Goal: Task Accomplishment & Management: Use online tool/utility

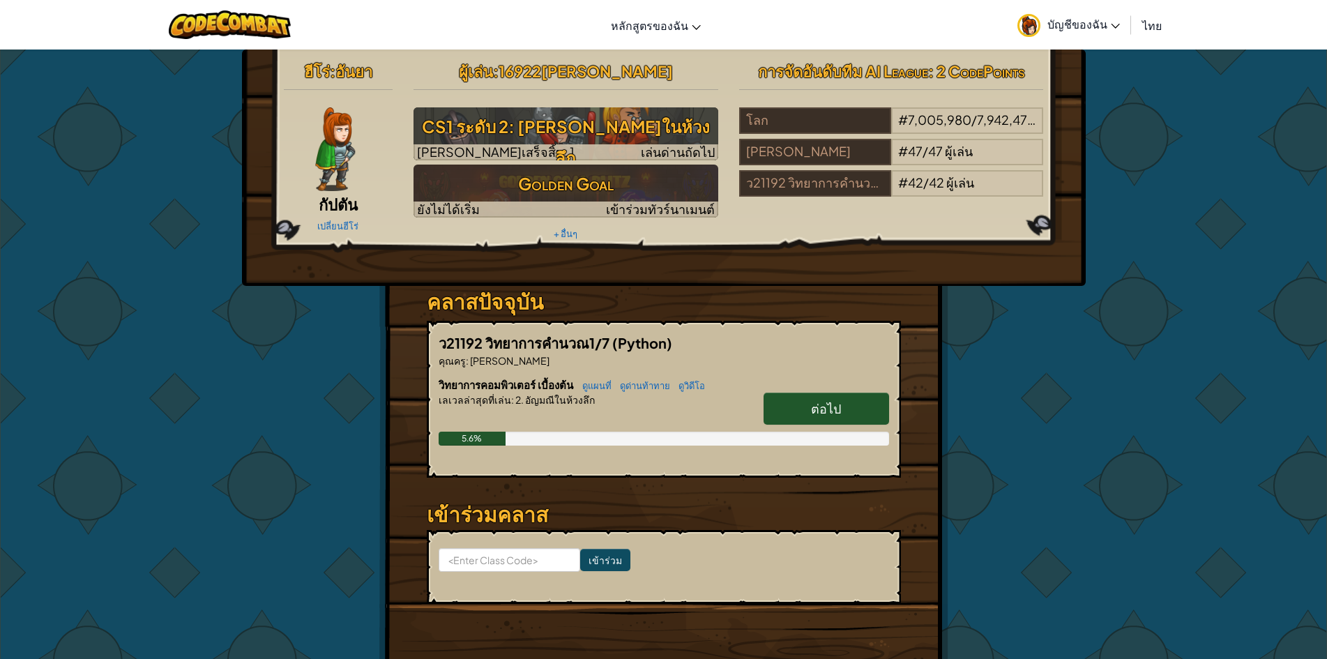
click at [813, 414] on span "ต่อไป" at bounding box center [826, 408] width 30 height 16
select select "th"
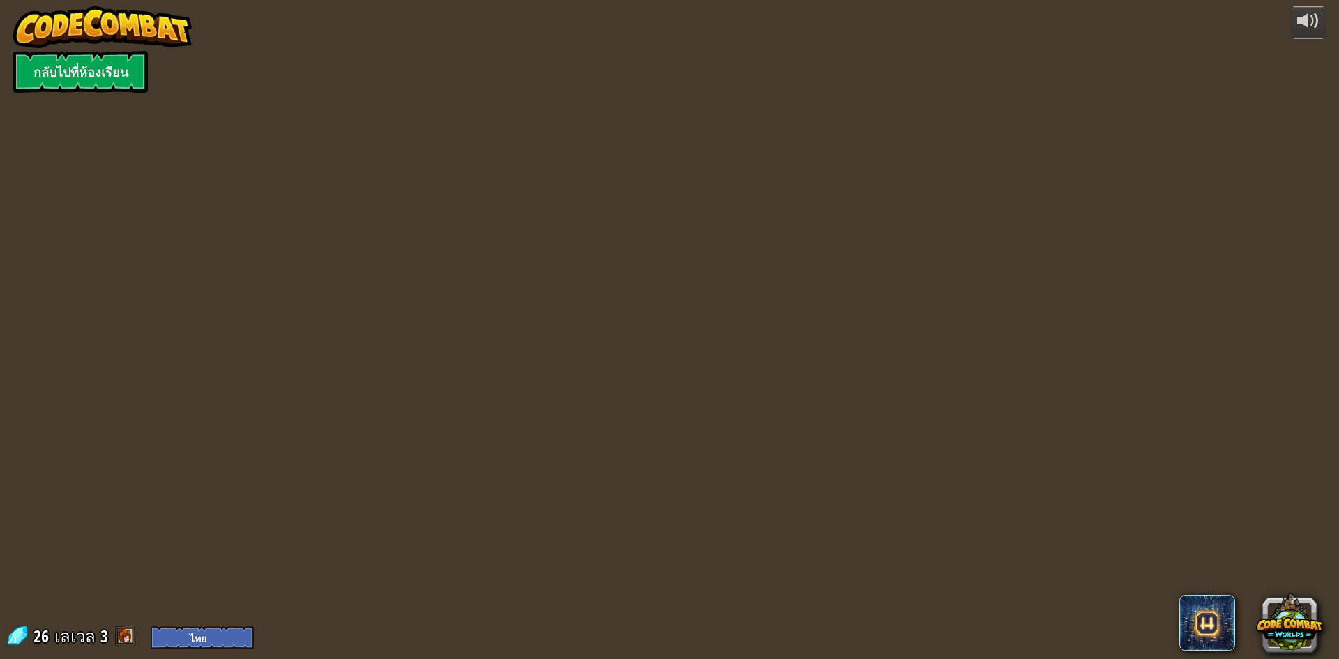
select select "th"
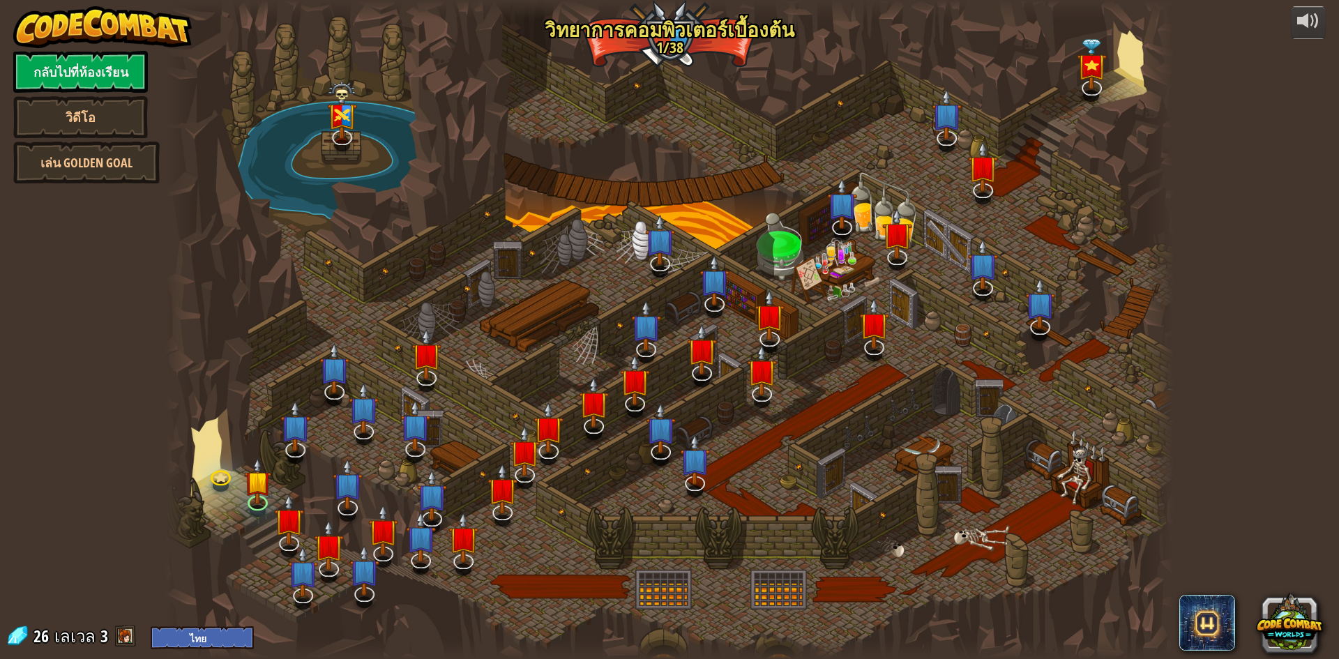
select select "th"
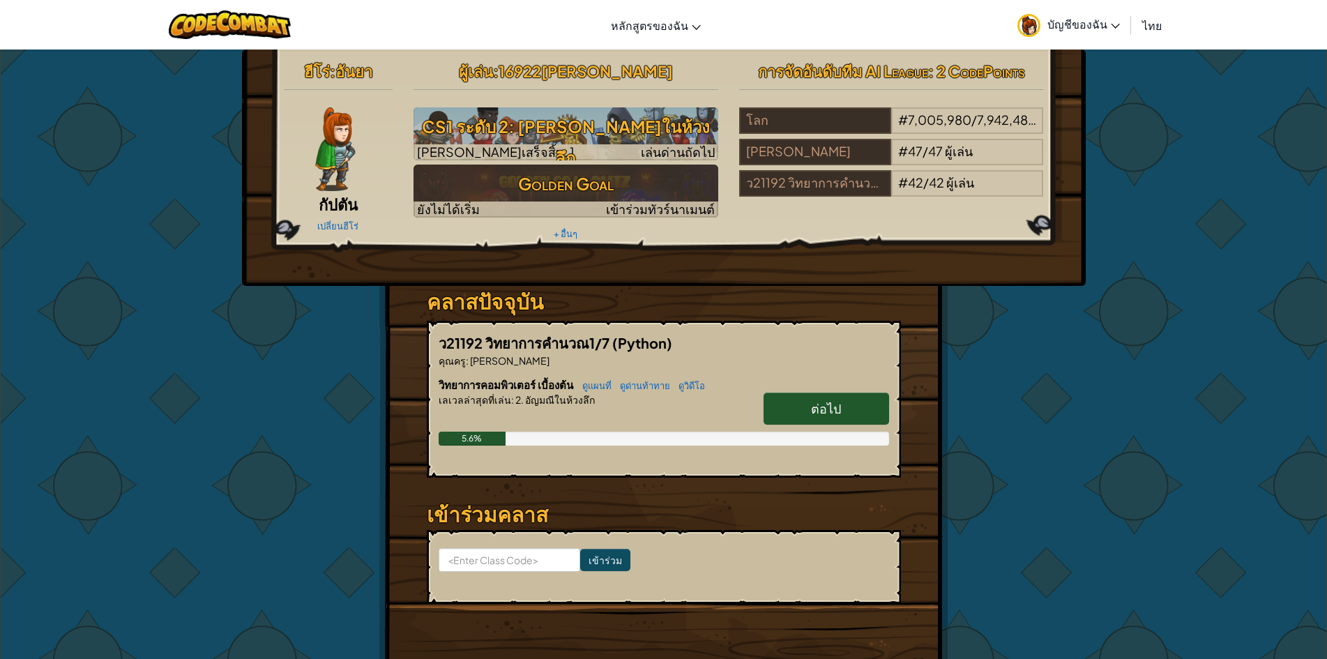
click at [842, 411] on link "ต่อไป" at bounding box center [827, 409] width 126 height 32
select select "th"
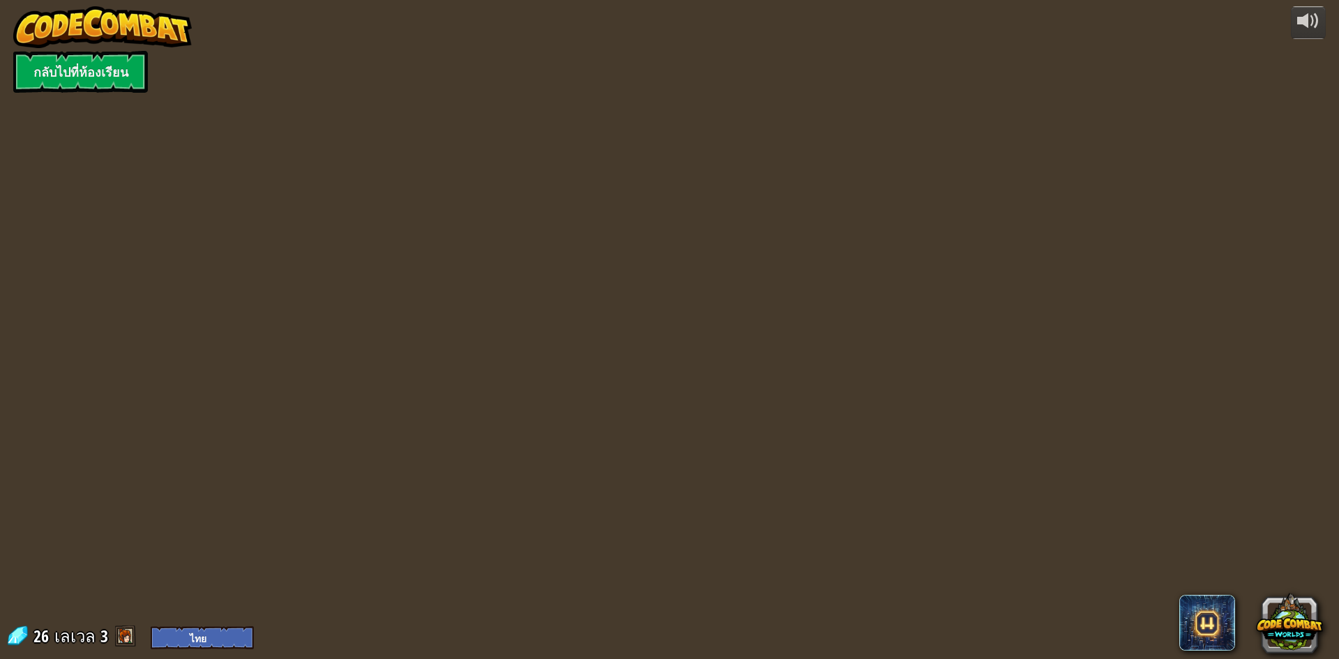
select select "th"
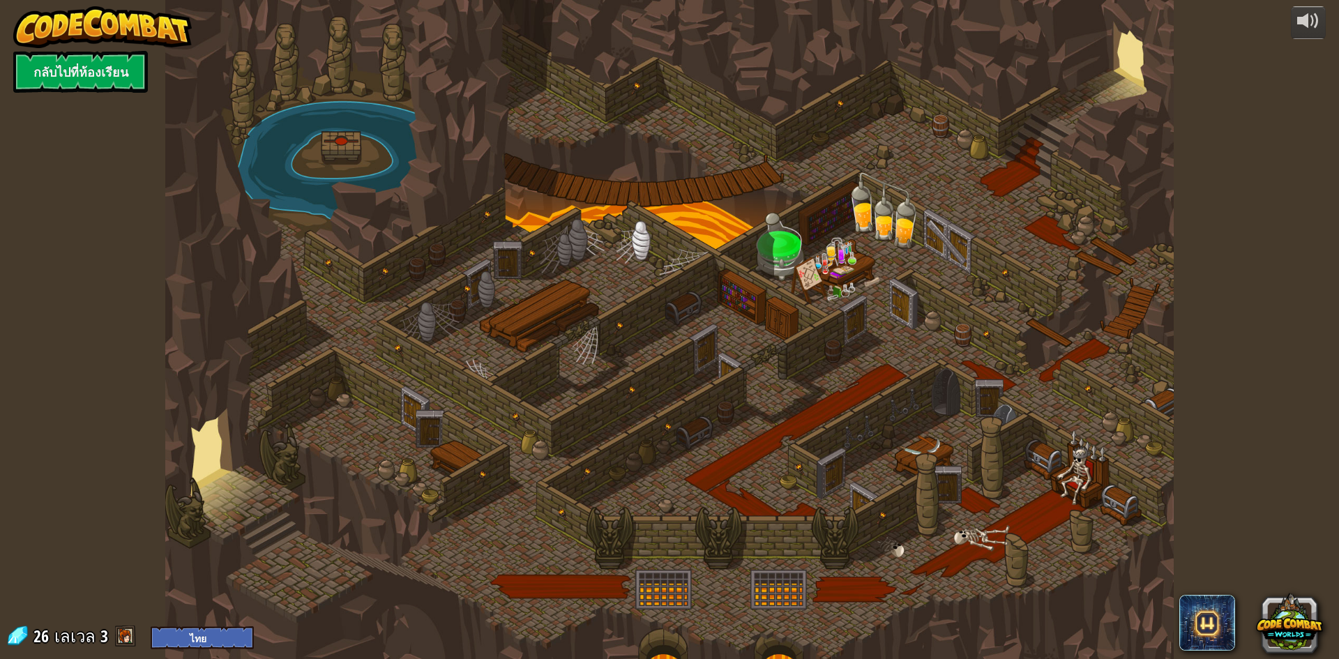
select select "th"
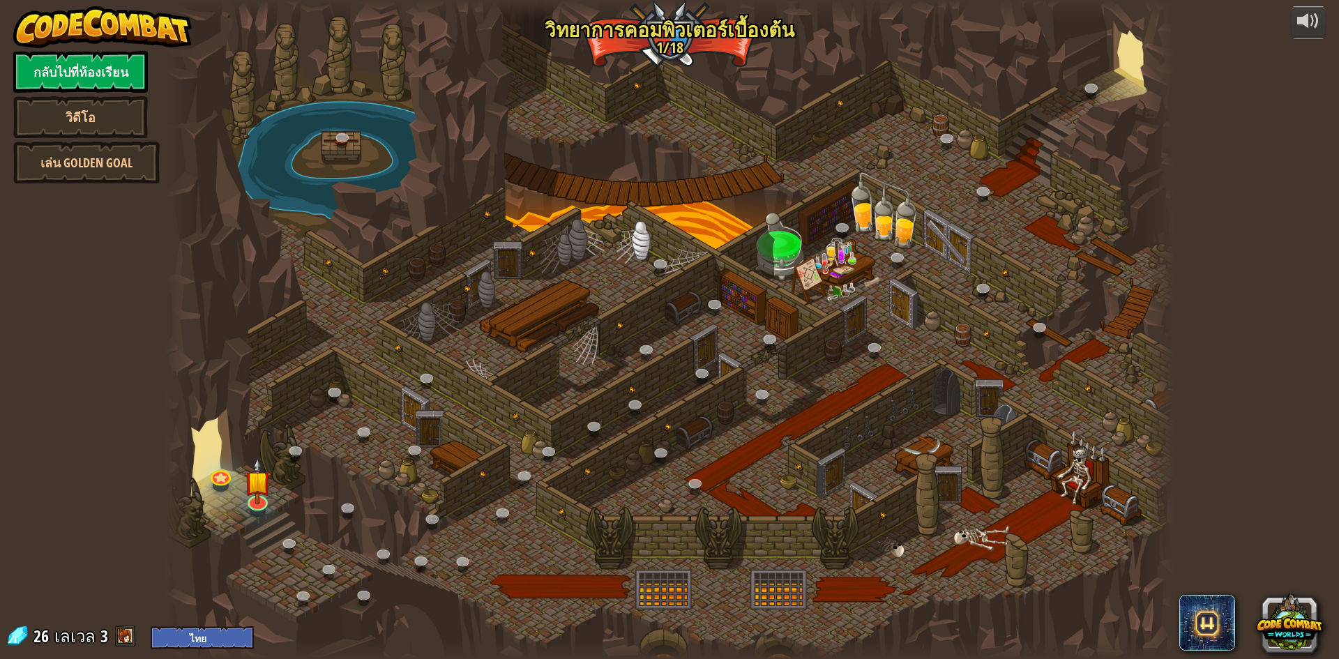
select select "th"
click at [252, 488] on img at bounding box center [257, 470] width 27 height 62
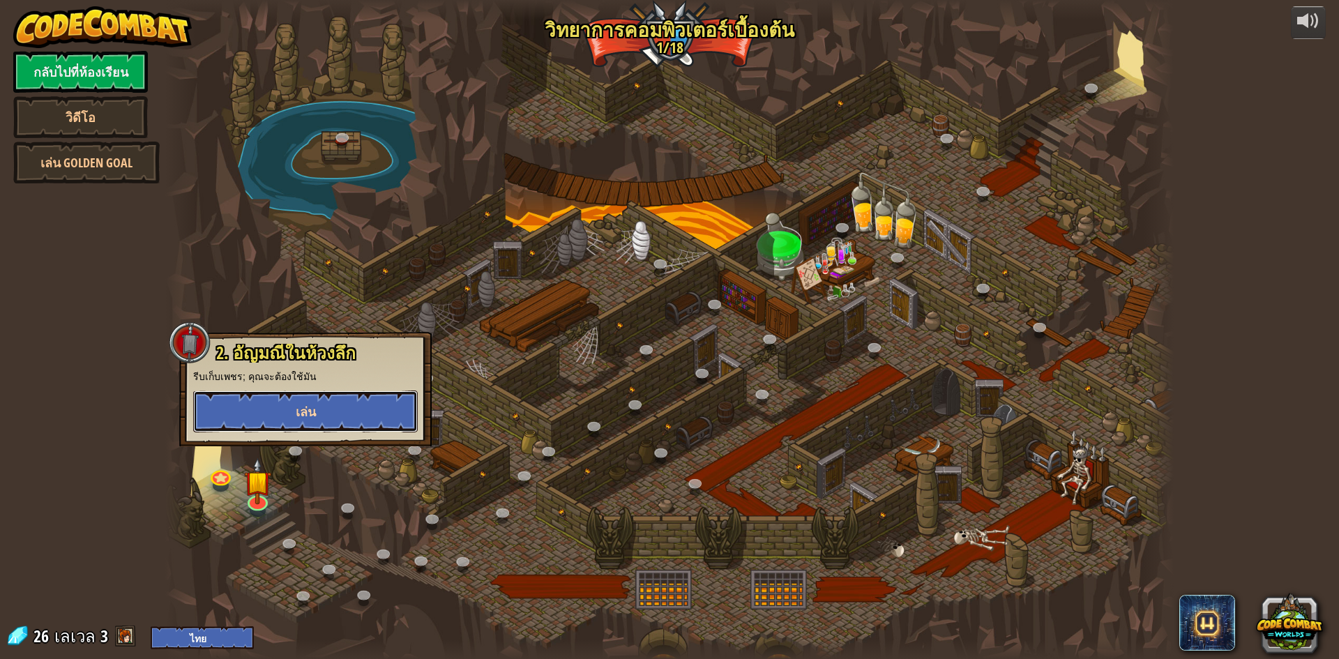
click at [294, 409] on button "เล่น" at bounding box center [305, 412] width 225 height 42
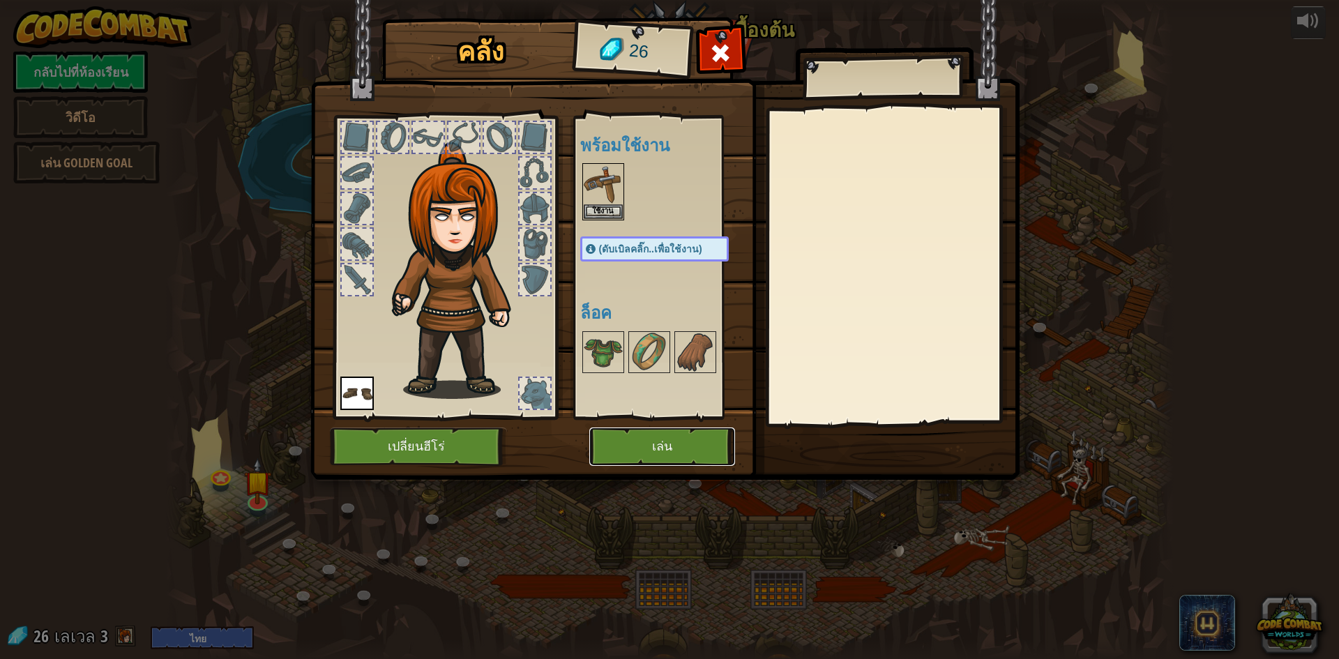
click at [723, 434] on button "เล่น" at bounding box center [662, 447] width 146 height 38
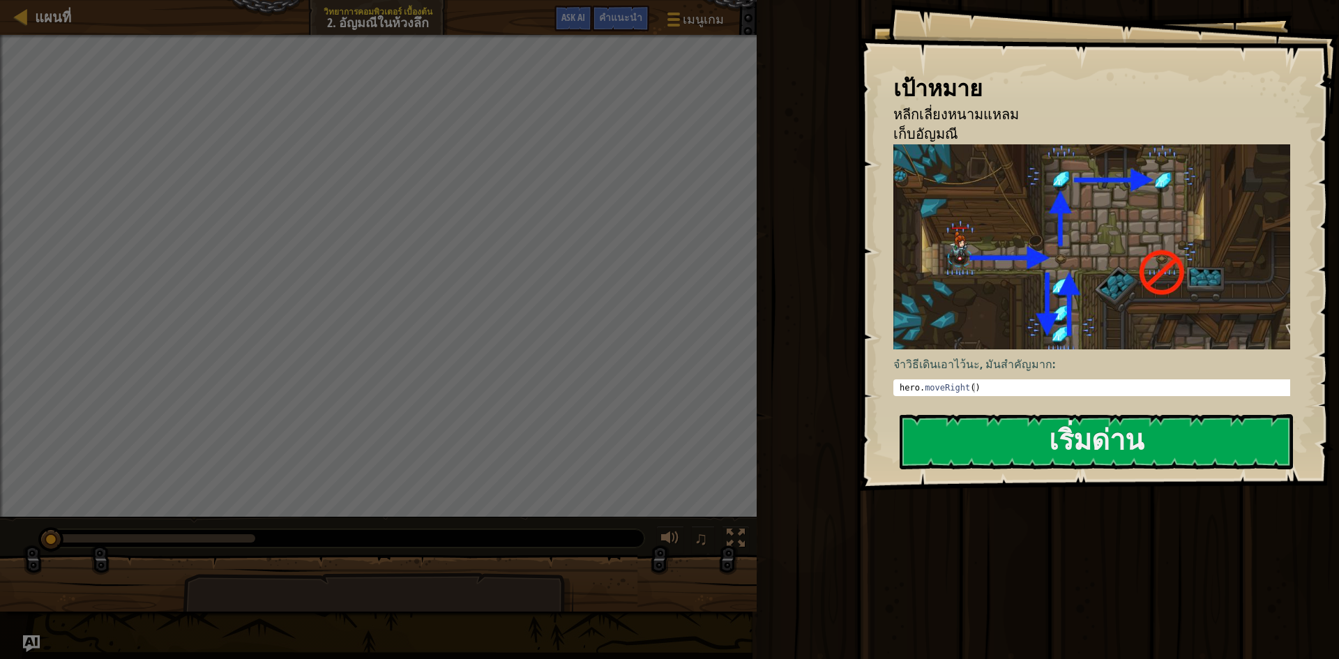
click at [1085, 398] on div "จำวิธีเดินเอาไว้นะ, มันสำคัญมาก: 1 hero . moveRight ( ) ההההההההההההההההההההההה…" at bounding box center [1097, 272] width 409 height 256
click at [1120, 435] on button "เริ่มด่าน" at bounding box center [1096, 441] width 393 height 55
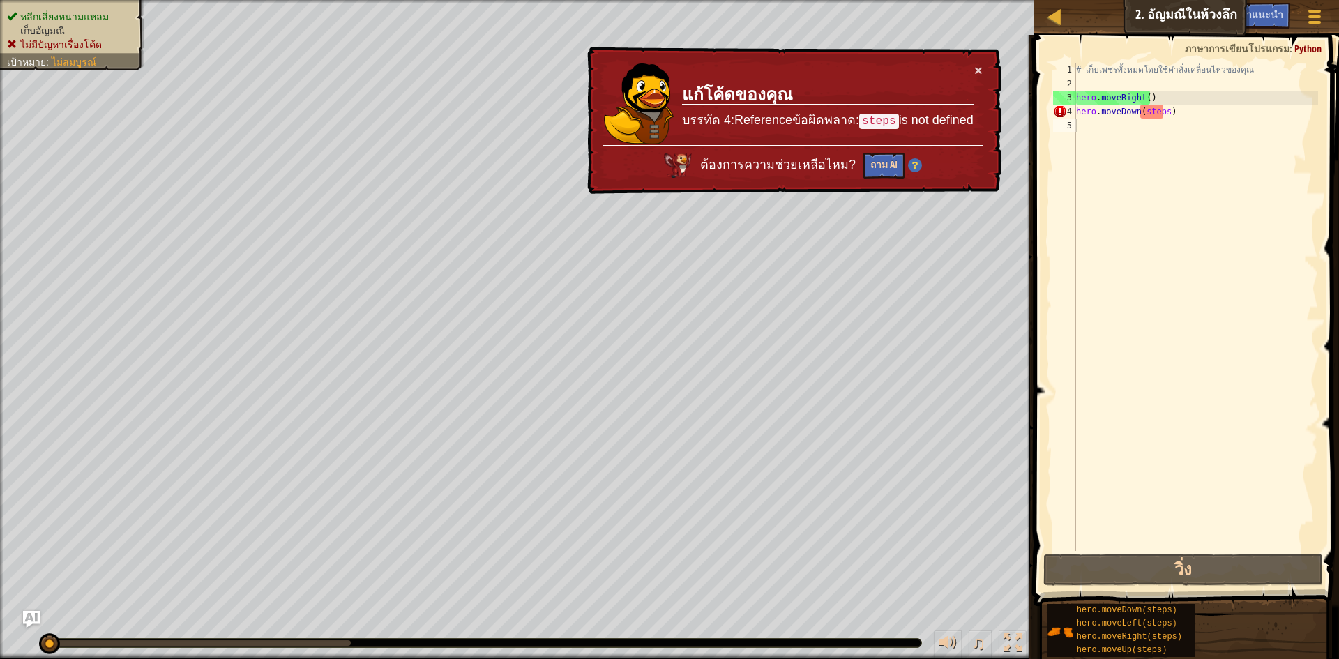
drag, startPoint x: 868, startPoint y: 149, endPoint x: 896, endPoint y: 170, distance: 34.7
click at [886, 158] on div "ต้องการความช่วยเหลือไหม? ถาม AI" at bounding box center [792, 161] width 379 height 33
drag, startPoint x: 896, startPoint y: 170, endPoint x: 879, endPoint y: 163, distance: 17.5
click at [879, 163] on button "ถาม AI" at bounding box center [883, 166] width 41 height 26
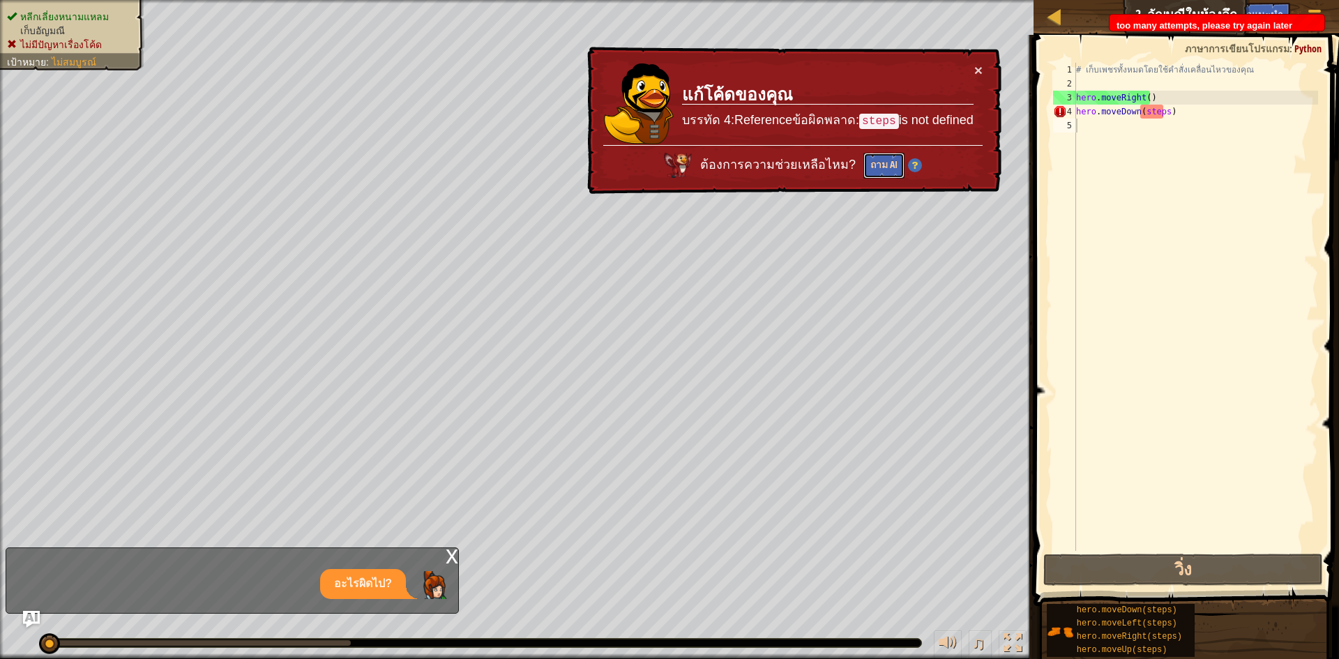
click at [879, 163] on button "ถาม AI" at bounding box center [883, 166] width 41 height 26
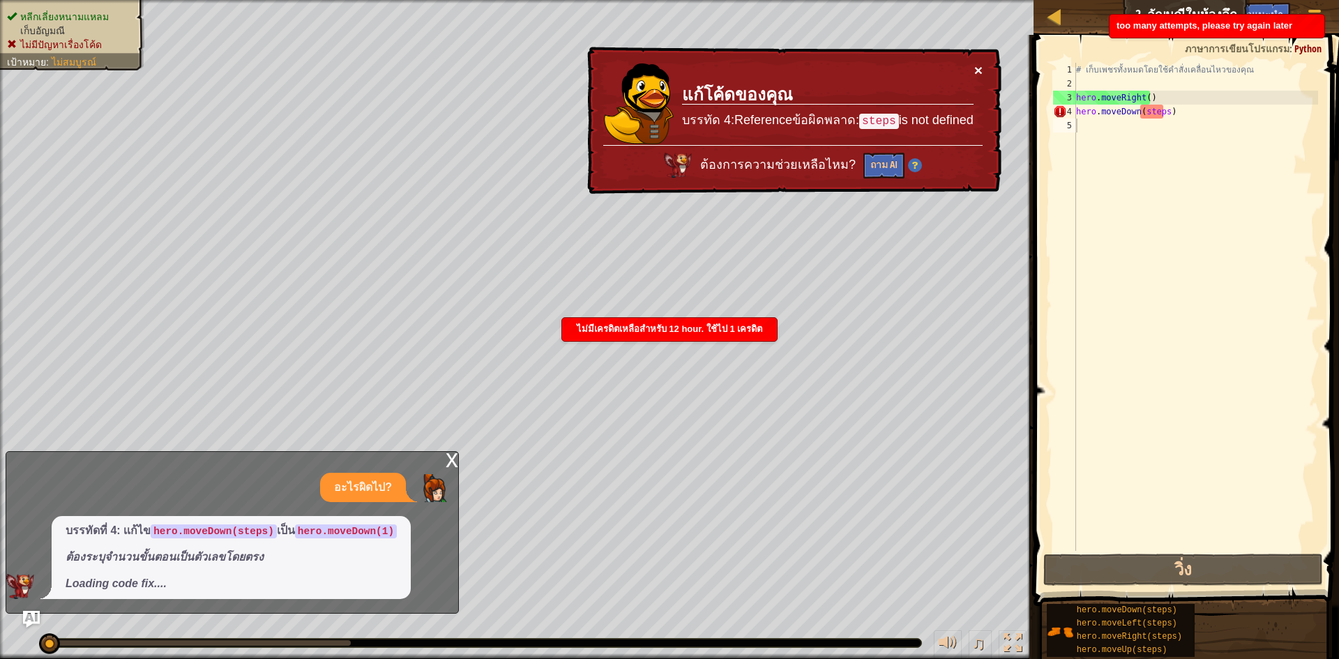
click at [979, 63] on button "×" at bounding box center [978, 70] width 8 height 15
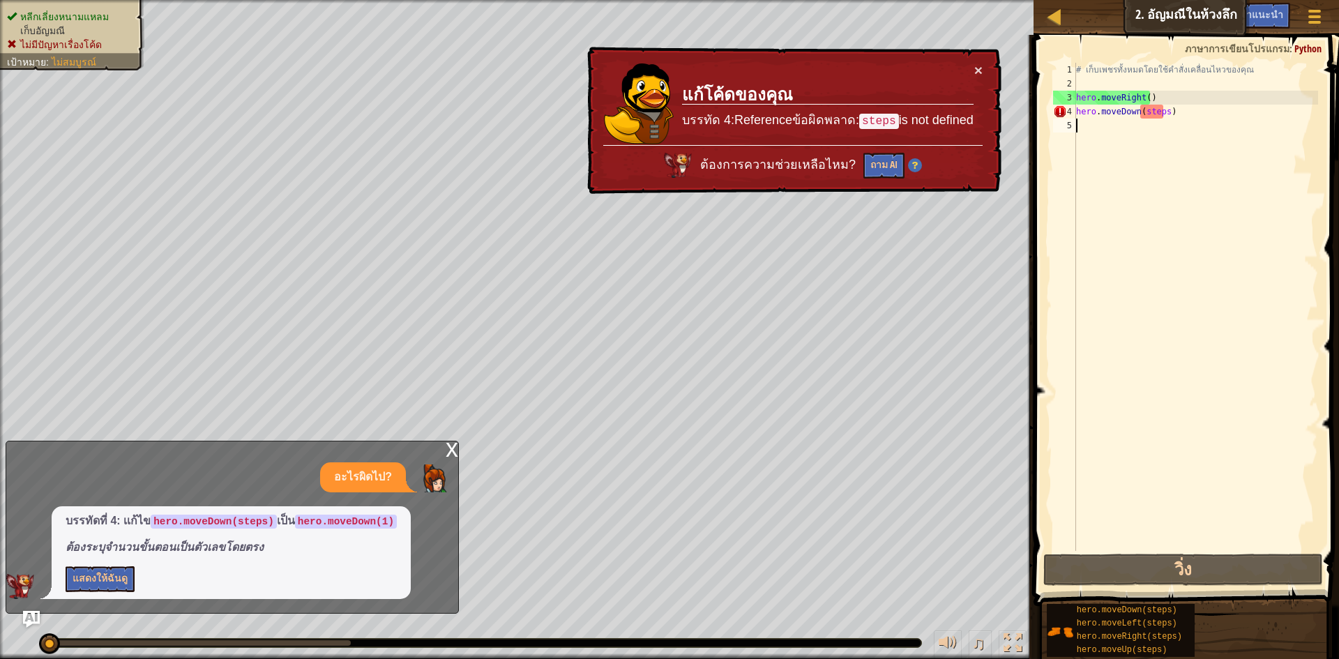
drag, startPoint x: 397, startPoint y: 490, endPoint x: 379, endPoint y: 626, distance: 137.1
click at [379, 626] on div "แผนที่ วิทยาการคอมพิวเตอร์ เบื้องต้น 2. [PERSON_NAME]ในห้วงลึก เมนูเกม เสร็จ[PE…" at bounding box center [669, 329] width 1339 height 659
click at [91, 568] on button "แสดงให้ฉันดู" at bounding box center [100, 579] width 69 height 26
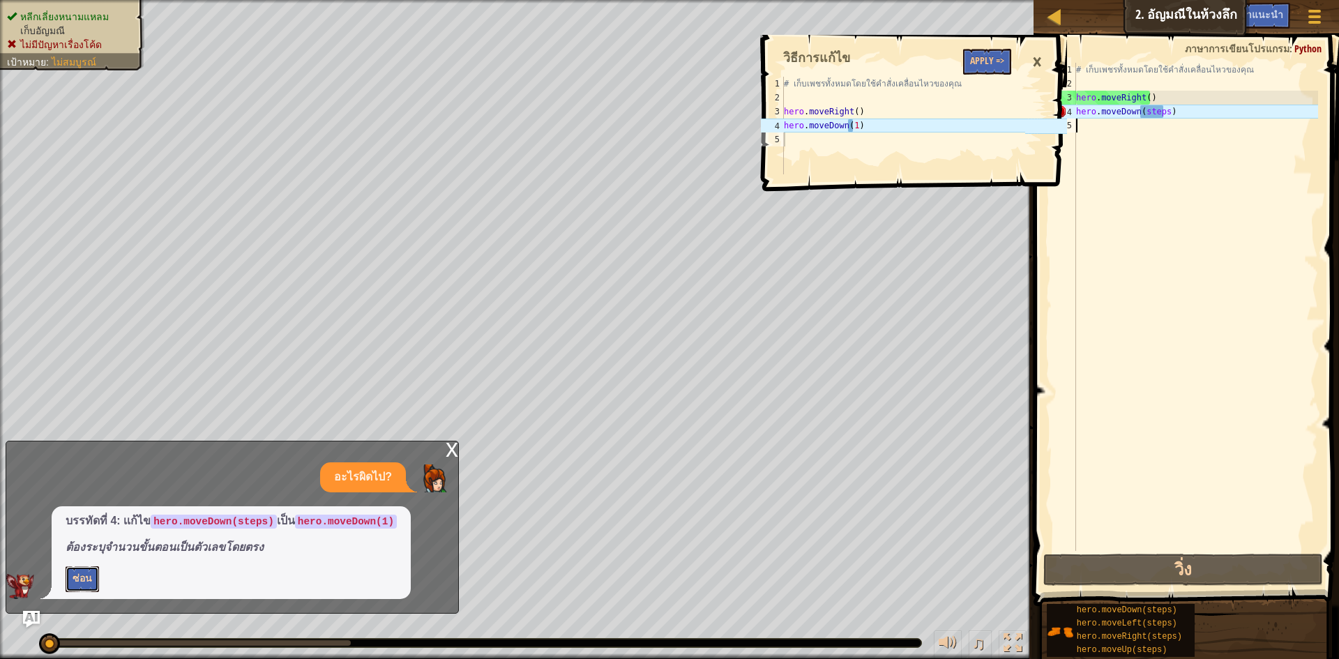
click at [92, 572] on button "ซ่อน" at bounding box center [82, 579] width 33 height 26
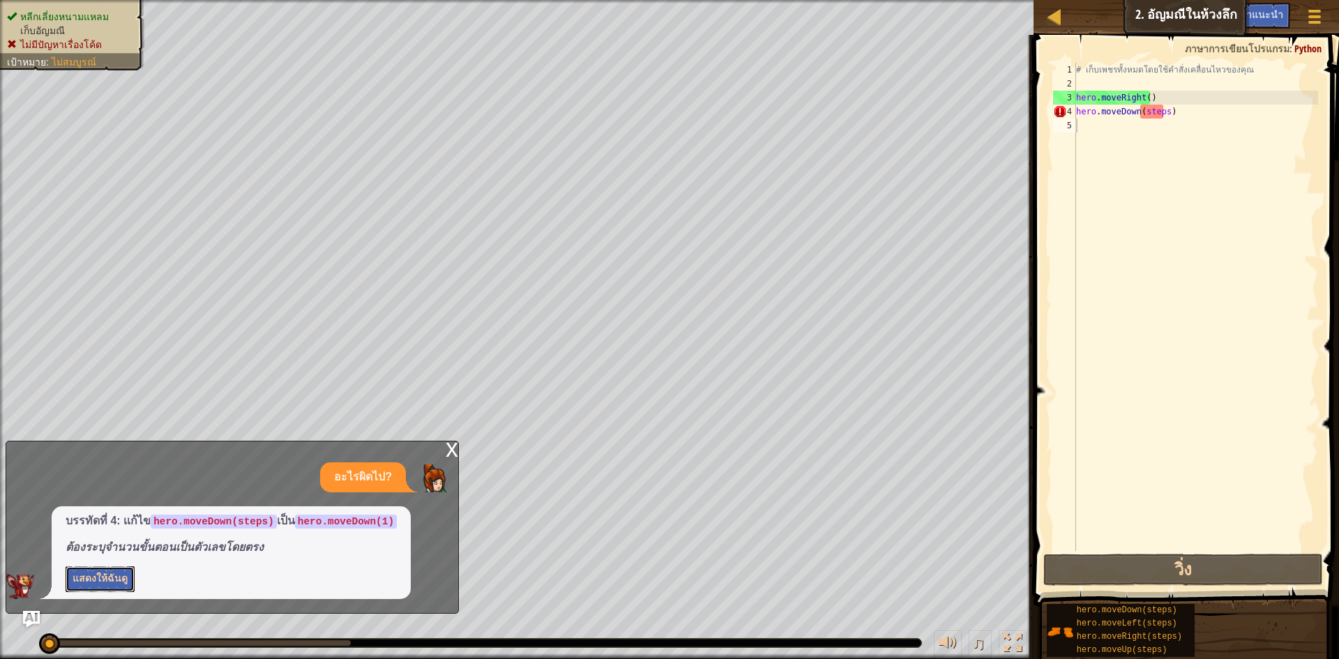
click at [88, 580] on button "แสดงให้ฉันดู" at bounding box center [100, 579] width 69 height 26
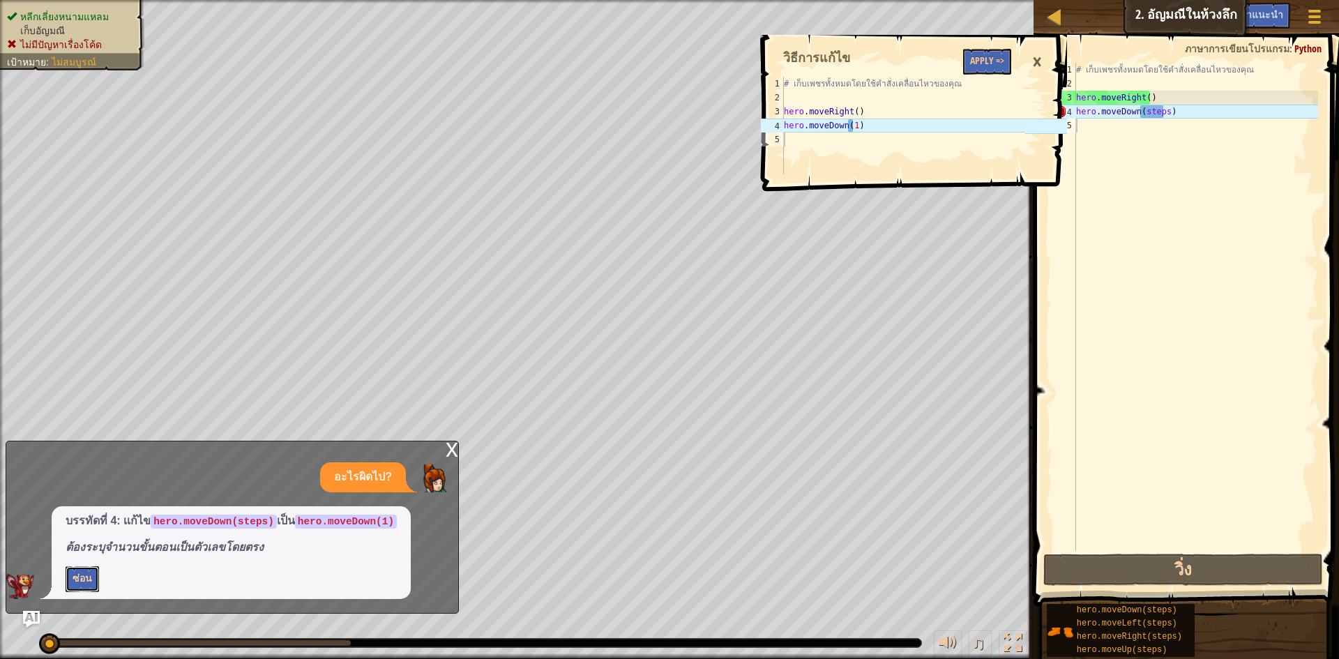
click at [88, 580] on button "ซ่อน" at bounding box center [82, 579] width 33 height 26
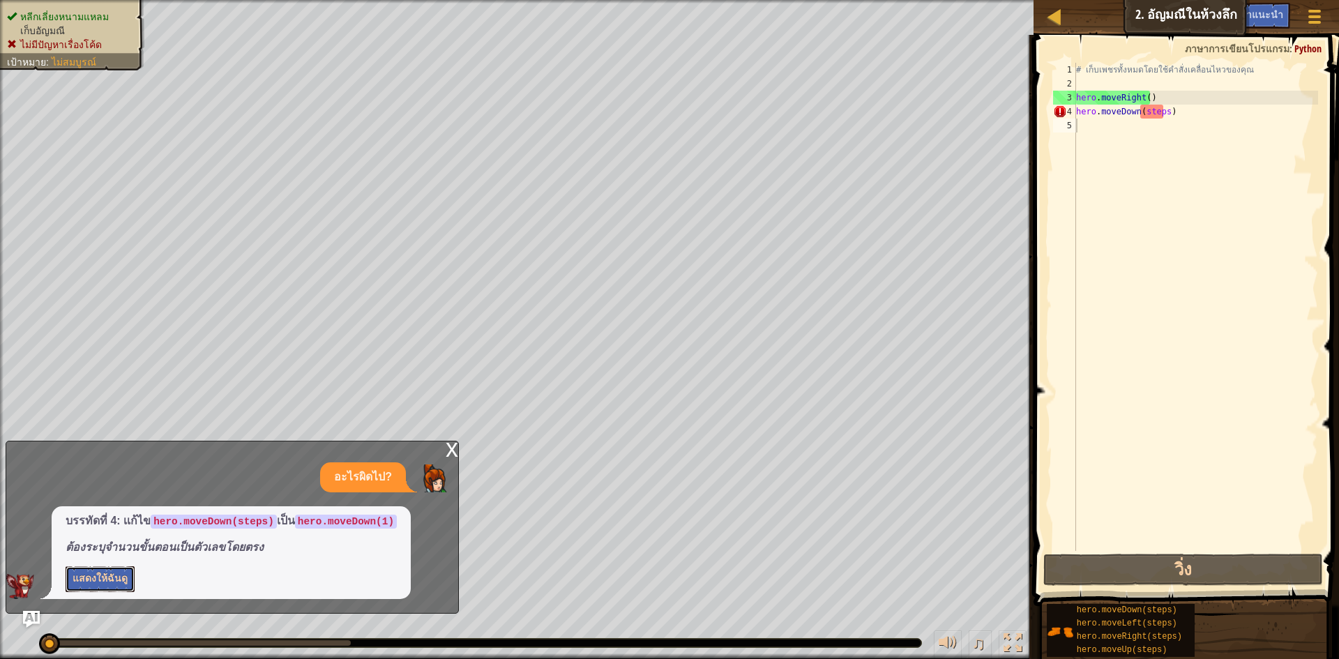
click at [105, 571] on button "แสดงให้ฉันดู" at bounding box center [100, 579] width 69 height 26
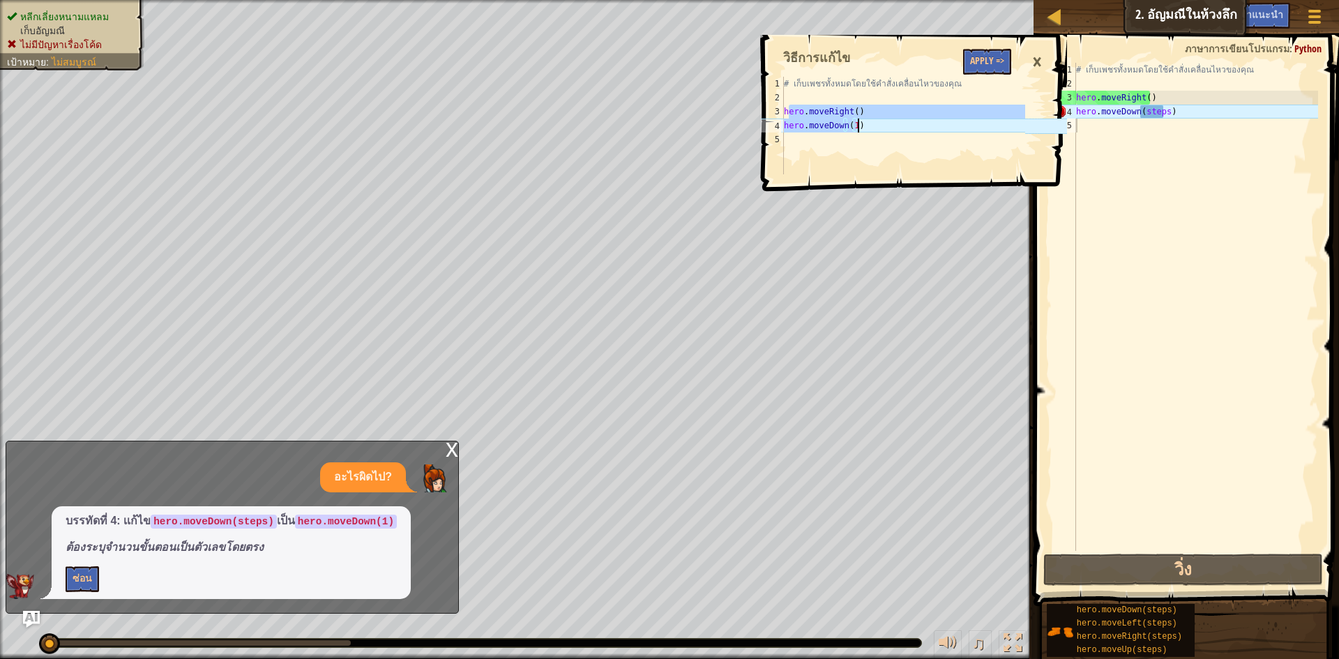
drag, startPoint x: 787, startPoint y: 117, endPoint x: 856, endPoint y: 121, distance: 69.1
click at [856, 121] on div "# เก็บเพชรทั้งหมดโดยใช้คำสั่งเคลื่อนไหวของคุณ hero . moveRight ( ) hero . moveD…" at bounding box center [903, 140] width 245 height 126
type textarea "hero.moveRight() hero.moveDown(1)"
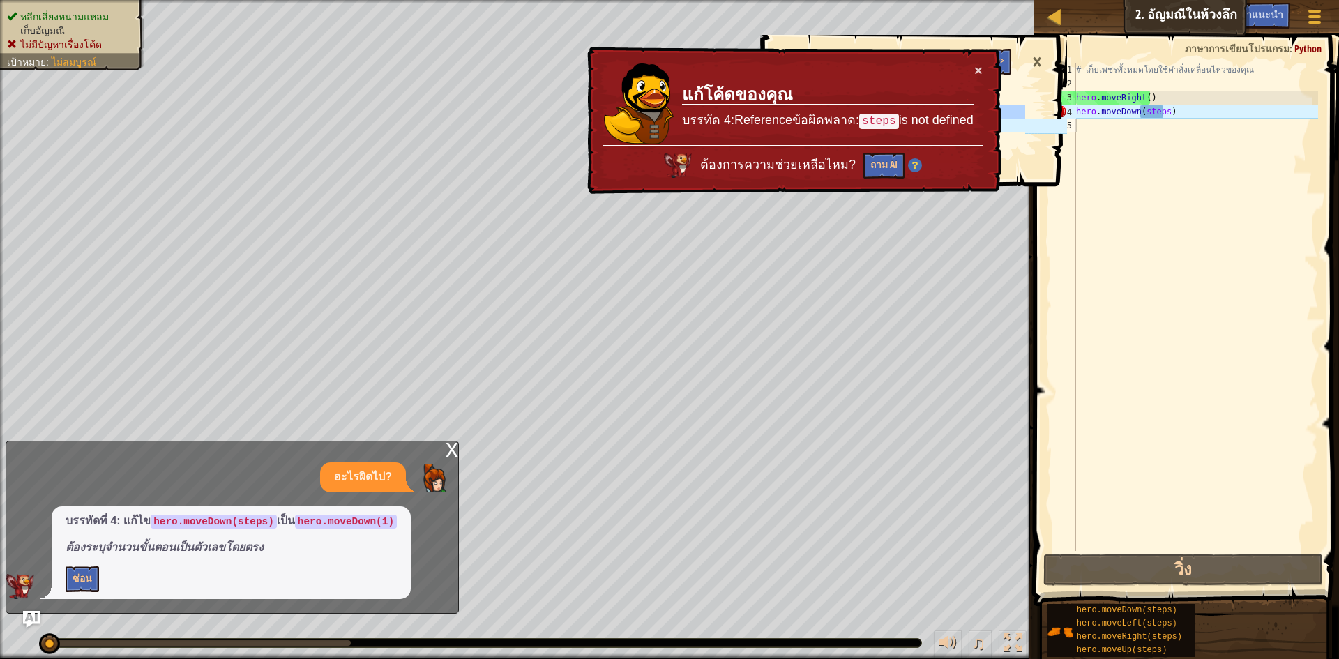
click at [905, 169] on div "ต้องการความช่วยเหลือไหม? ถาม AI" at bounding box center [792, 161] width 379 height 33
drag, startPoint x: 896, startPoint y: 167, endPoint x: 871, endPoint y: 165, distance: 24.5
click at [871, 165] on button "ถาม AI" at bounding box center [883, 166] width 41 height 26
click at [882, 154] on button "ถาม AI" at bounding box center [883, 166] width 41 height 26
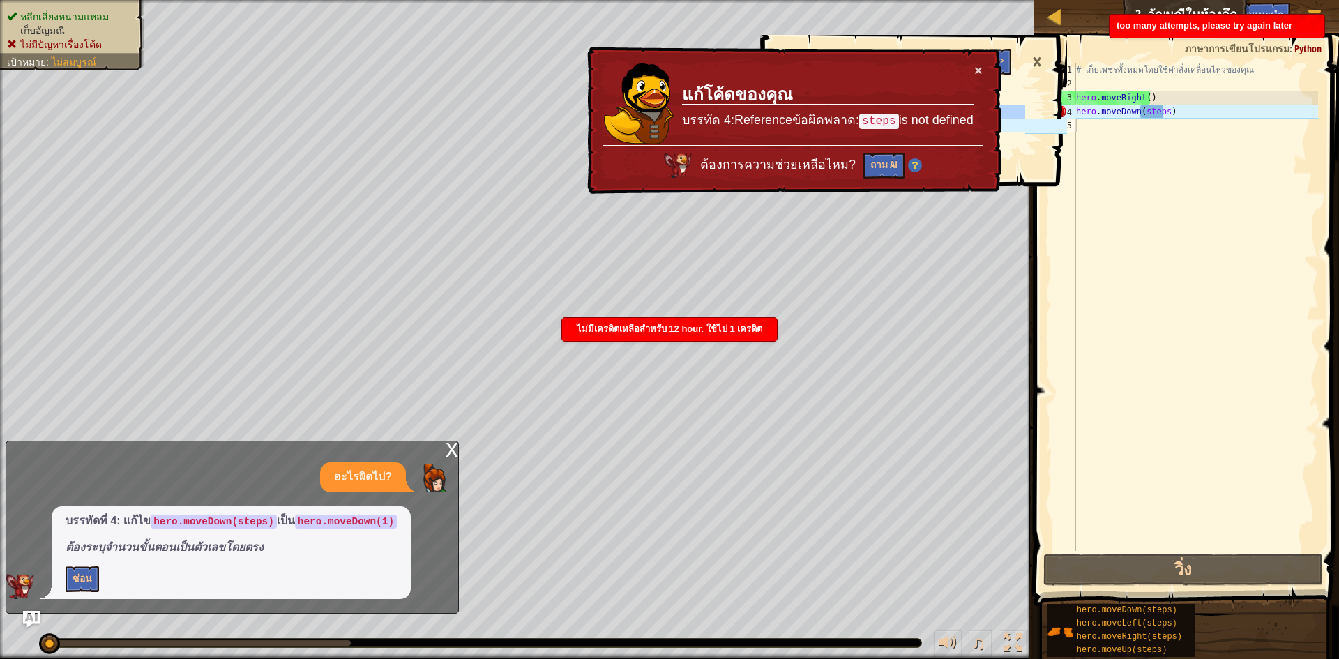
click at [967, 56] on div "× แก้โค้ดของคุณ บรรทัด 4:Referenceข้อผิดพลาด: steps is not defined ต้องการความช…" at bounding box center [792, 121] width 417 height 148
drag, startPoint x: 967, startPoint y: 56, endPoint x: 975, endPoint y: 62, distance: 10.5
click at [975, 62] on div "× แก้โค้ดของคุณ บรรทัด 4:Referenceข้อผิดพลาด: steps is not defined ต้องการความช…" at bounding box center [792, 121] width 417 height 148
click at [976, 66] on button "×" at bounding box center [978, 70] width 8 height 15
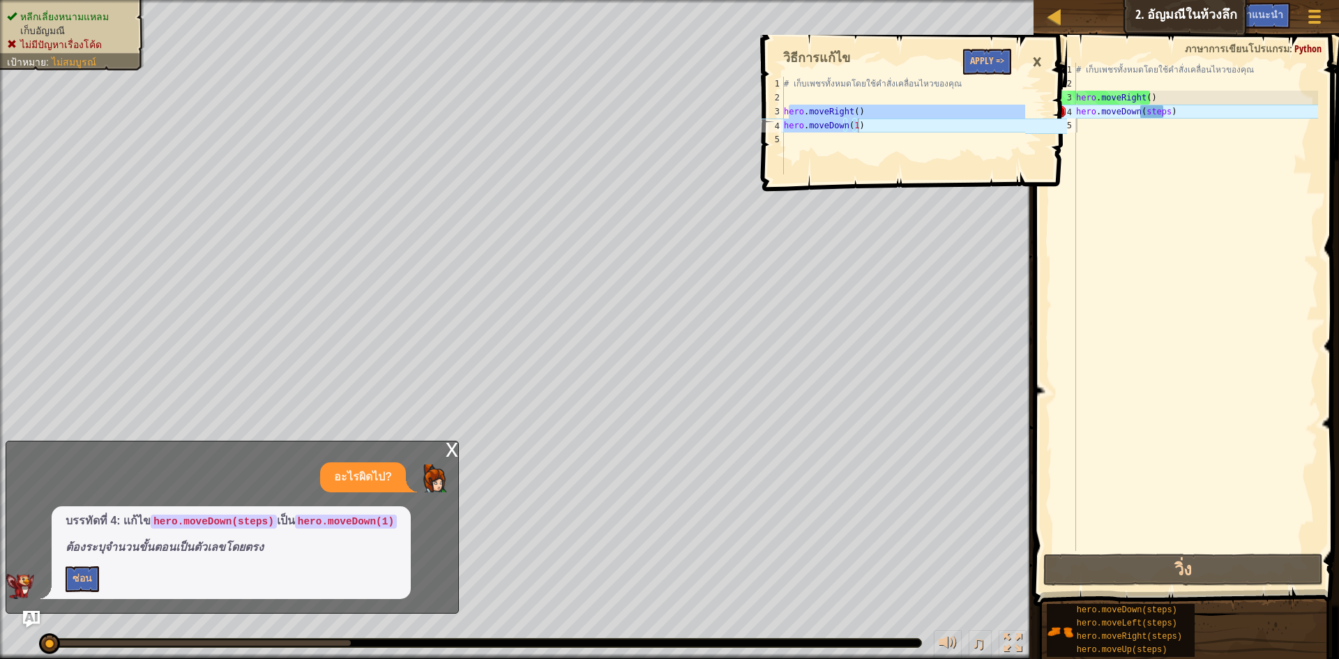
click at [1041, 60] on div "×" at bounding box center [1037, 62] width 24 height 32
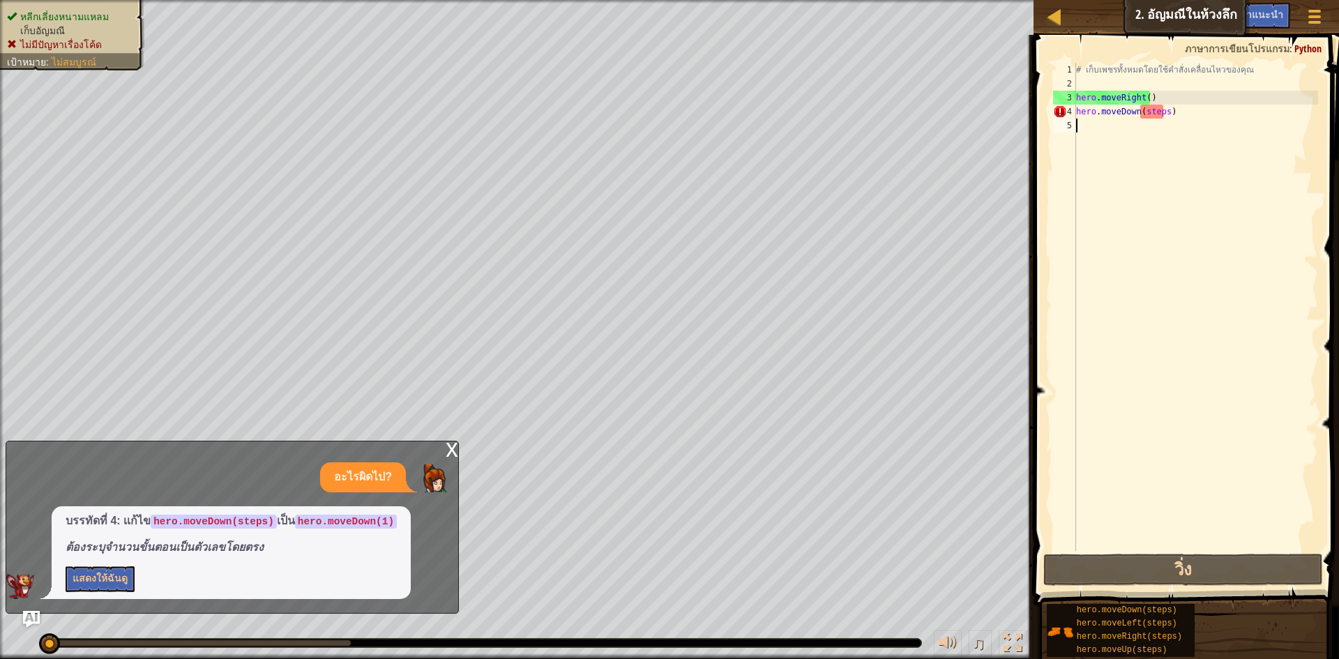
click at [1117, 176] on div "# เก็บเพชรทั้งหมดโดยใช้คำสั่งเคลื่อนไหวของคุณ hero . moveRight ( ) hero . moveD…" at bounding box center [1195, 321] width 245 height 516
click at [1091, 179] on div "# เก็บเพชรทั้งหมดโดยใช้คำสั่งเคลื่อนไหวของคุณ hero . moveRight ( ) hero . moveD…" at bounding box center [1195, 321] width 245 height 516
click at [1198, 114] on div "# เก็บเพชรทั้งหมดโดยใช้คำสั่งเคลื่อนไหวของคุณ hero . moveRight ( ) hero . moveD…" at bounding box center [1195, 321] width 245 height 516
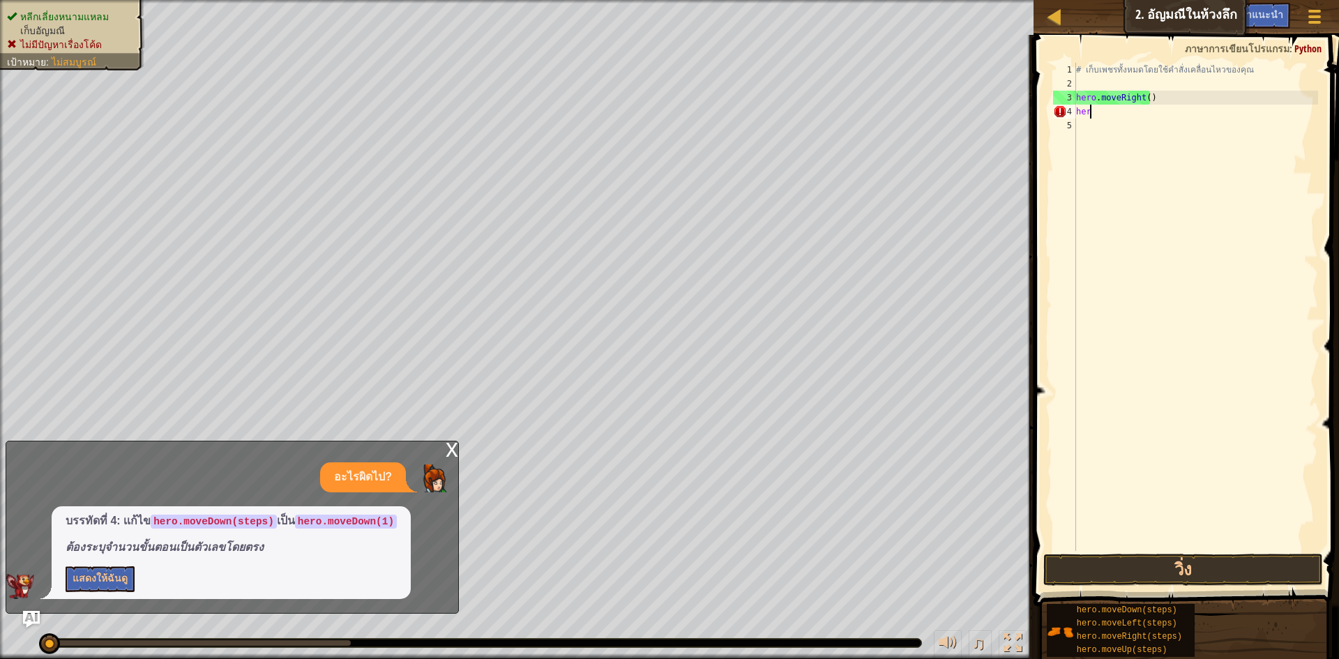
type textarea "h"
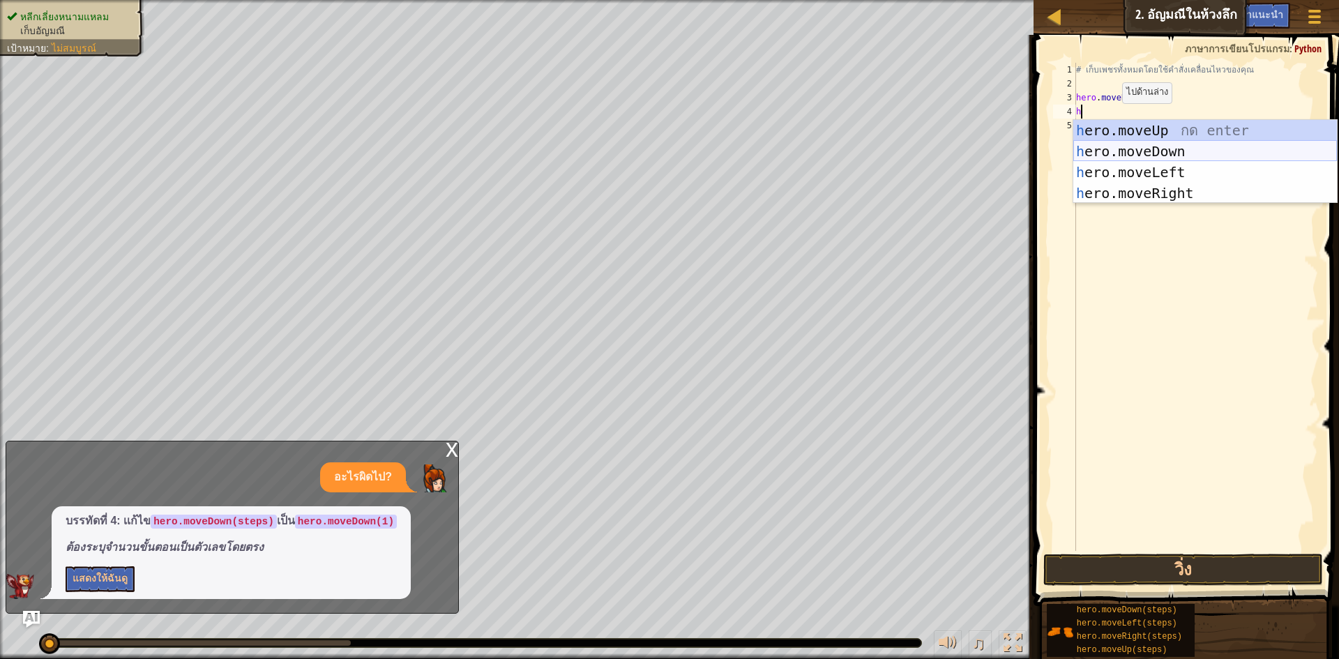
click at [1121, 152] on div "h ero.moveUp กด enter h ero.moveDown กด enter h ero.moveLeft กด enter h ero.mov…" at bounding box center [1205, 183] width 264 height 126
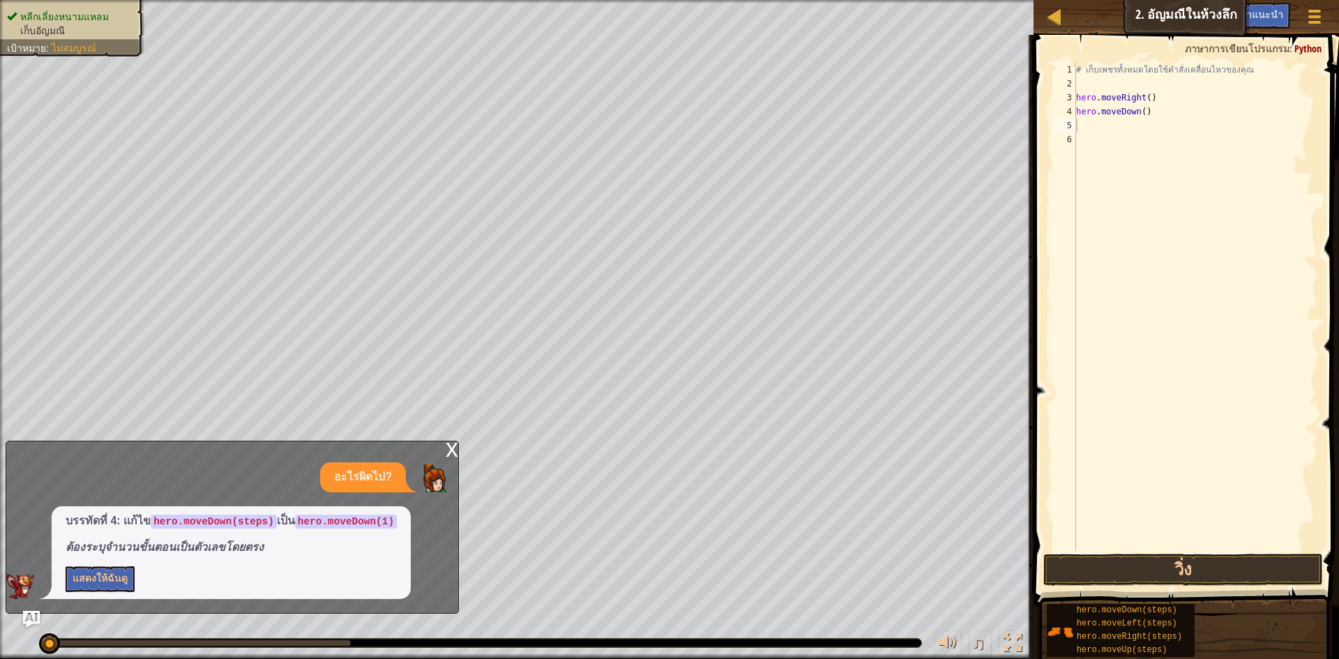
type textarea "h"
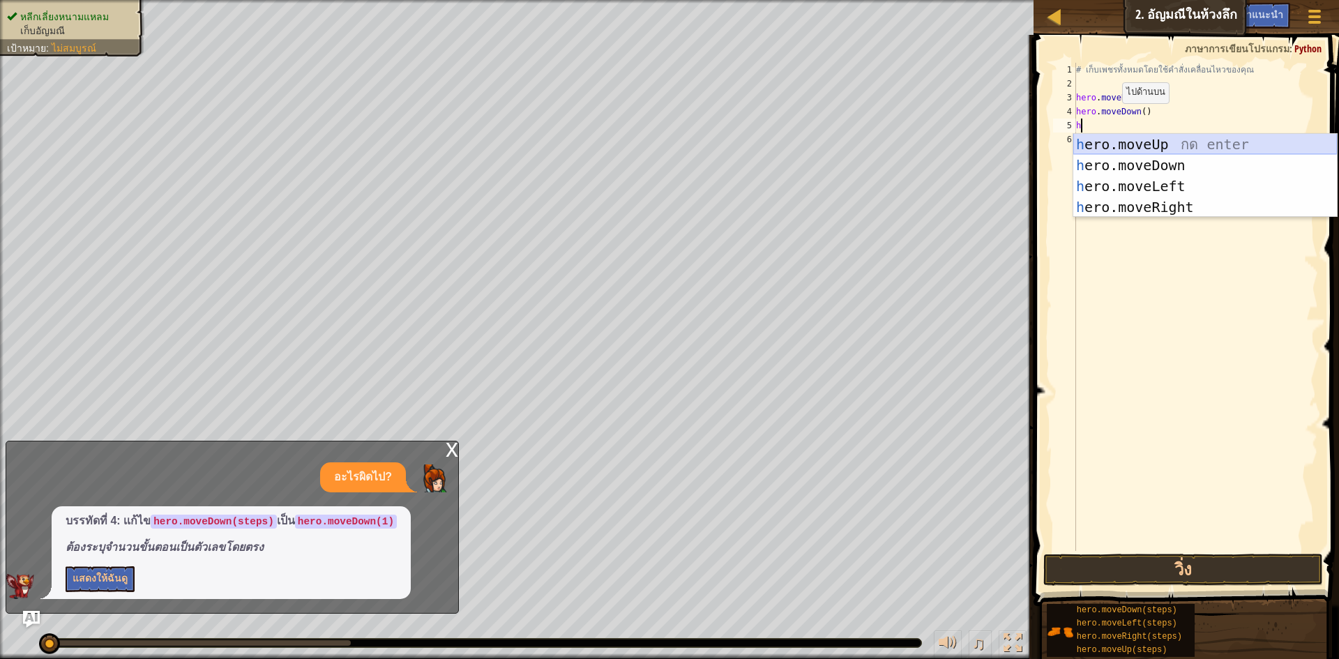
click at [1165, 144] on div "h ero.moveUp กด enter h ero.moveDown กด enter h ero.moveLeft กด enter h ero.mov…" at bounding box center [1205, 197] width 264 height 126
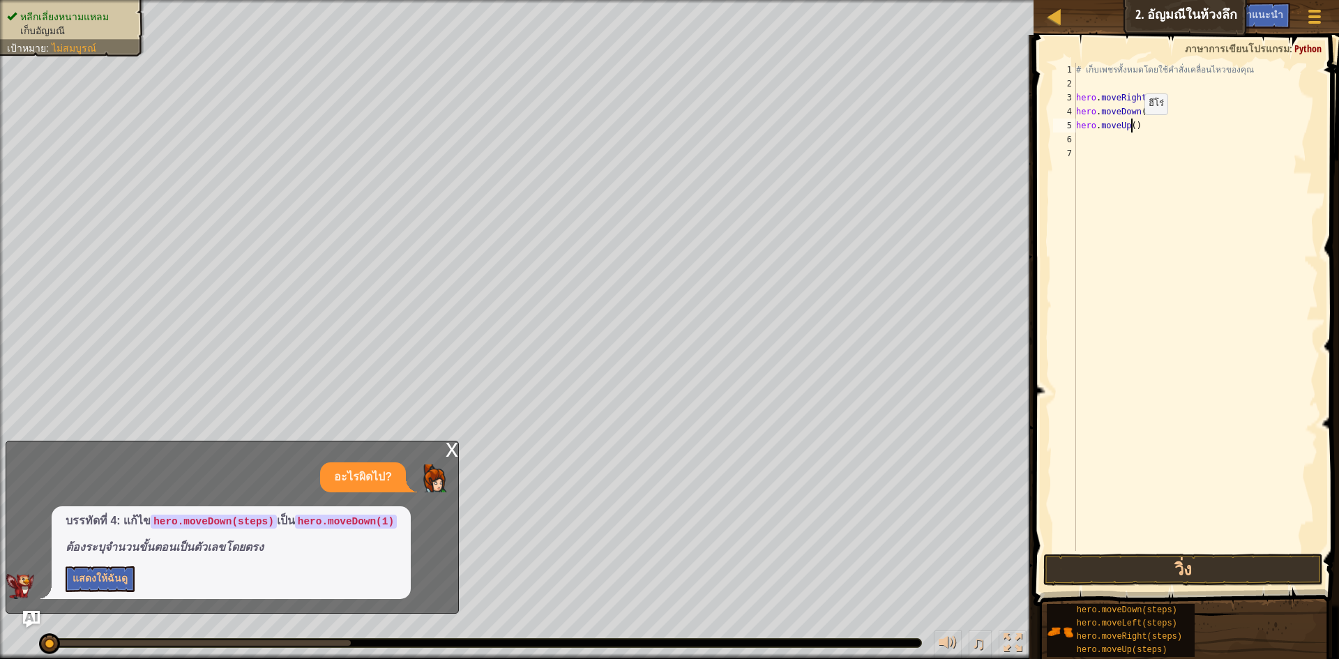
click at [1133, 128] on div "# เก็บเพชรทั้งหมดโดยใช้คำสั่งเคลื่อนไหวของคุณ hero . moveRight ( ) hero . moveD…" at bounding box center [1195, 321] width 245 height 516
type textarea "hero.moveUp(2)"
click at [1091, 136] on div "# เก็บเพชรทั้งหมดโดยใช้คำสั่งเคลื่อนไหวของคุณ hero . moveRight ( ) hero . moveD…" at bounding box center [1195, 321] width 245 height 516
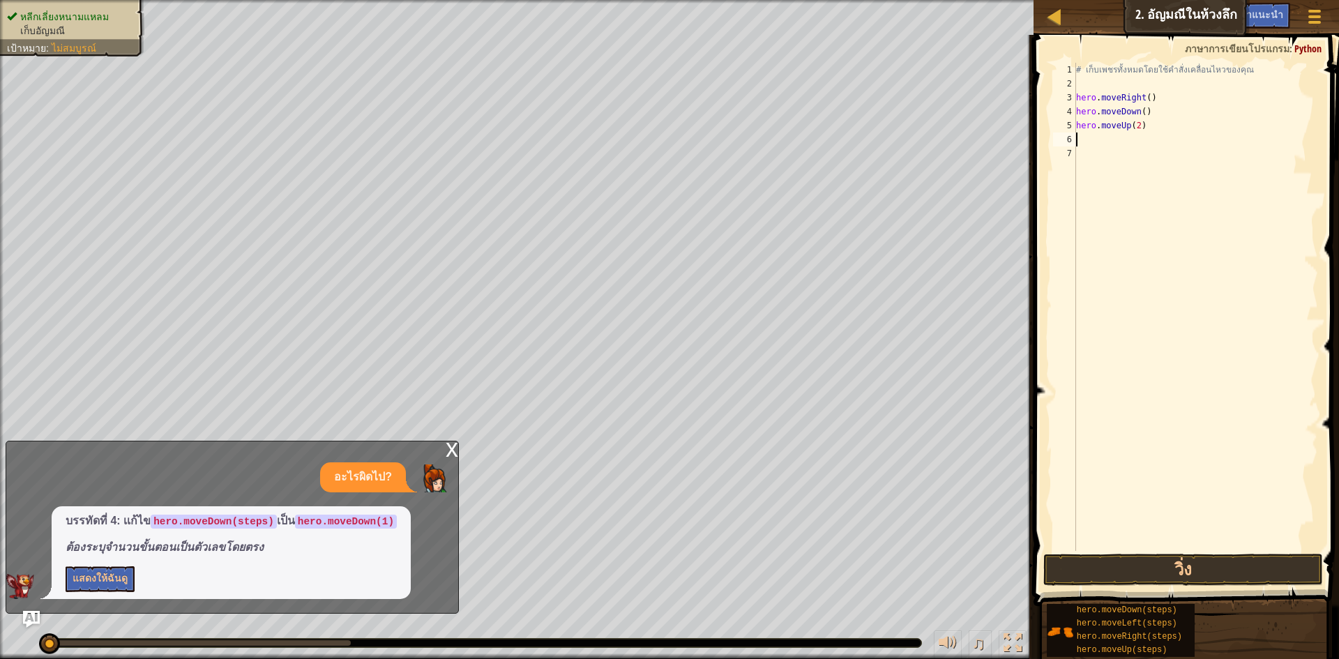
type textarea "h"
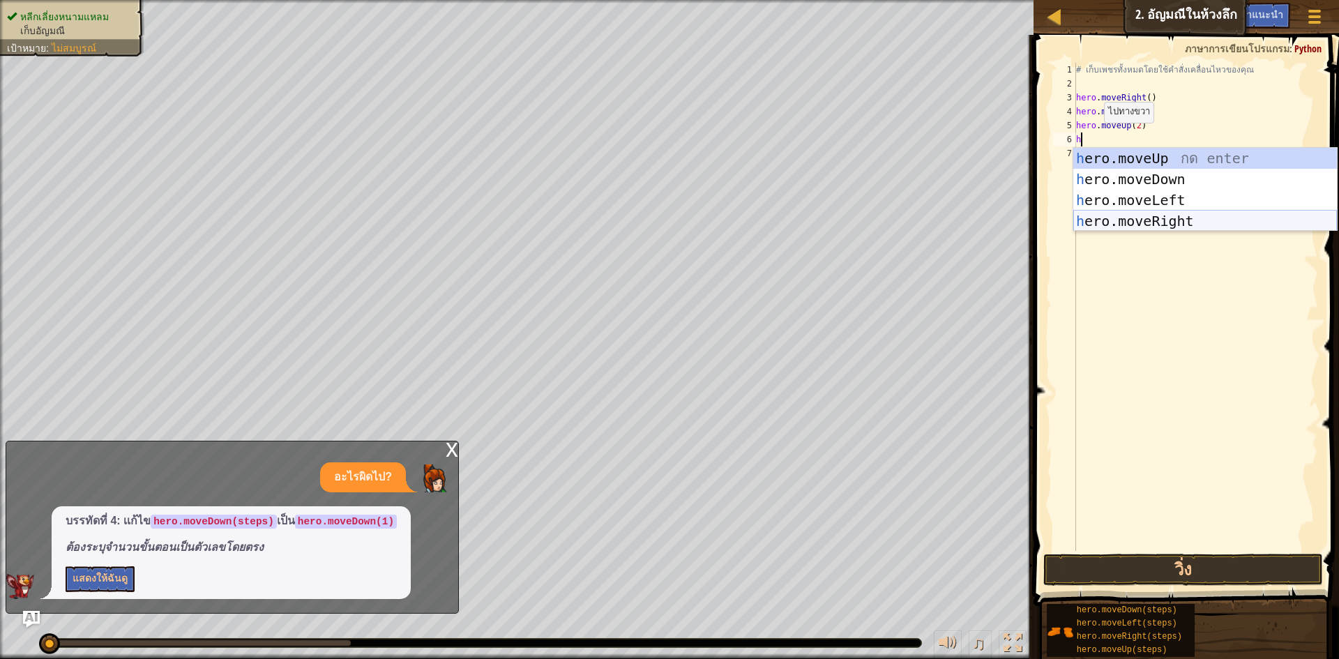
click at [1186, 222] on div "h ero.moveUp กด enter h ero.moveDown กด enter h ero.moveLeft กด enter h ero.mov…" at bounding box center [1205, 211] width 264 height 126
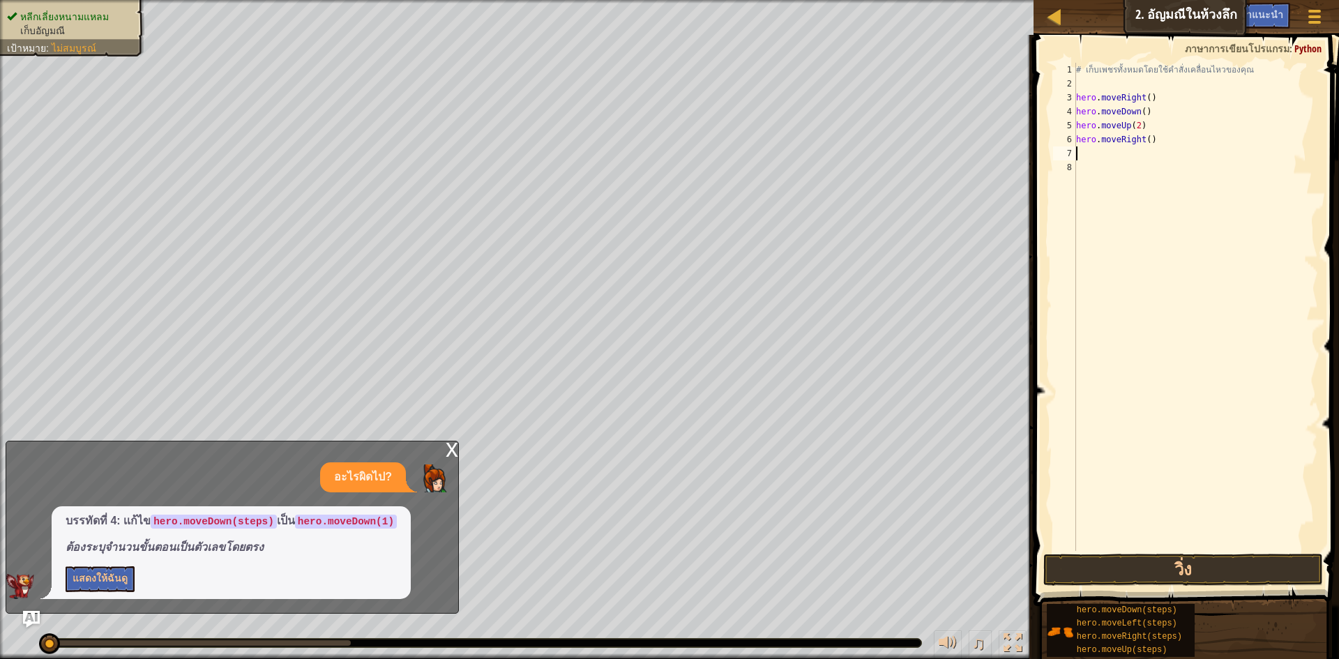
type textarea "h"
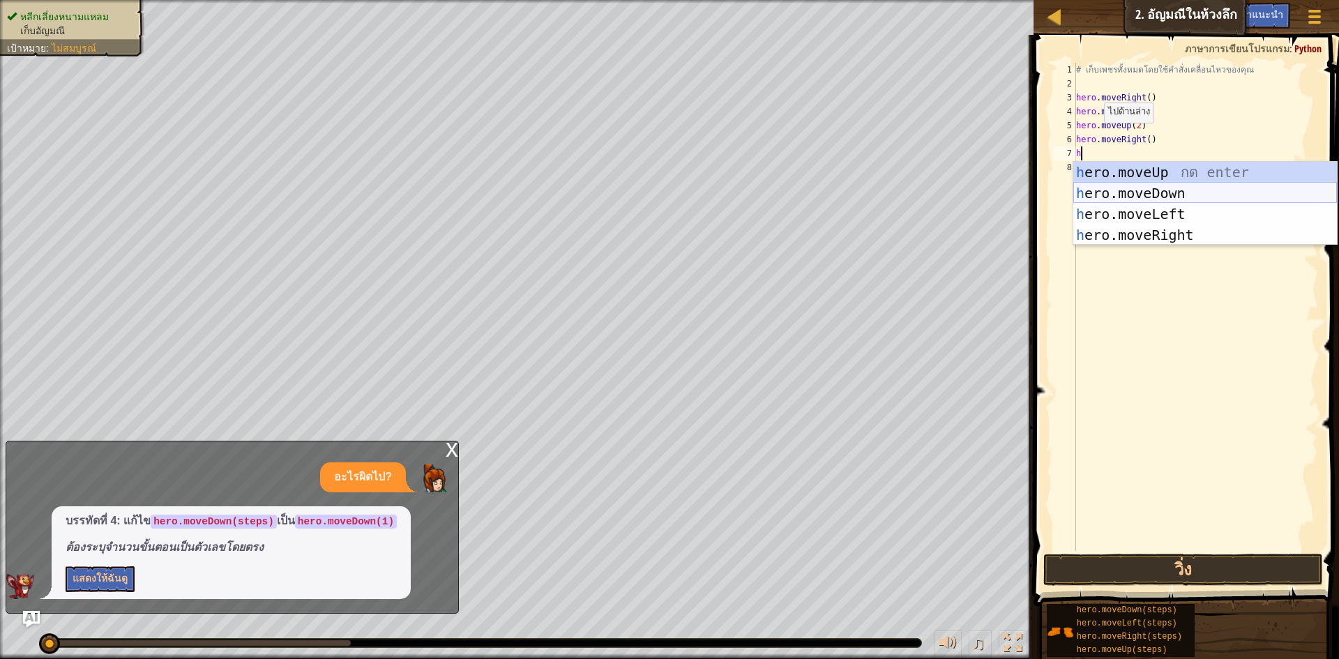
click at [1186, 188] on div "h ero.moveUp กด enter h ero.moveDown กด enter h ero.moveLeft กด enter h ero.mov…" at bounding box center [1205, 225] width 264 height 126
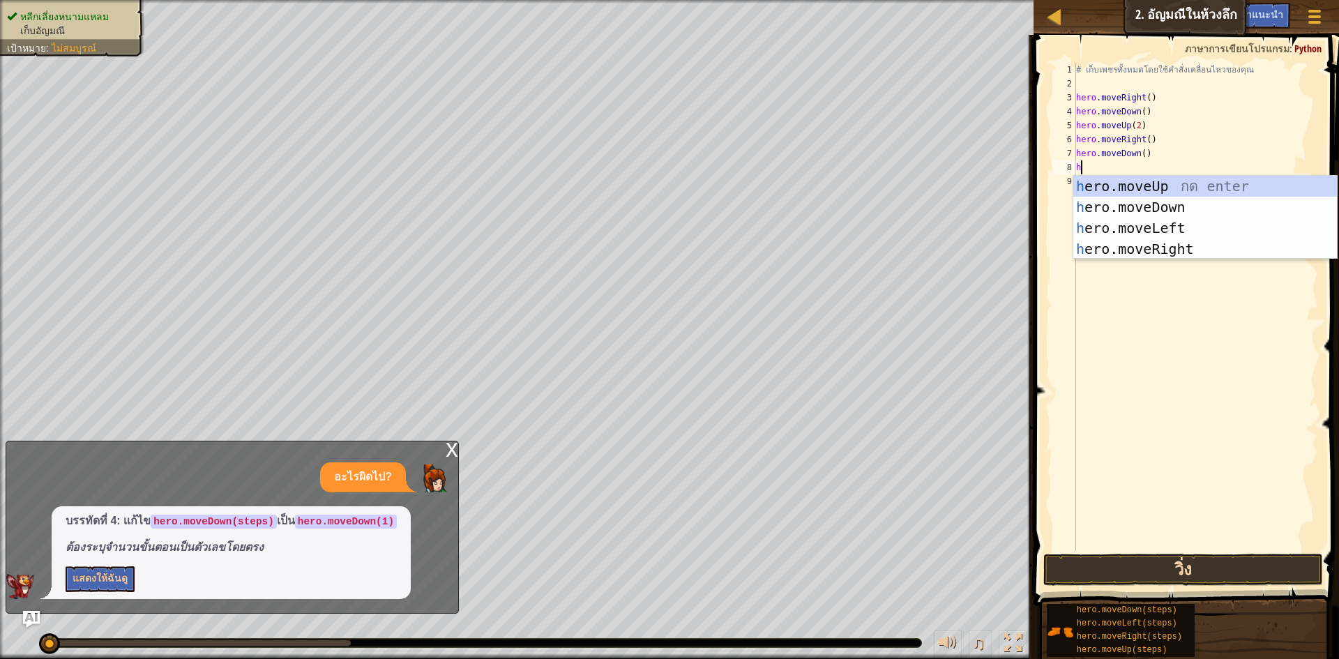
type textarea "h"
click at [1256, 573] on button "วิ่ง" at bounding box center [1183, 570] width 280 height 32
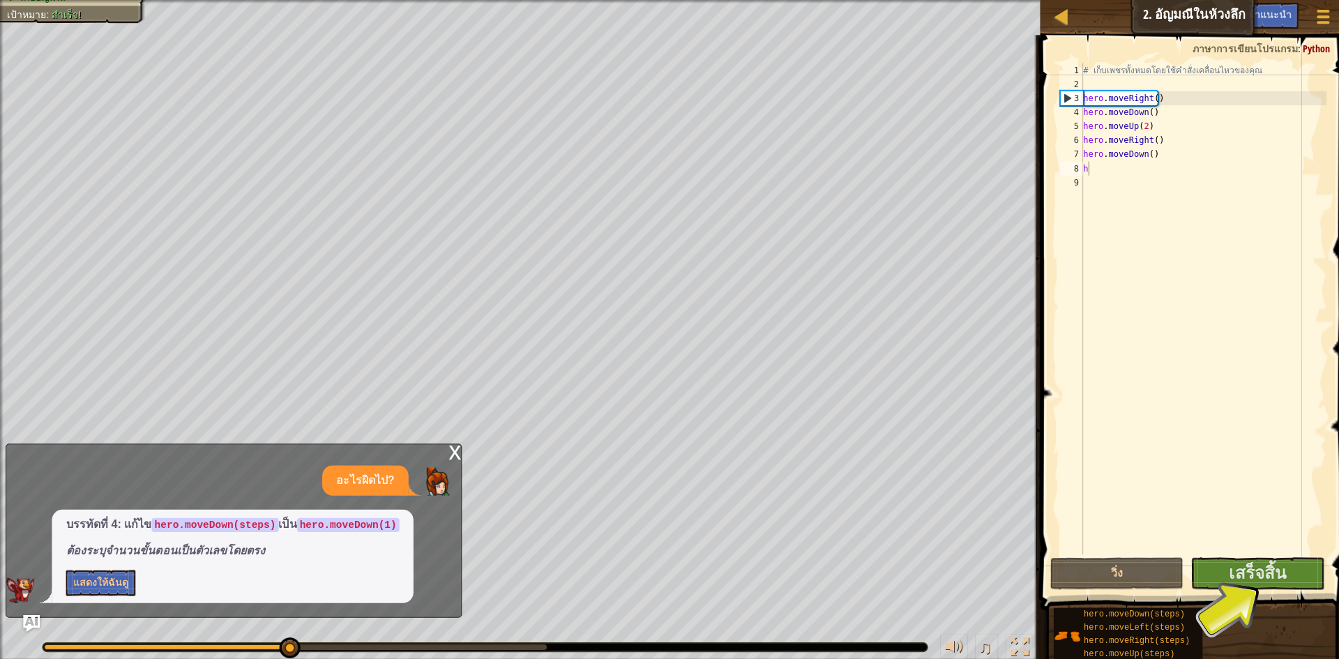
click at [451, 444] on div "x" at bounding box center [452, 448] width 13 height 14
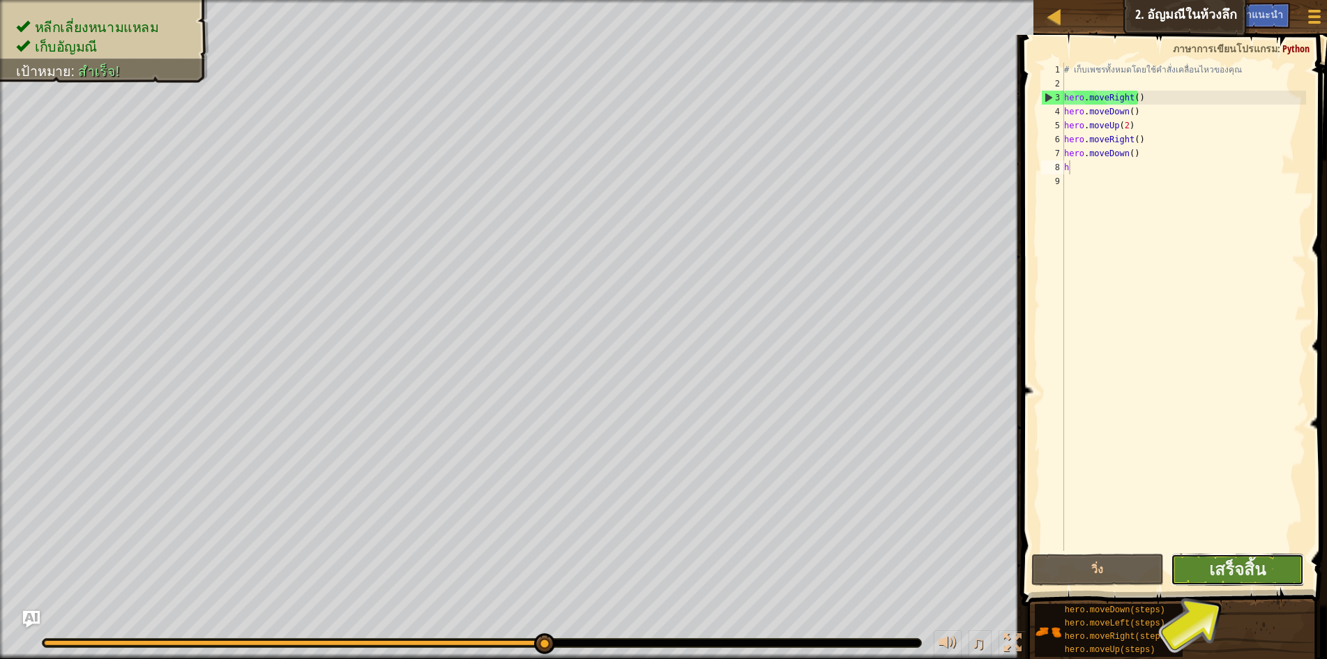
click at [1285, 571] on button "เสร็จสิ้น" at bounding box center [1237, 570] width 133 height 32
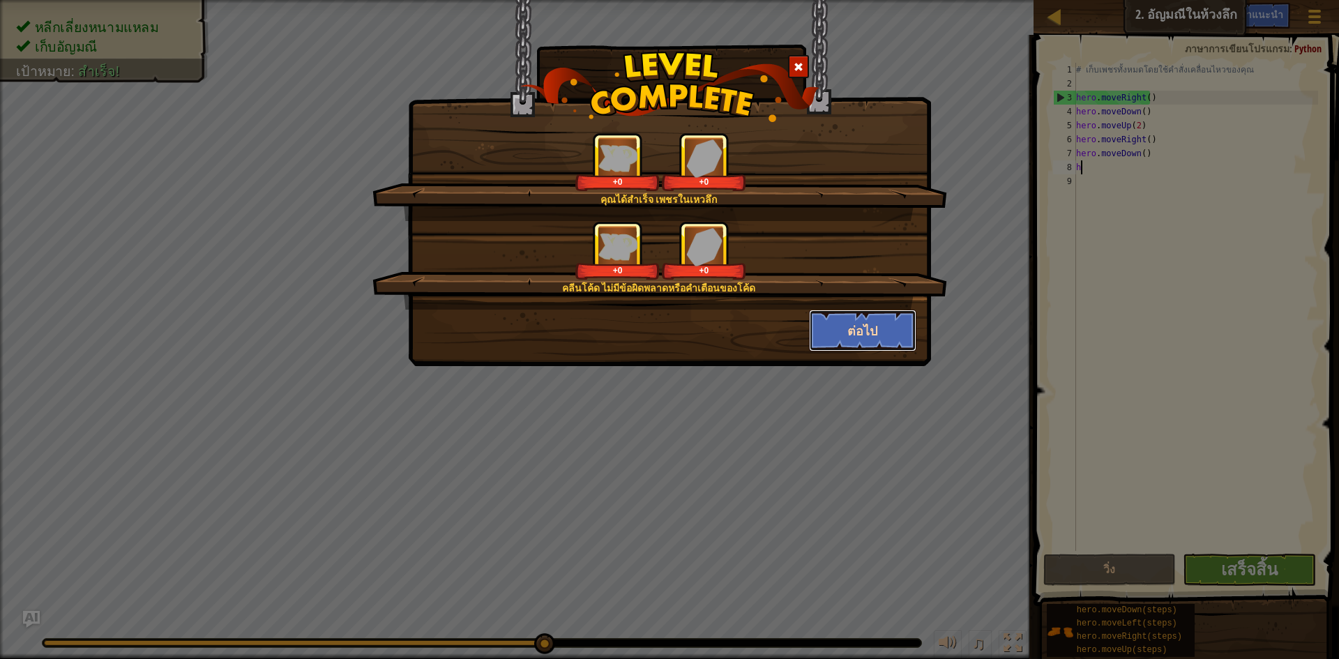
click at [852, 328] on button "ต่อไป" at bounding box center [863, 331] width 108 height 42
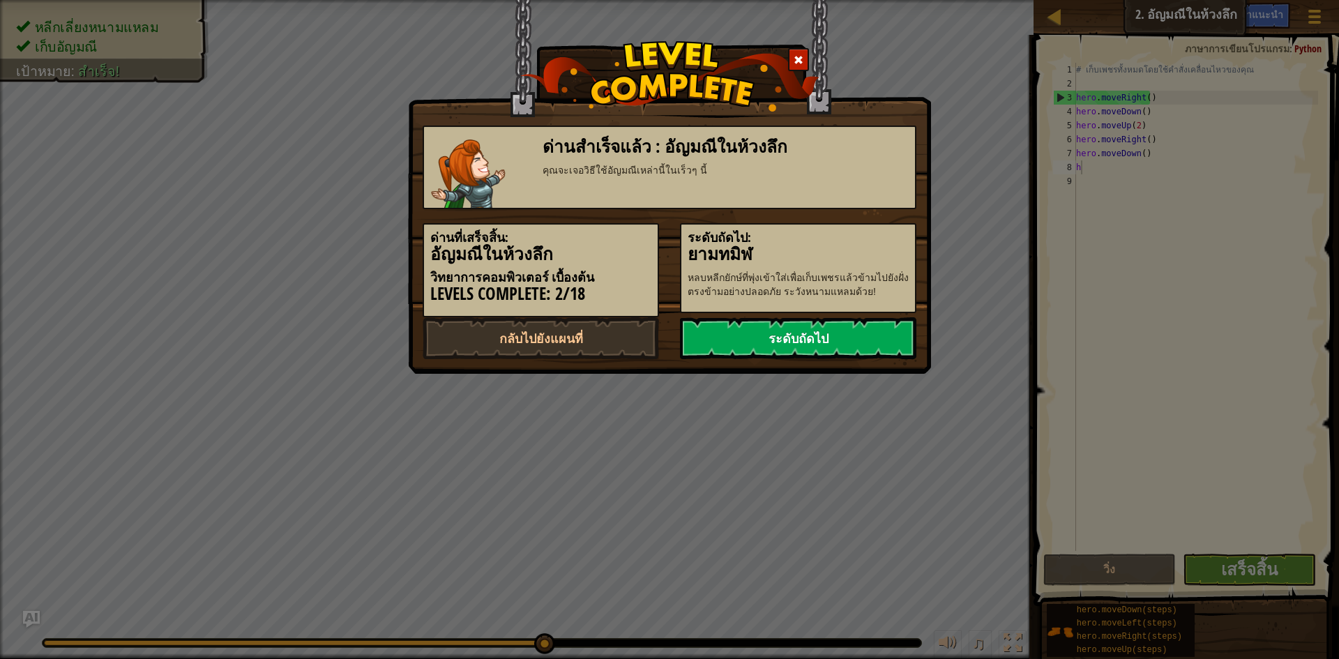
click at [903, 345] on link "ระดับถัดไป" at bounding box center [798, 338] width 236 height 42
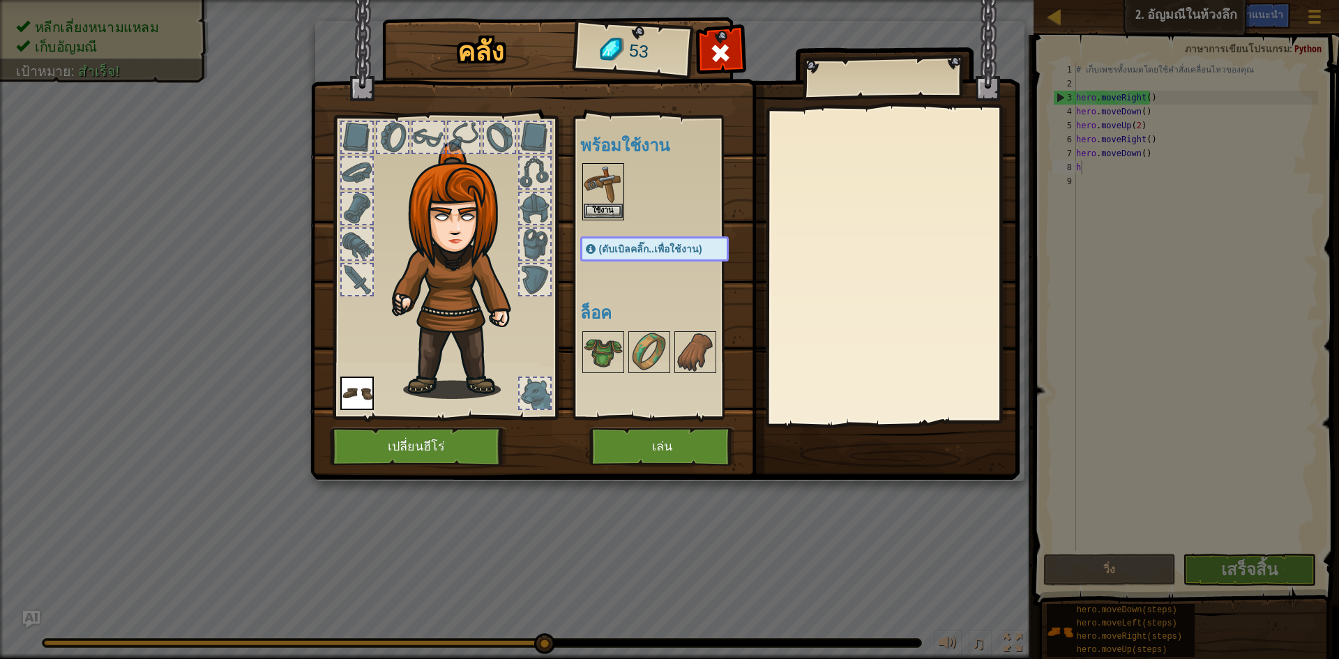
click at [591, 188] on img at bounding box center [603, 184] width 39 height 39
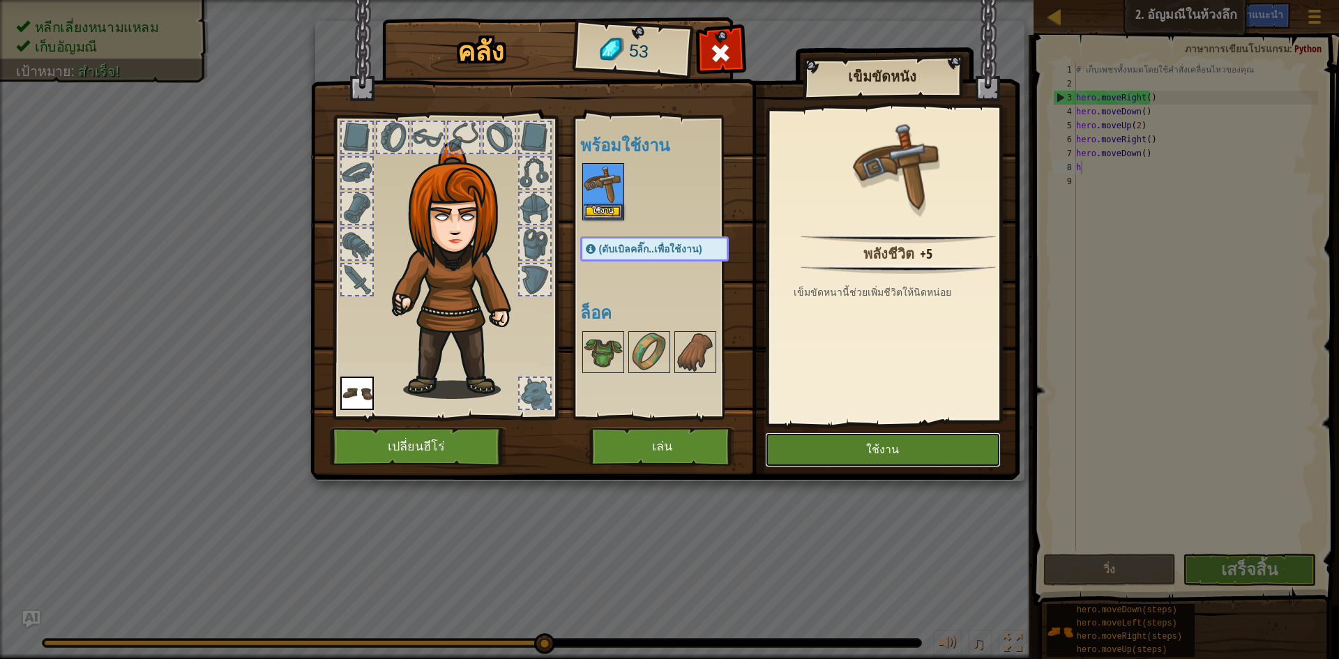
click at [916, 448] on button "ใช้งาน" at bounding box center [883, 449] width 236 height 35
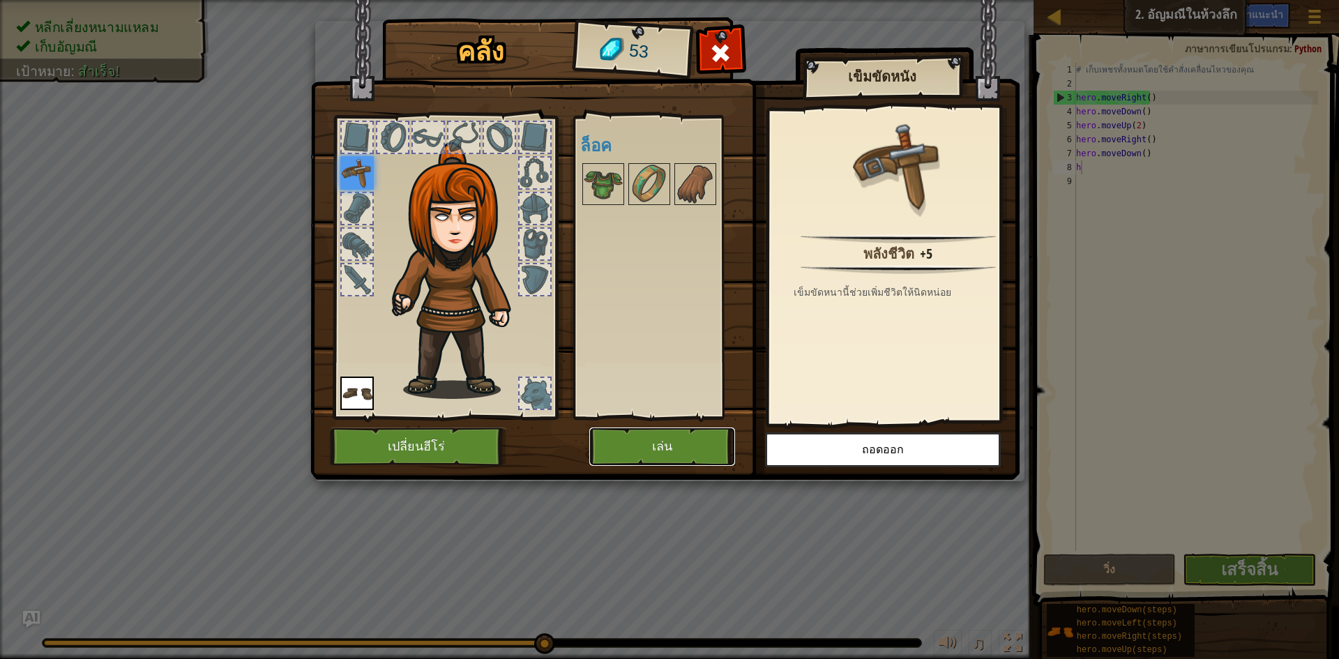
click at [689, 451] on button "เล่น" at bounding box center [662, 447] width 146 height 38
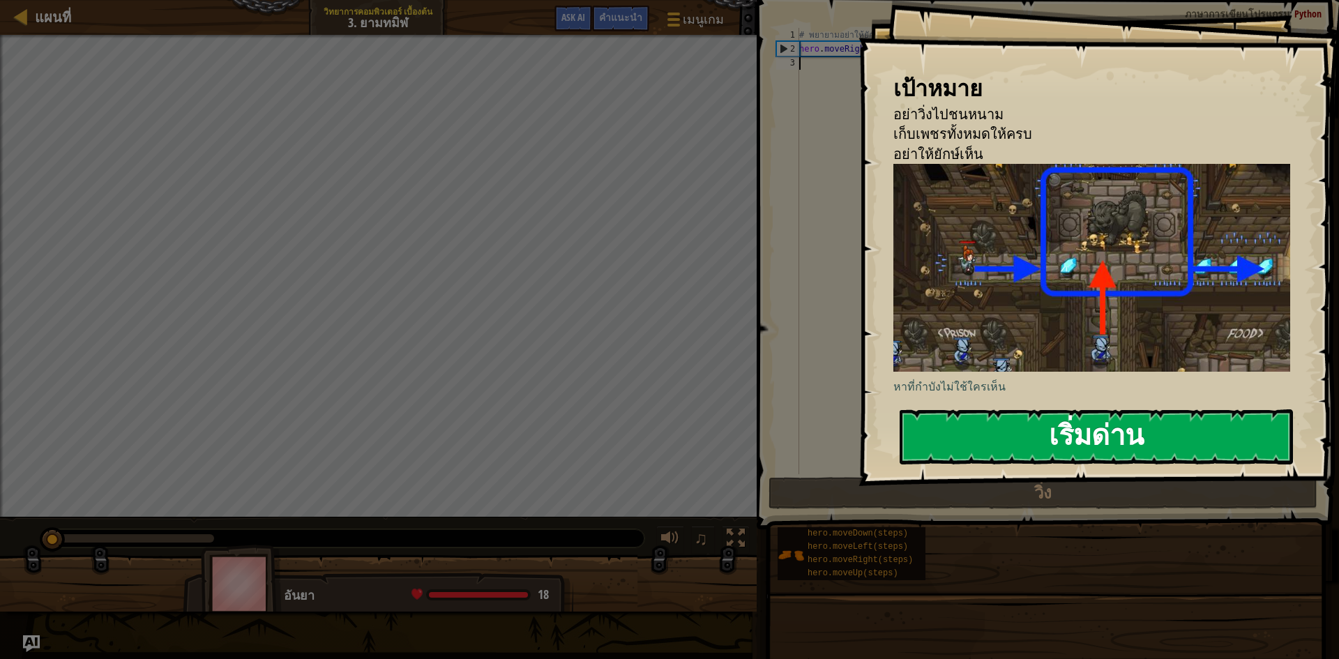
click at [1119, 458] on button "เริ่มด่าน" at bounding box center [1096, 436] width 393 height 55
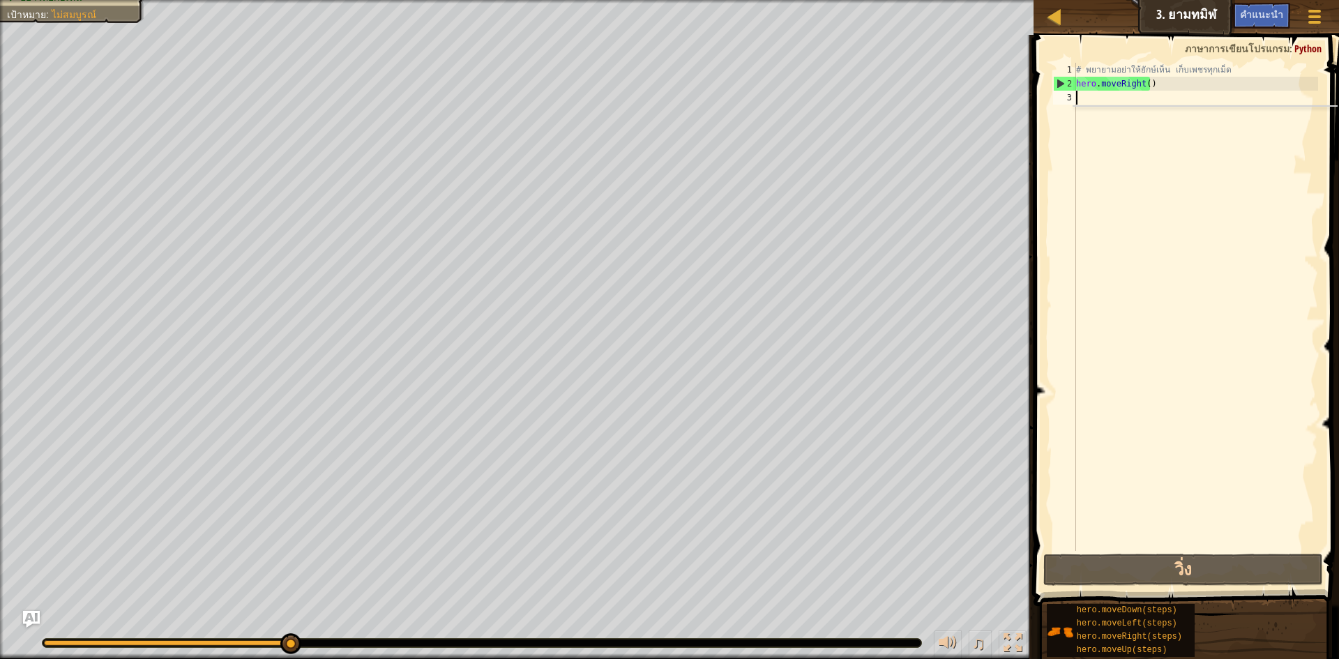
type textarea "h"
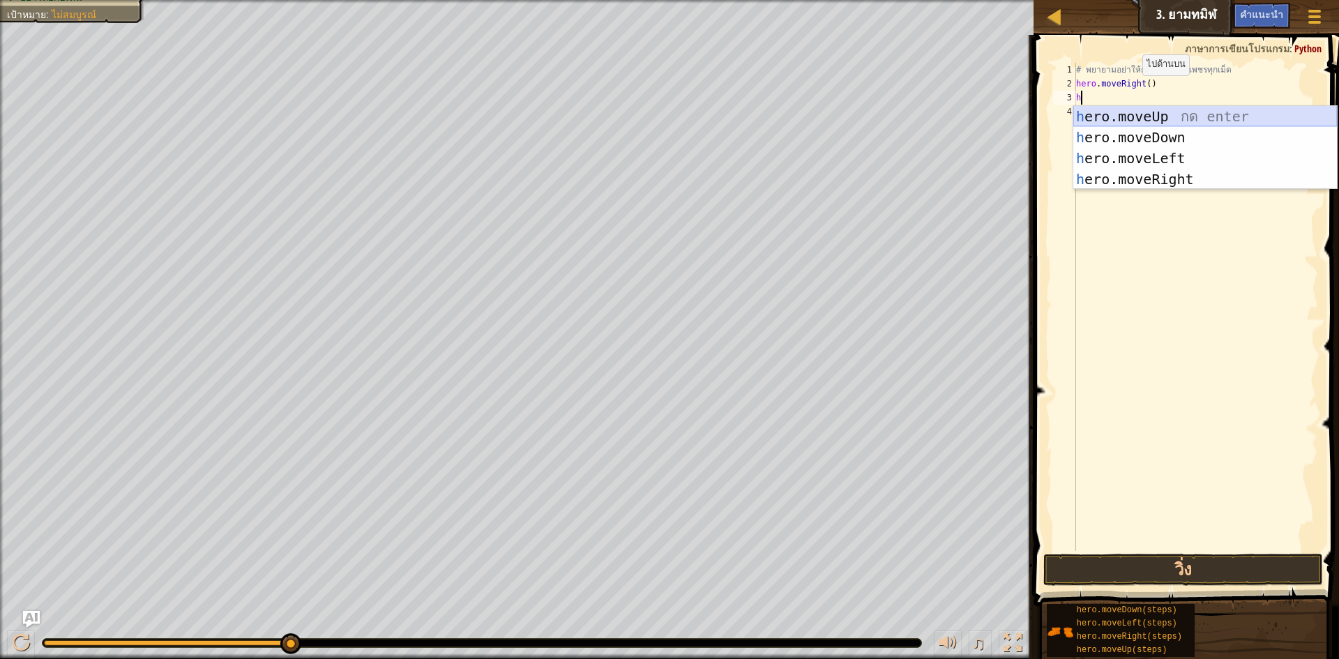
click at [1235, 123] on div "h ero.moveUp กด enter h ero.moveDown กด enter h ero.moveLeft กด enter h ero.mov…" at bounding box center [1205, 169] width 264 height 126
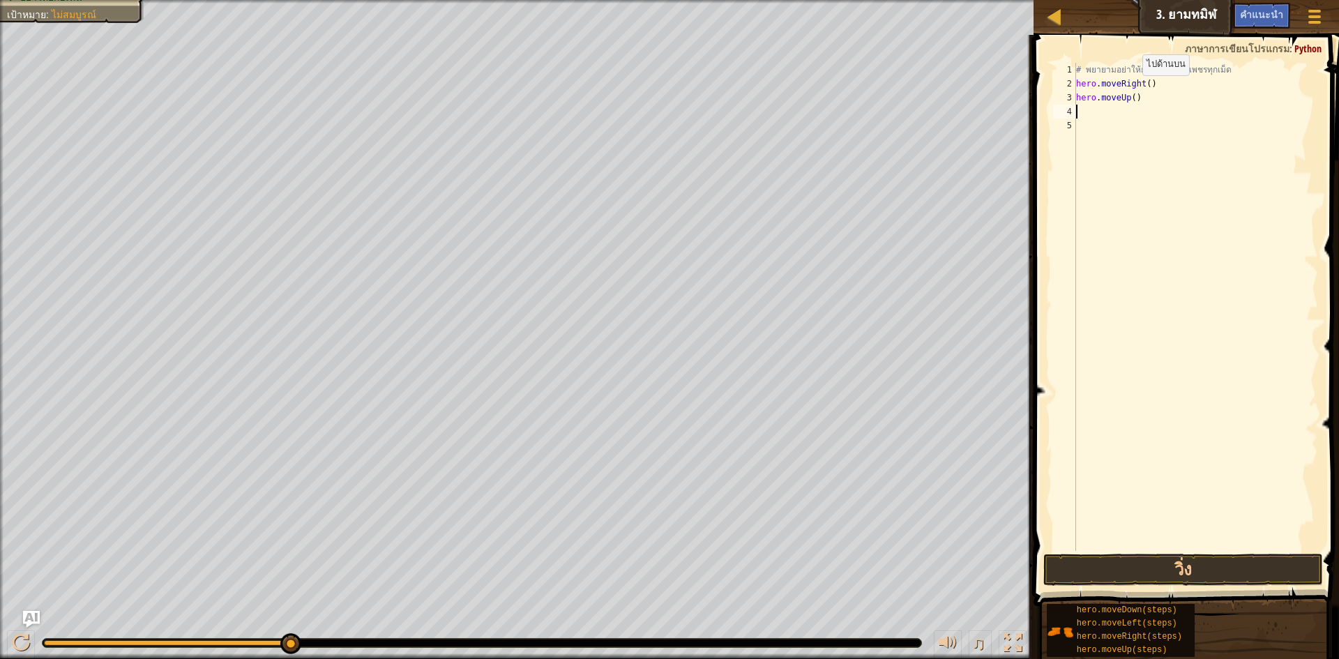
type textarea "h"
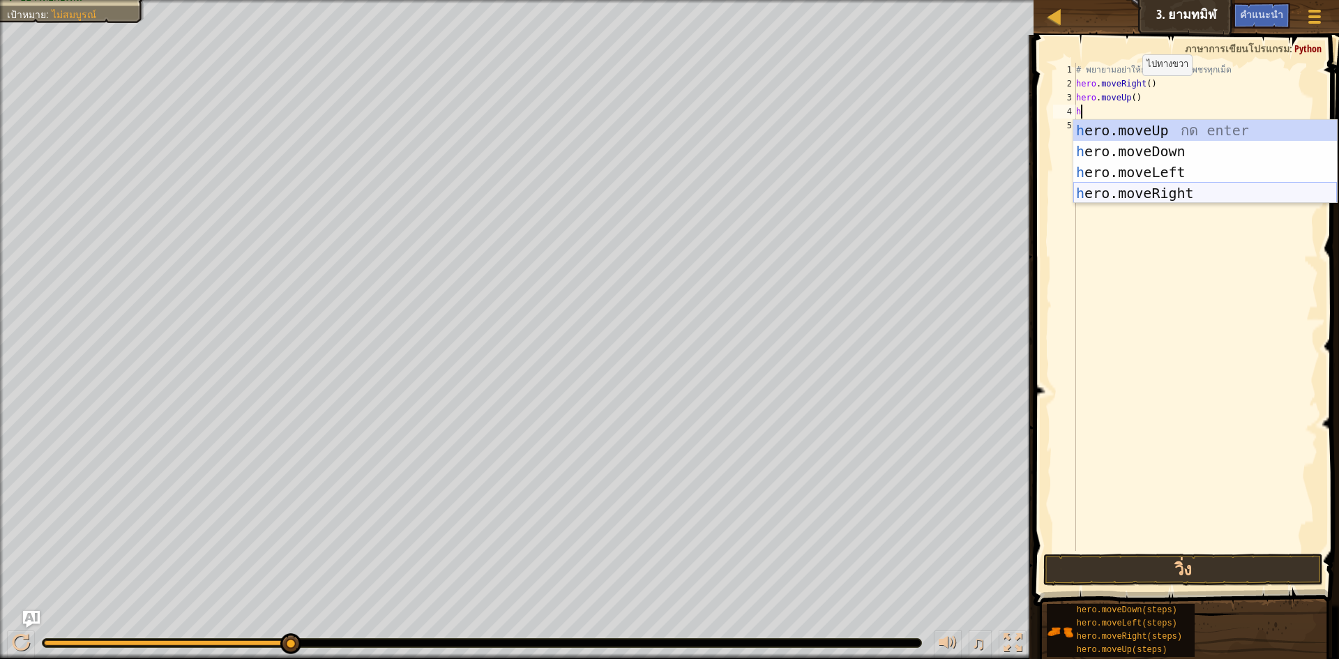
click at [1229, 189] on div "h ero.moveUp กด enter h ero.moveDown กด enter h ero.moveLeft กด enter h ero.mov…" at bounding box center [1205, 183] width 264 height 126
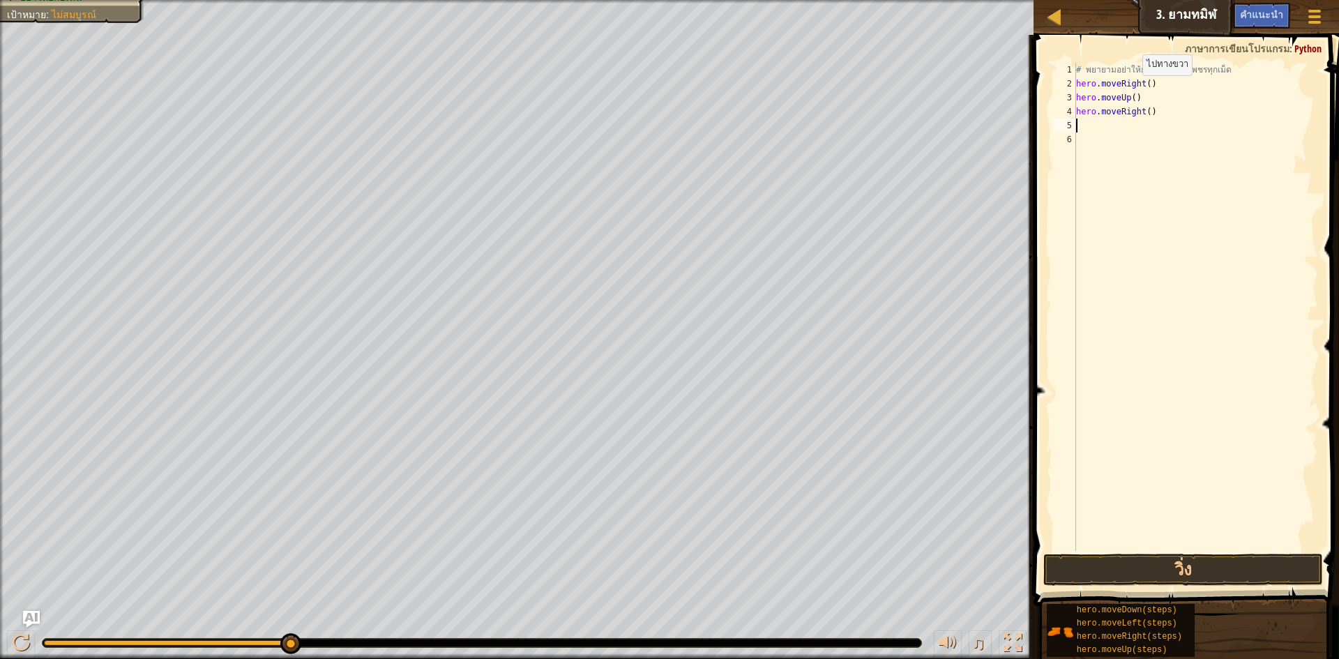
type textarea "h"
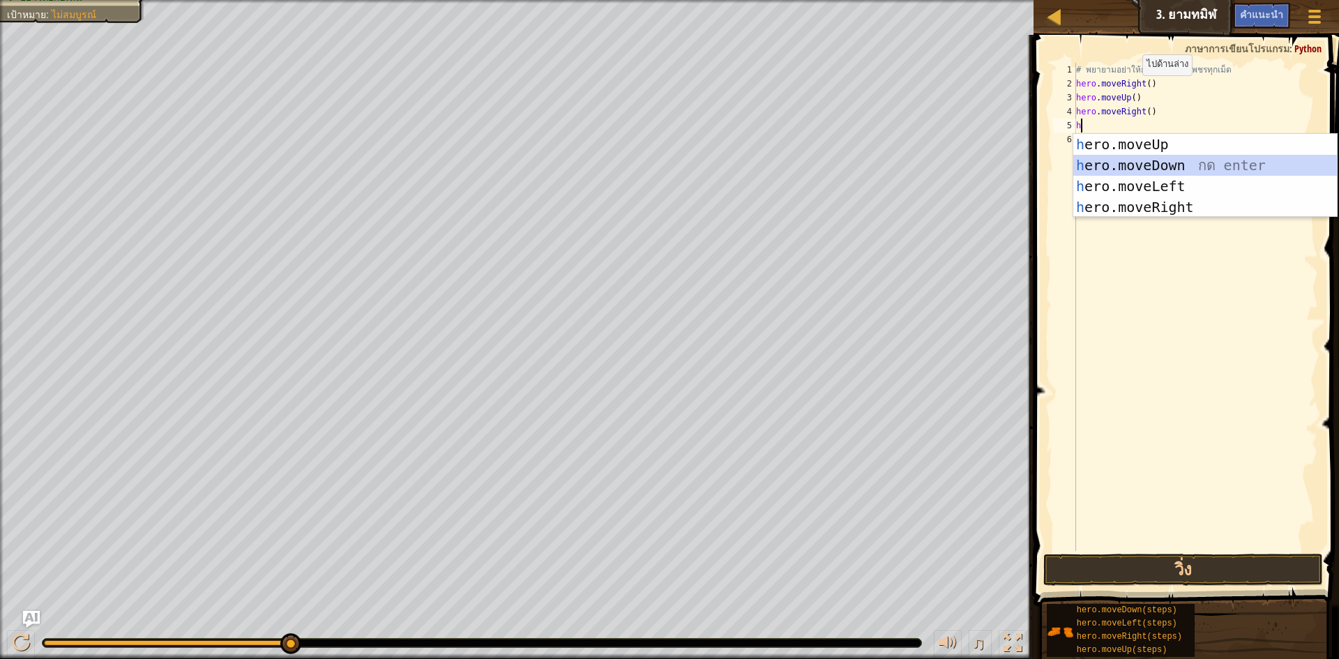
click at [1264, 156] on div "h ero.moveUp กด enter h ero.moveDown กด enter h ero.moveLeft กด enter h ero.mov…" at bounding box center [1205, 197] width 264 height 126
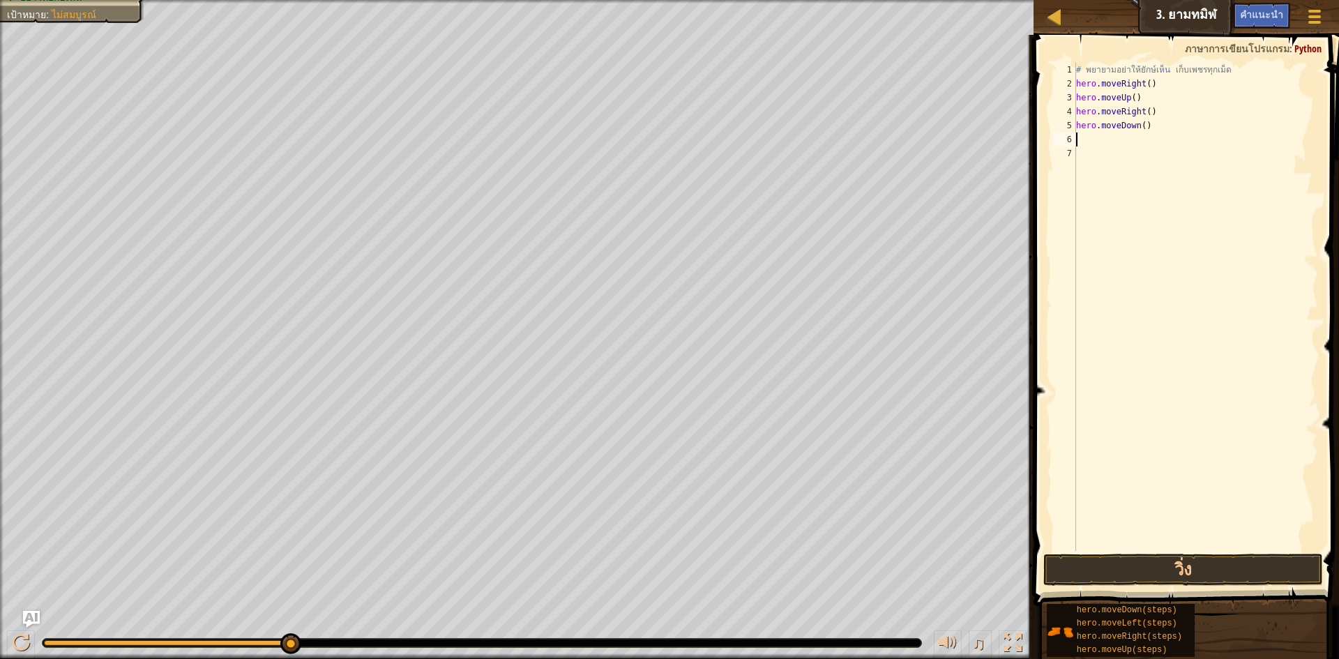
type textarea "h"
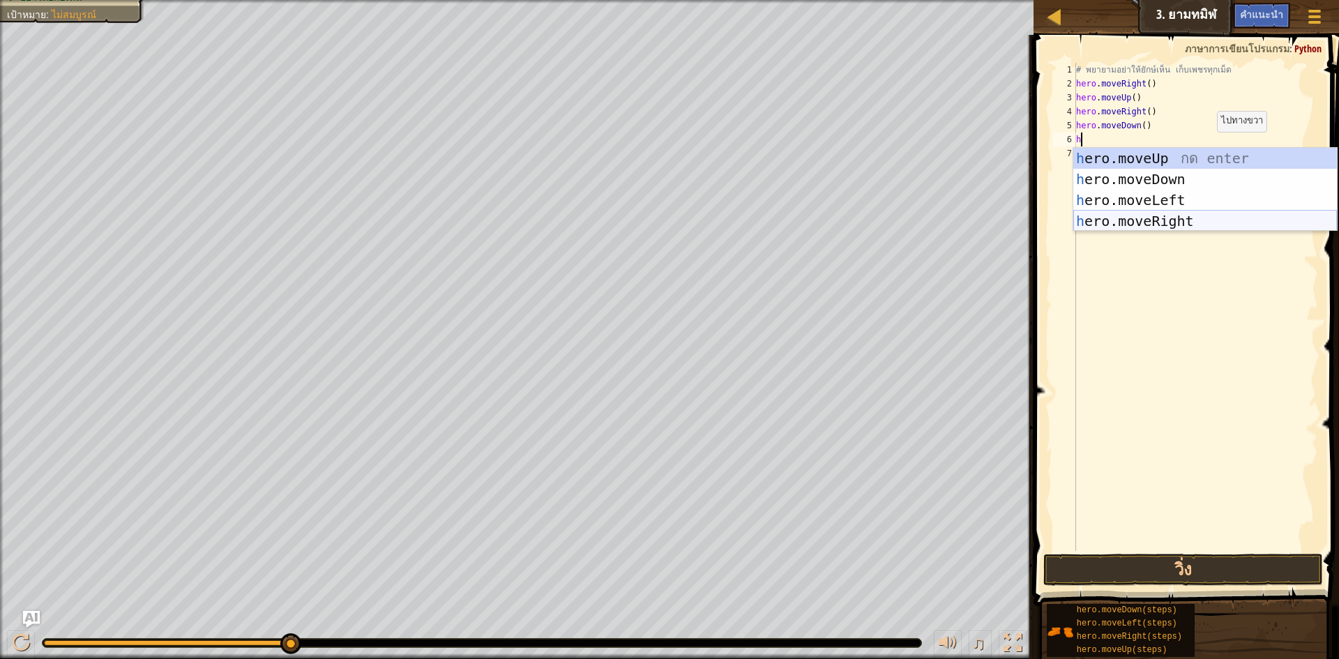
click at [1167, 216] on div "h ero.moveUp กด enter h ero.moveDown กด enter h ero.moveLeft กด enter h ero.mov…" at bounding box center [1205, 211] width 264 height 126
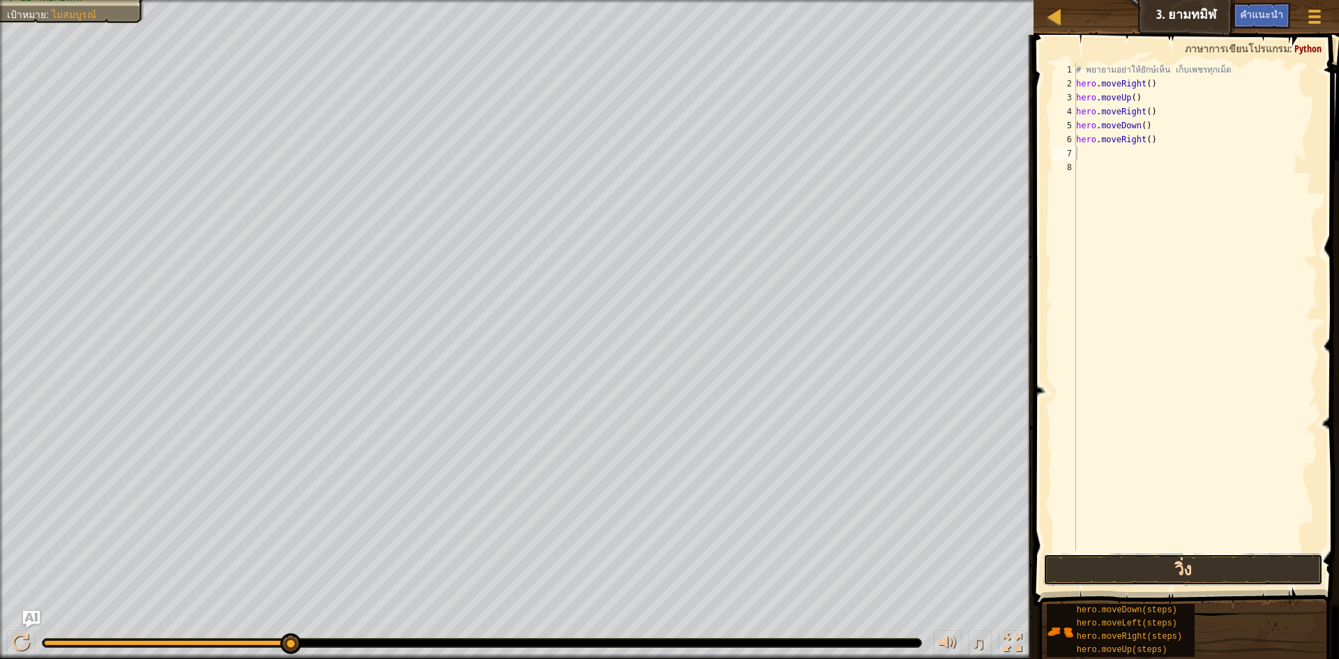
click at [1249, 567] on button "วิ่ง" at bounding box center [1183, 570] width 280 height 32
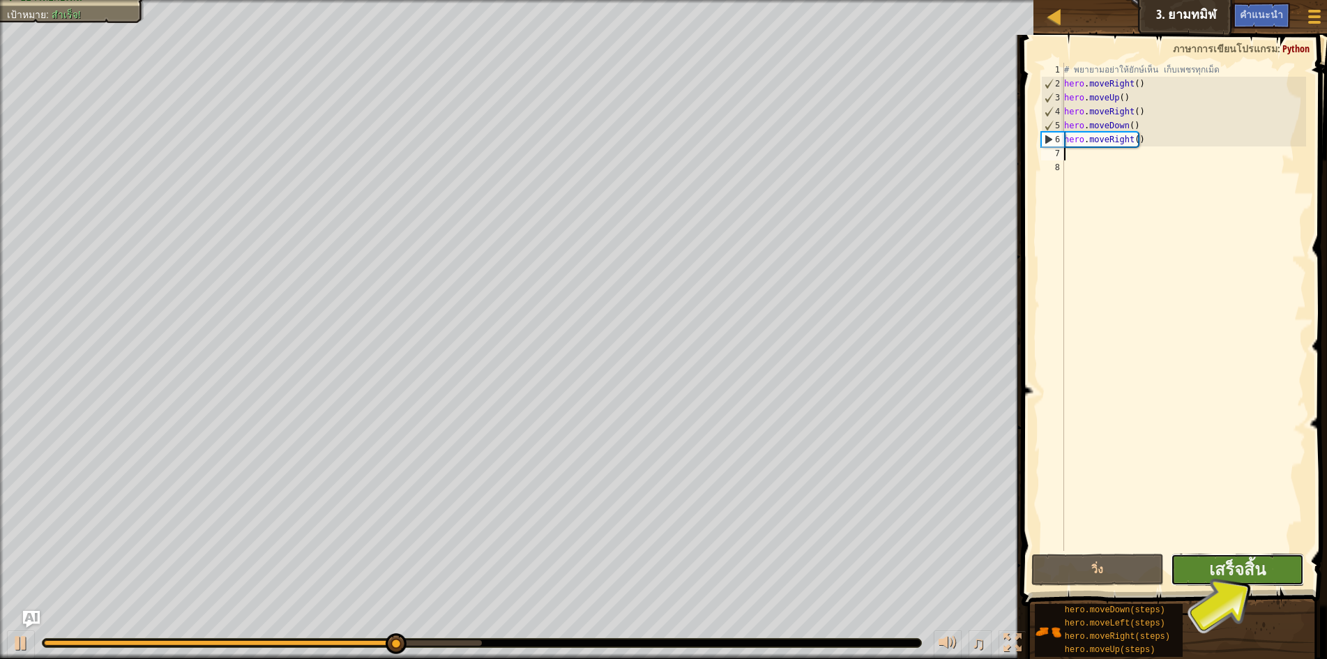
click at [1274, 563] on button "เสร็จสิ้น" at bounding box center [1237, 570] width 133 height 32
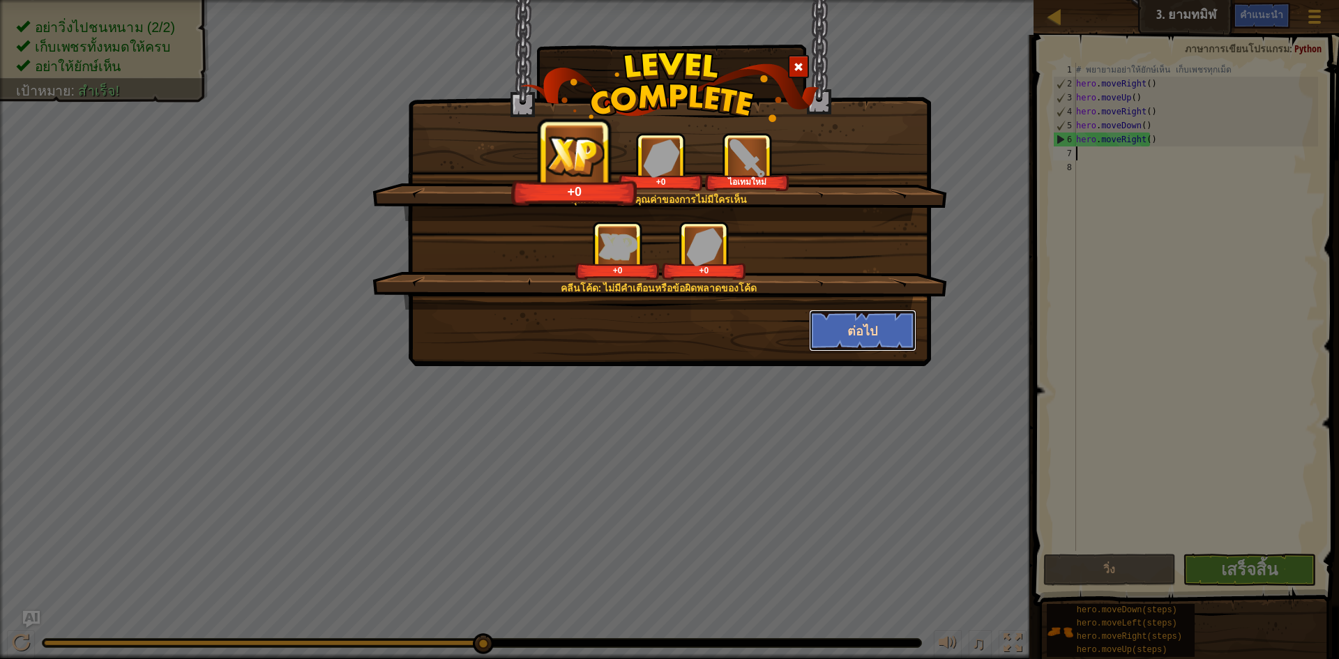
click at [883, 326] on button "ต่อไป" at bounding box center [863, 331] width 108 height 42
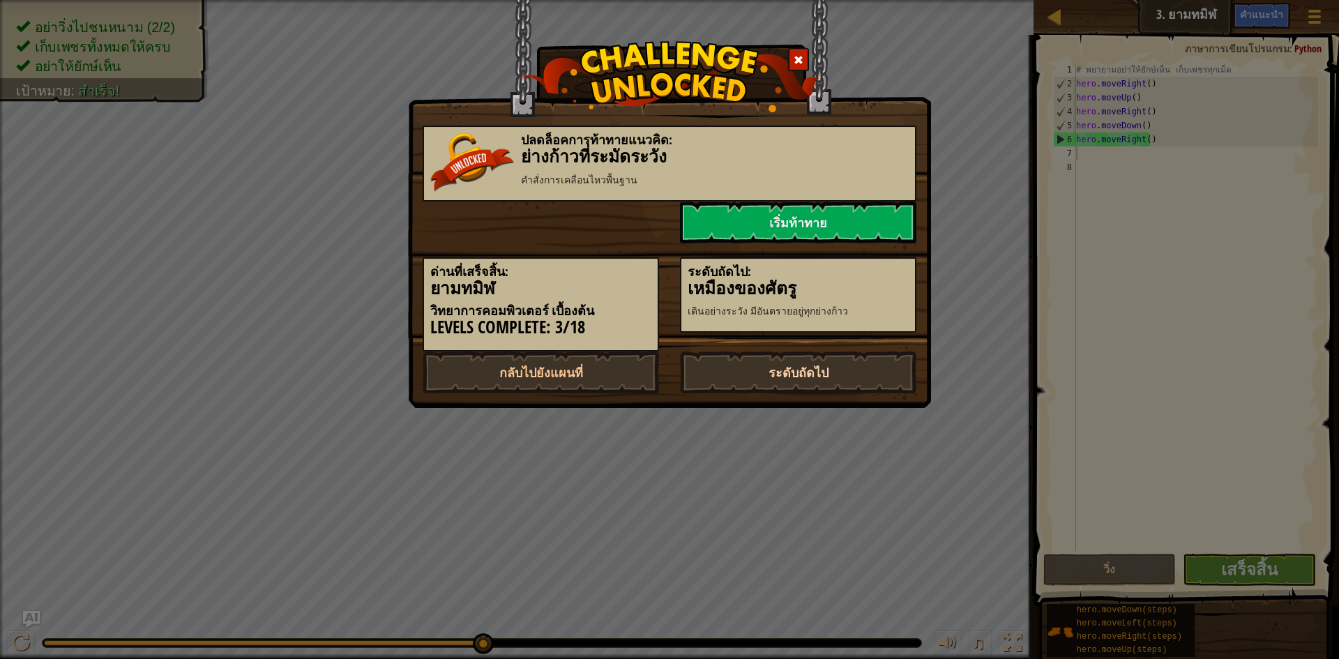
click at [891, 373] on link "ระดับถัดไป" at bounding box center [798, 373] width 236 height 42
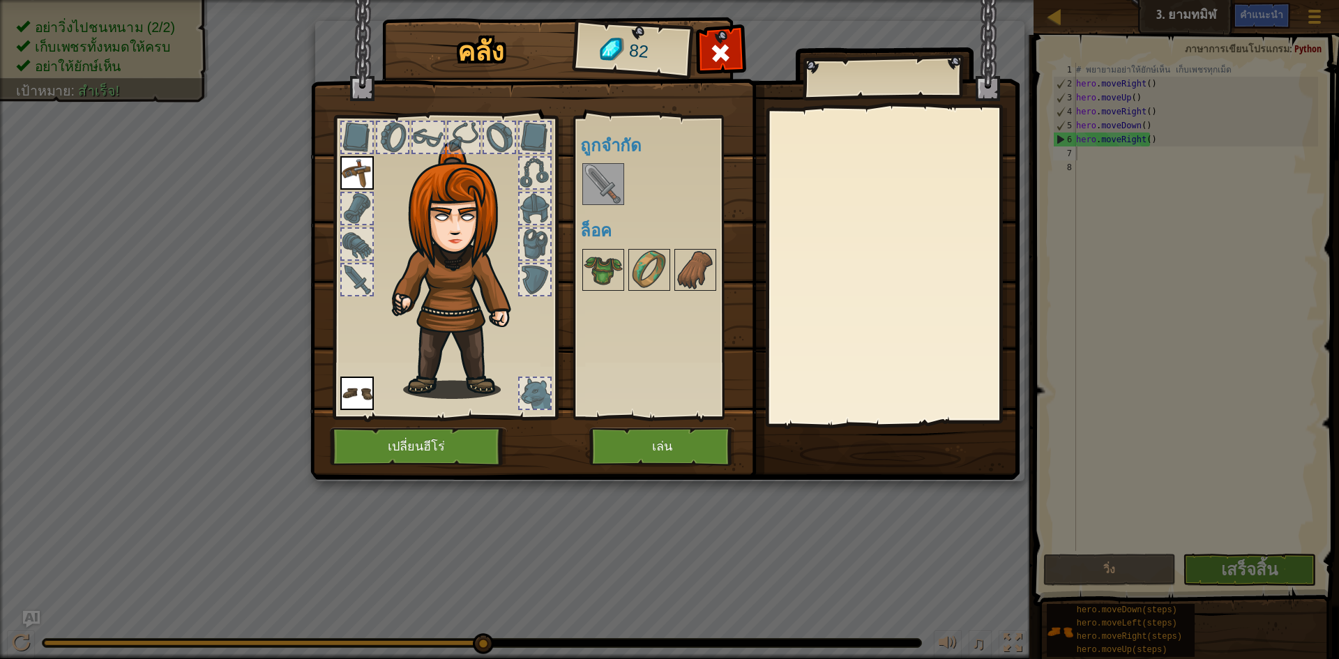
click at [619, 178] on img at bounding box center [603, 184] width 39 height 39
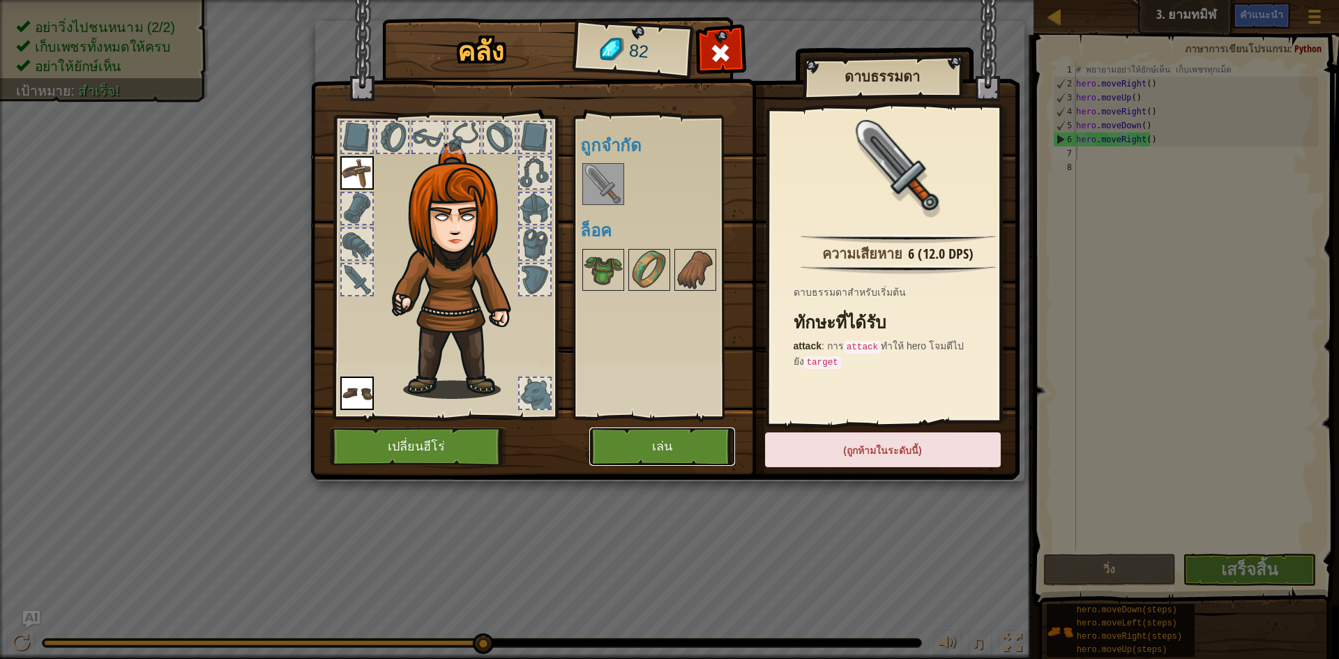
click at [695, 450] on button "เล่น" at bounding box center [662, 447] width 146 height 38
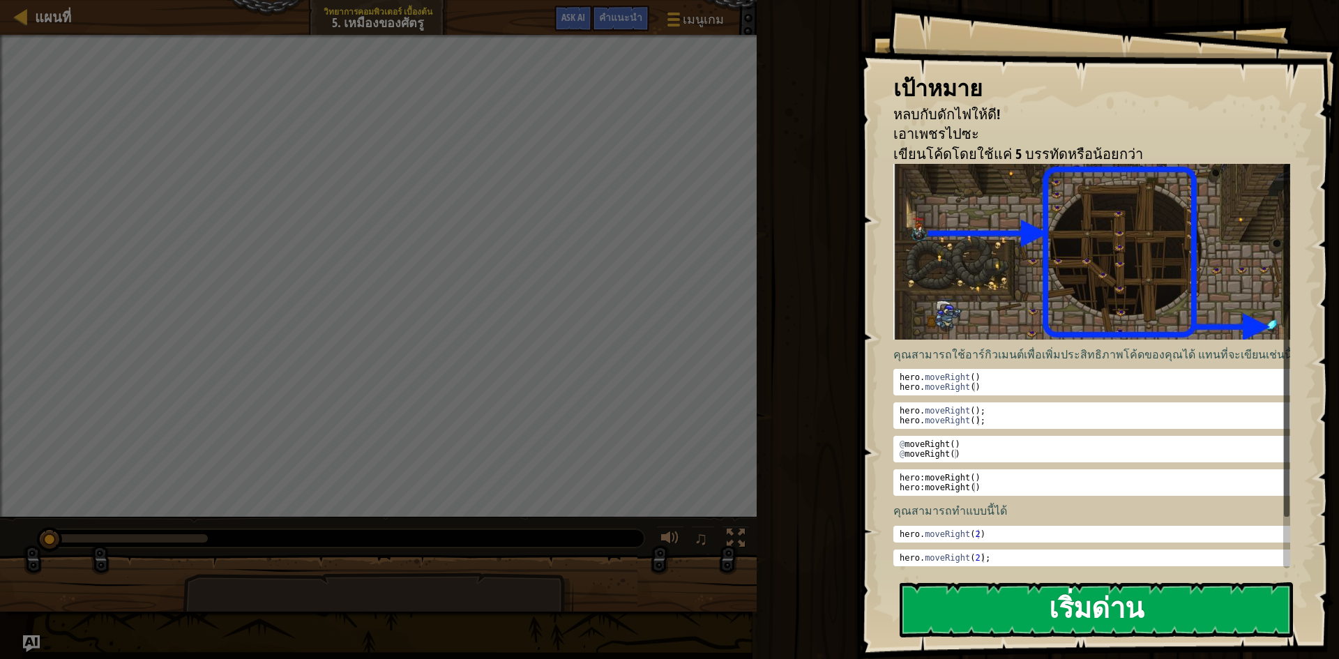
click at [1172, 310] on div "เป้าหมาย หลบกับ[PERSON_NAME]ไฟให้ดี! เอาเพชรไปซะ เขียนโค้ดโดยใช้แค่ 5 บรรทัดหรื…" at bounding box center [1099, 329] width 481 height 659
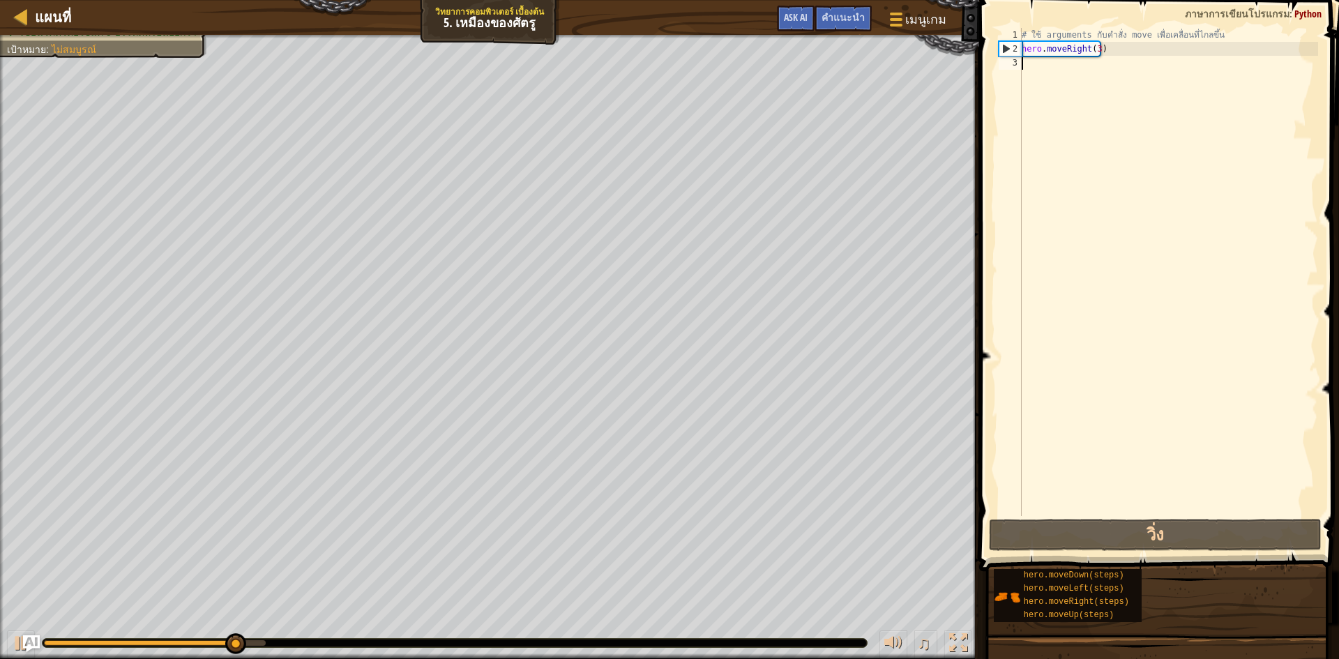
type textarea "h"
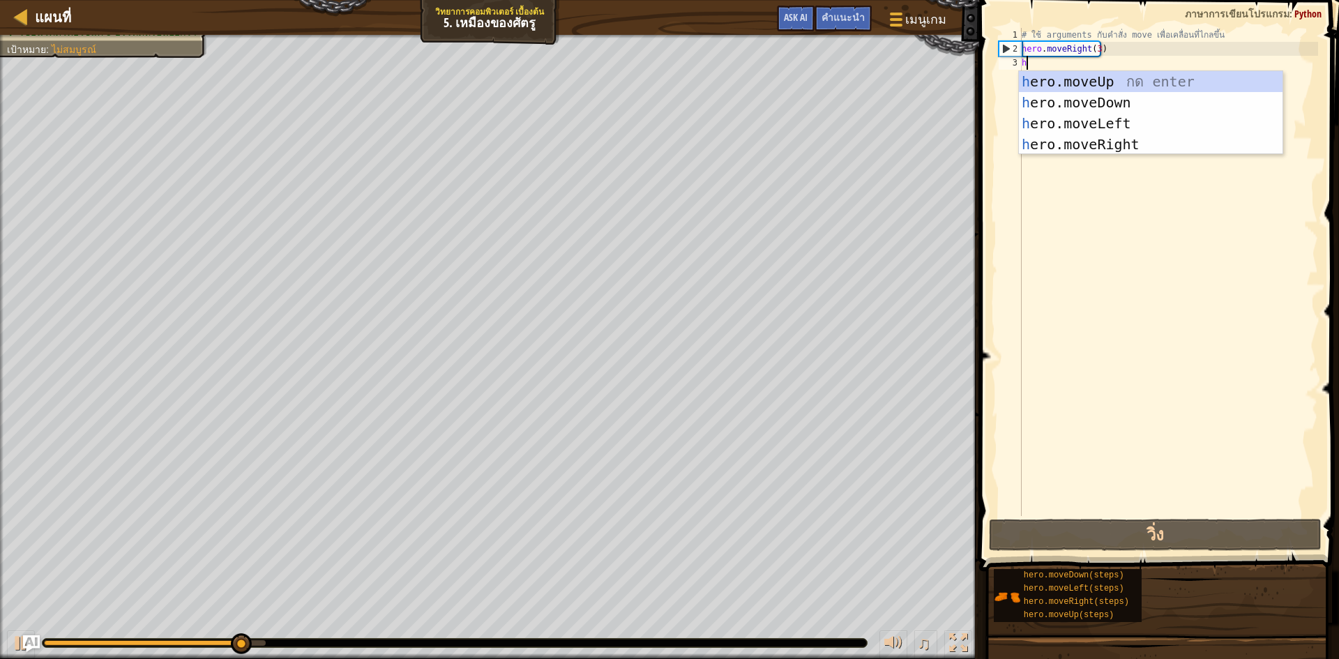
scroll to position [6, 0]
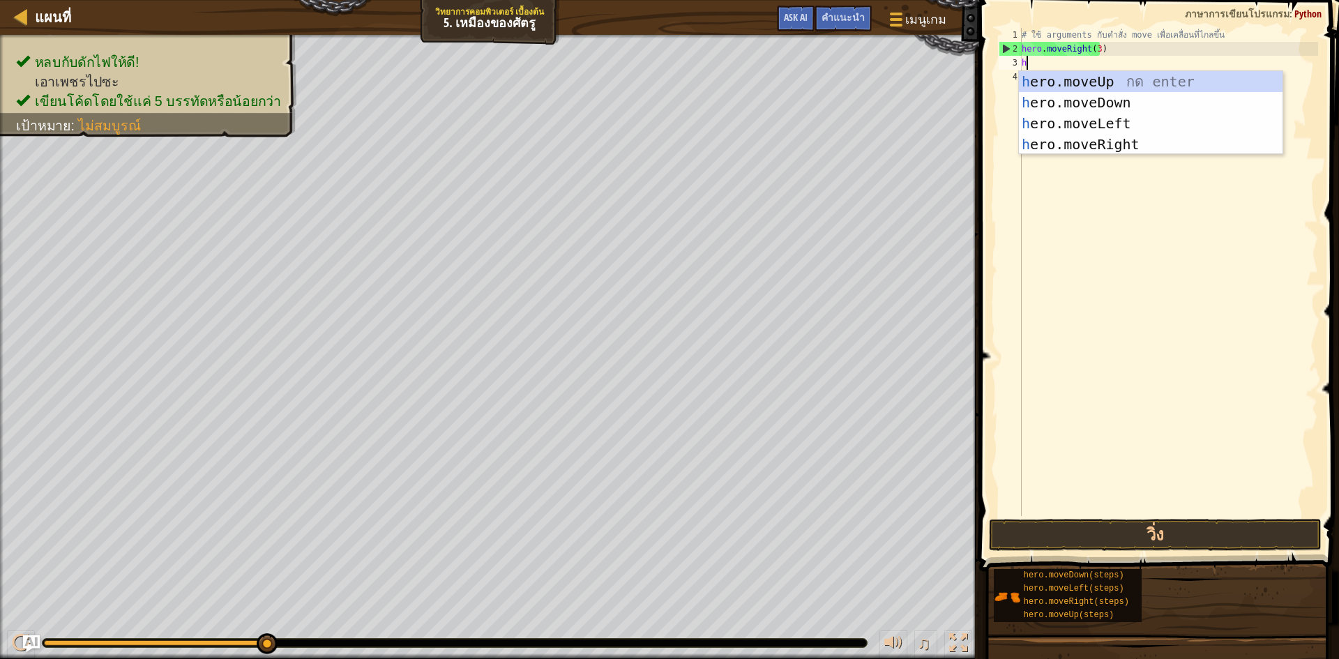
click at [1145, 156] on div "# ใช้ arguments กับคำสั่ง move เพื่อเคลื่อนที่ไกลขึ้น hero . moveRight ( 3 ) h" at bounding box center [1168, 286] width 299 height 516
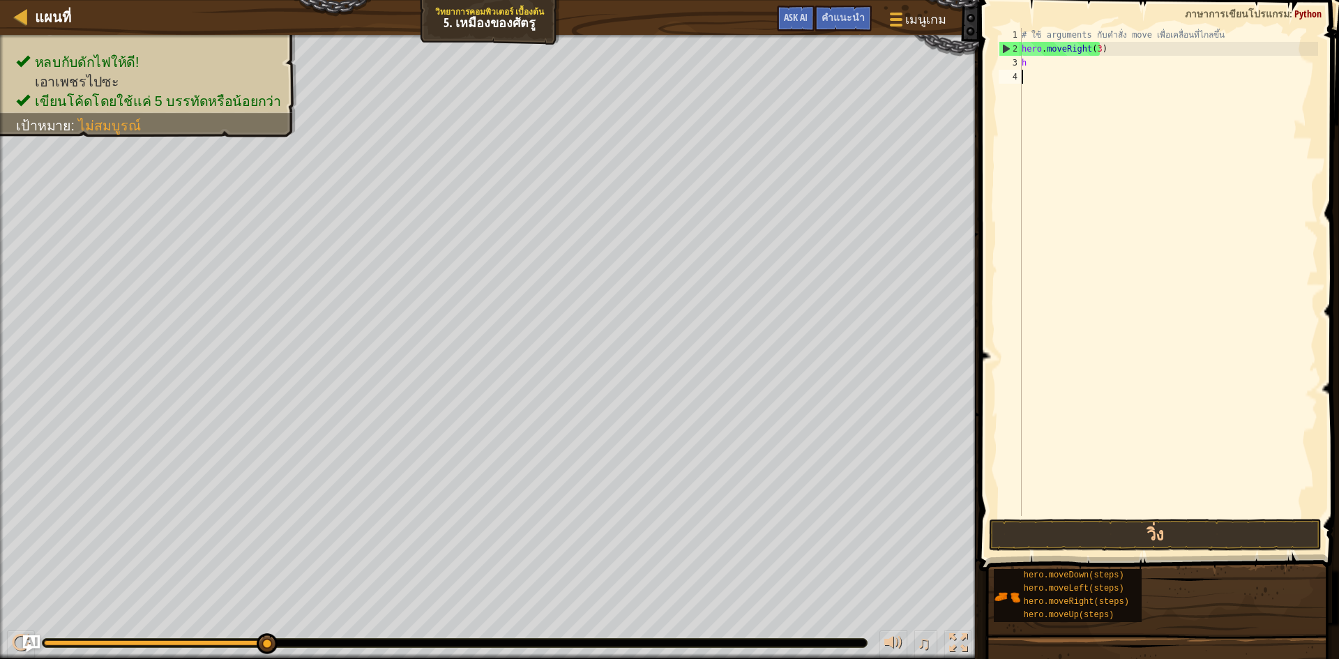
type textarea "h"
click at [1119, 240] on div "# ใช้ arguments กับคำสั่ง move เพื่อเคลื่อนที่ไกลขึ้น hero . moveRight ( 3 ) h h" at bounding box center [1168, 286] width 299 height 516
type textarea "h"
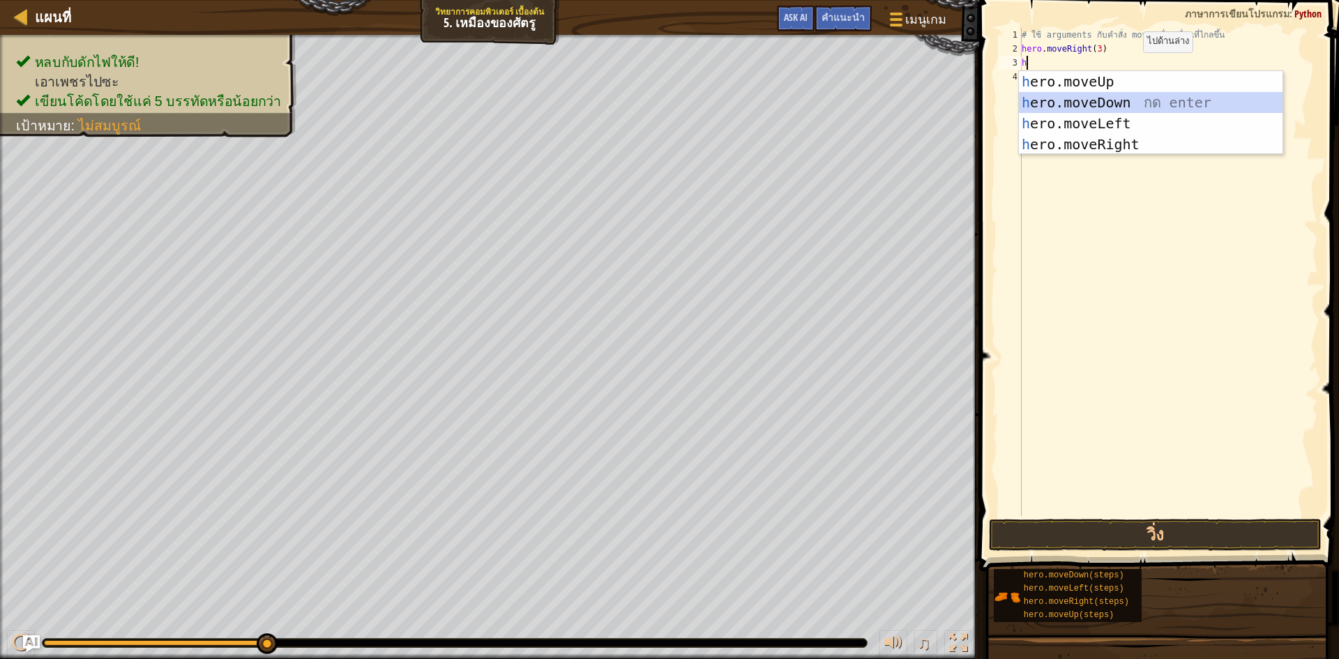
click at [1131, 102] on div "h ero.moveUp กด enter h ero.moveDown กด enter h ero.moveLeft กด enter h ero.mov…" at bounding box center [1151, 134] width 264 height 126
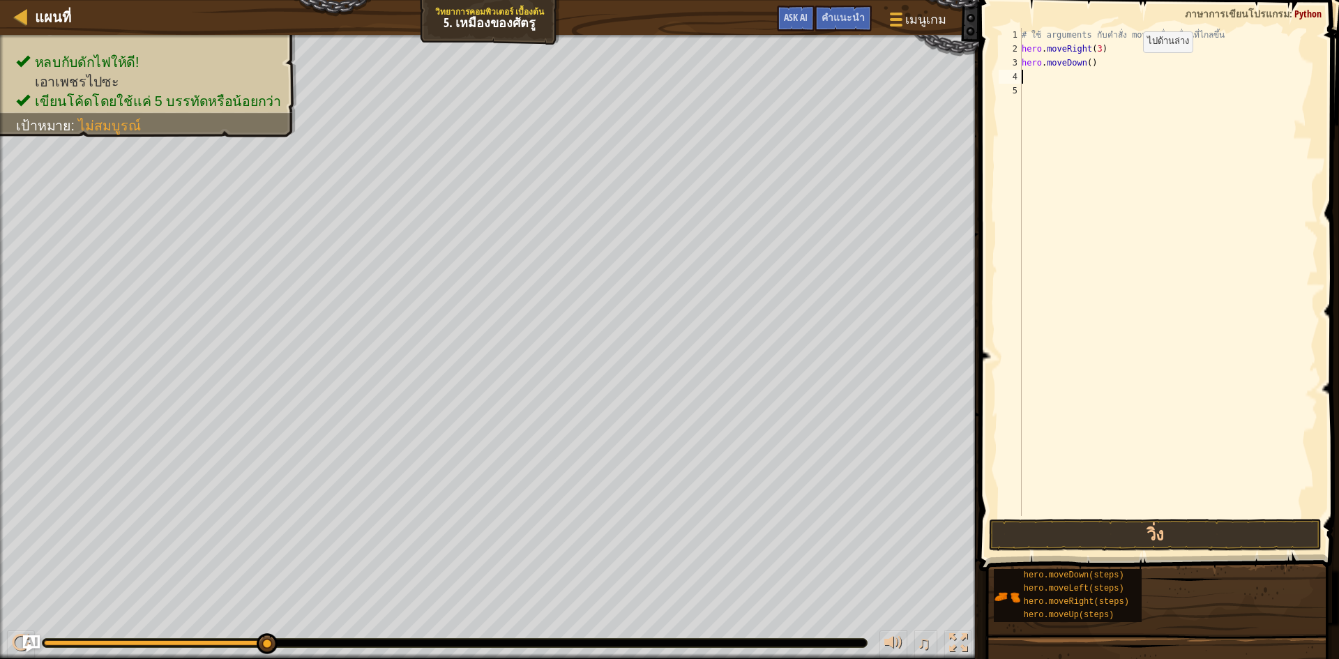
type textarea "h"
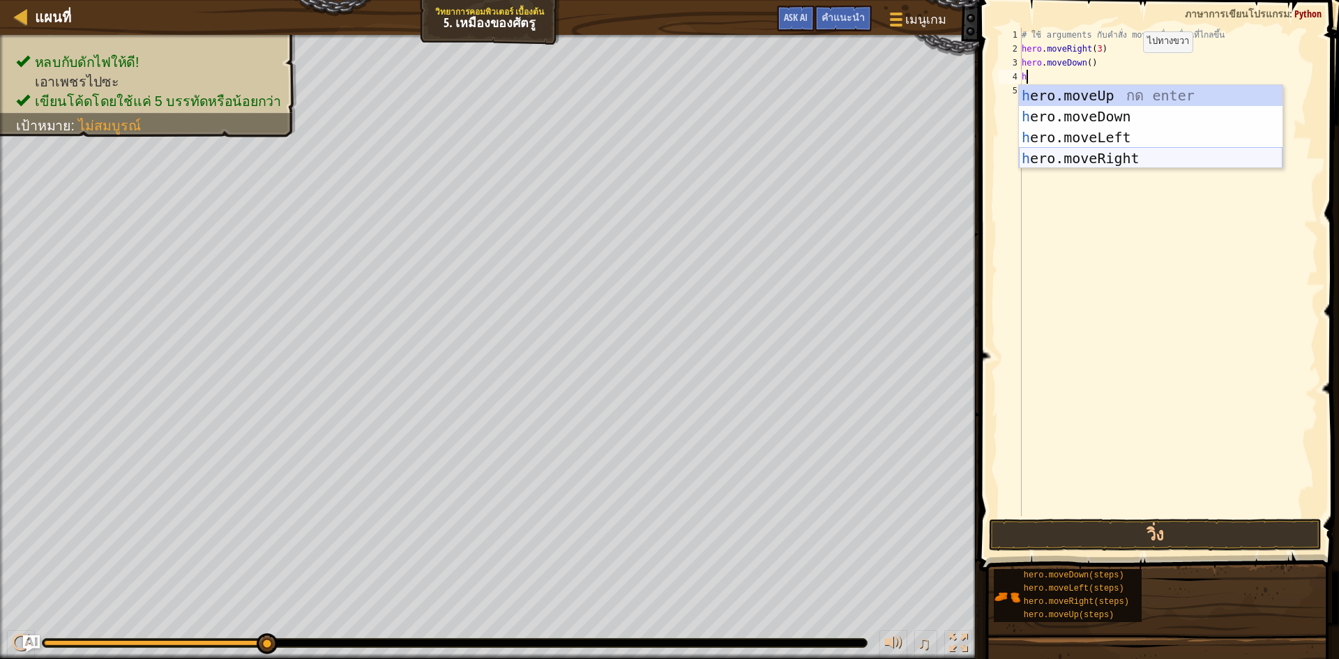
click at [1141, 151] on div "h ero.moveUp กด enter h ero.moveDown กด enter h ero.moveLeft กด enter h ero.mov…" at bounding box center [1151, 148] width 264 height 126
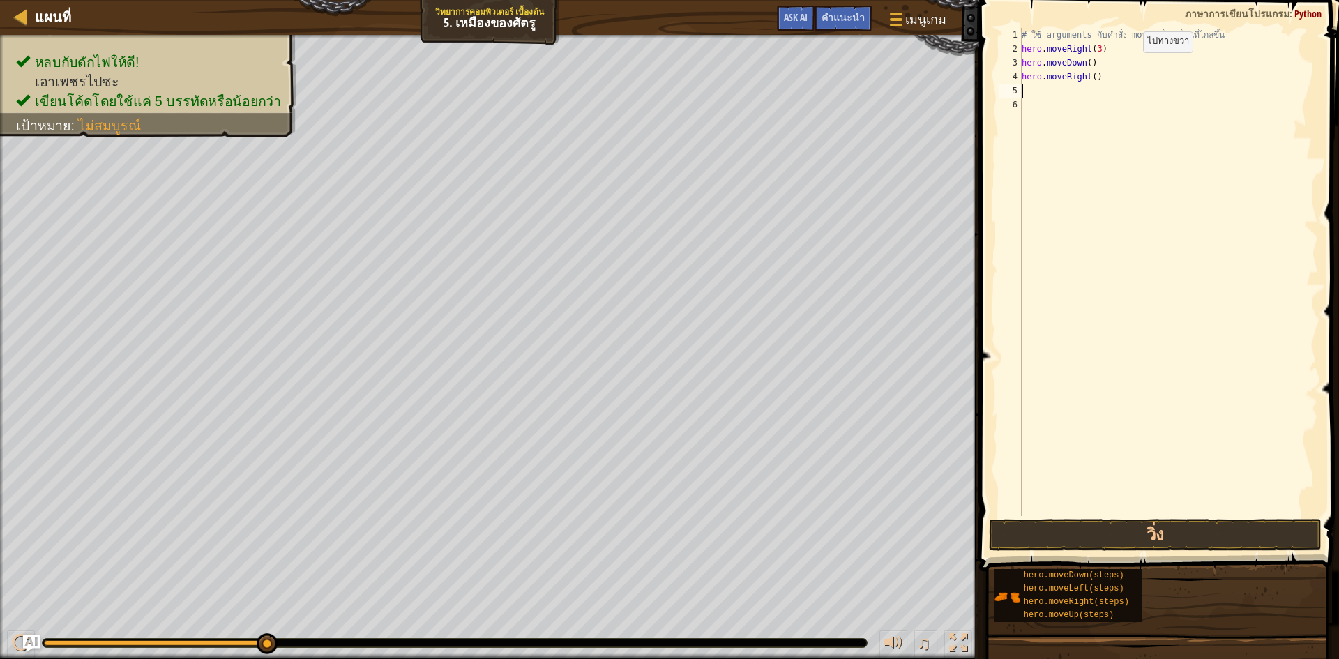
type textarea "h"
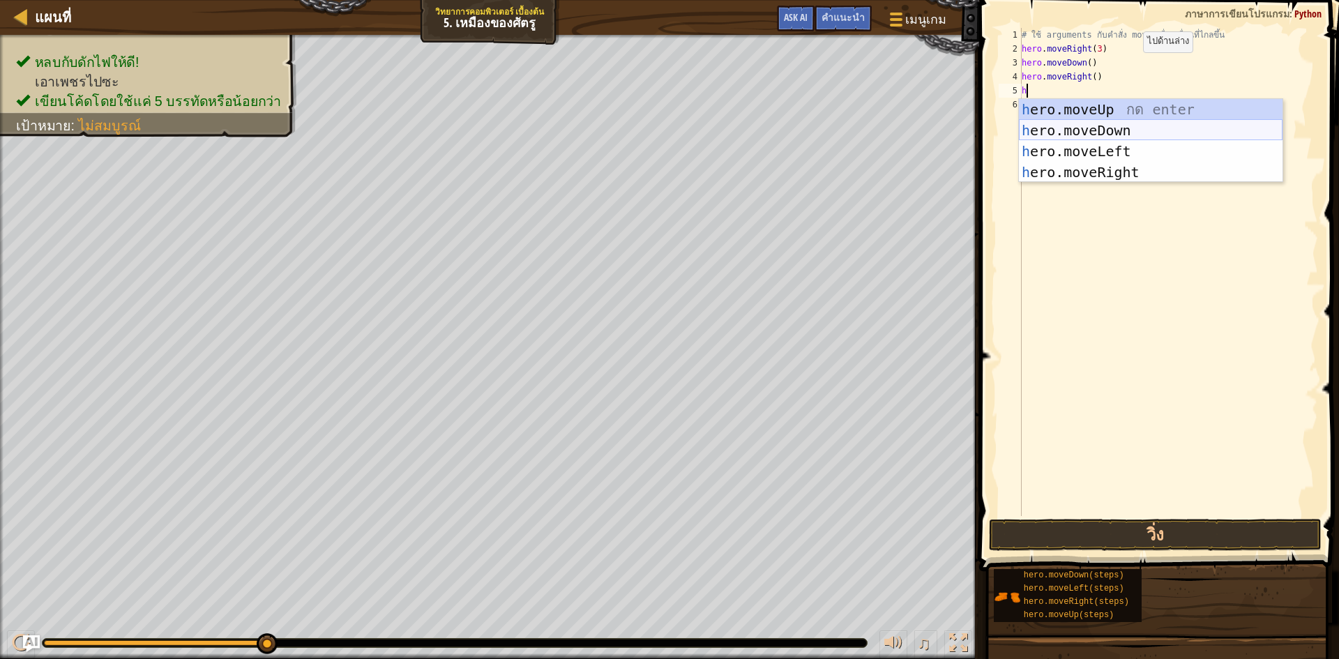
click at [1149, 125] on div "h ero.moveUp กด enter h ero.moveDown กด enter h ero.moveLeft กด enter h ero.mov…" at bounding box center [1151, 162] width 264 height 126
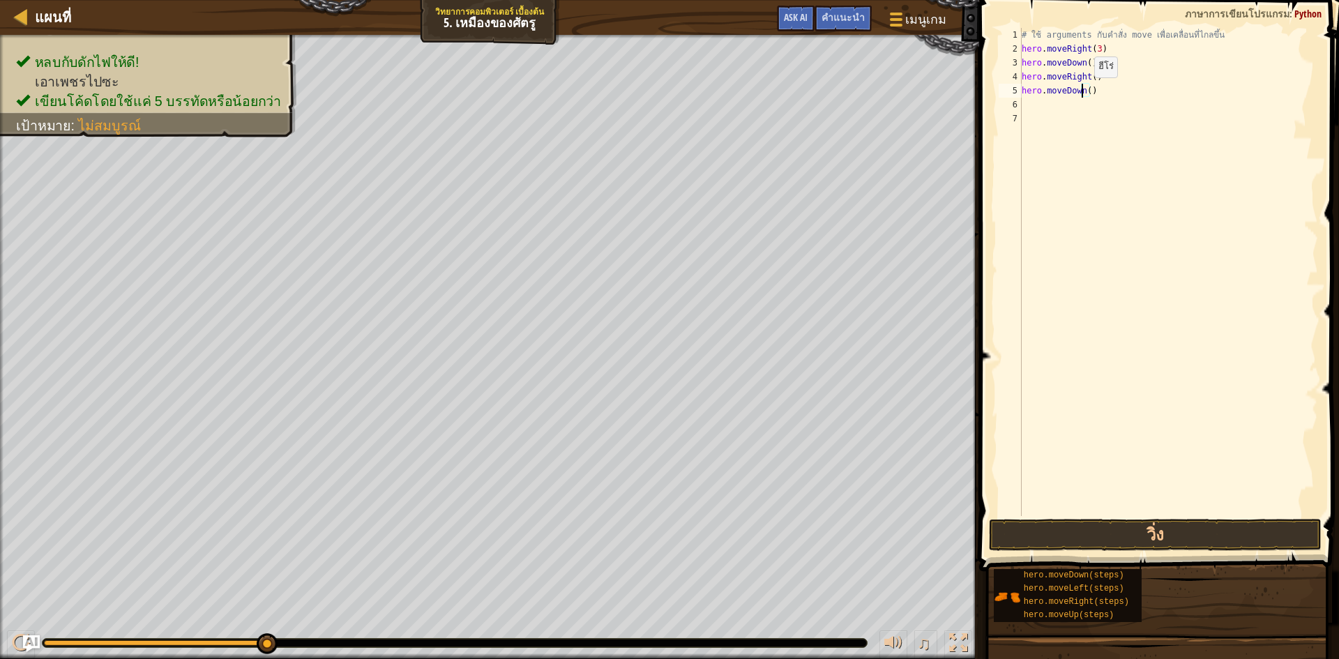
click at [1082, 91] on div "# ใช้ arguments กับคำสั่ง move เพื่อเคลื่อนที่ไกลขึ้น hero . moveRight ( 3 ) he…" at bounding box center [1168, 286] width 299 height 516
click at [1085, 96] on div "# ใช้ arguments กับคำสั่ง move เพื่อเคลื่อนที่ไกลขึ้น hero . moveRight ( 3 ) he…" at bounding box center [1168, 286] width 299 height 516
type textarea "hero.moveDown(4)"
click at [1071, 104] on div "# ใช้ arguments กับคำสั่ง move เพื่อเคลื่อนที่ไกลขึ้น hero . moveRight ( 3 ) he…" at bounding box center [1168, 286] width 299 height 516
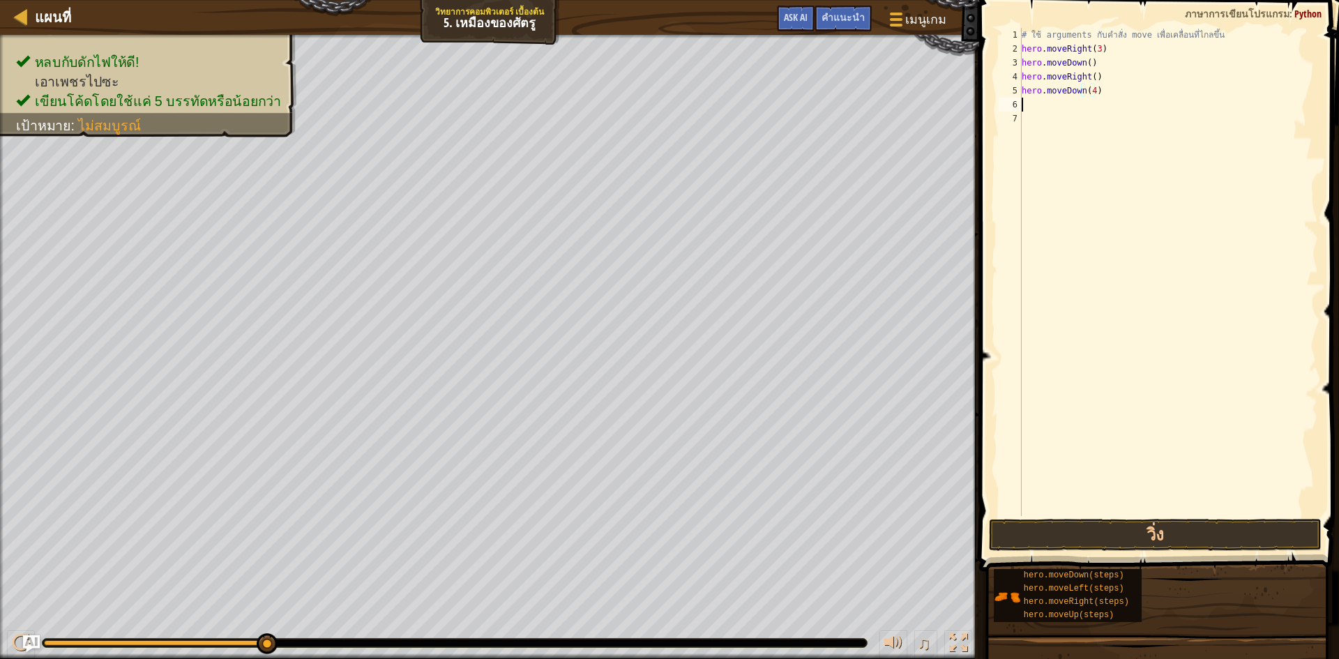
scroll to position [6, 0]
type textarea "h"
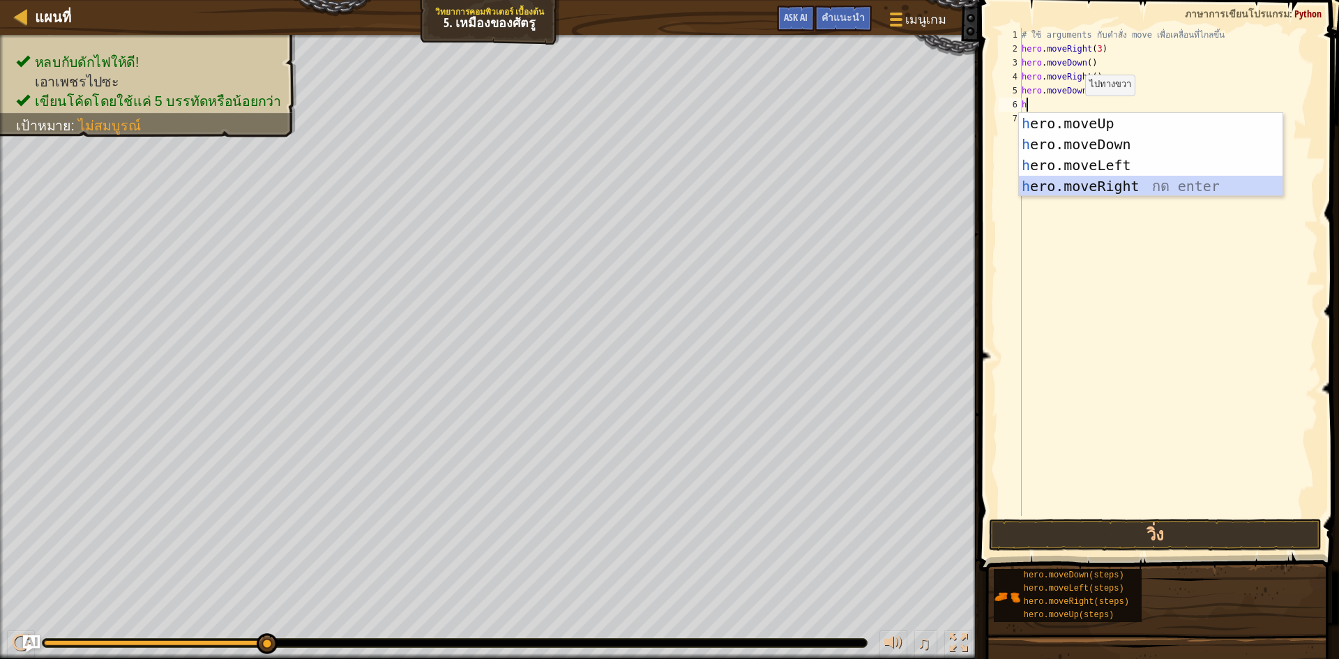
click at [1098, 184] on div "h ero.moveUp กด enter h ero.moveDown กด enter h ero.moveLeft กด enter h ero.mov…" at bounding box center [1151, 176] width 264 height 126
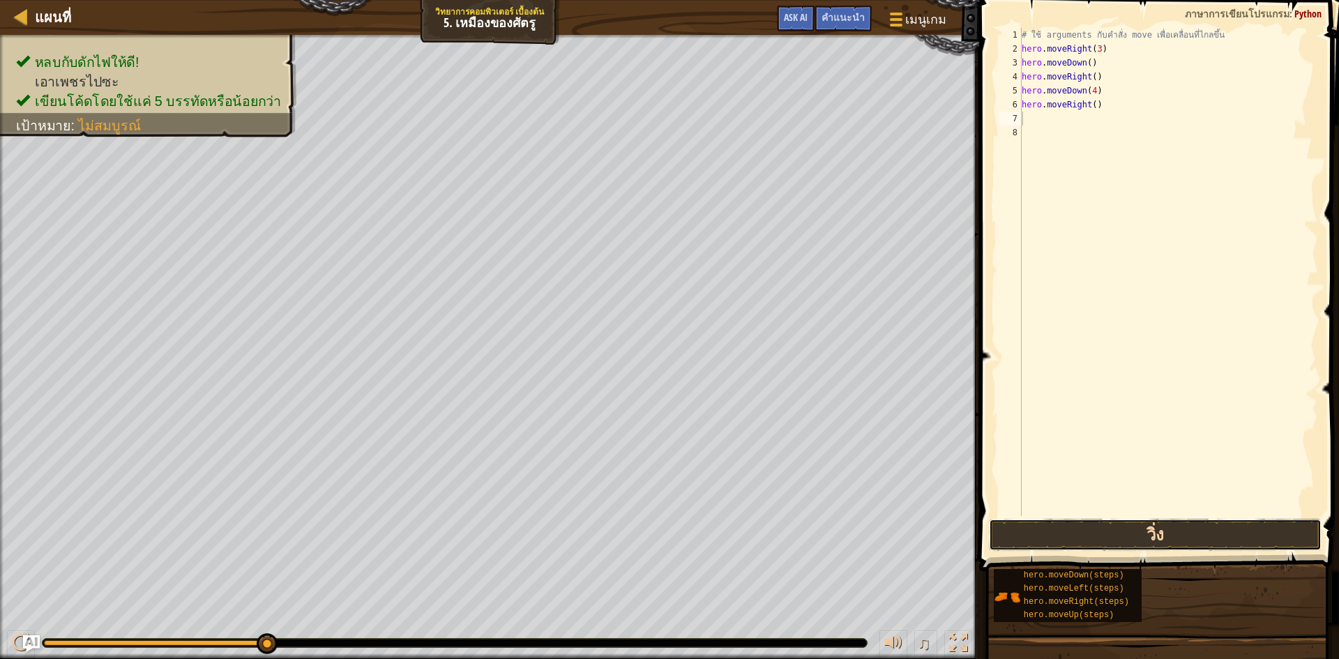
click at [1200, 531] on button "วิ่ง" at bounding box center [1155, 535] width 333 height 32
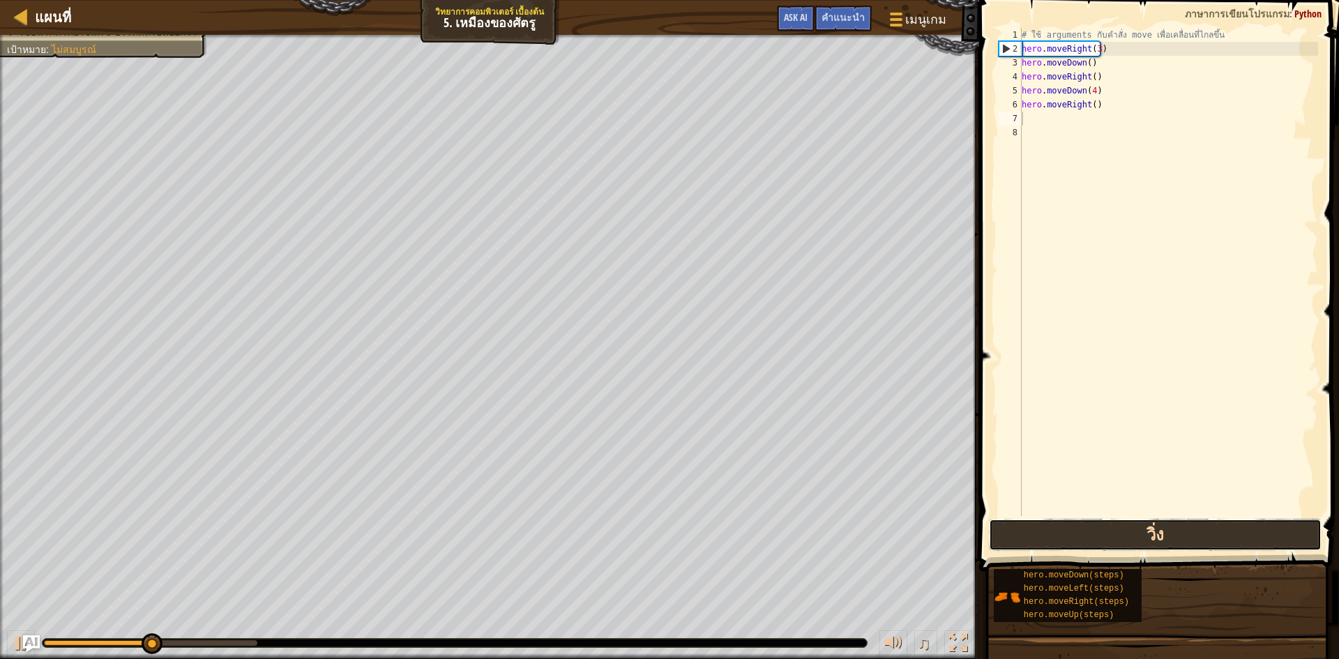
click at [1202, 531] on button "วิ่ง" at bounding box center [1155, 535] width 333 height 32
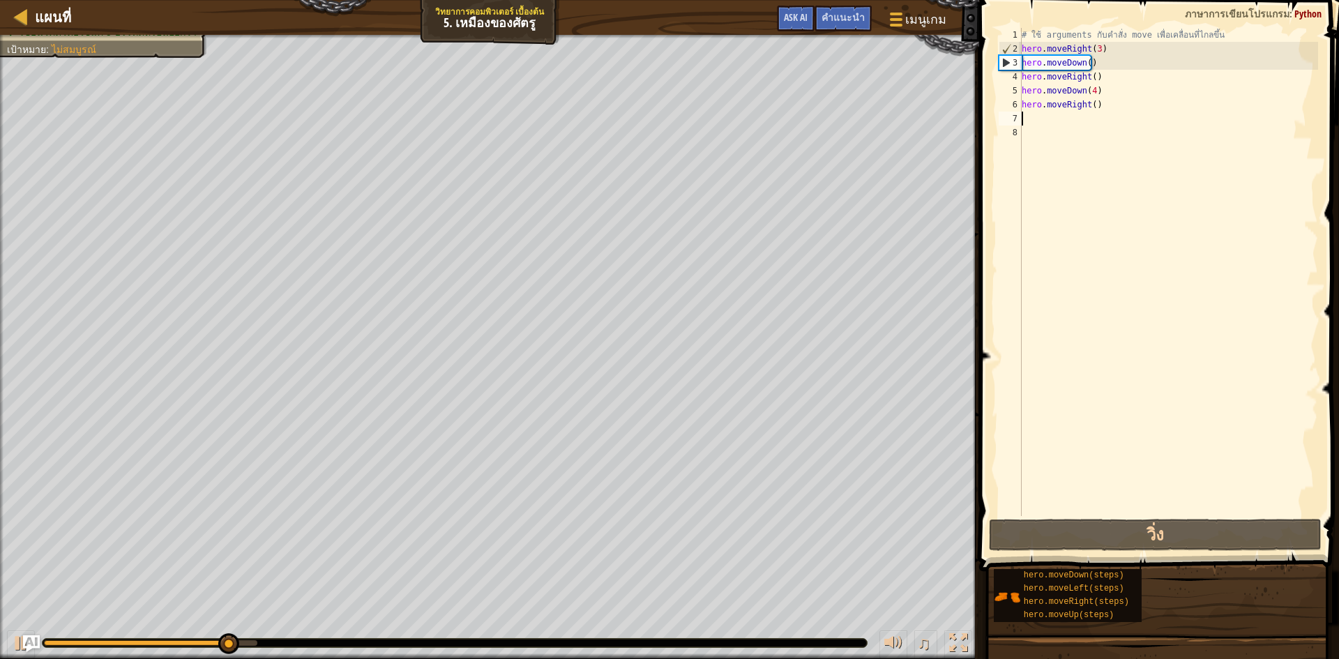
click at [1105, 63] on div "# ใช้ arguments กับคำสั่ง move เพื่อเคลื่อนที่ไกลขึ้น hero . moveRight ( 3 ) he…" at bounding box center [1168, 286] width 299 height 516
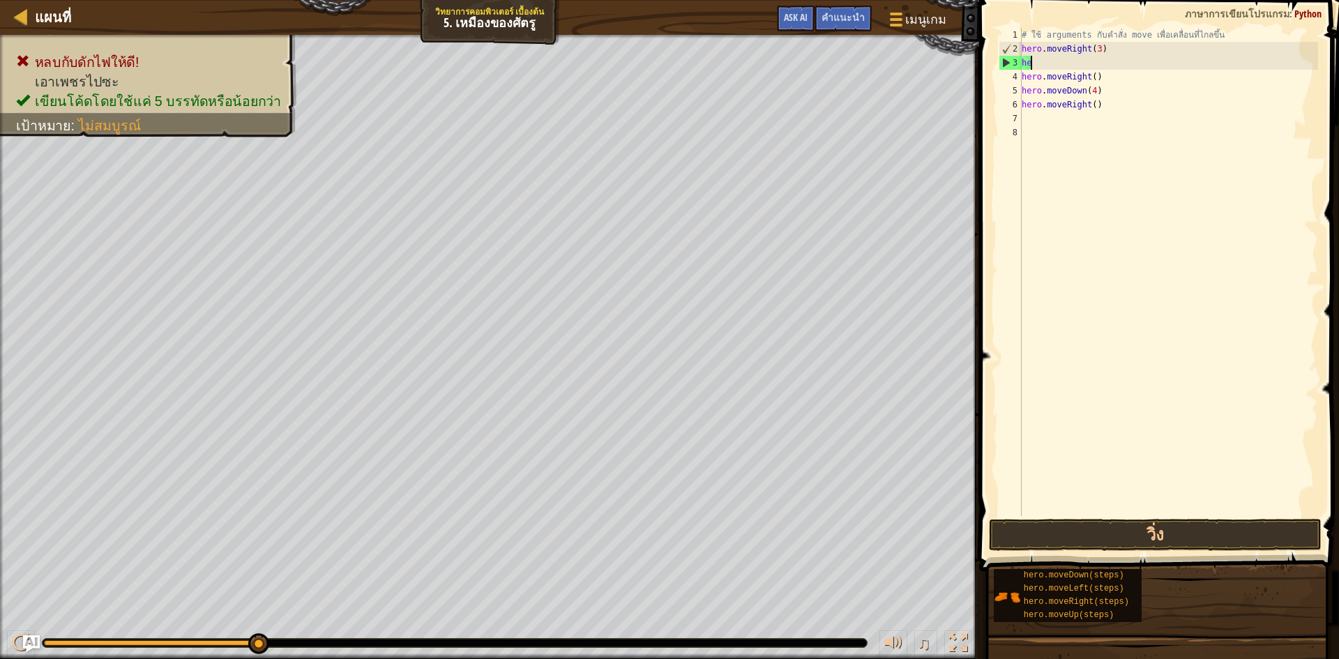
type textarea "h"
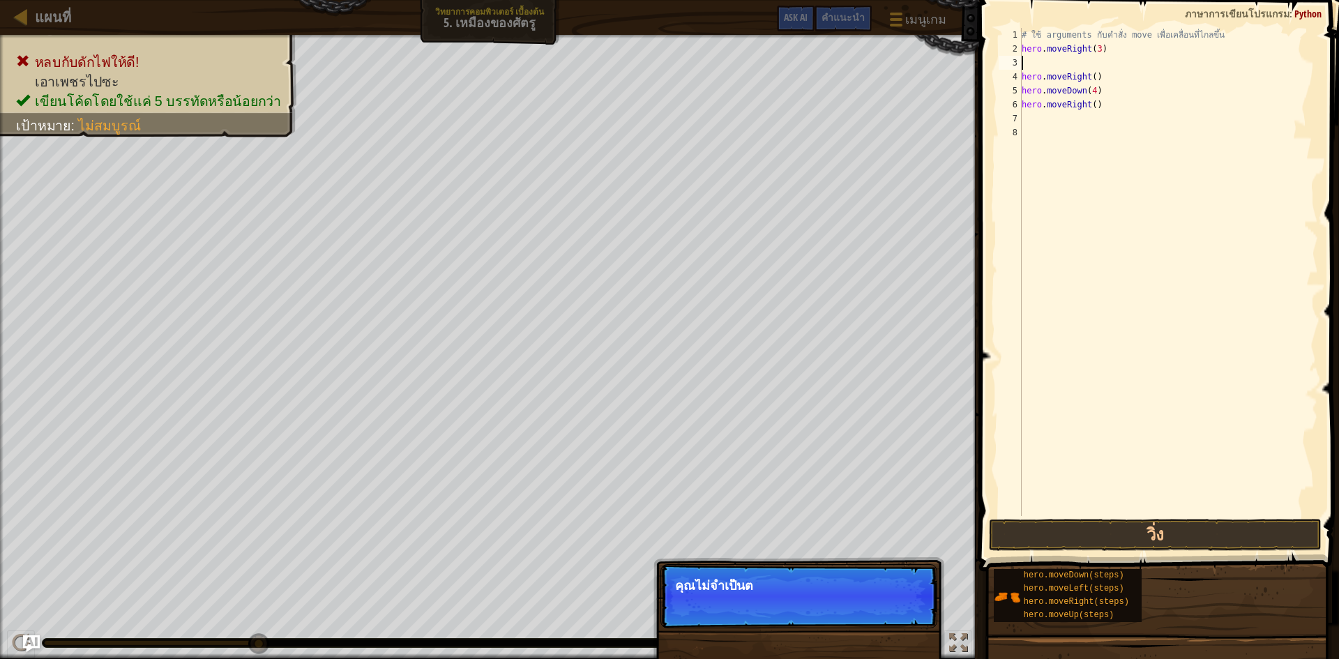
type textarea "h"
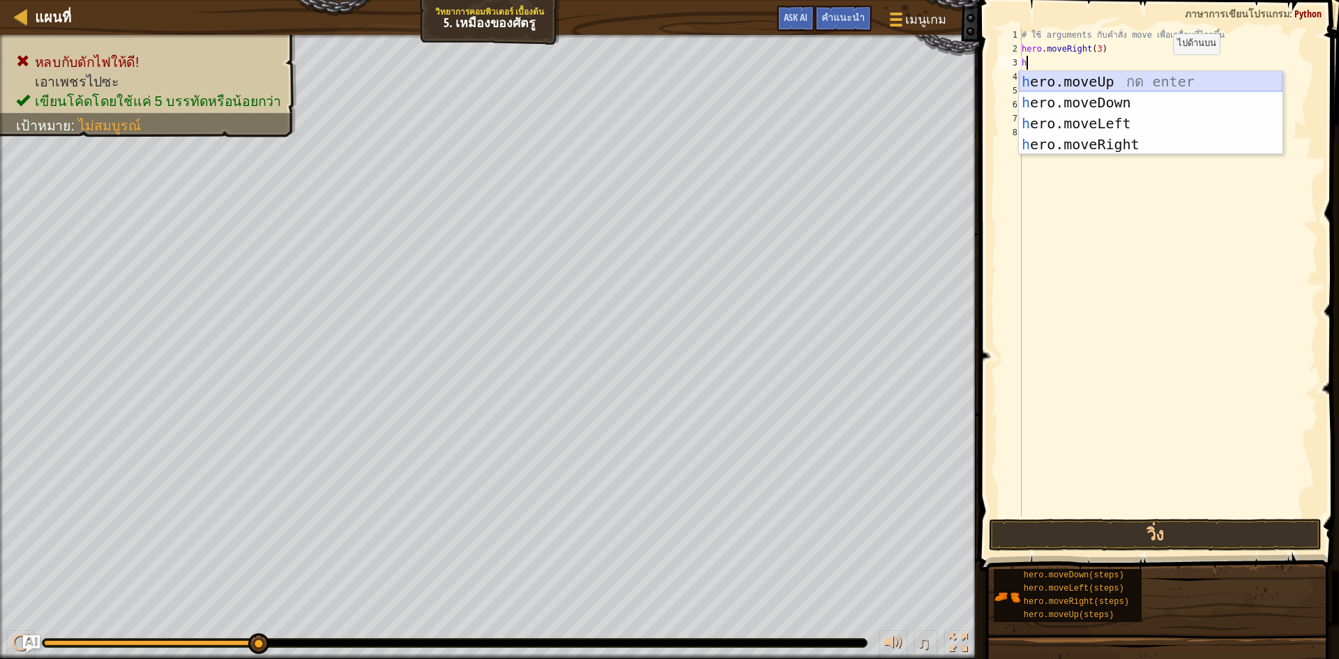
click at [1172, 82] on div "h ero.moveUp กด enter h ero.moveDown กด enter h ero.moveLeft กด enter h ero.mov…" at bounding box center [1151, 134] width 264 height 126
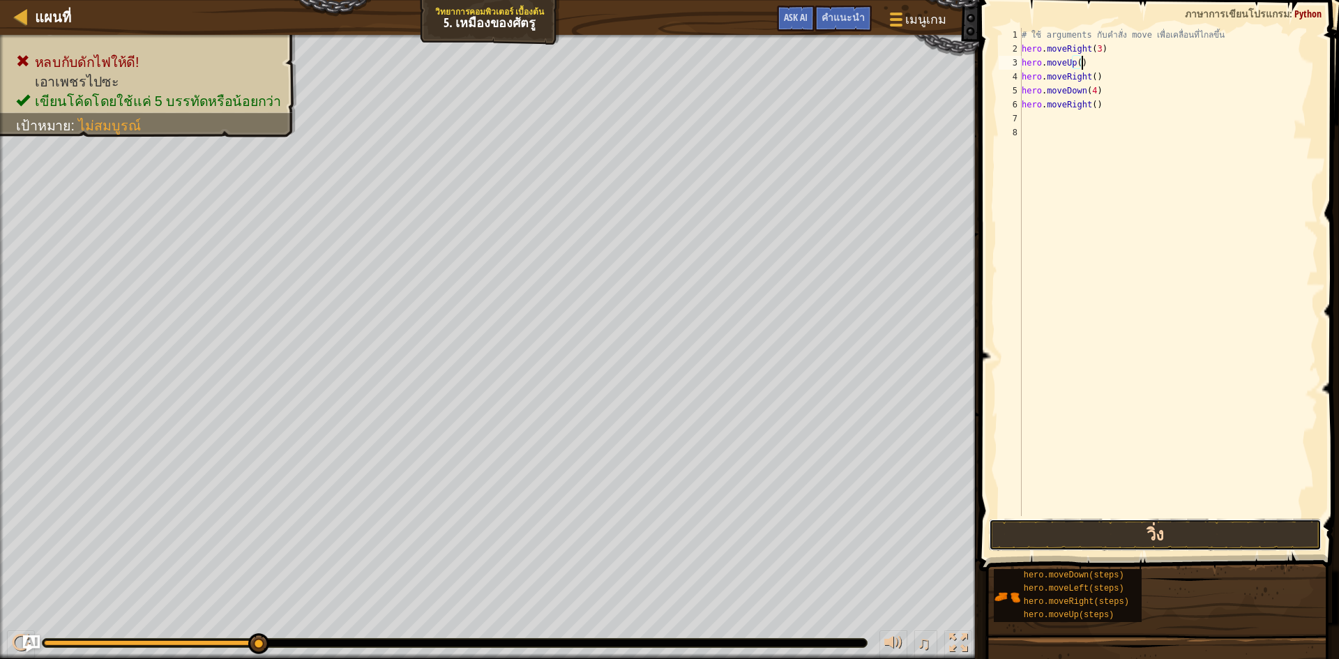
click at [1071, 536] on button "วิ่ง" at bounding box center [1155, 535] width 333 height 32
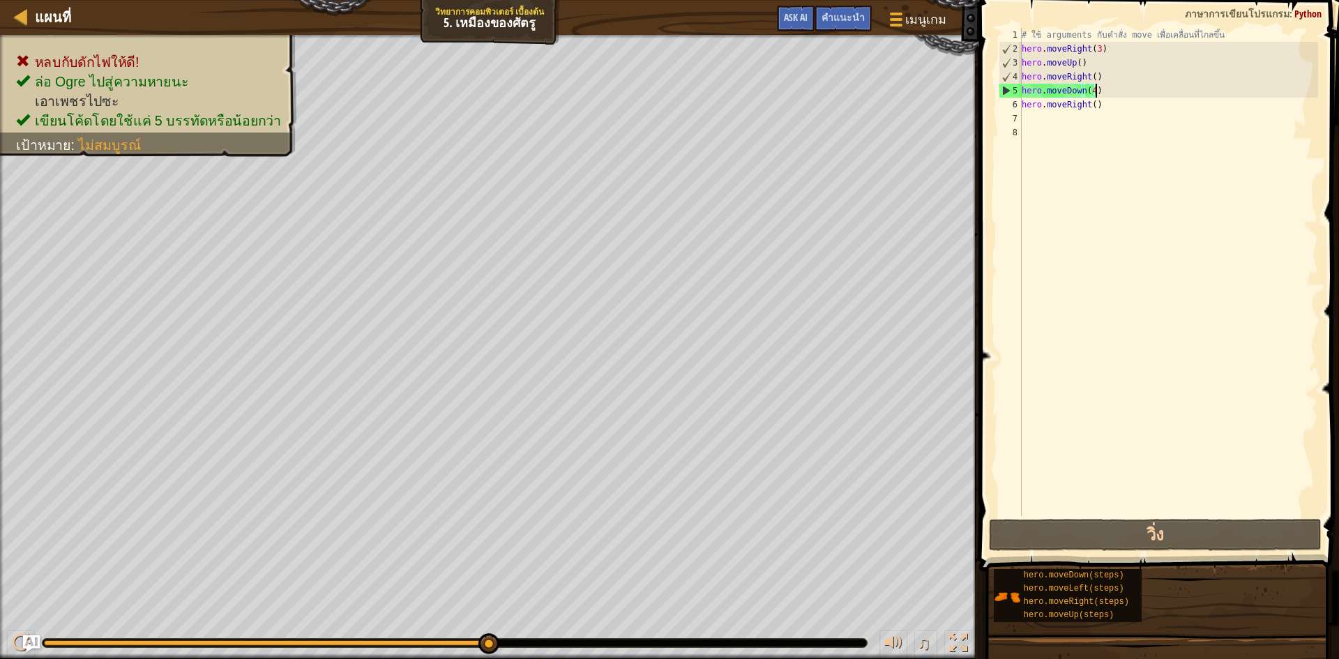
click at [1115, 92] on div "# ใช้ arguments กับคำสั่ง move เพื่อเคลื่อนที่ไกลขึ้น hero . moveRight ( 3 ) he…" at bounding box center [1168, 286] width 299 height 516
click at [1089, 94] on div "# ใช้ arguments กับคำสั่ง move เพื่อเคลื่อนที่ไกลขึ้น hero . moveRight ( 3 ) he…" at bounding box center [1168, 286] width 299 height 516
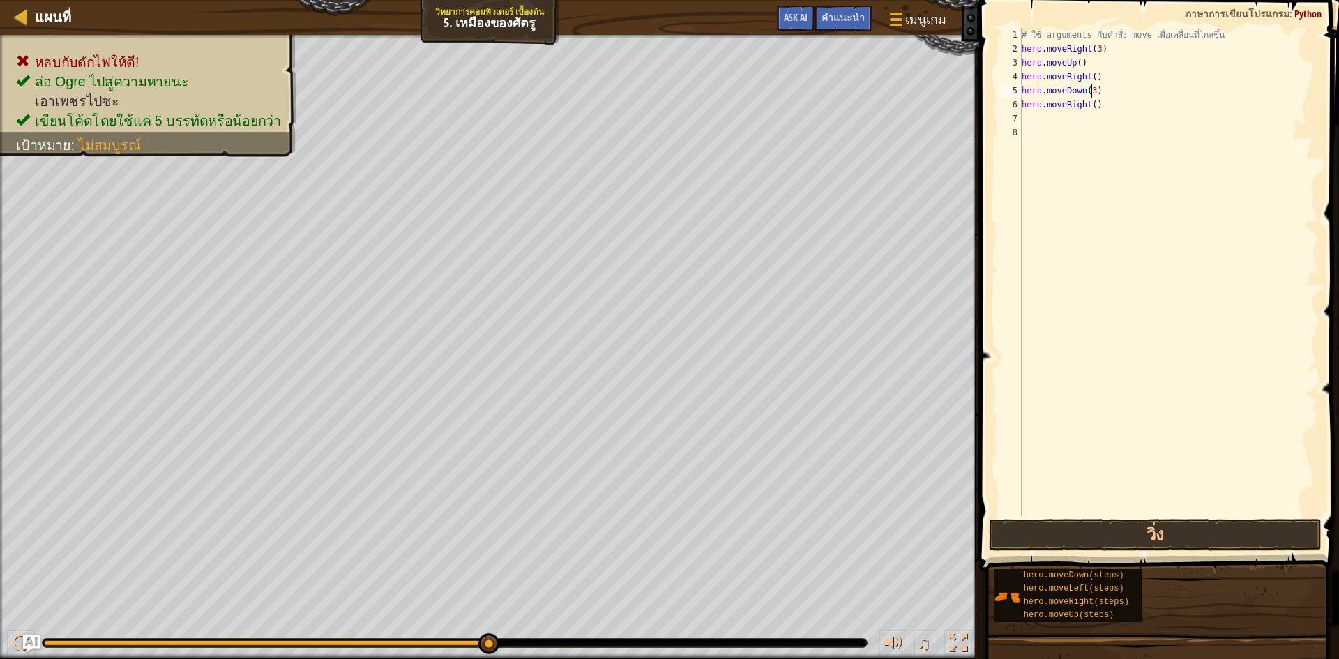
scroll to position [6, 6]
click at [1218, 532] on button "วิ่ง" at bounding box center [1155, 535] width 333 height 32
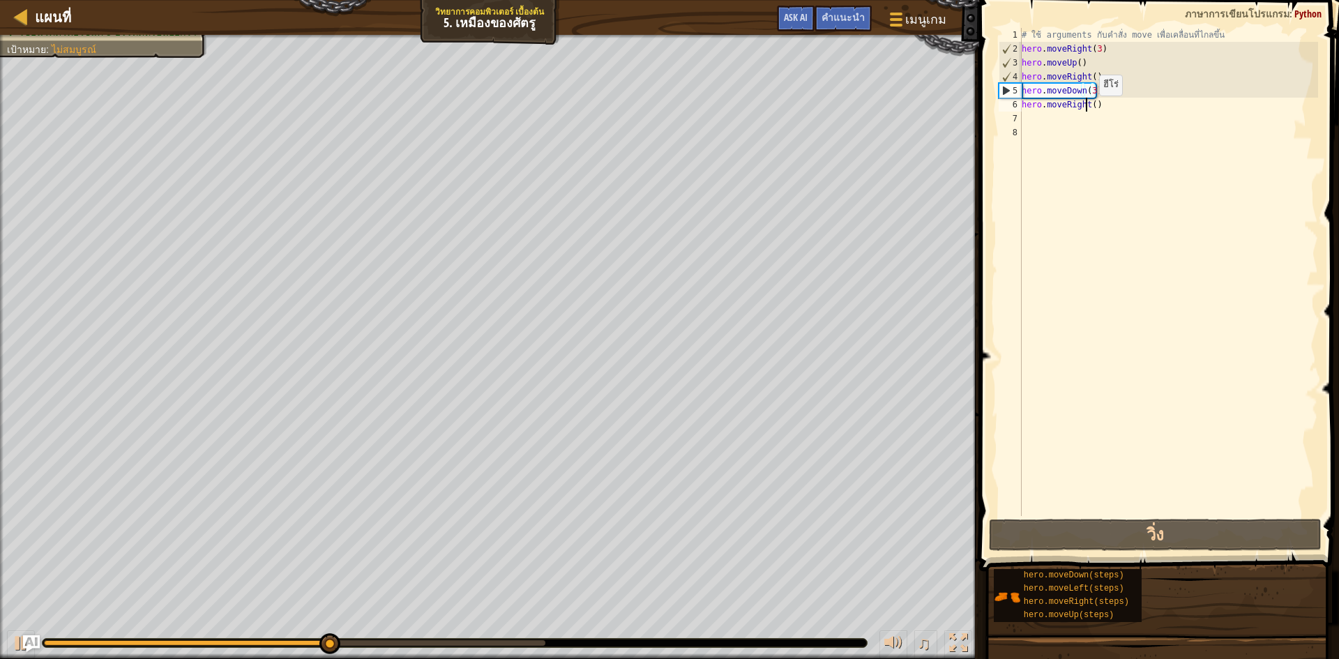
click at [1087, 110] on div "# ใช้ arguments กับคำสั่ง move เพื่อเคลื่อนที่ไกลขึ้น hero . moveRight ( 3 ) he…" at bounding box center [1168, 286] width 299 height 516
click at [1089, 109] on div "# ใช้ arguments กับคำสั่ง move เพื่อเคลื่อนที่ไกลขึ้น hero . moveRight ( 3 ) he…" at bounding box center [1168, 286] width 299 height 516
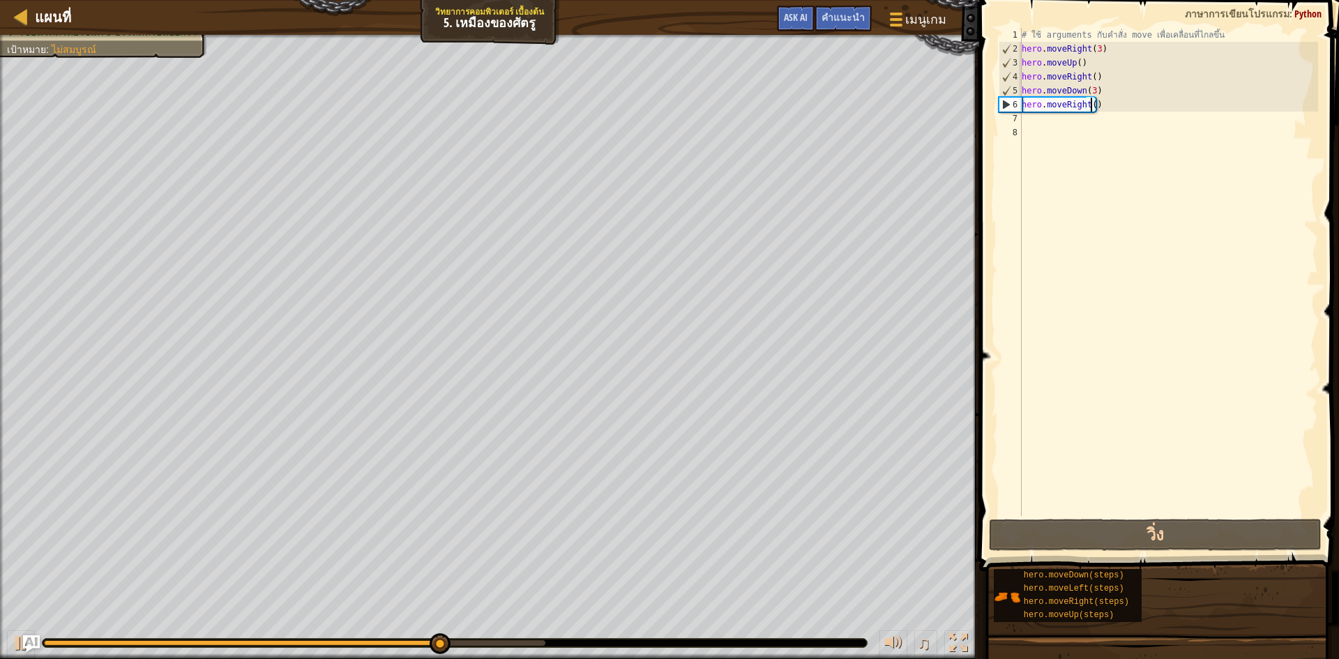
type textarea "hero.moveRight(2)"
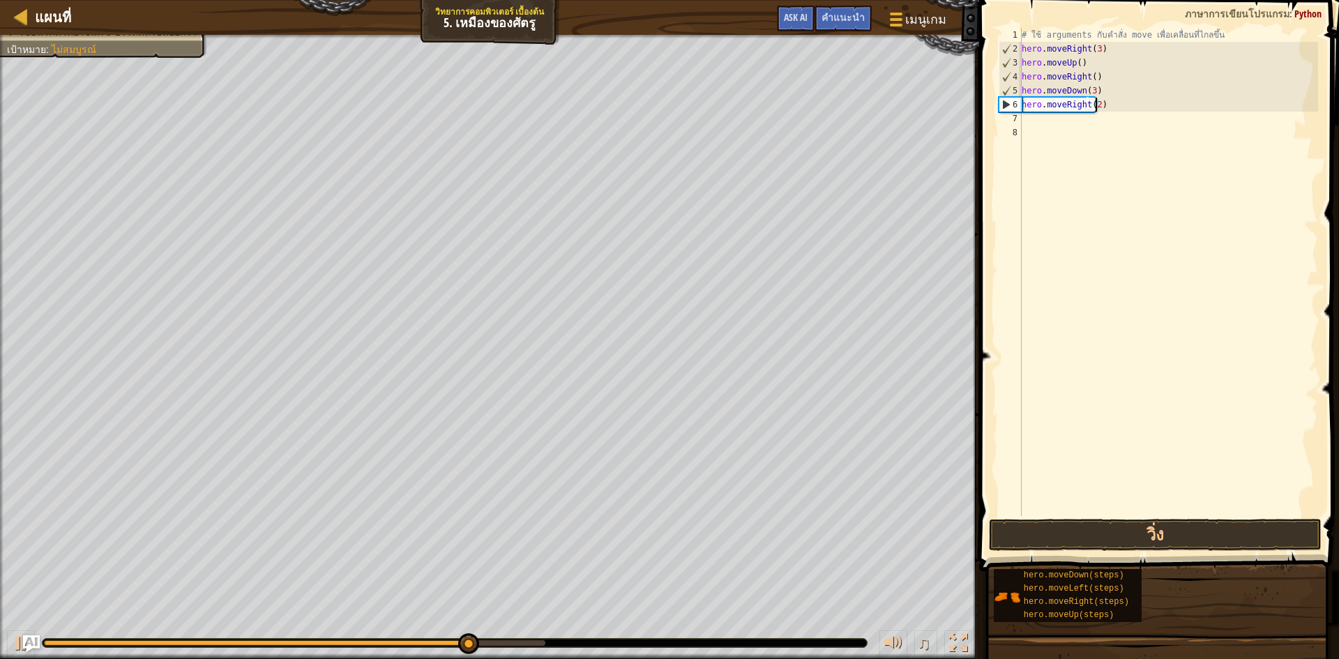
click at [1123, 515] on div "# ใช้ arguments กับคำสั่ง move เพื่อเคลื่อนที่ไกลขึ้น hero . moveRight ( 3 ) he…" at bounding box center [1168, 286] width 299 height 516
click at [1125, 529] on button "วิ่ง" at bounding box center [1155, 535] width 333 height 32
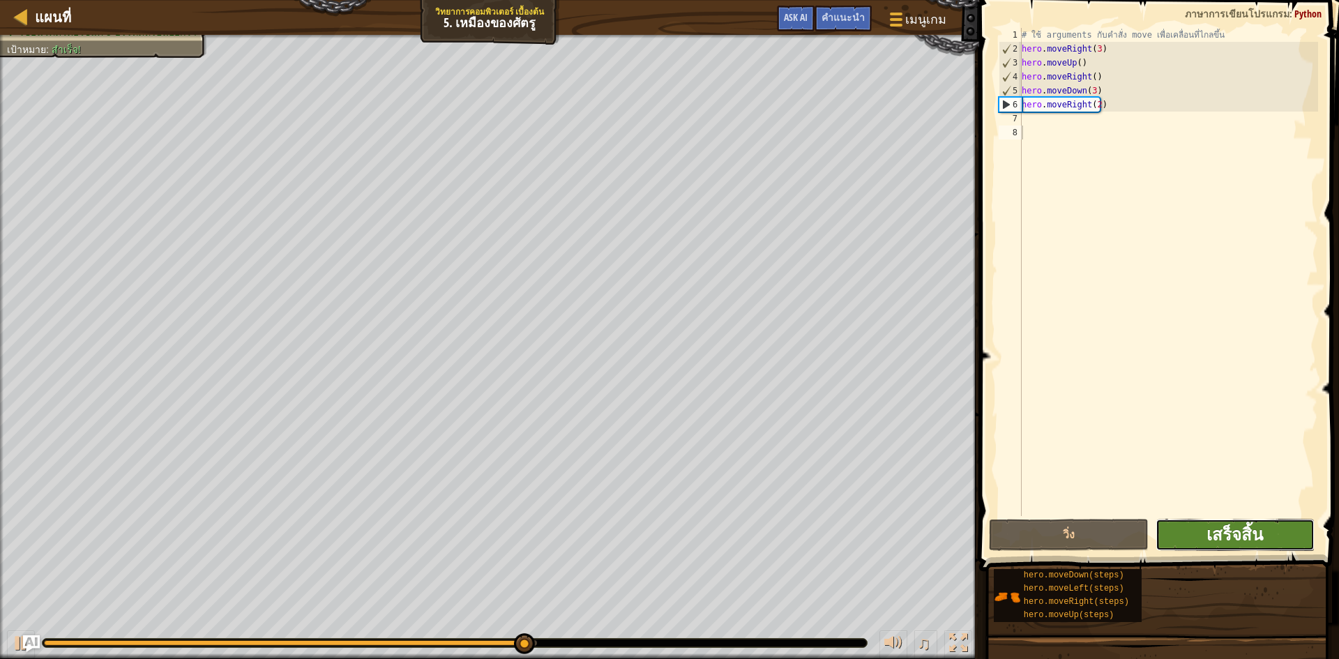
click at [1237, 541] on span "เสร็จสิ้น" at bounding box center [1235, 534] width 56 height 22
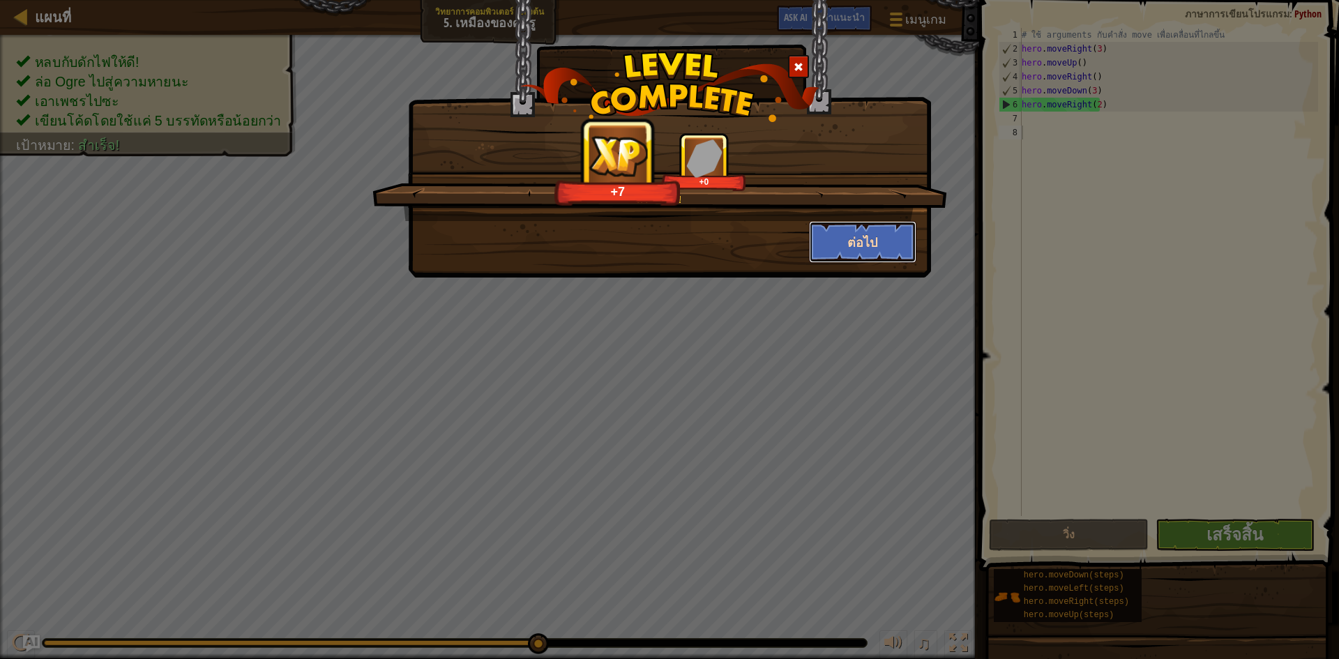
click at [882, 234] on button "ต่อไป" at bounding box center [863, 242] width 108 height 42
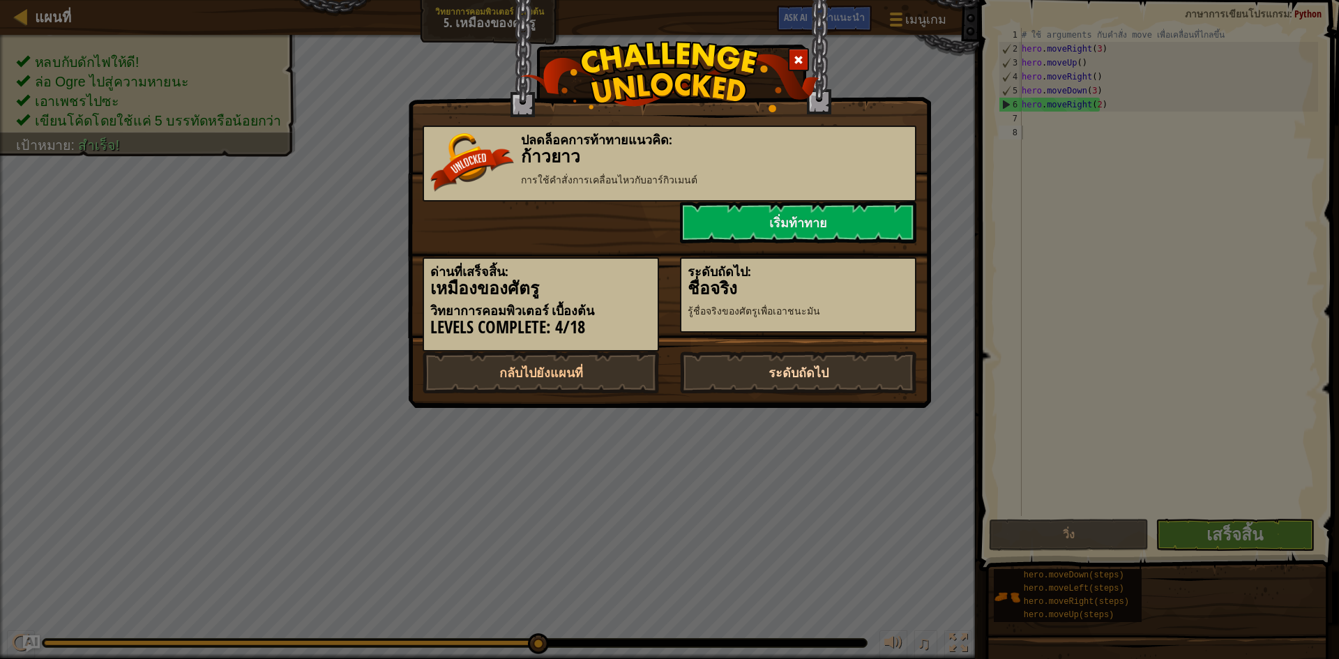
click at [838, 372] on link "ระดับถัดไป" at bounding box center [798, 373] width 236 height 42
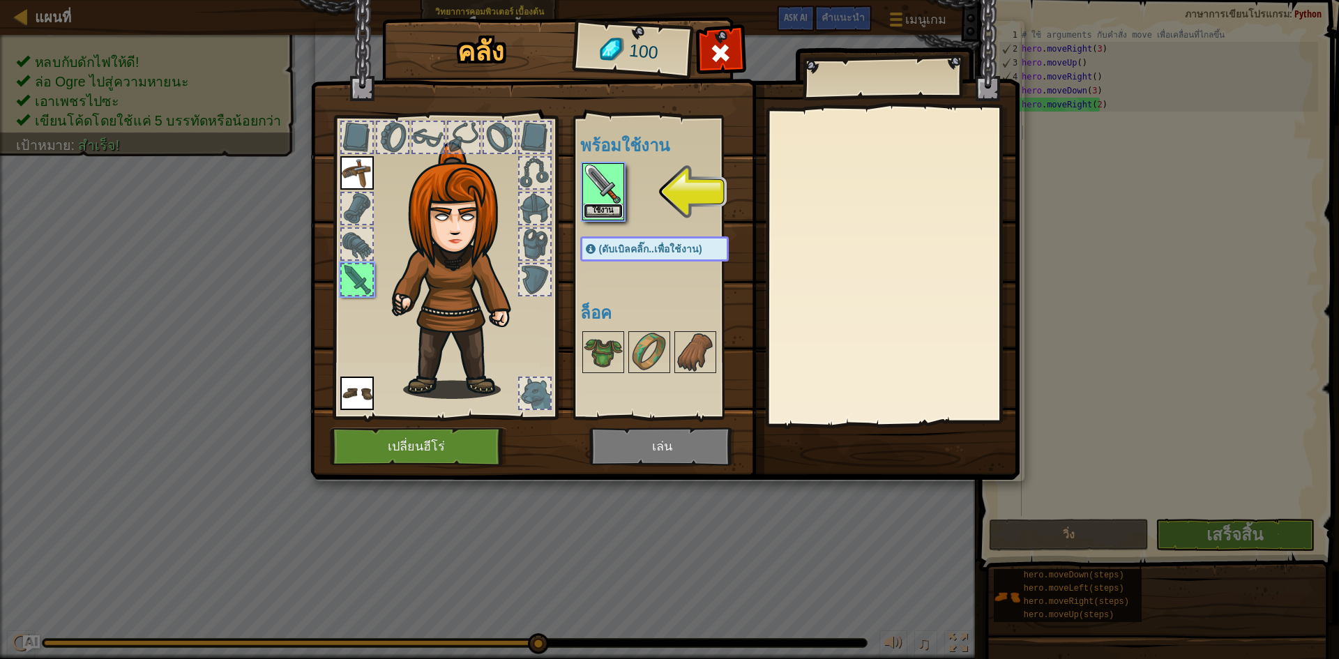
click at [609, 208] on button "ใช้งาน" at bounding box center [603, 211] width 39 height 15
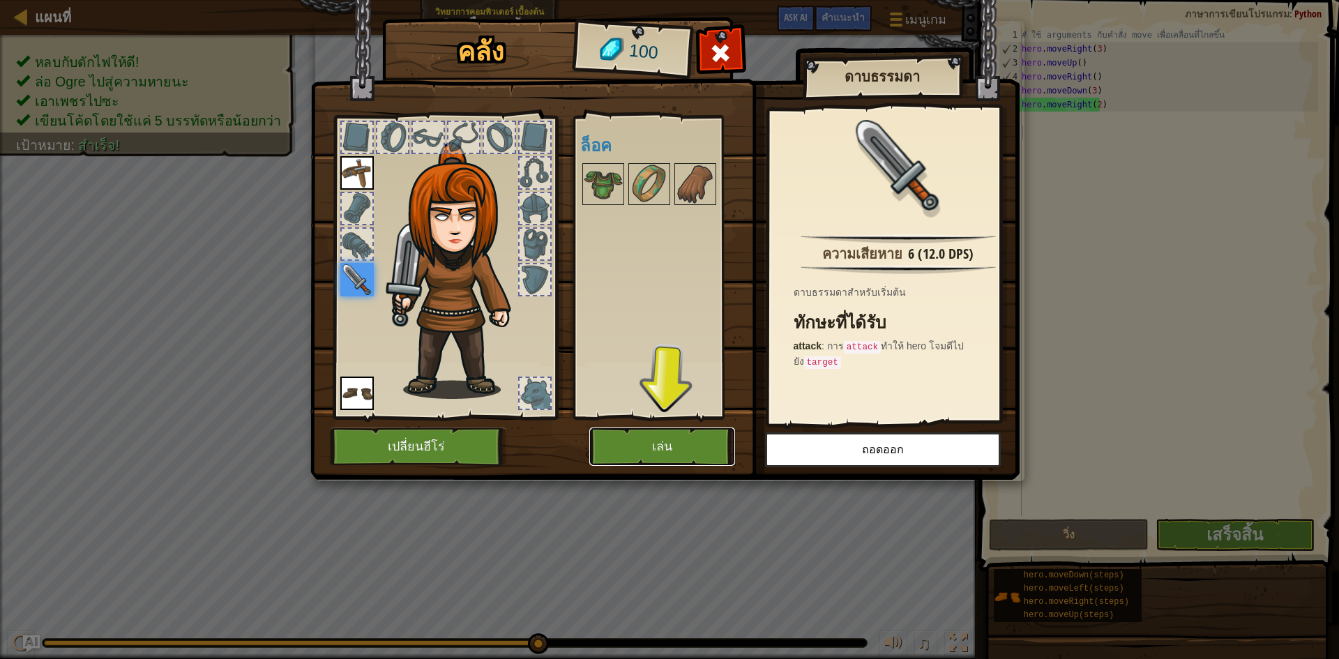
click at [709, 430] on button "เล่น" at bounding box center [662, 447] width 146 height 38
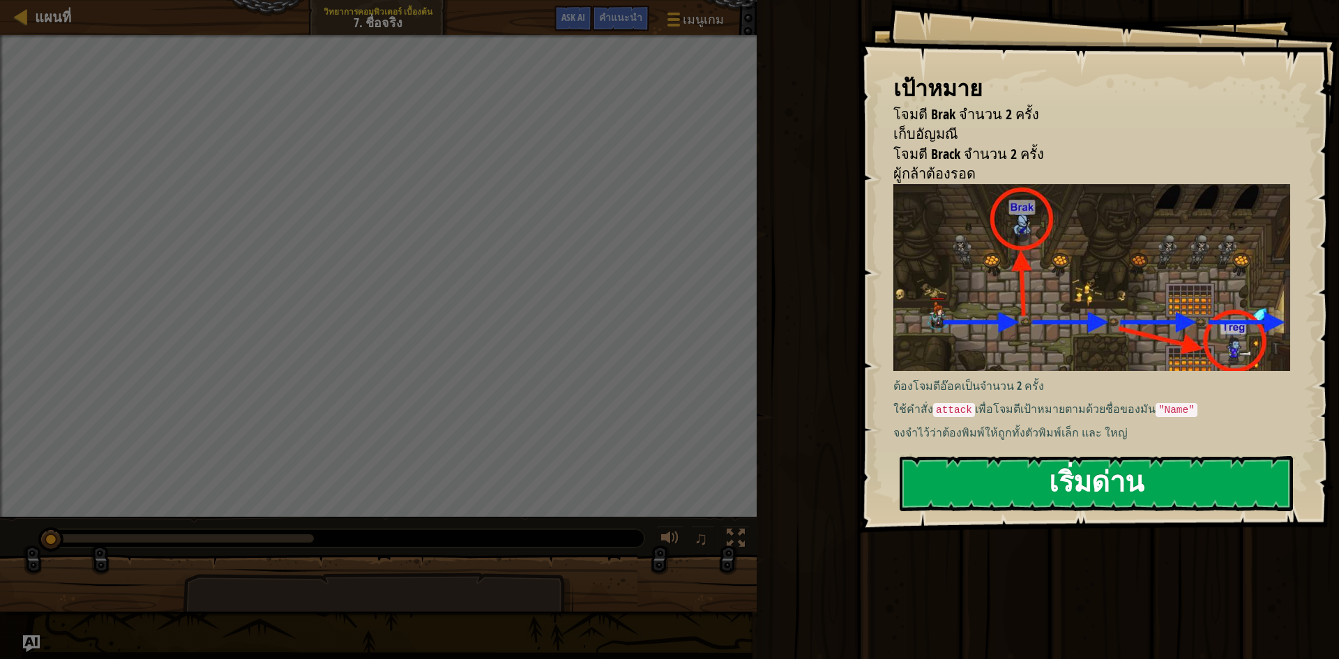
click at [1213, 296] on div "เป้าหมาย โจมตี Brak จำนวน 2 ครั้ง เก็บ[PERSON_NAME] โจมตี Brack จำนวน 2 ครั้ง ผ…" at bounding box center [1099, 266] width 481 height 533
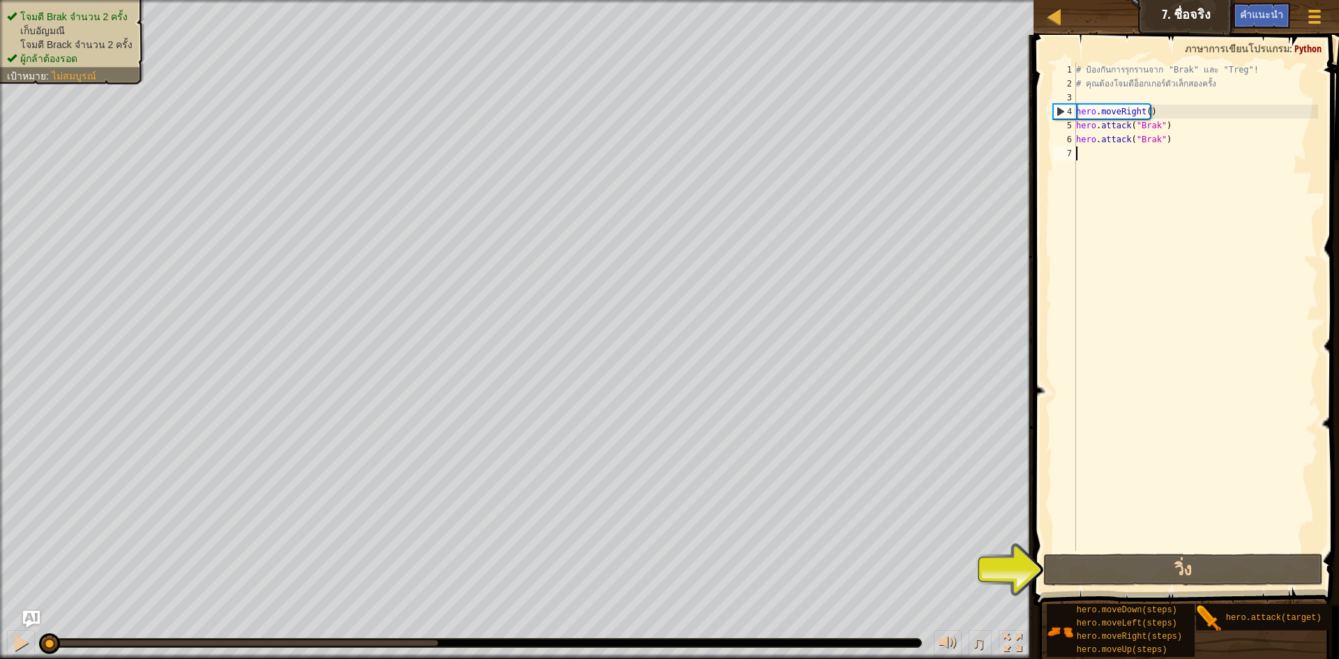
type textarea "h"
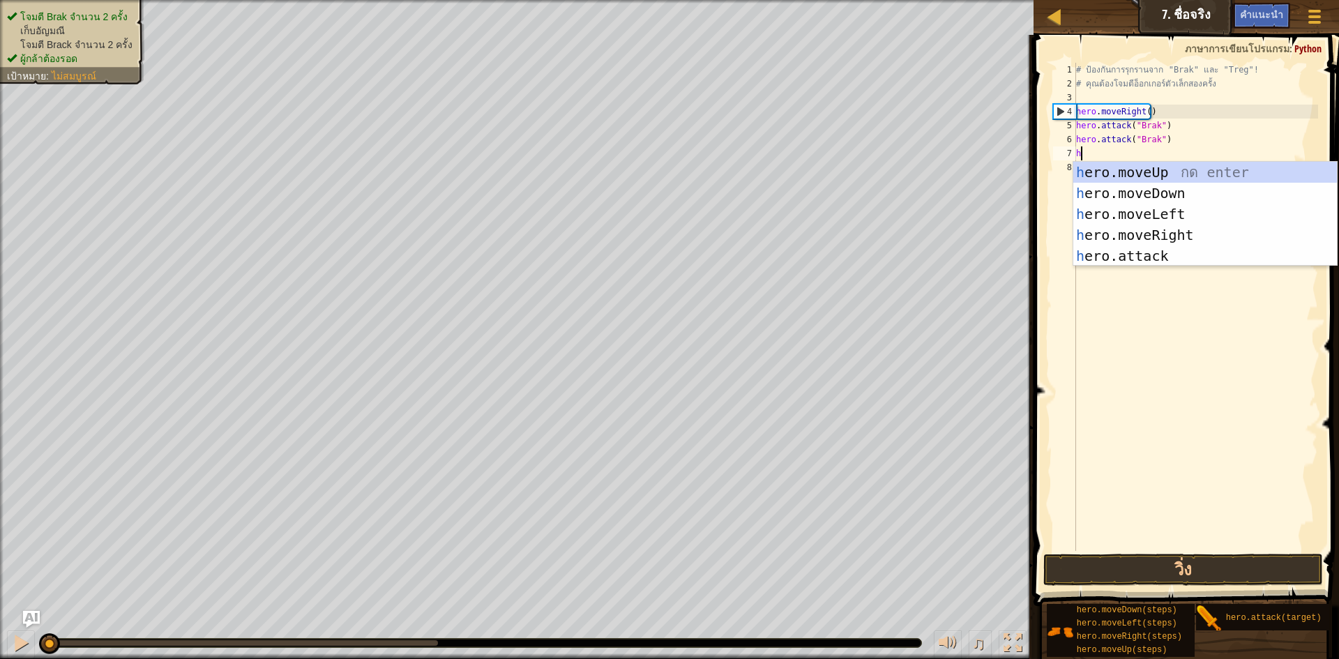
scroll to position [6, 0]
click at [1239, 236] on div "h ero.moveUp กด enter h ero.moveDown กด enter h ero.moveLeft กด enter h ero.mov…" at bounding box center [1205, 235] width 264 height 146
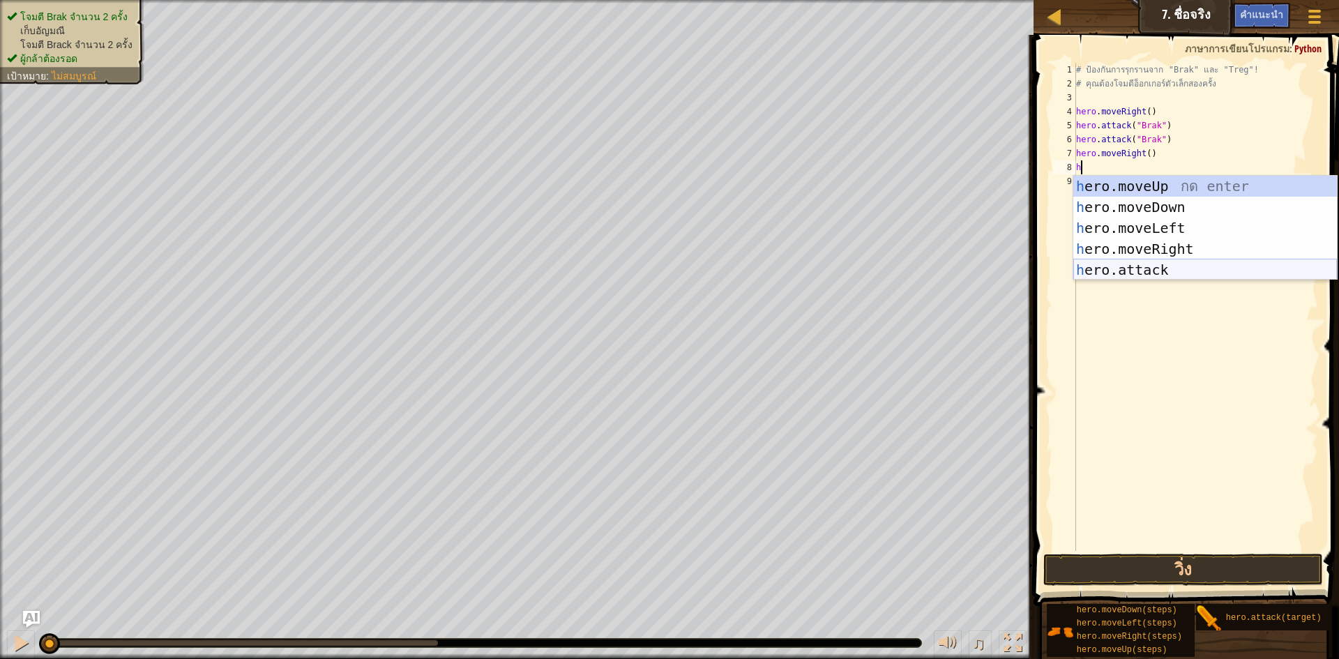
click at [1145, 274] on div "h ero.moveUp กด enter h ero.moveDown กด enter h ero.moveLeft กด enter h ero.mov…" at bounding box center [1205, 249] width 264 height 146
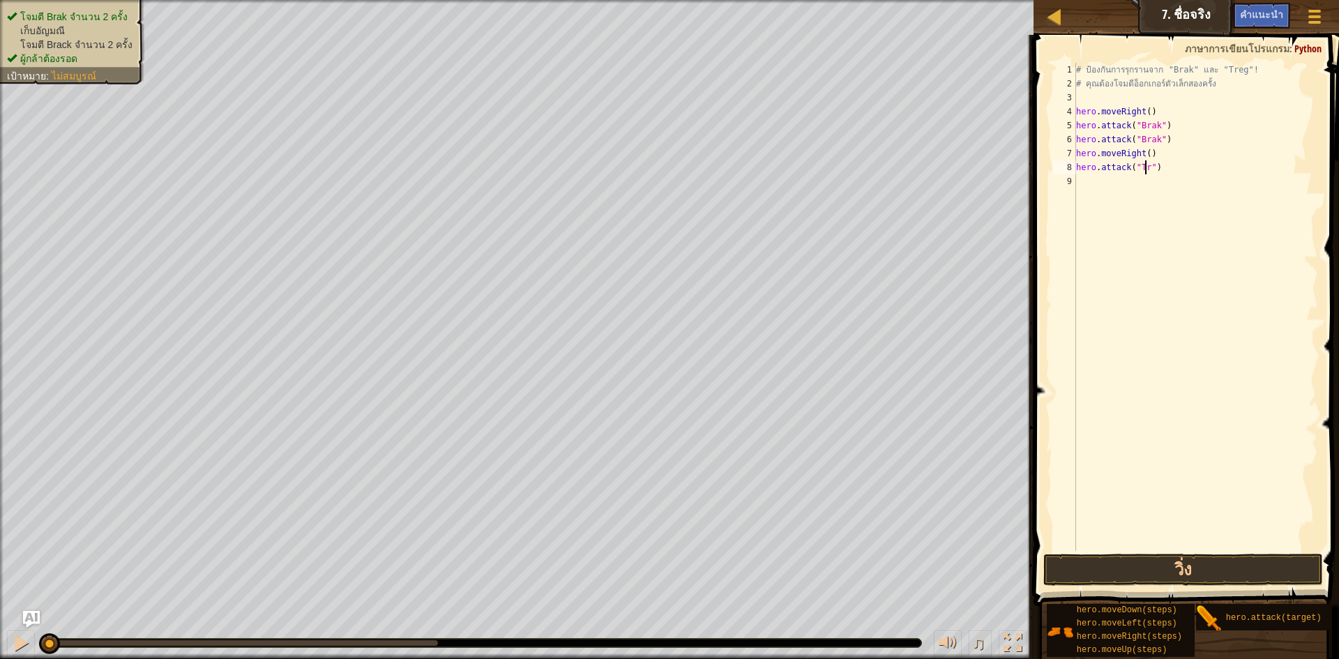
scroll to position [6, 6]
type textarea "hero.attack("Treg")"
click at [1101, 181] on div "# ป้องกันการรุกรานจาก "Brak" และ "Treg"! # คุณต้องโจมตีอ็อกเกอร์ตัวเล็กสองครั้ง…" at bounding box center [1195, 321] width 245 height 516
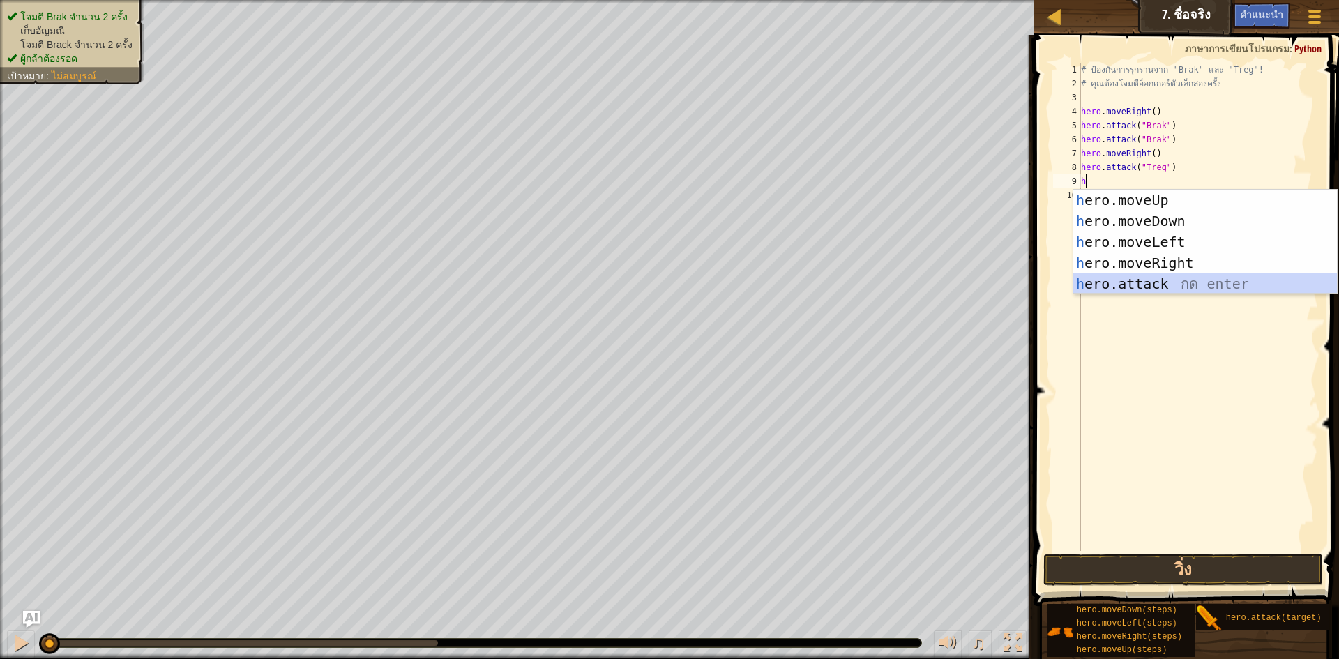
click at [1152, 286] on div "h ero.moveUp กด enter h ero.moveDown กด enter h ero.moveLeft กด enter h ero.mov…" at bounding box center [1205, 263] width 264 height 146
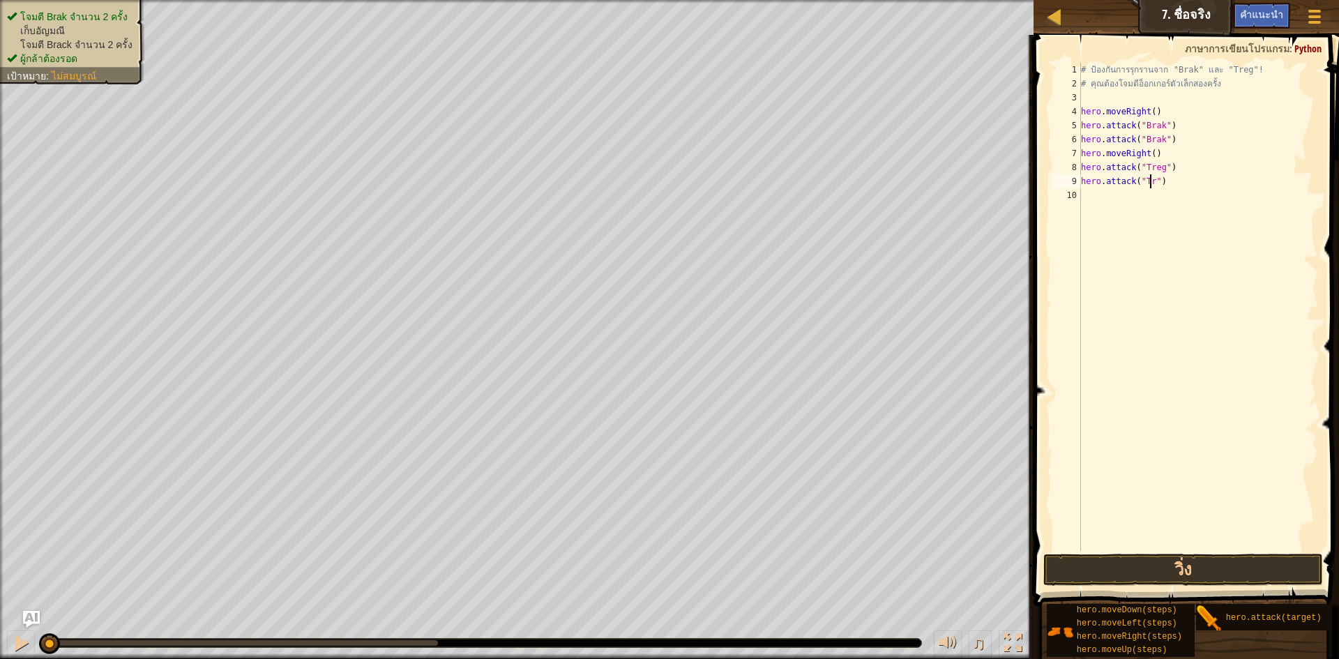
scroll to position [6, 6]
type textarea "hero.attack("Treg")"
click at [1269, 571] on button "วิ่ง" at bounding box center [1183, 570] width 280 height 32
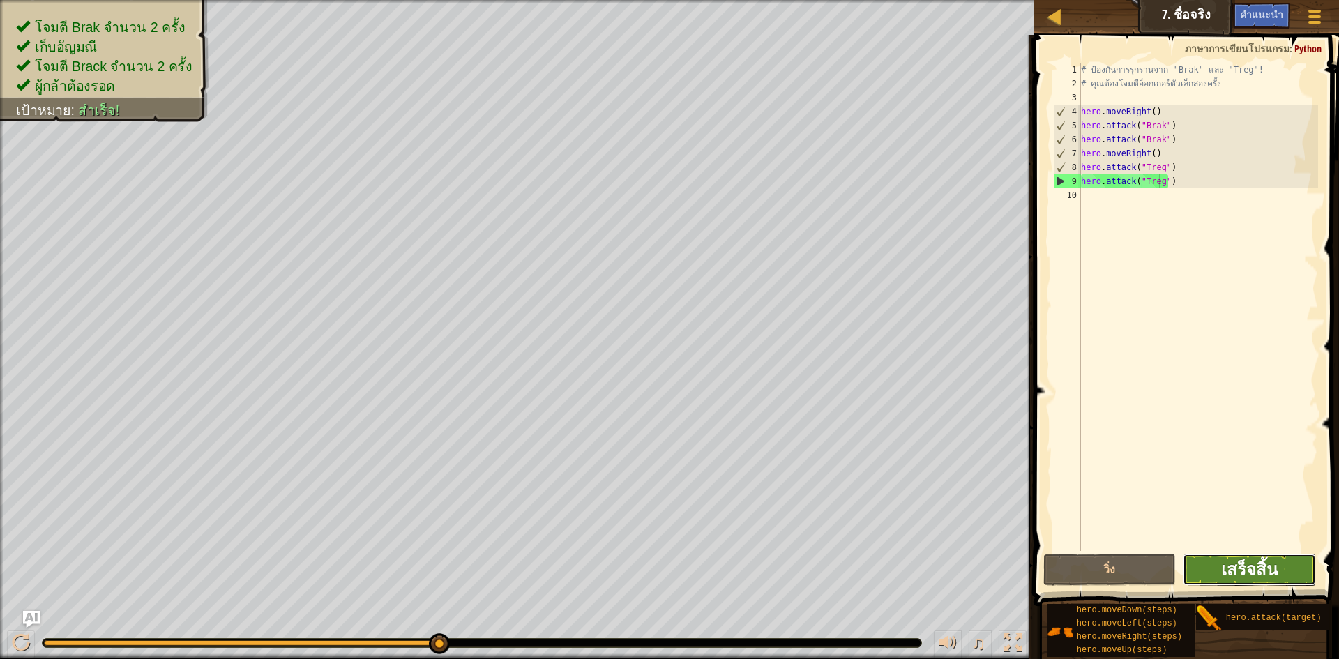
click at [1261, 576] on span "เสร็จสิ้น" at bounding box center [1249, 569] width 56 height 22
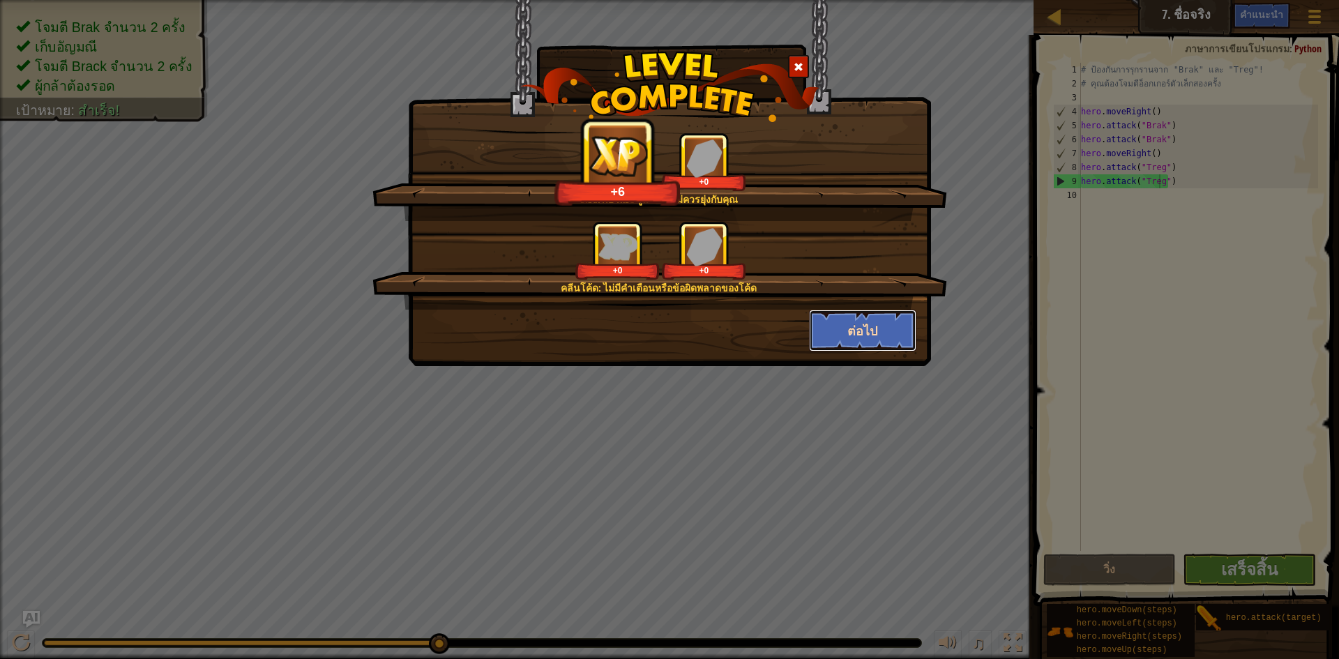
click at [848, 335] on button "ต่อไป" at bounding box center [863, 331] width 108 height 42
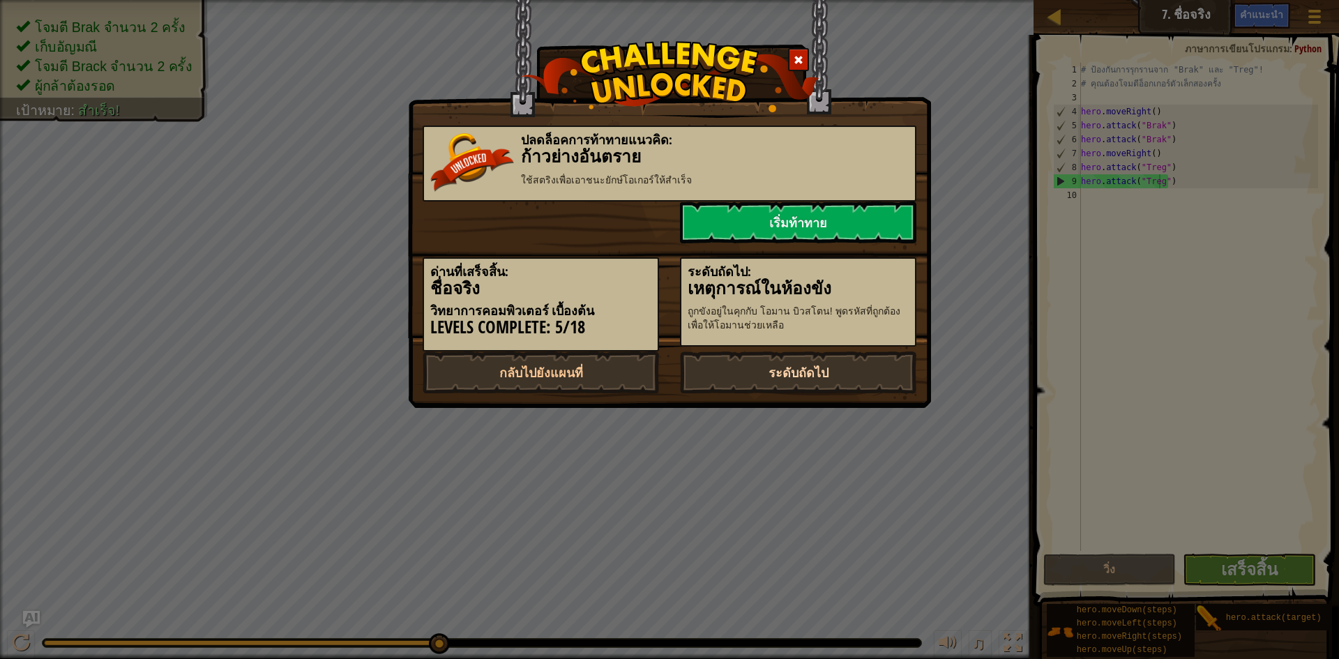
click at [866, 368] on link "ระดับถัดไป" at bounding box center [798, 373] width 236 height 42
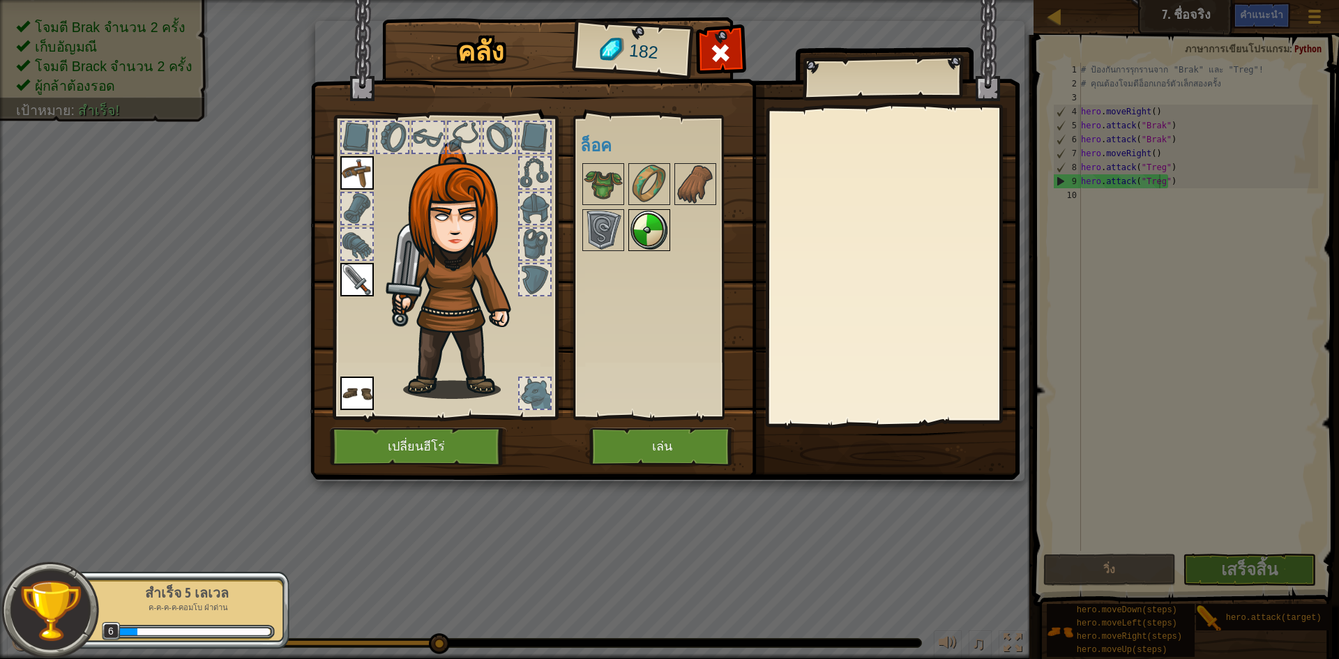
click at [642, 216] on img at bounding box center [649, 230] width 39 height 39
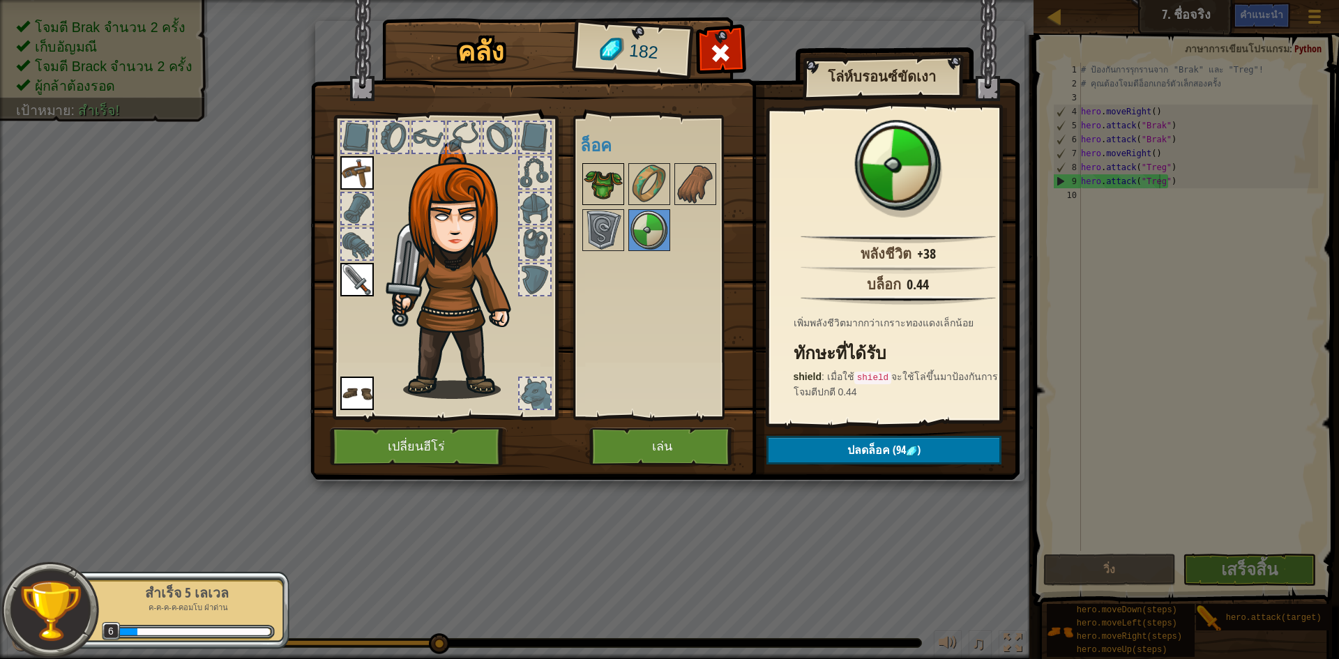
click at [622, 183] on img at bounding box center [603, 184] width 39 height 39
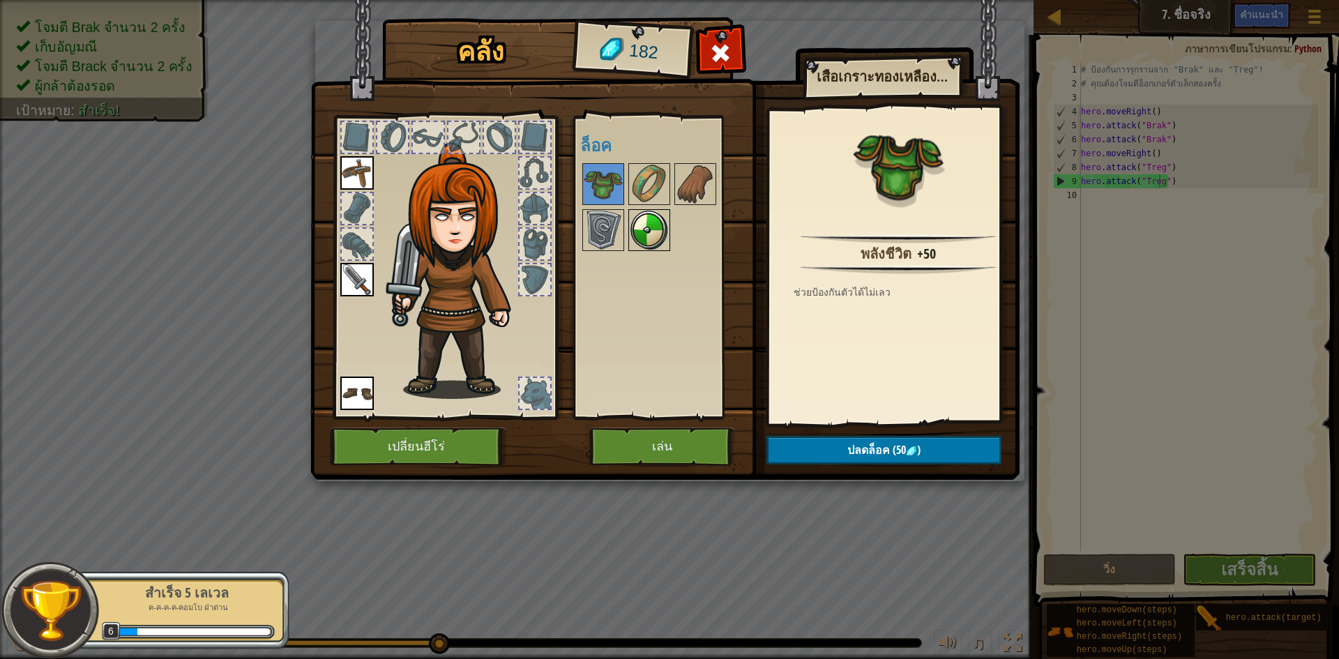
click at [634, 238] on img at bounding box center [649, 230] width 39 height 39
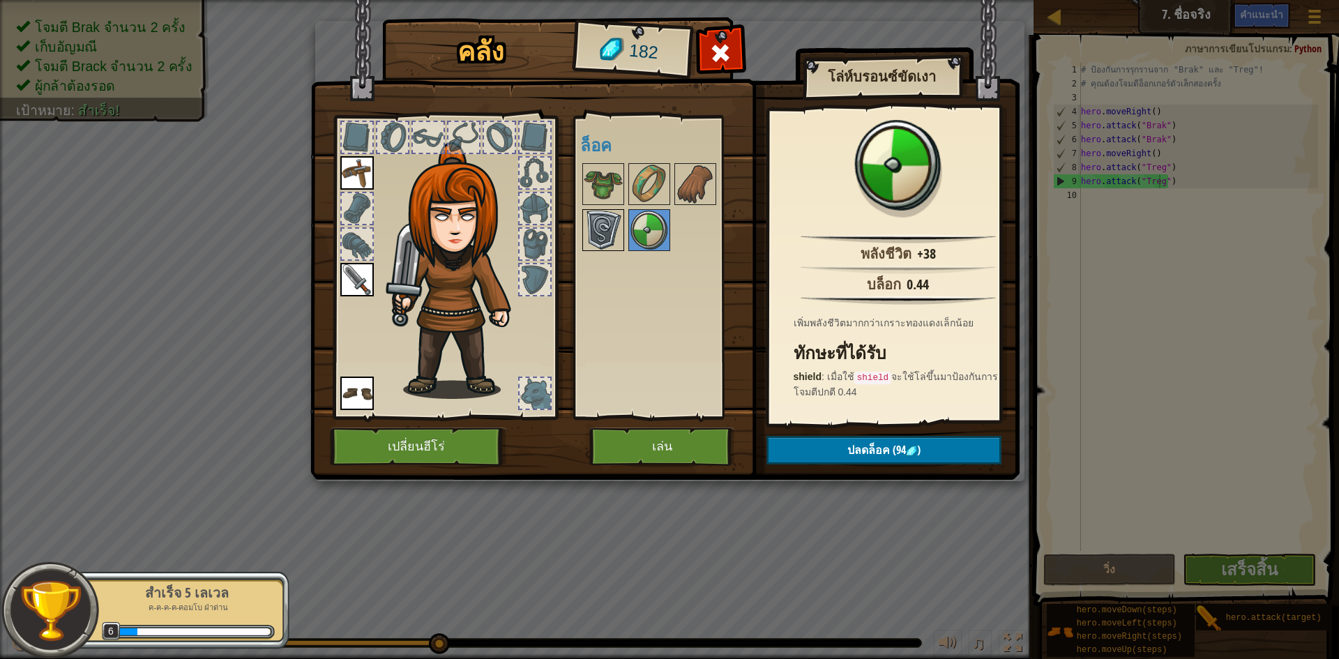
click at [594, 227] on img at bounding box center [603, 230] width 39 height 39
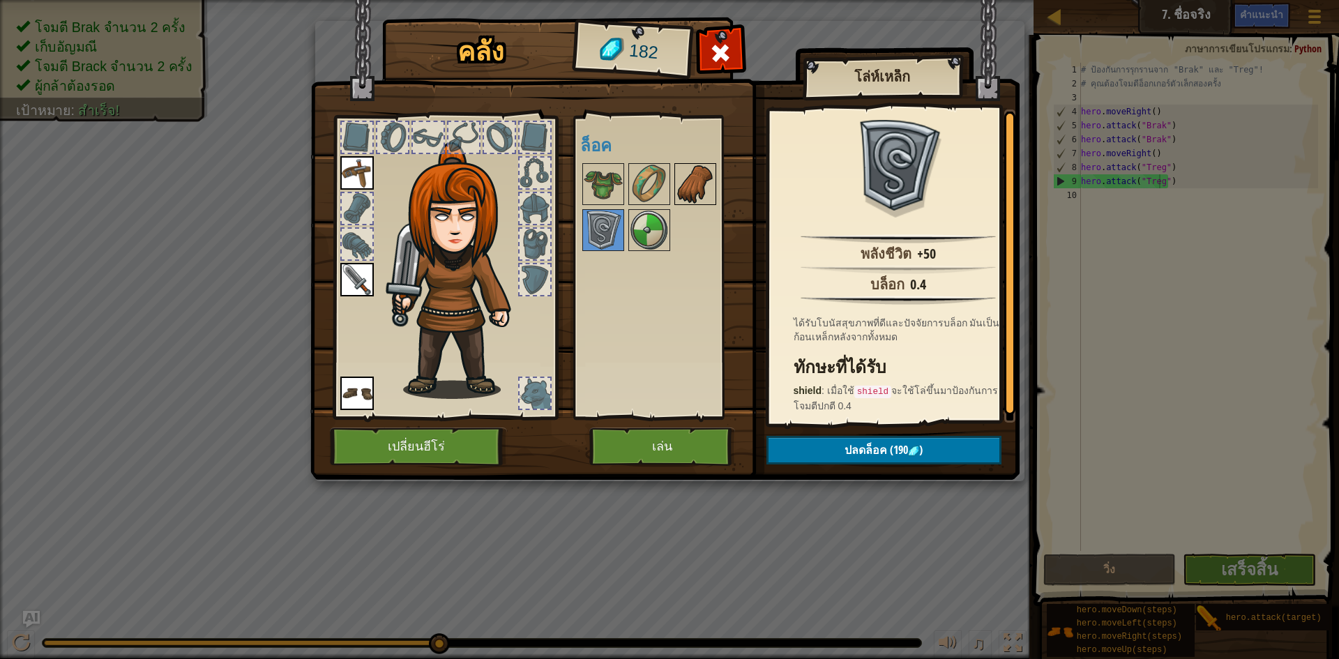
click at [696, 197] on img at bounding box center [695, 184] width 39 height 39
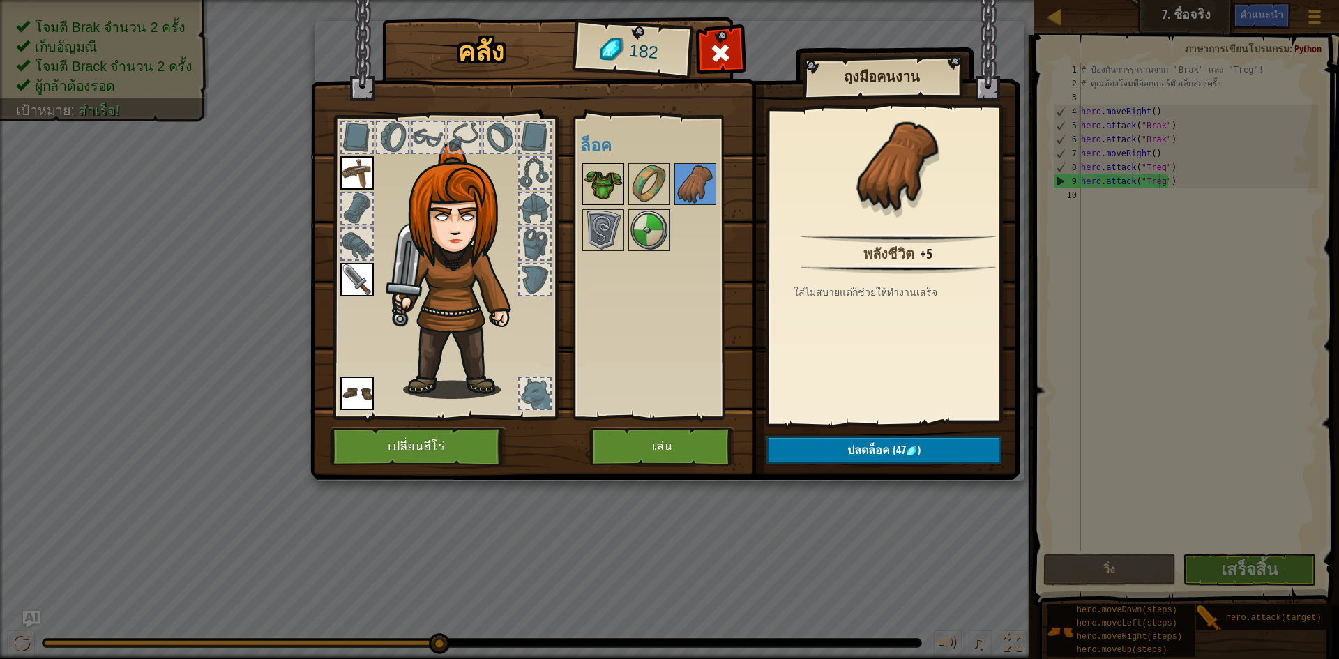
click at [619, 188] on img at bounding box center [603, 184] width 39 height 39
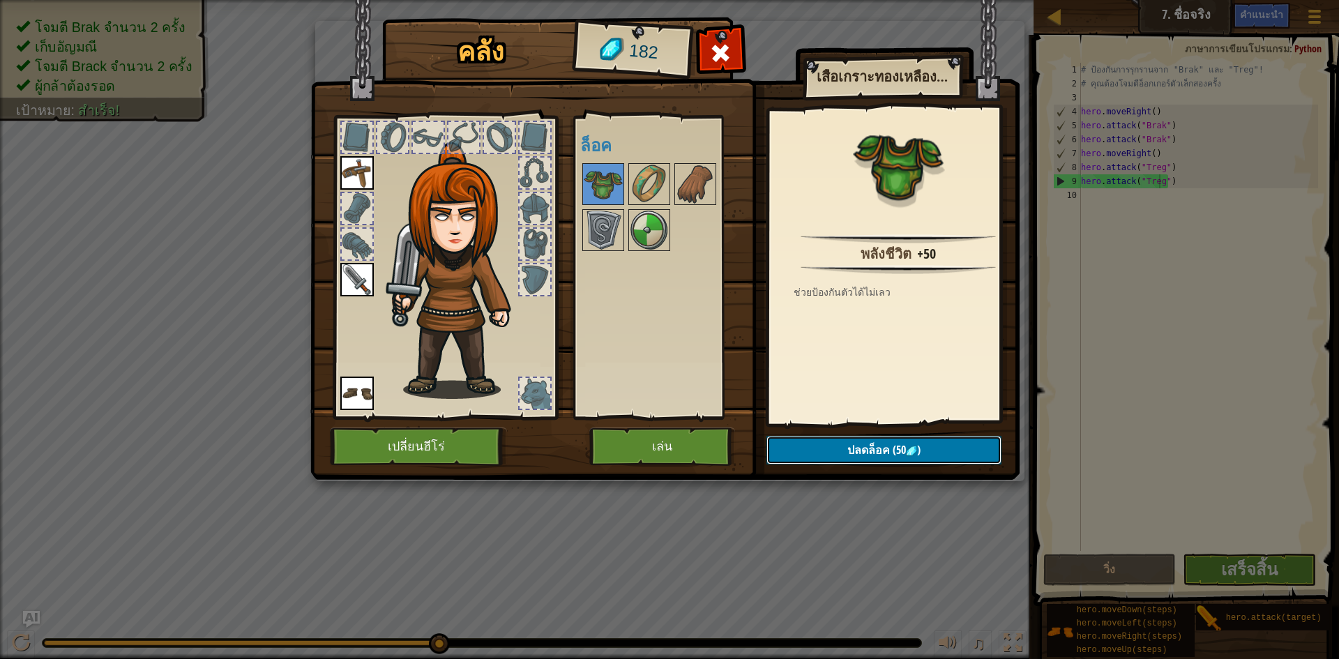
click at [891, 444] on span "(50" at bounding box center [898, 449] width 16 height 15
click at [891, 444] on button "ยืนยัน" at bounding box center [884, 450] width 235 height 29
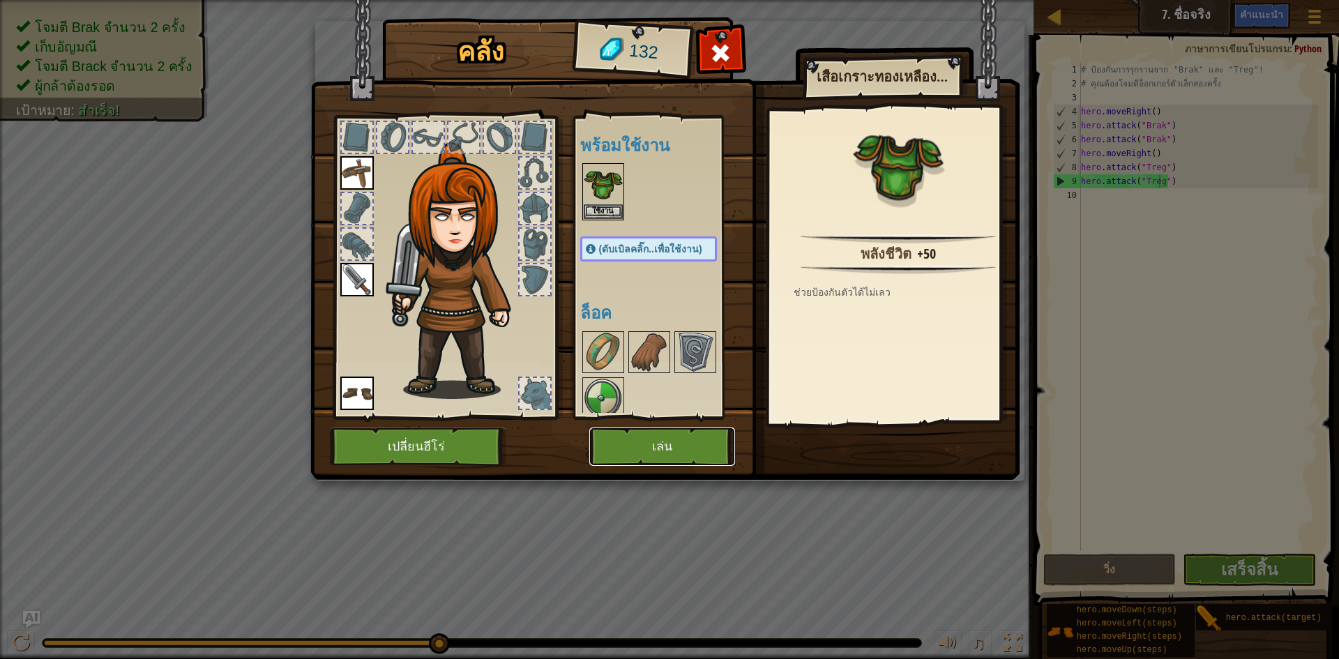
click at [662, 439] on button "เล่น" at bounding box center [662, 447] width 146 height 38
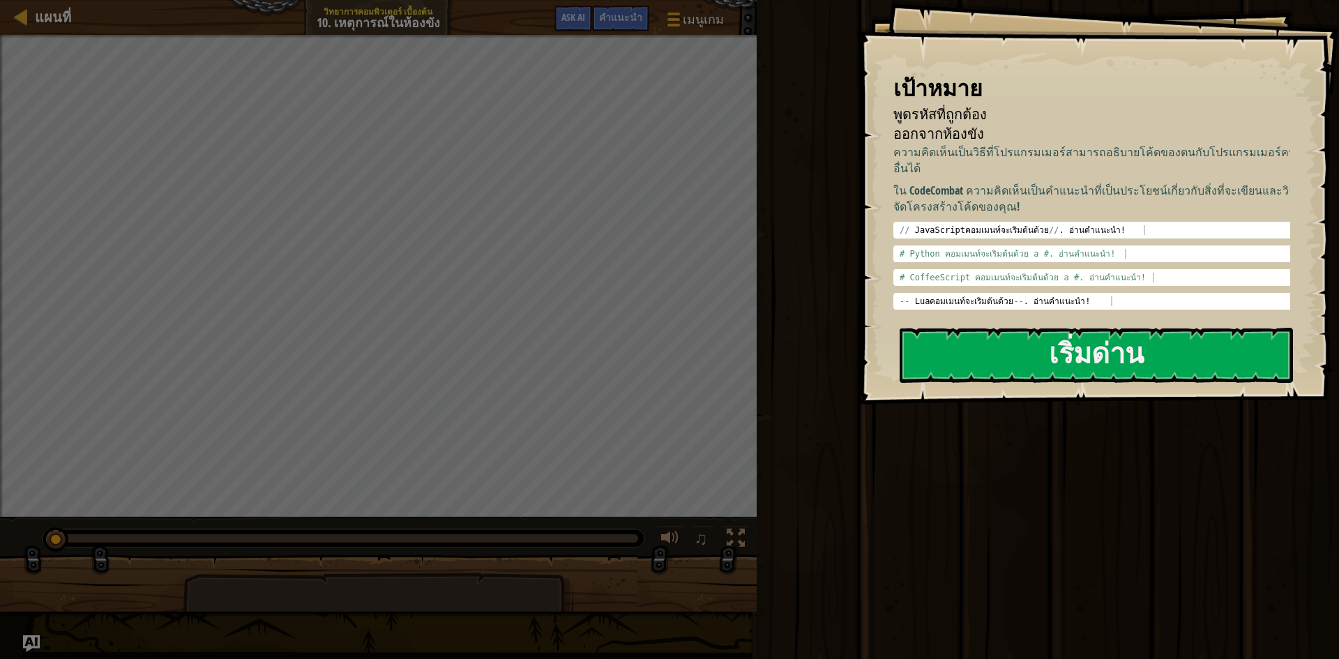
click at [1245, 329] on button "เริ่มด่าน" at bounding box center [1096, 355] width 393 height 55
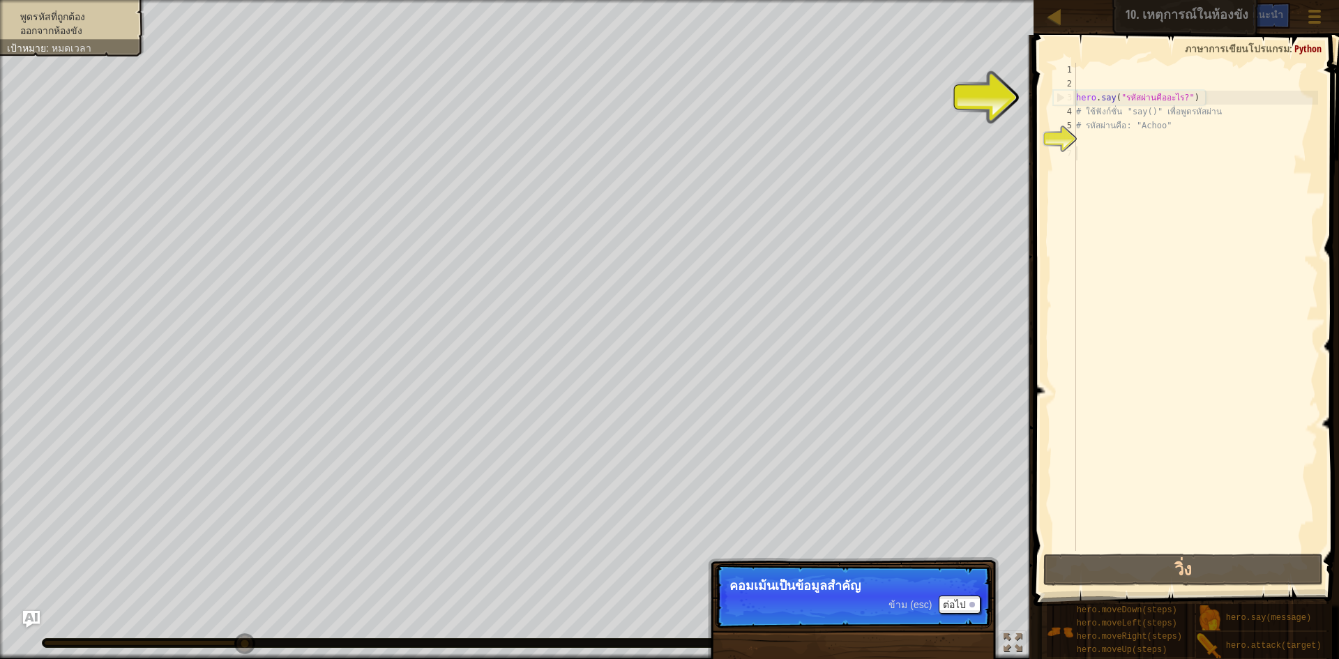
click at [1186, 386] on div "hero . say ( "รหัสผ่านคืออะไร?" ) # ใช้ฟังก์ชั่น "say()" เพื่อพูดรหัสผ่าน # รหั…" at bounding box center [1195, 321] width 245 height 516
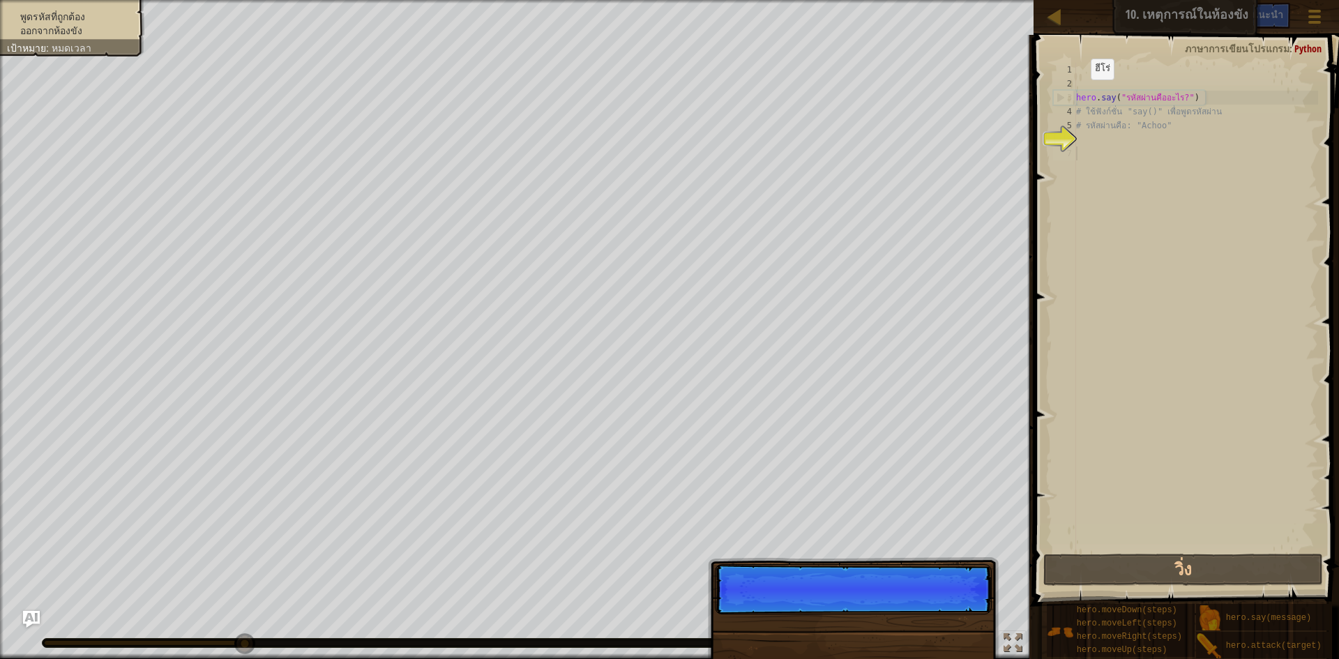
click at [1072, 96] on div "3" at bounding box center [1065, 98] width 22 height 14
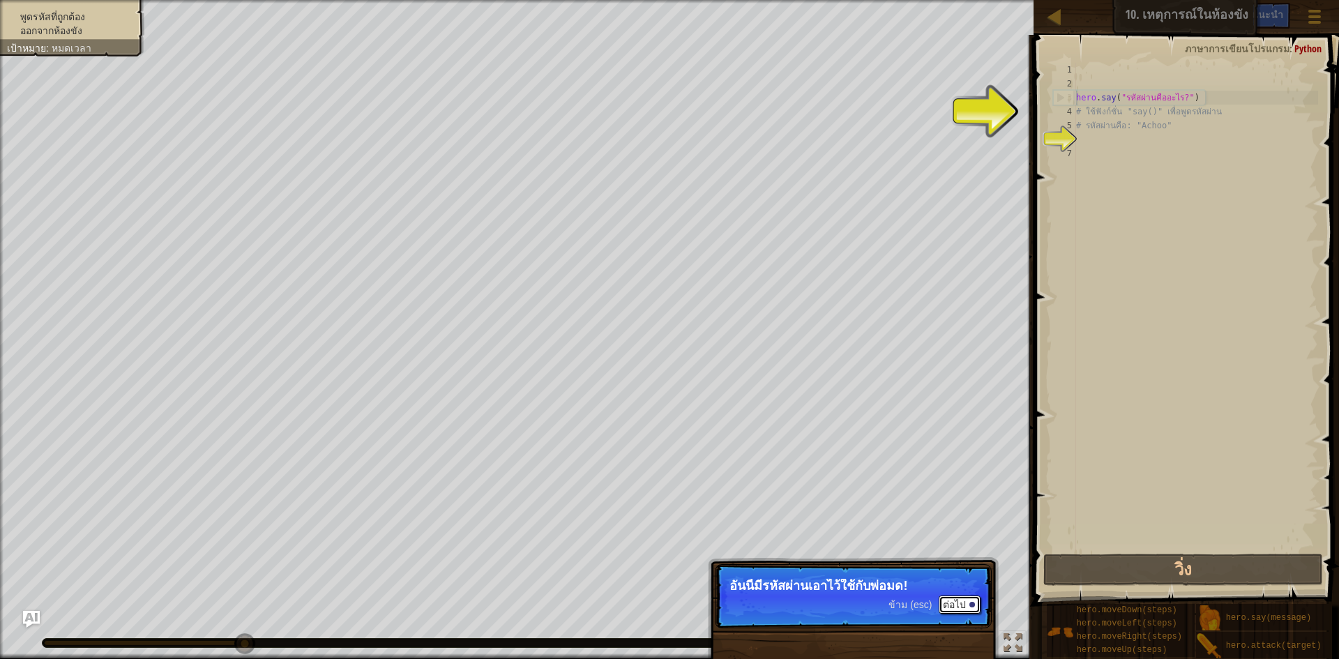
click at [967, 599] on button "ต่อไป" at bounding box center [960, 605] width 42 height 18
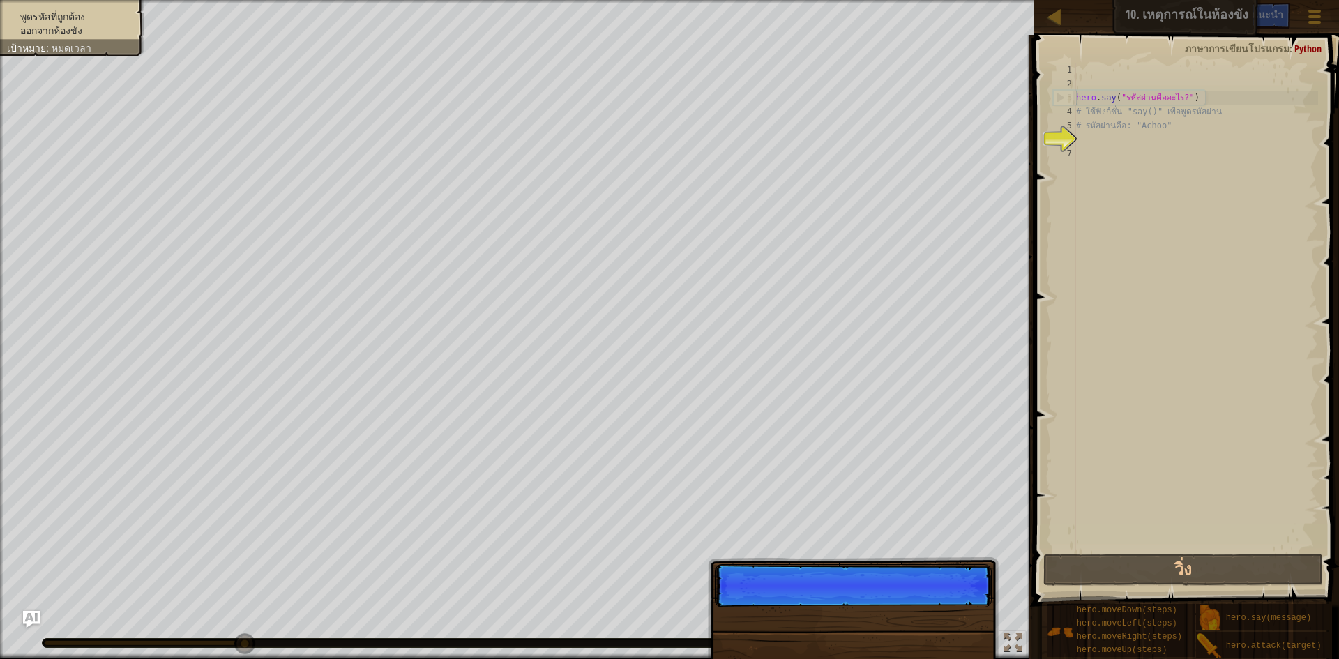
scroll to position [6, 1]
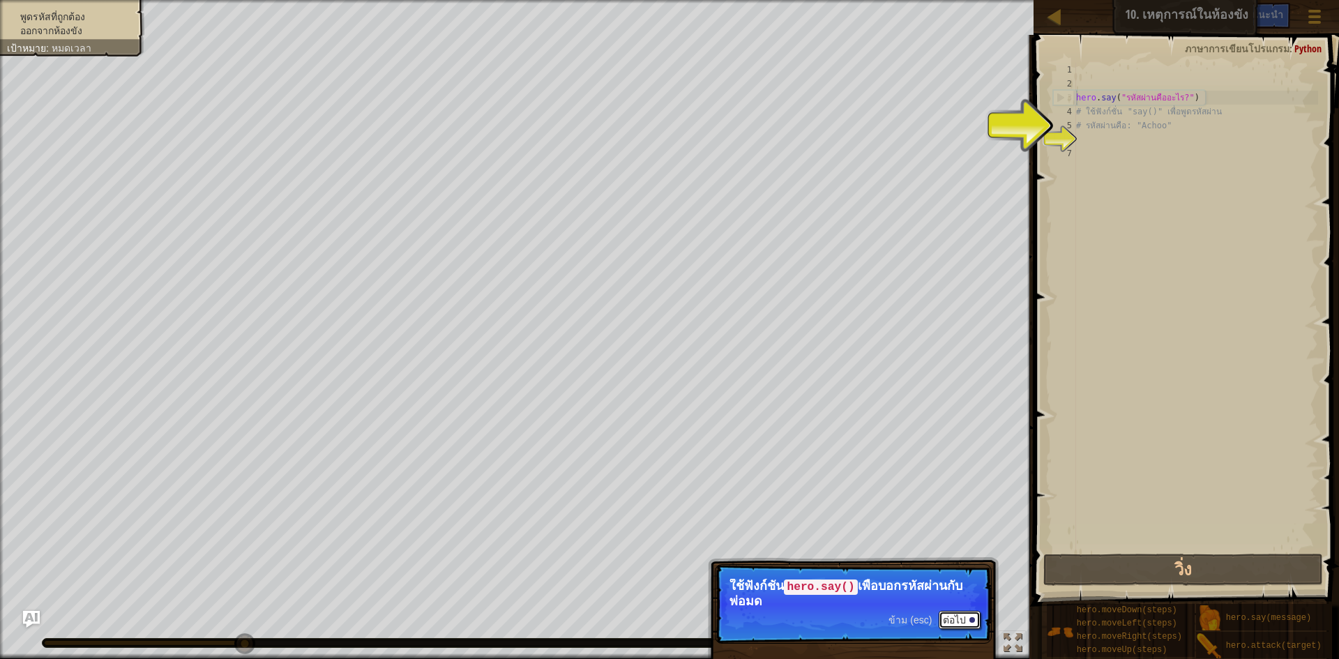
click at [974, 619] on div at bounding box center [972, 620] width 6 height 6
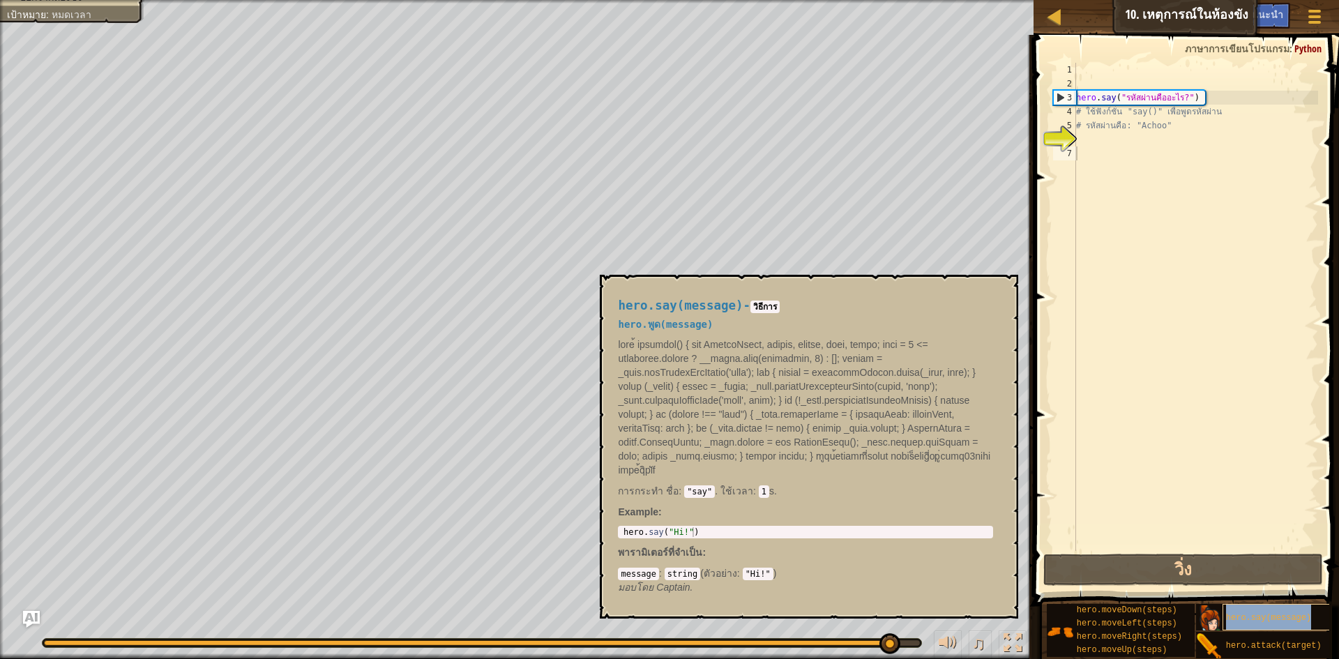
type textarea "hero.say(message)"
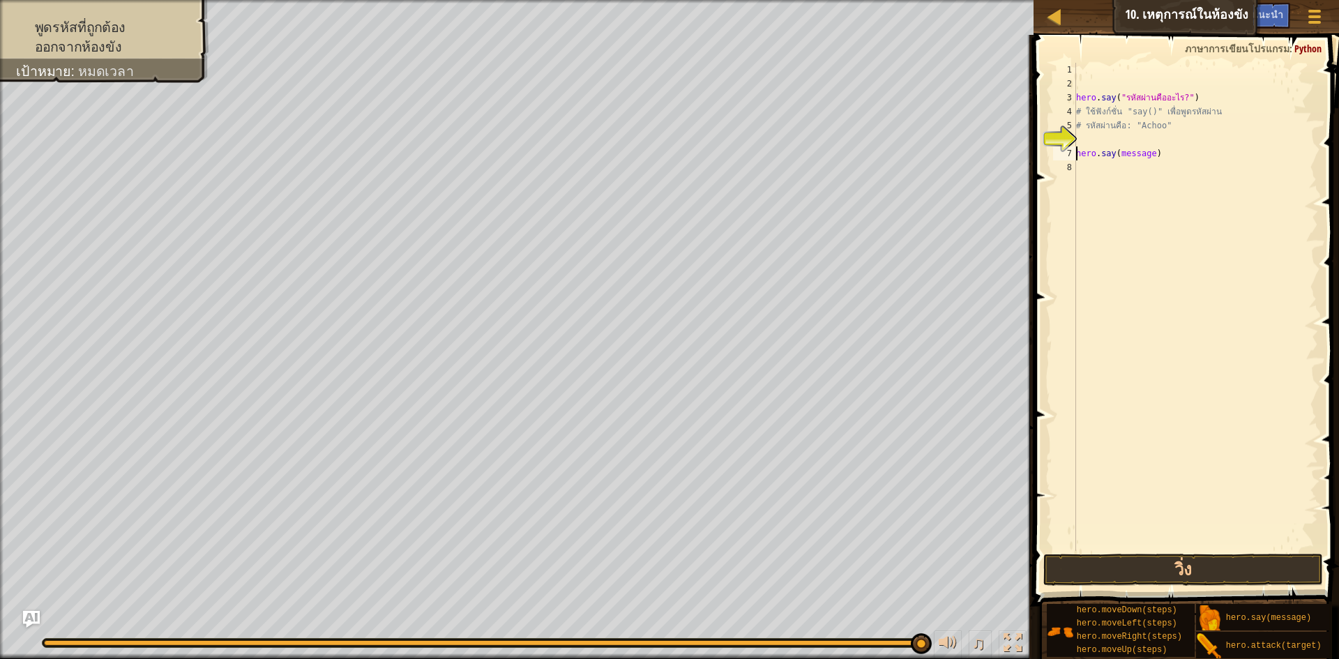
click at [1158, 163] on div "hero . say ( "รหัสผ่านคืออะไร?" ) # ใช้ฟังก์ชั่น "say()" เพื่อพูดรหัสผ่าน # รหั…" at bounding box center [1195, 321] width 245 height 516
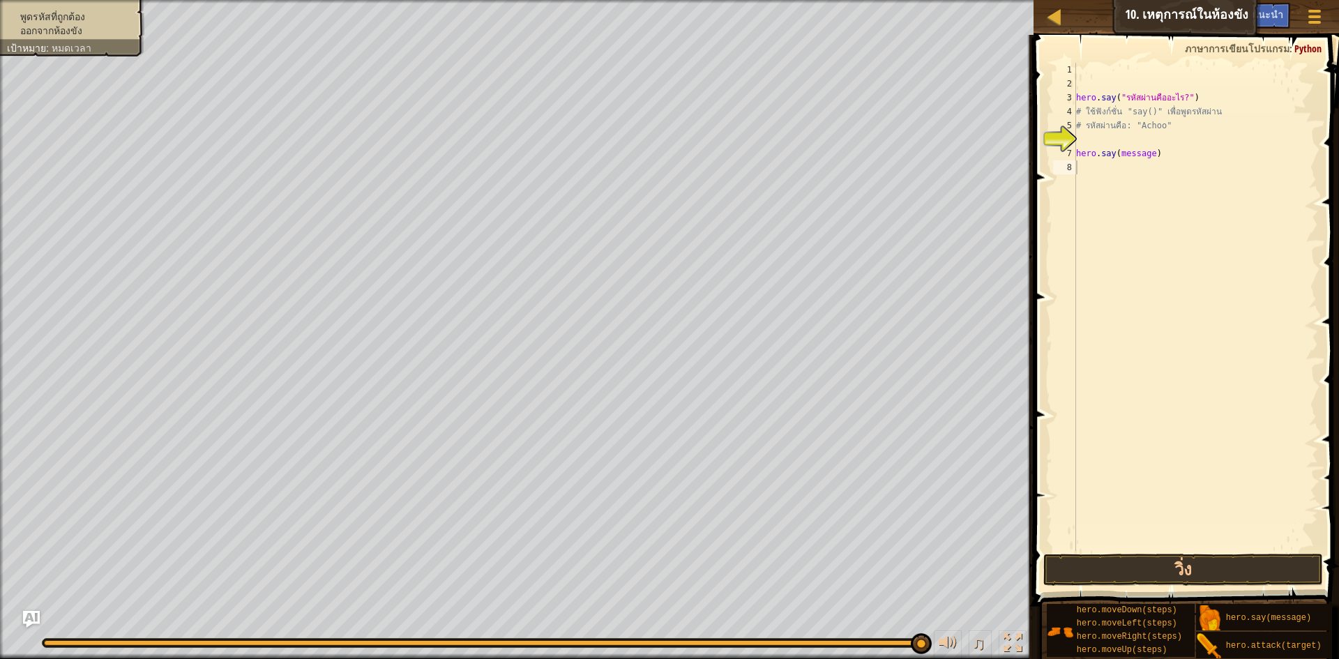
click at [94, 4] on div "พูดรหัสที่ถูกต้อง ออกจากห้องขัง เป้าหมาย : หมดเวลา" at bounding box center [64, 24] width 160 height 66
click at [1147, 159] on div "hero . say ( "รหัสผ่านคืออะไร?" ) # ใช้ฟังก์ชั่น "say()" เพื่อพูดรหัสผ่าน # รหั…" at bounding box center [1195, 321] width 245 height 516
click at [1151, 156] on div "hero . say ( "รหัสผ่านคืออะไร?" ) # ใช้ฟังก์ชั่น "say()" เพื่อพูดรหัสผ่าน # รหั…" at bounding box center [1195, 321] width 245 height 516
click at [1275, 14] on span "คำแนะนำ" at bounding box center [1261, 14] width 43 height 13
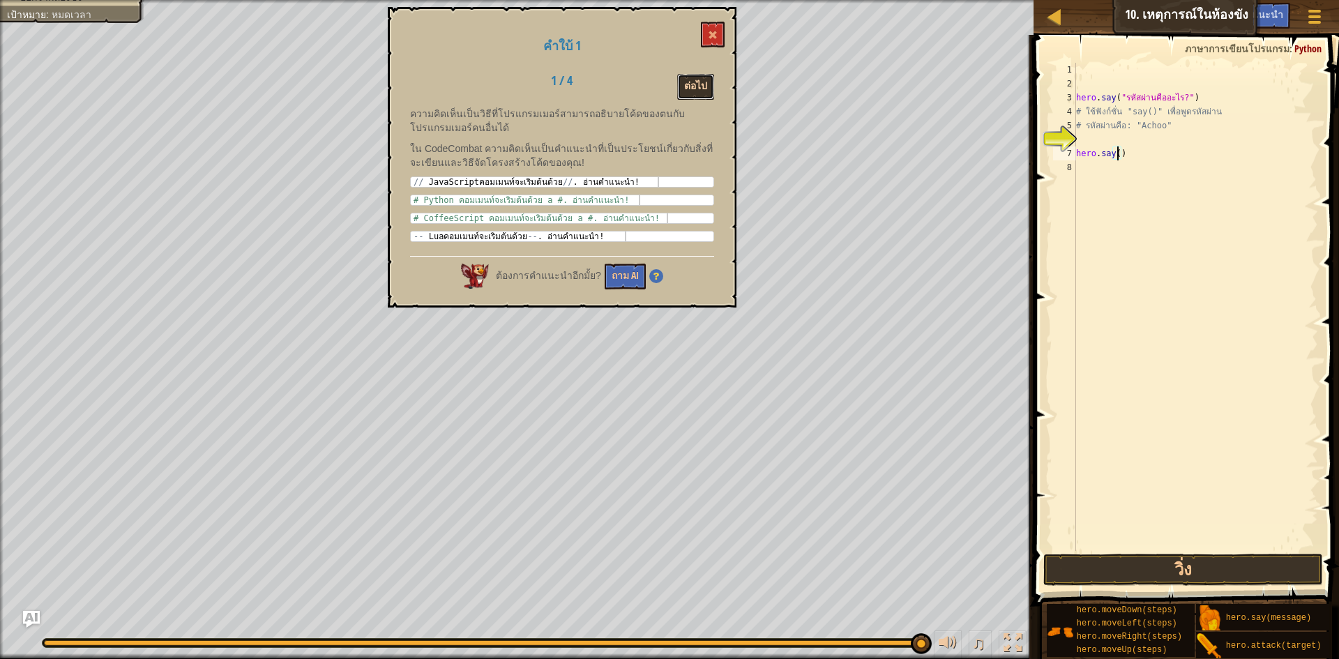
click at [695, 79] on button "ต่อไป" at bounding box center [695, 87] width 37 height 26
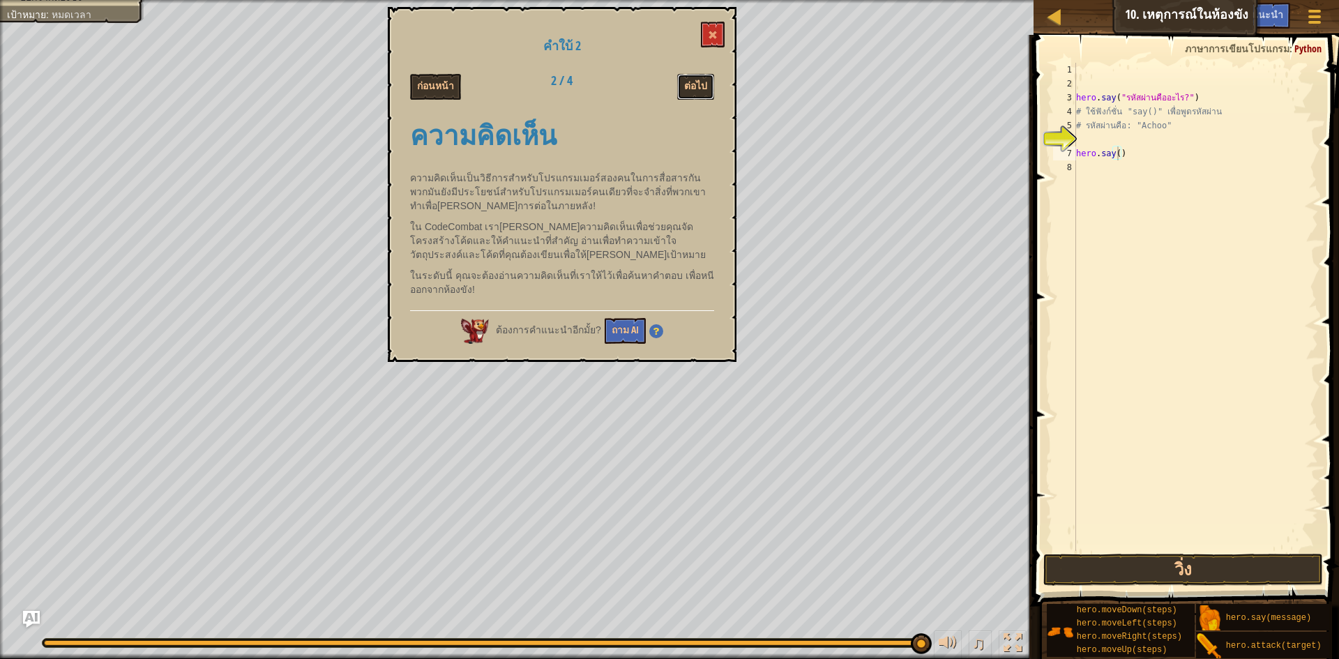
click at [695, 79] on button "ต่อไป" at bounding box center [695, 87] width 37 height 26
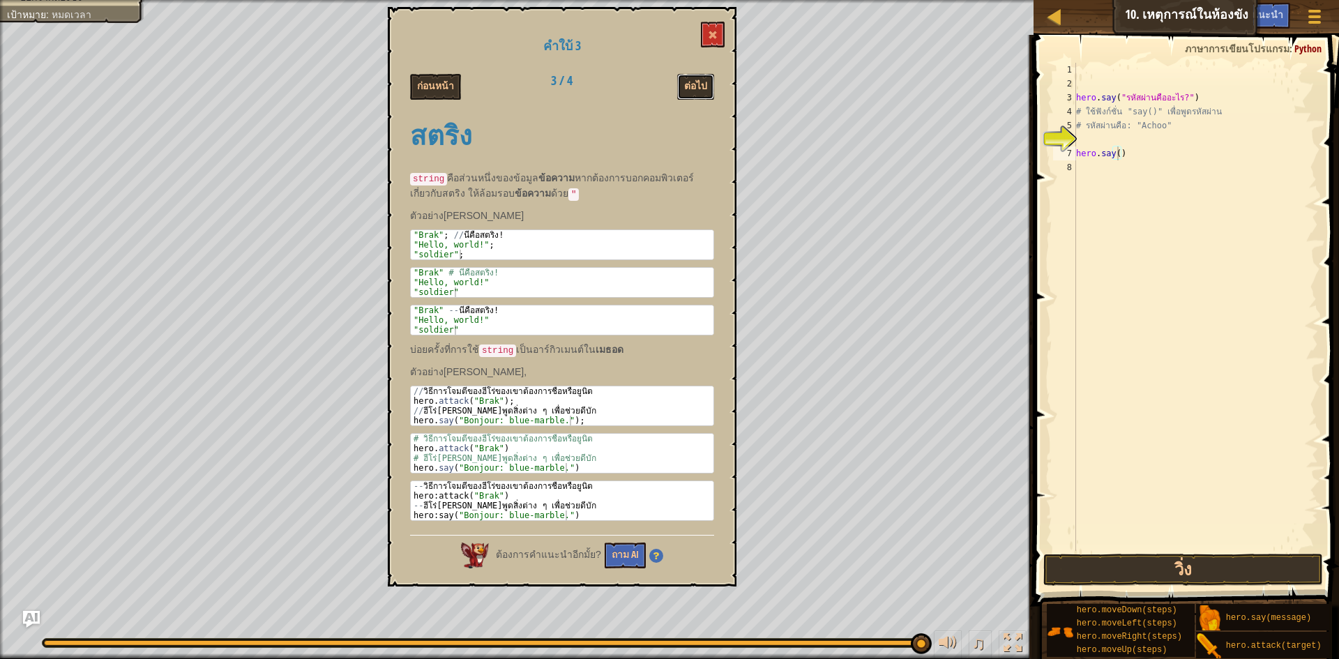
click at [695, 79] on button "ต่อไป" at bounding box center [695, 87] width 37 height 26
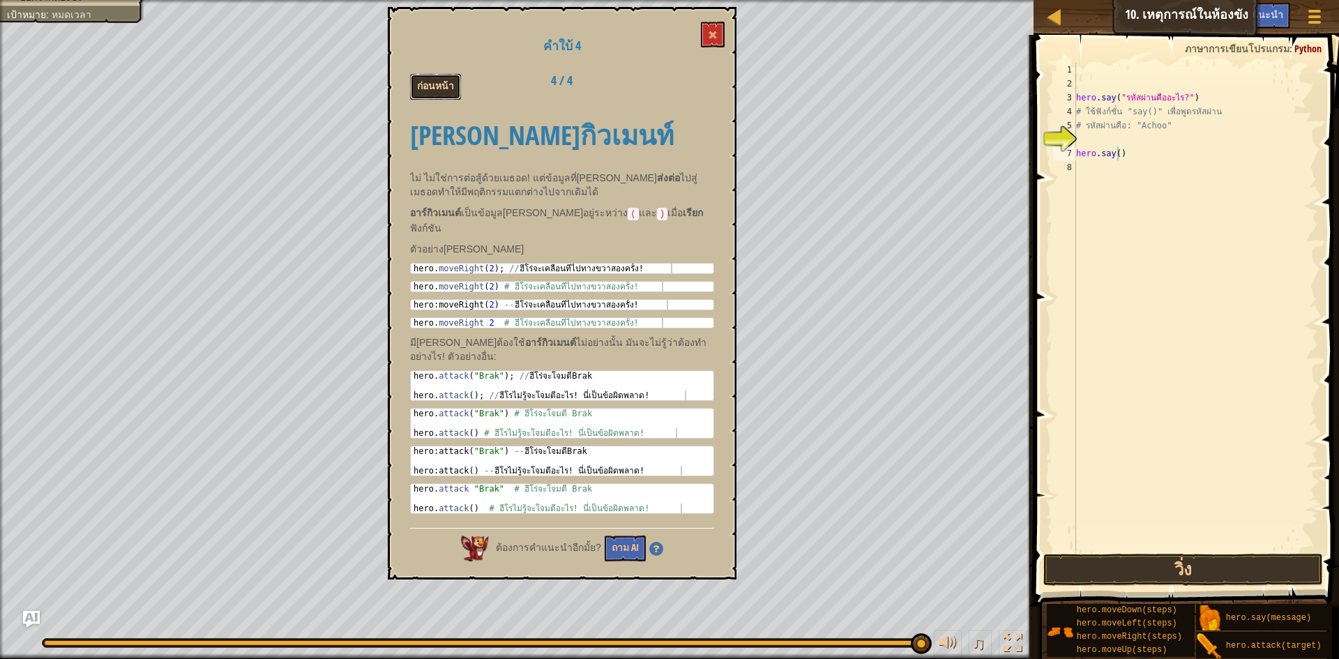
click at [451, 84] on button "ก่อนหน้า" at bounding box center [435, 87] width 51 height 26
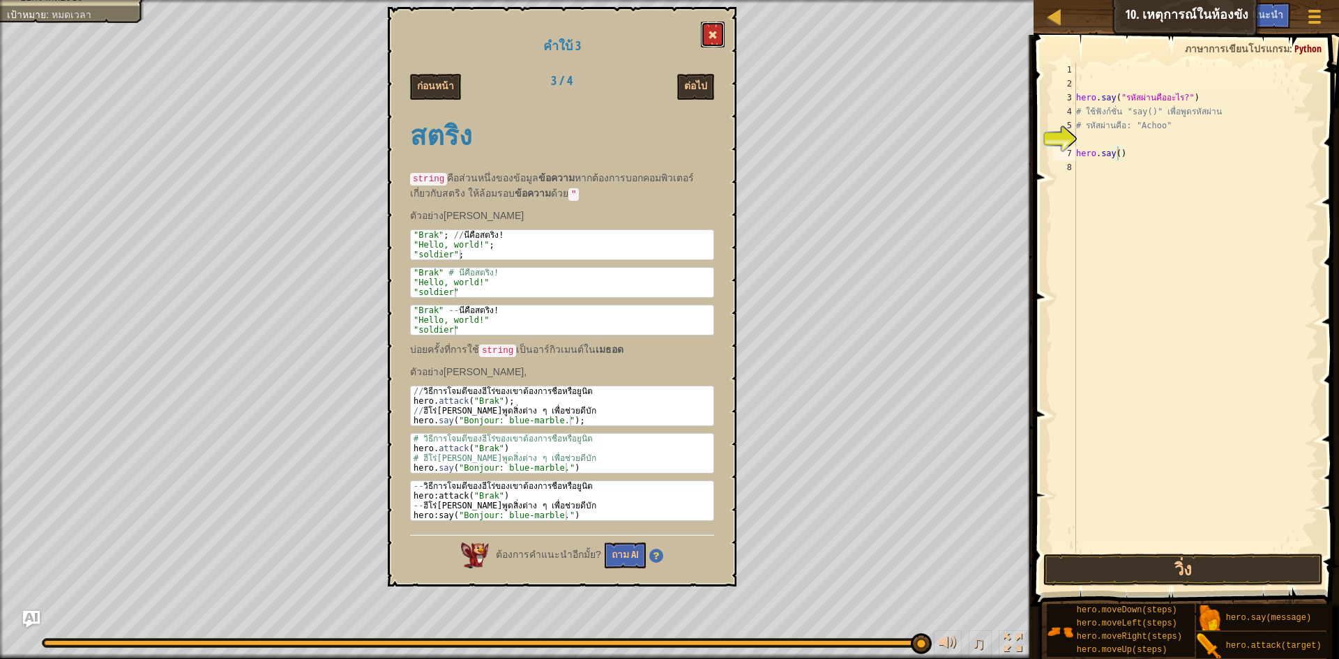
click at [701, 23] on button at bounding box center [713, 35] width 24 height 26
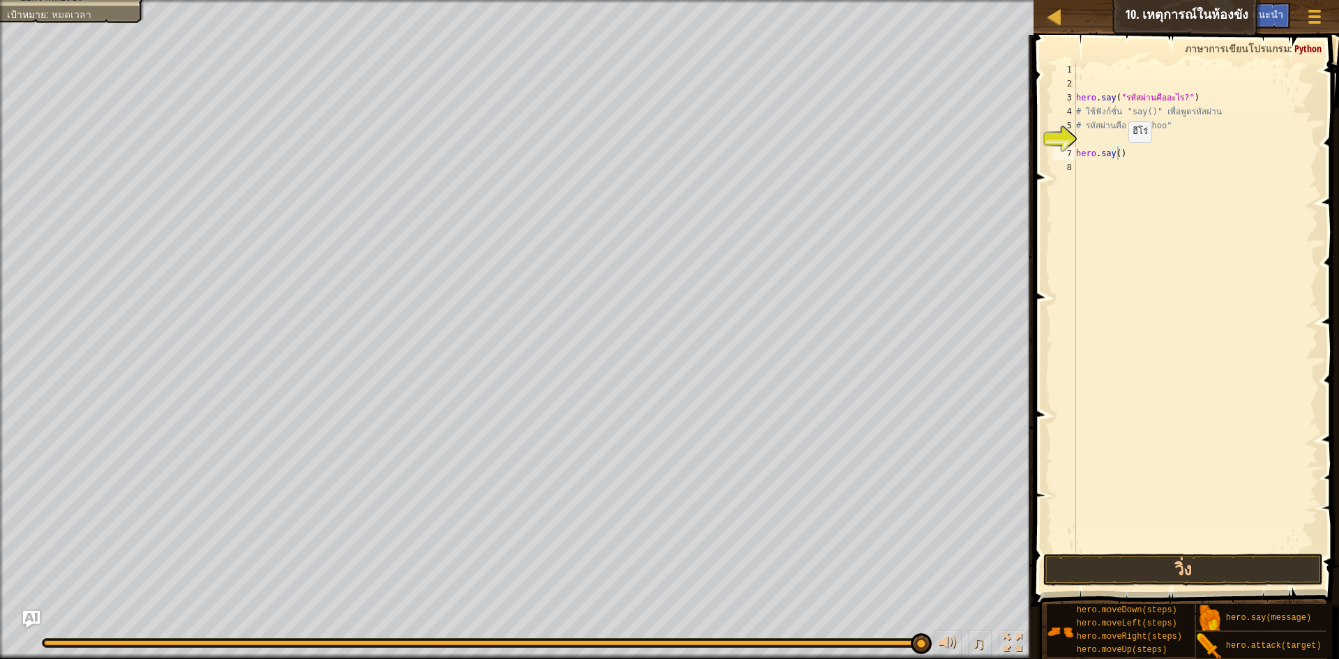
click at [1117, 156] on div "hero . say ( "รหัสผ่านคืออะไร?" ) # ใช้ฟังก์ชั่น "say()" เพื่อพูดรหัสผ่าน # รหั…" at bounding box center [1195, 321] width 245 height 516
click at [1128, 155] on div "hero . say ( "รหัสผ่านคืออะไร?" ) # ใช้ฟังก์ชั่น "say()" เพื่อพูดรหัสผ่าน # รหั…" at bounding box center [1195, 321] width 245 height 516
type textarea "hero.say(string)"
click at [1255, 561] on button "วิ่ง" at bounding box center [1183, 570] width 280 height 32
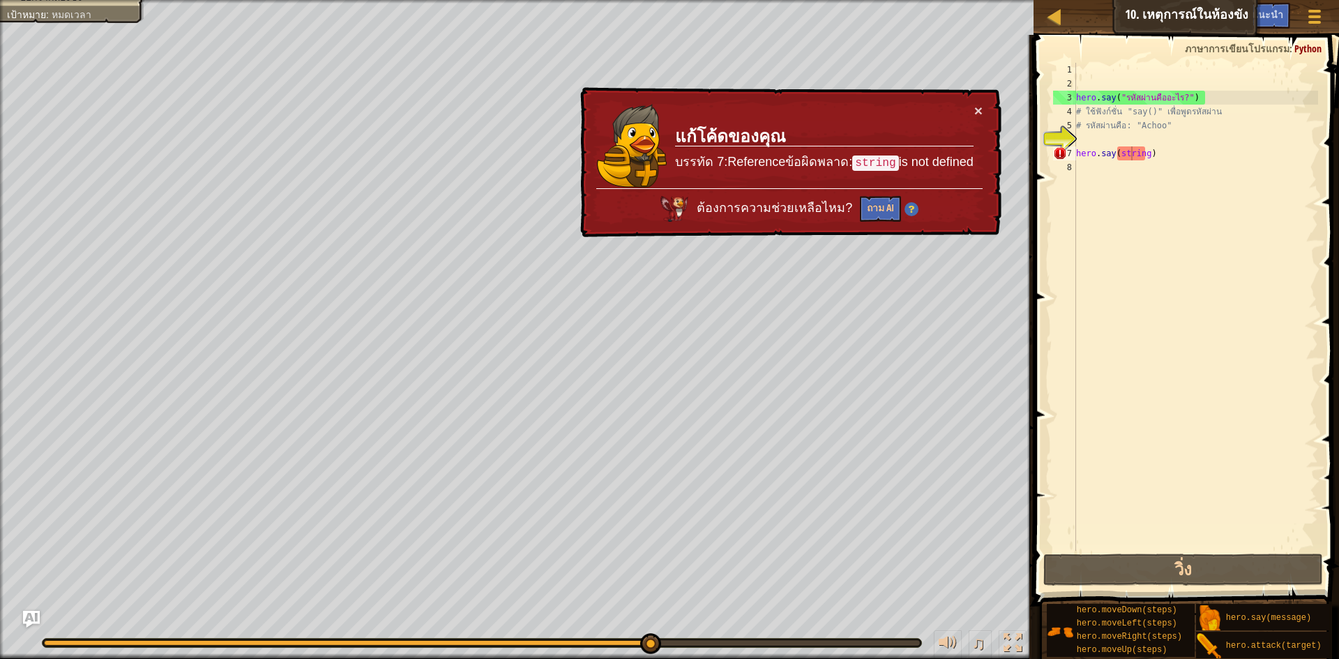
click at [983, 100] on div "× แก้โค้ดของคุณ บรรทัด 7:Referenceข้อผิดพลาด: string is not defined ต้องการความ…" at bounding box center [789, 162] width 424 height 151
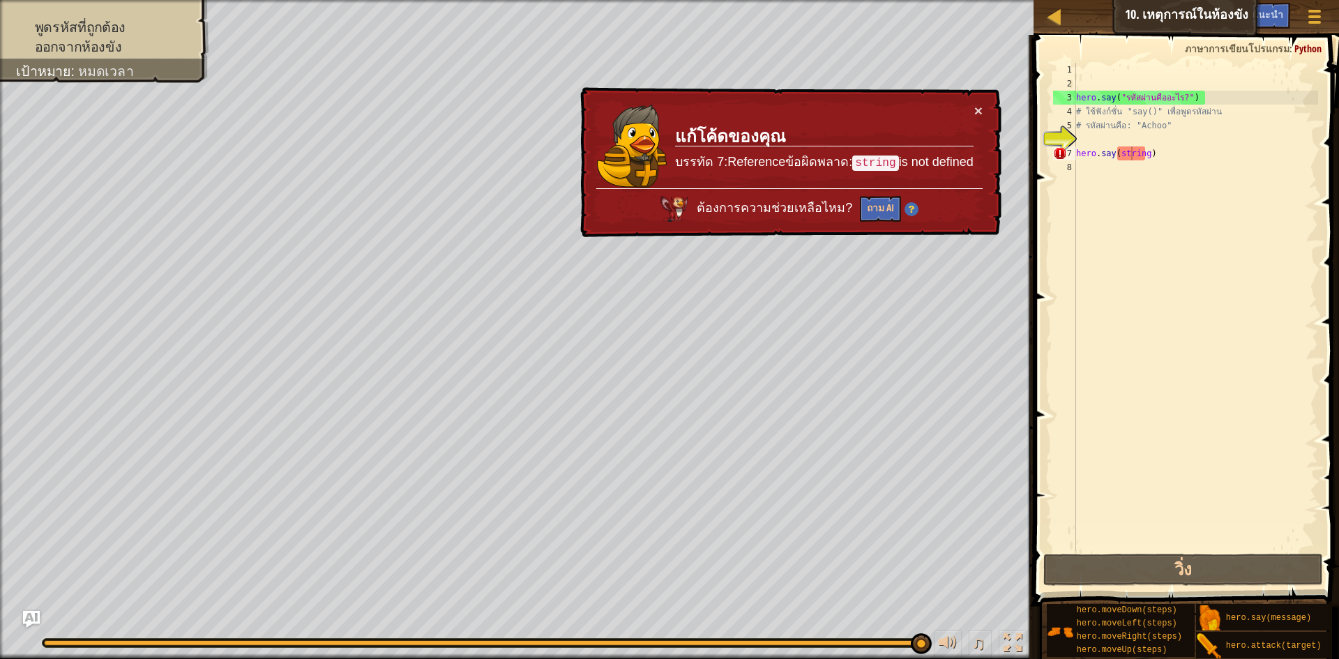
click at [972, 108] on td "แก้โค้ดของคุณ บรรทัด 7:Referenceข้อผิดพลาด: string is not defined" at bounding box center [823, 145] width 299 height 85
click at [972, 106] on td "แก้โค้ดของคุณ บรรทัด 7:Referenceข้อผิดพลาด: string is not defined" at bounding box center [823, 145] width 299 height 85
click at [974, 103] on button "×" at bounding box center [978, 110] width 8 height 15
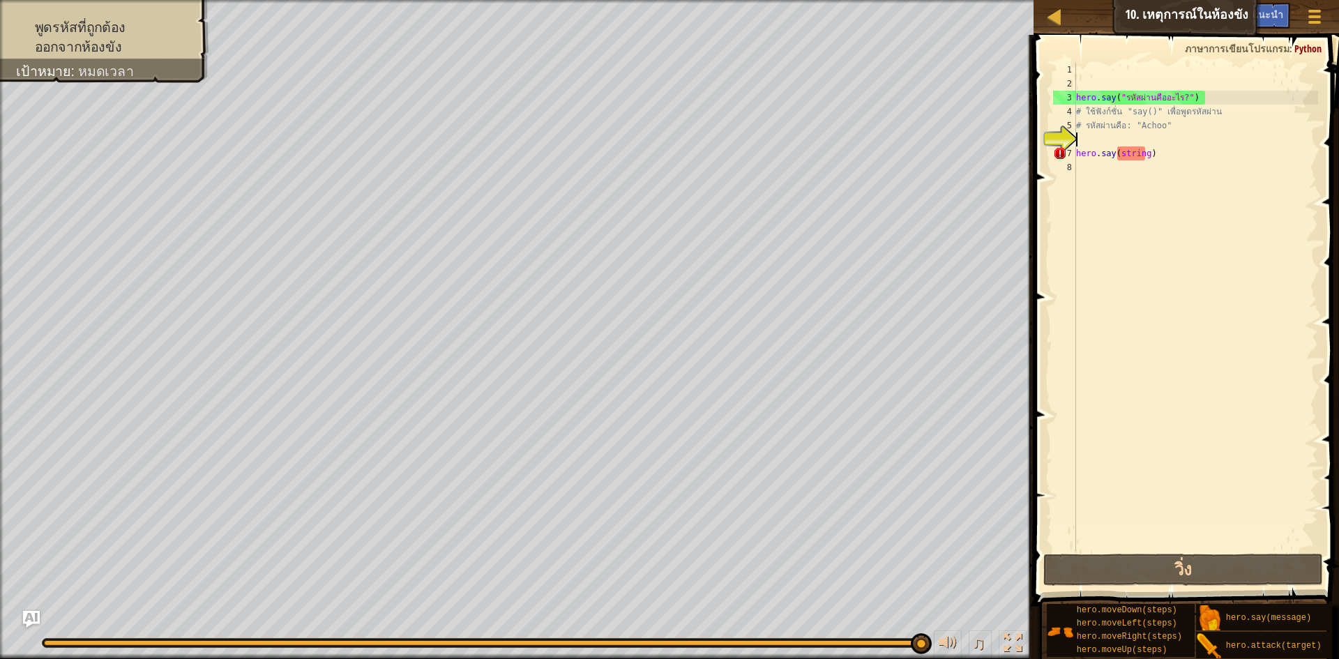
click at [1165, 135] on div "hero . say ( "รหัสผ่านคืออะไร?" ) # ใช้ฟังก์ชั่น "say()" เพื่อพูดรหัสผ่าน # รหั…" at bounding box center [1195, 321] width 245 height 516
type textarea "h"
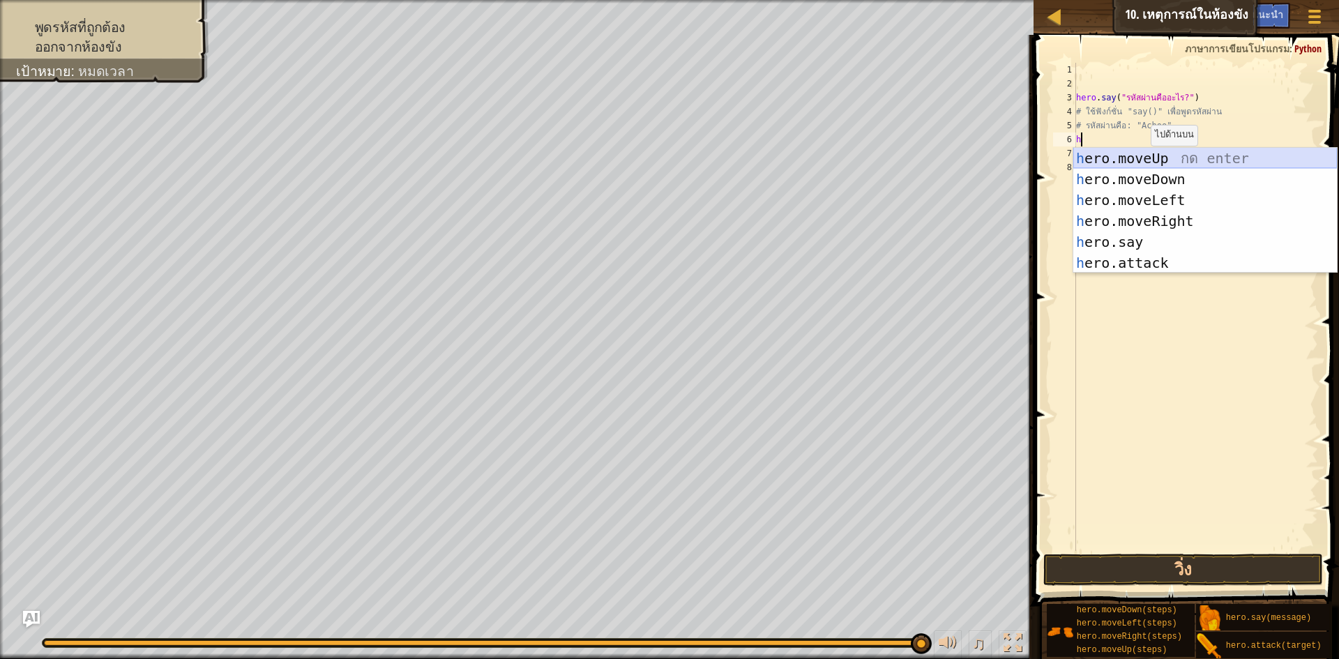
click at [1186, 150] on div "h ero.moveUp กด enter h ero.moveDown กด enter h ero.moveLeft กด enter h ero.mov…" at bounding box center [1205, 231] width 264 height 167
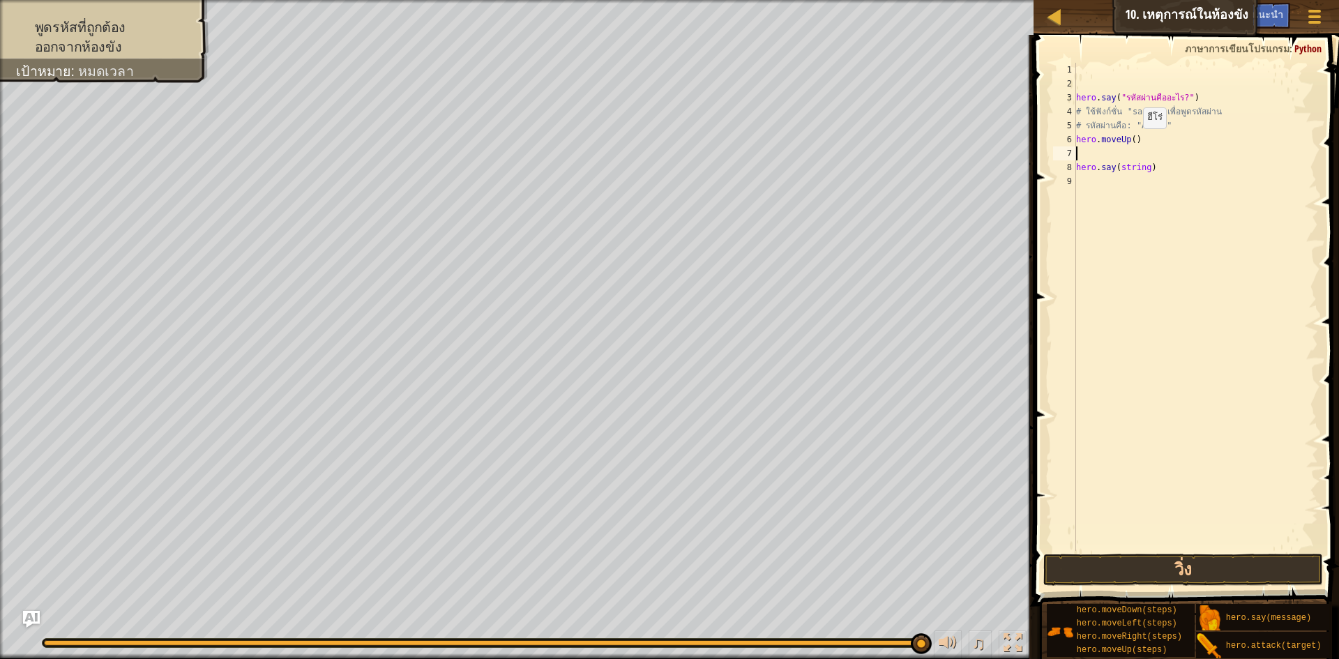
click at [1131, 142] on div "hero . say ( "รหัสผ่านคืออะไร?" ) # ใช้ฟังก์ชั่น "say()" เพื่อพูดรหัสผ่าน # รหั…" at bounding box center [1195, 321] width 245 height 516
type textarea "hero.moveUp(2)"
click at [1142, 158] on div "hero . say ( "รหัสผ่านคืออะไร?" ) # ใช้ฟังก์ชั่น "say()" เพื่อพูดรหัสผ่าน # รหั…" at bounding box center [1195, 321] width 245 height 516
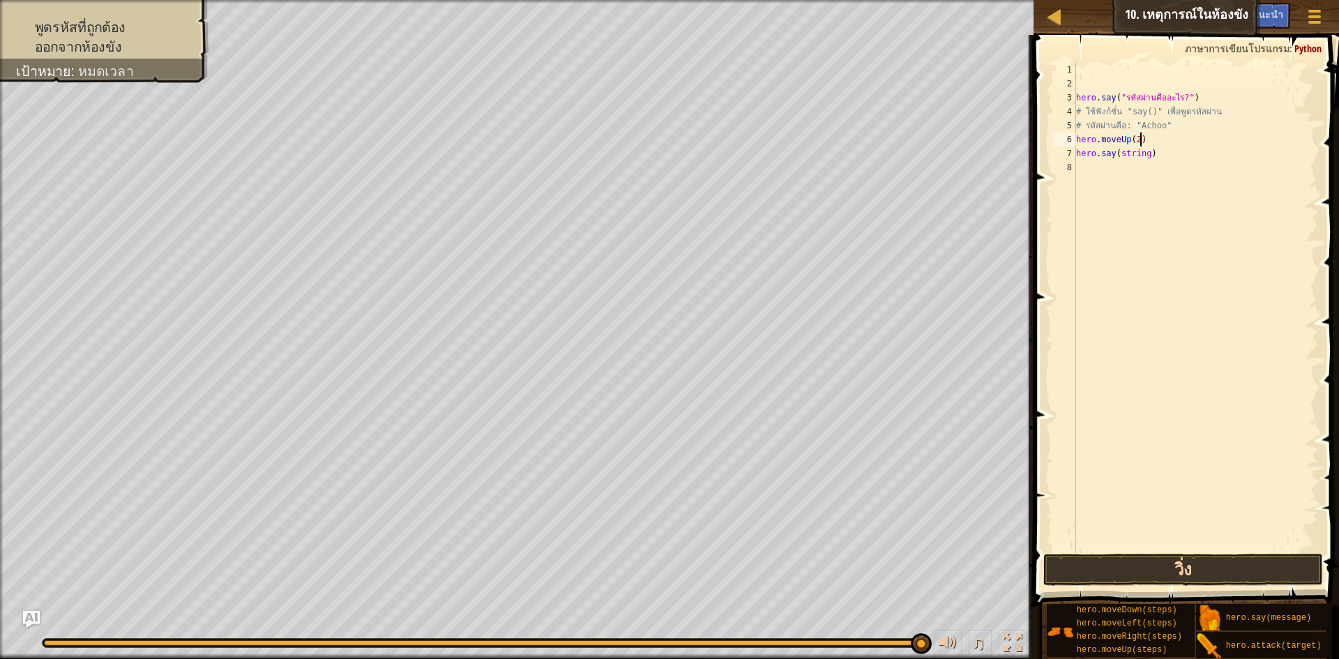
type textarea "hero.moveUp(2)"
click at [1250, 561] on button "วิ่ง" at bounding box center [1183, 570] width 280 height 32
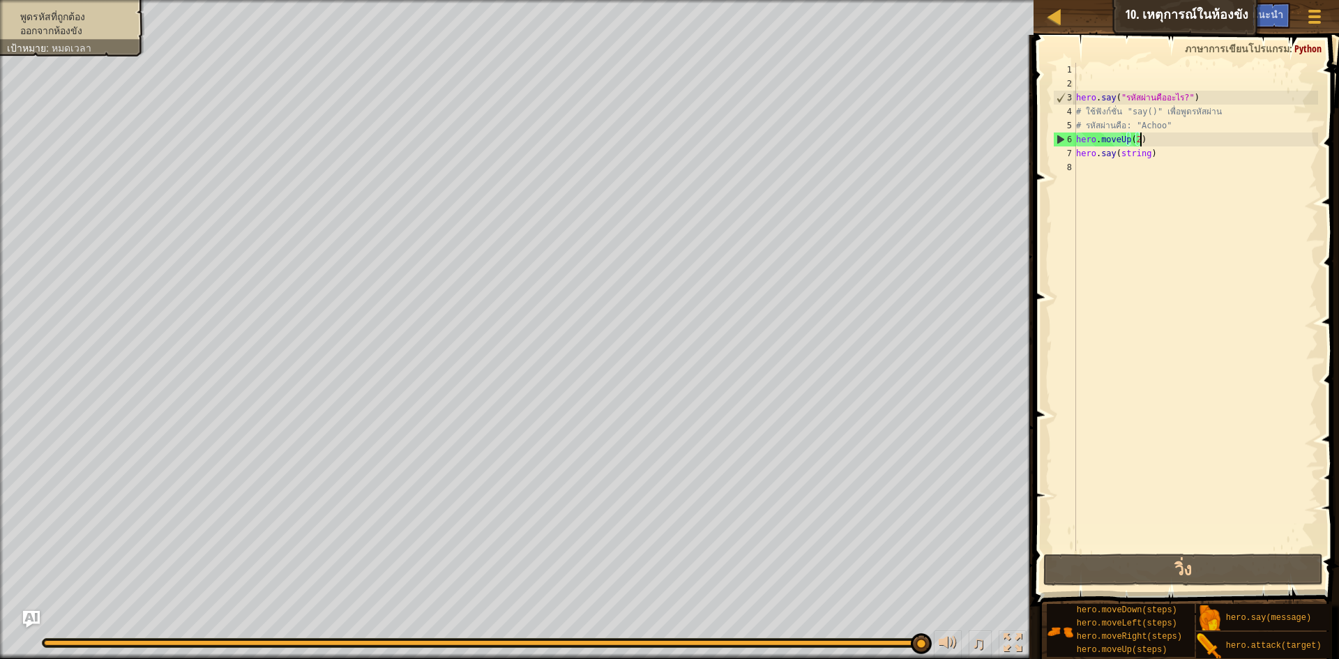
click at [82, 6] on div "พูดรหัสที่ถูกต้อง ออกจากห้องขัง เป้าหมาย : หมดเวลา" at bounding box center [64, 24] width 160 height 66
click at [1269, 20] on span "คำแนะนำ" at bounding box center [1261, 14] width 43 height 13
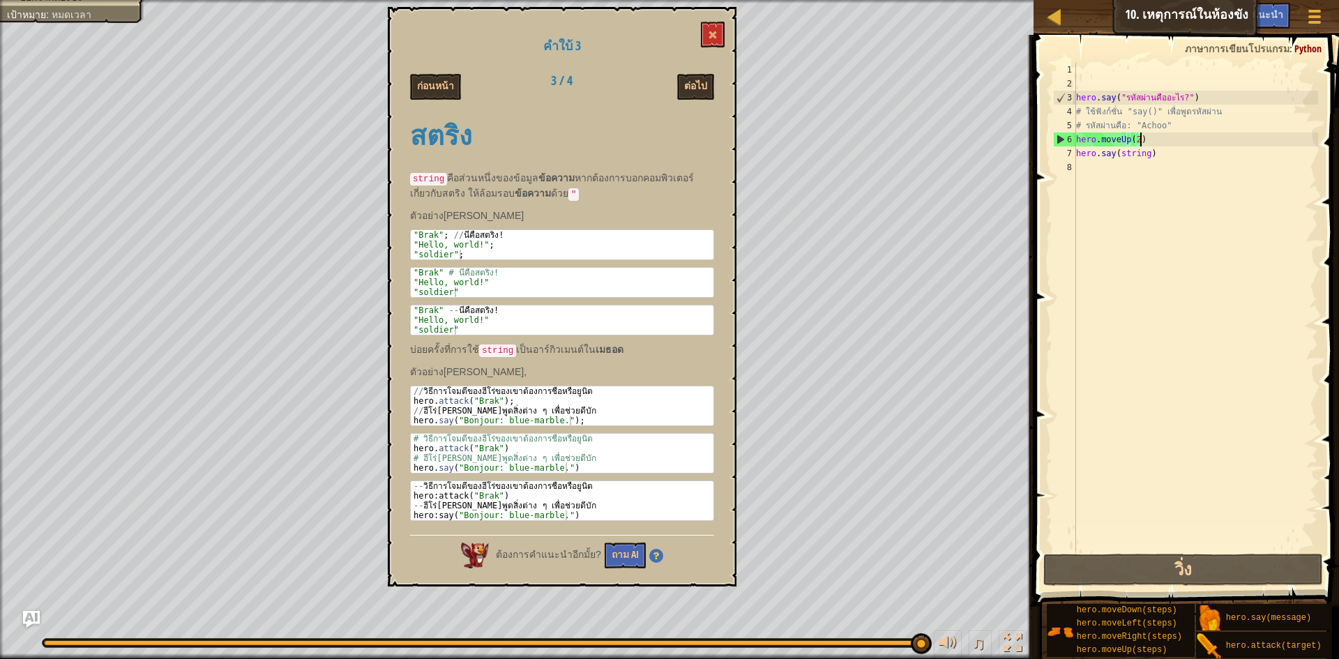
click at [1117, 146] on div "hero . say ( "รหัสผ่านคืออะไร?" ) # ใช้ฟังก์ชั่น "say()" เพื่อพูดรหัสผ่าน # รหั…" at bounding box center [1195, 321] width 245 height 516
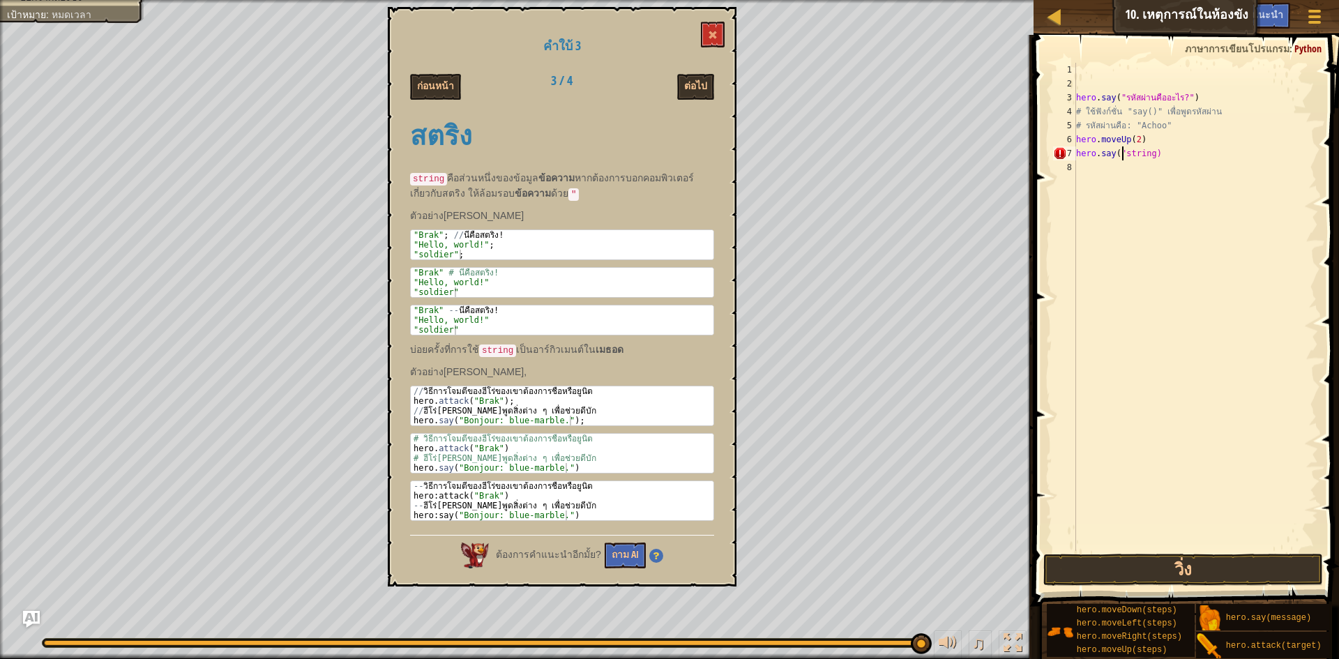
click at [1151, 154] on div "hero . say ( "รหัสผ่านคืออะไร?" ) # ใช้ฟังก์ชั่น "say()" เพื่อพูดรหัสผ่าน # รหั…" at bounding box center [1195, 321] width 245 height 516
click at [1174, 570] on button "วิ่ง" at bounding box center [1183, 570] width 280 height 32
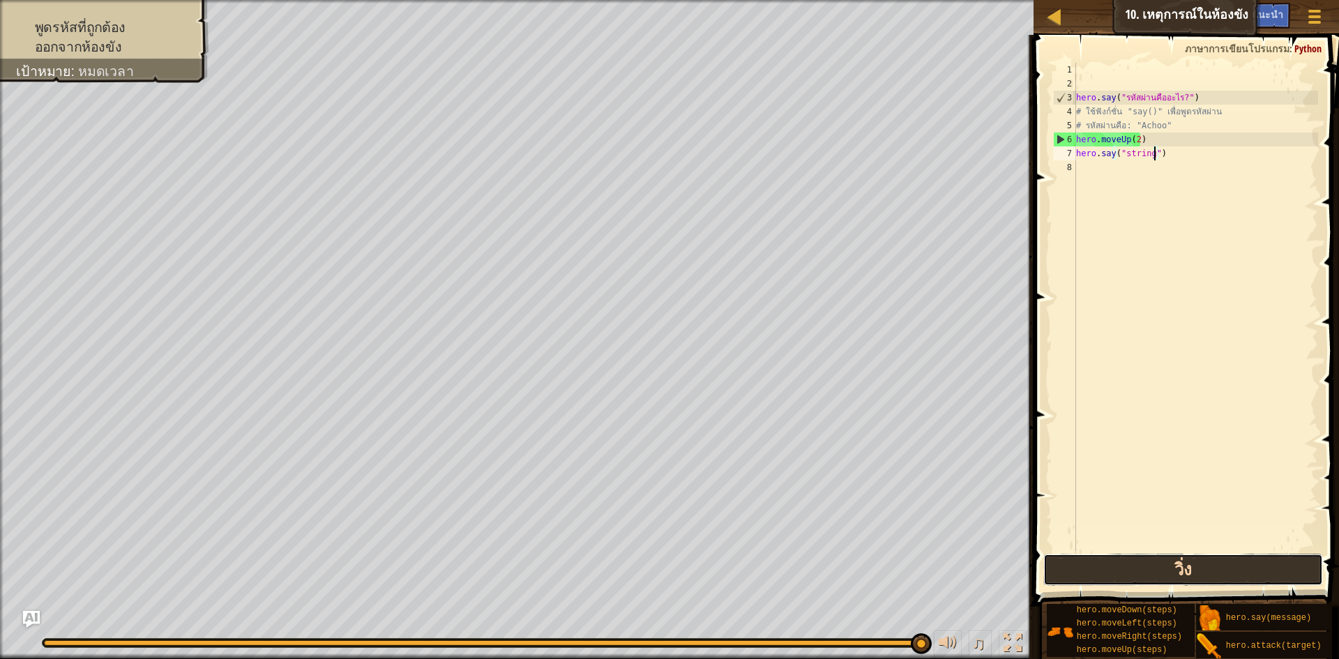
click at [1155, 569] on button "วิ่ง" at bounding box center [1183, 570] width 280 height 32
type textarea "hero.say(")"
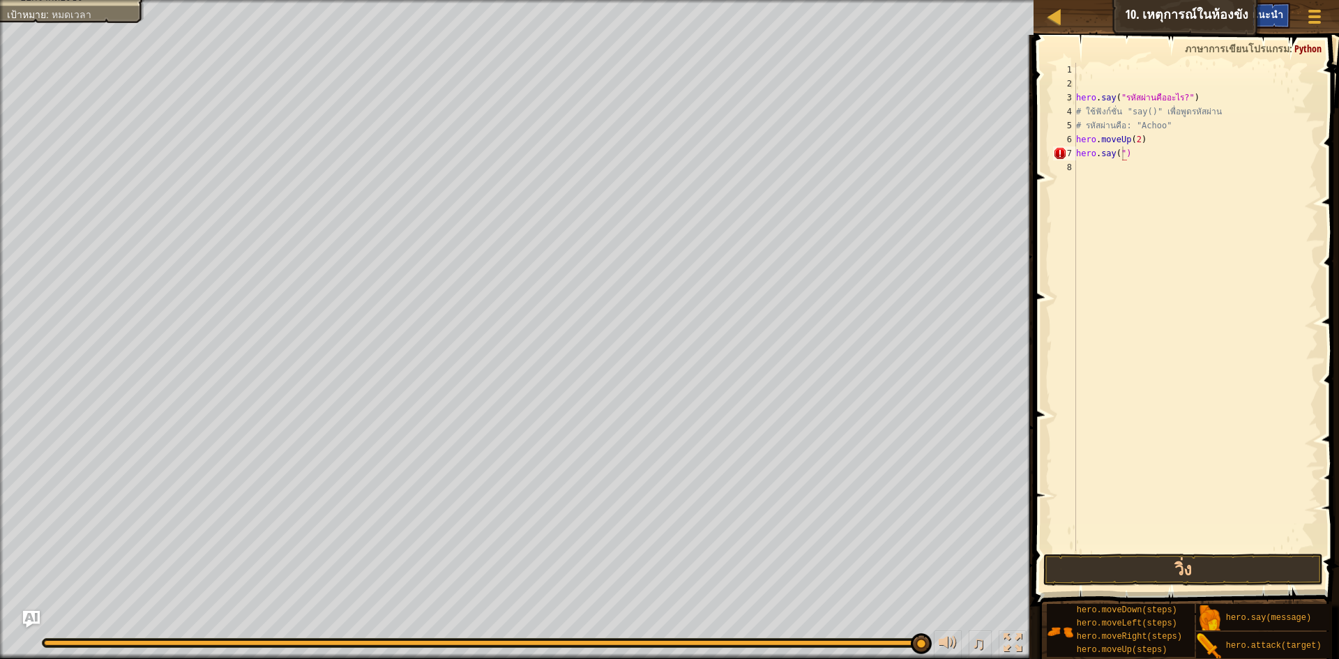
click at [1280, 18] on span "คำแนะนำ" at bounding box center [1261, 14] width 43 height 13
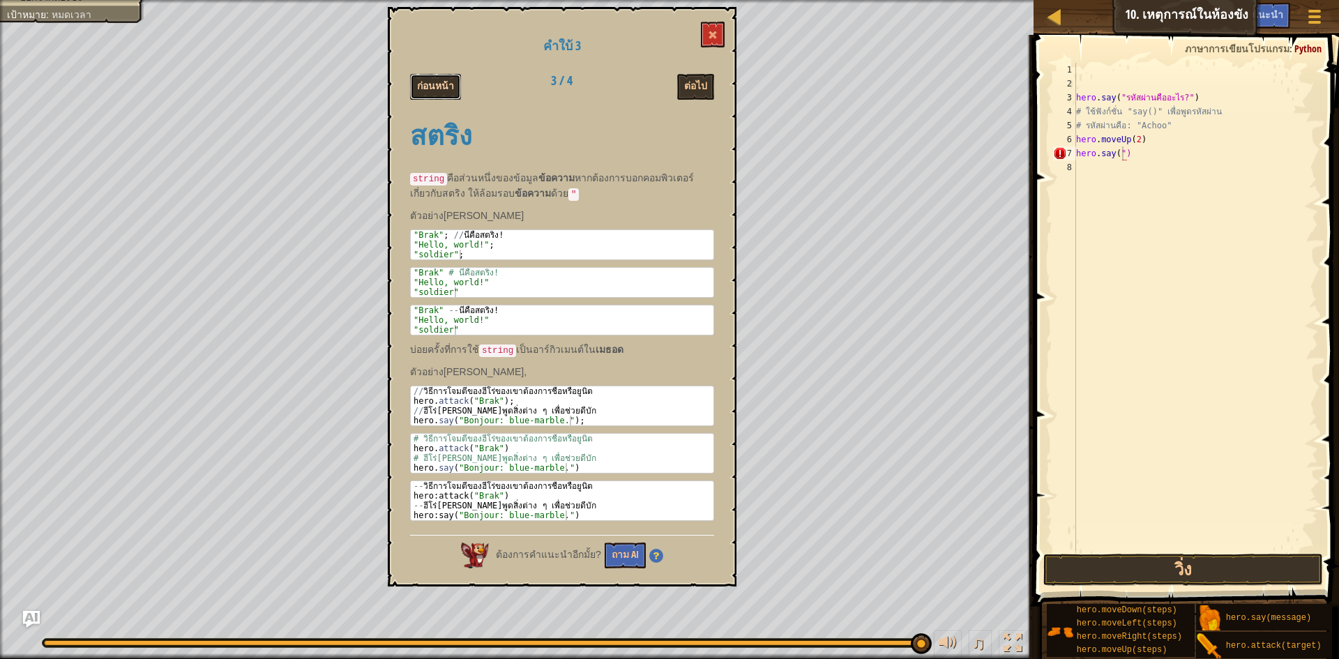
click at [430, 75] on button "ก่อนหน้า" at bounding box center [435, 87] width 51 height 26
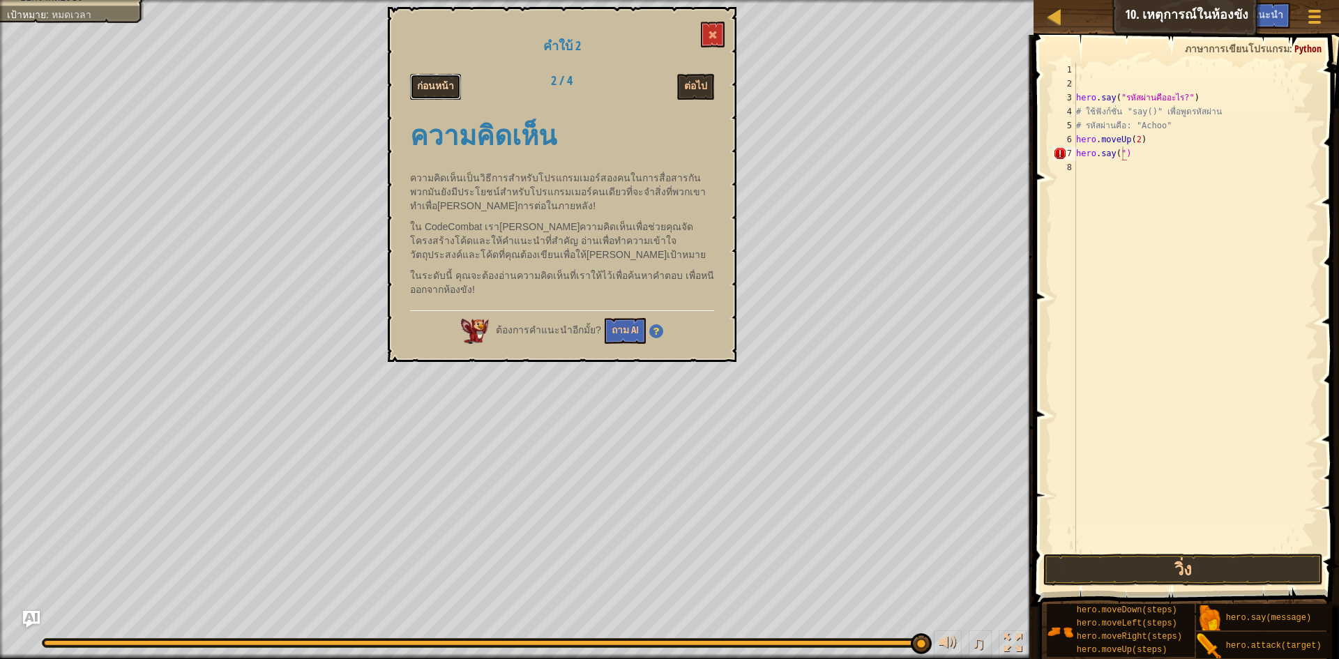
click at [425, 77] on button "ก่อนหน้า" at bounding box center [435, 87] width 51 height 26
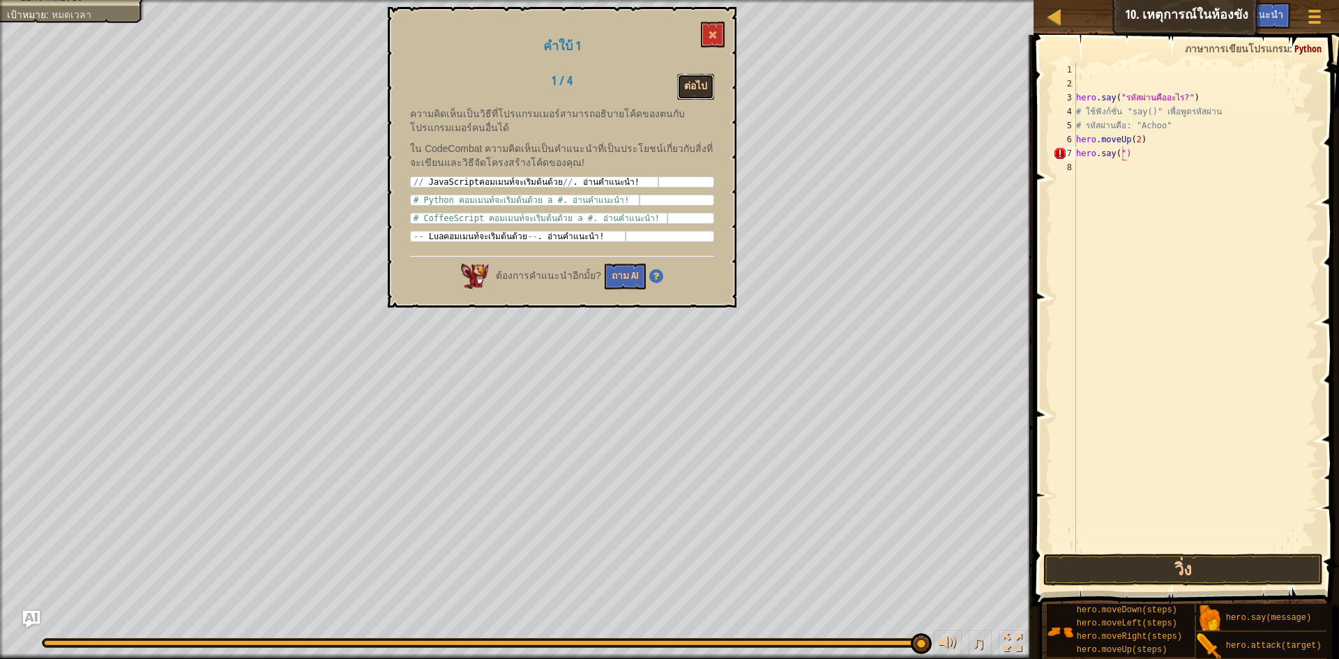
click at [704, 90] on button "ต่อไป" at bounding box center [695, 87] width 37 height 26
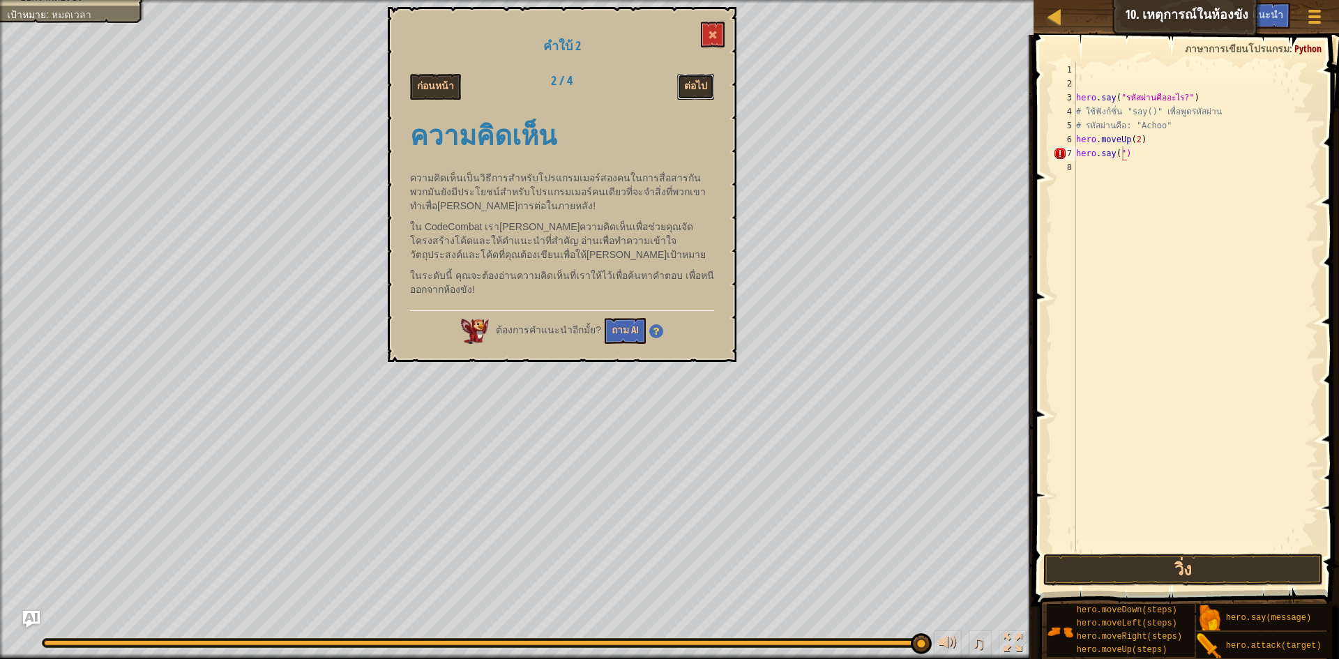
click at [704, 90] on button "ต่อไป" at bounding box center [695, 87] width 37 height 26
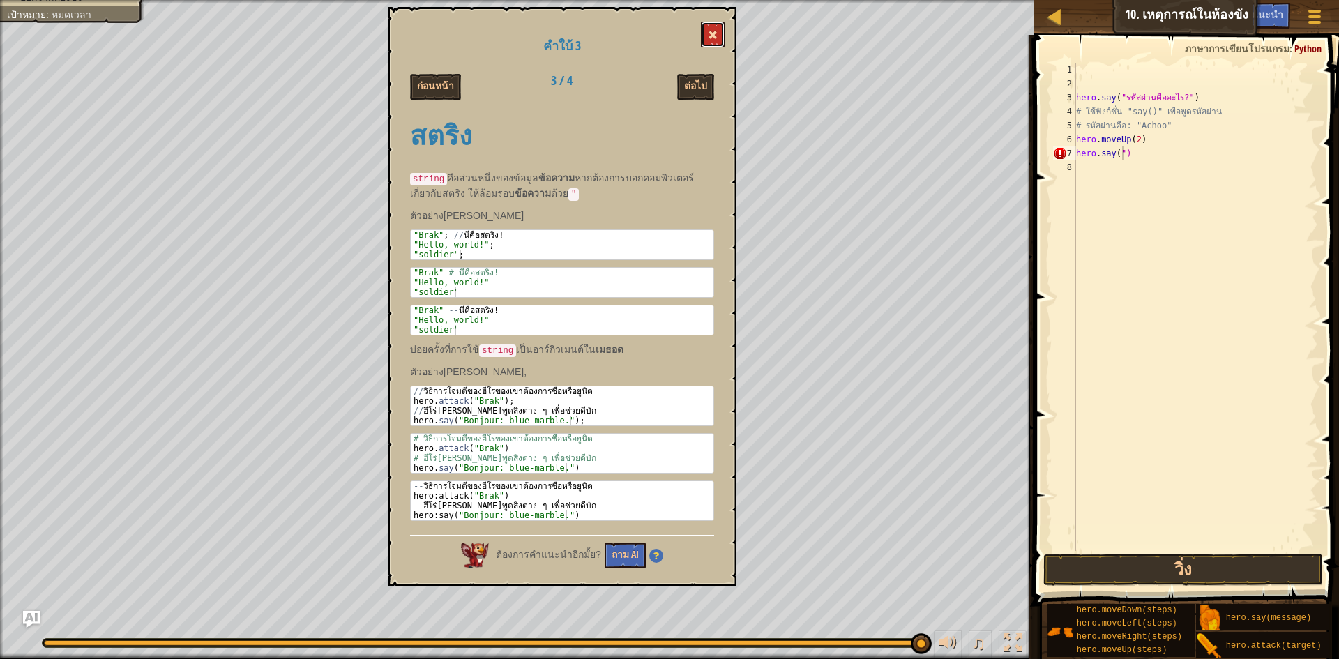
click at [713, 31] on span at bounding box center [713, 35] width 10 height 10
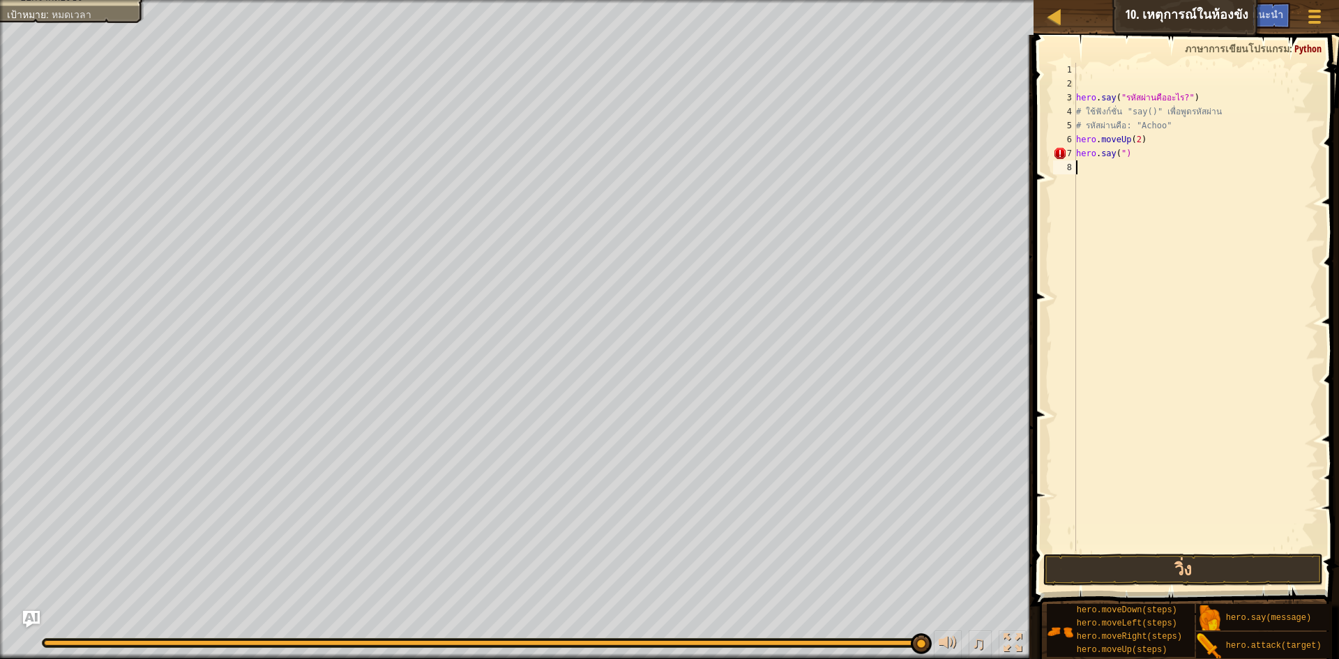
scroll to position [6, 0]
click at [1199, 204] on div "hero . say ( "รหัสผ่านคืออะไร?" ) # ใช้ฟังก์ชั่น "say()" เพื่อพูดรหัสผ่าน # รหั…" at bounding box center [1195, 321] width 245 height 516
click at [1126, 156] on div "hero . say ( "รหัสผ่านคืออะไร?" ) # ใช้ฟังก์ชั่น "say()" เพื่อพูดรหัสผ่าน # รหั…" at bounding box center [1195, 321] width 245 height 516
type textarea "h"
type textarea "้"
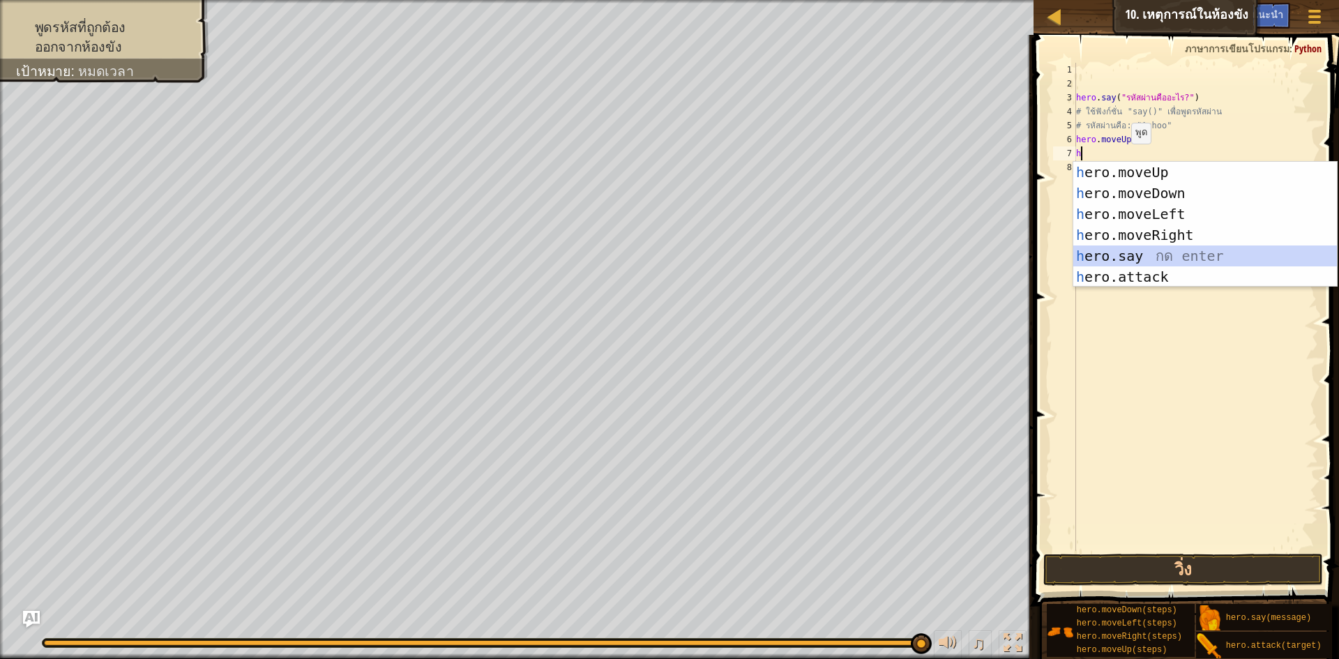
click at [1156, 256] on div "h ero.moveUp กด enter h ero.moveDown กด enter h ero.moveLeft กด enter h ero.mov…" at bounding box center [1205, 245] width 264 height 167
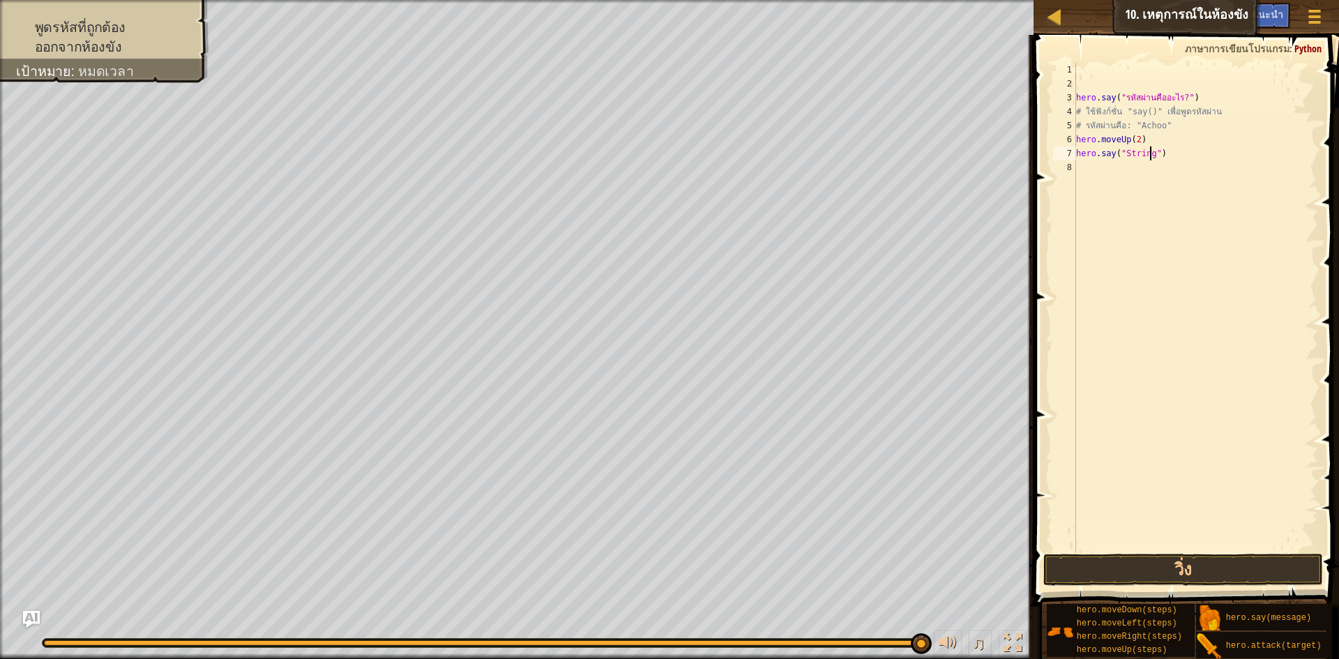
scroll to position [6, 6]
click at [1292, 562] on button "วิ่ง" at bounding box center [1183, 570] width 280 height 32
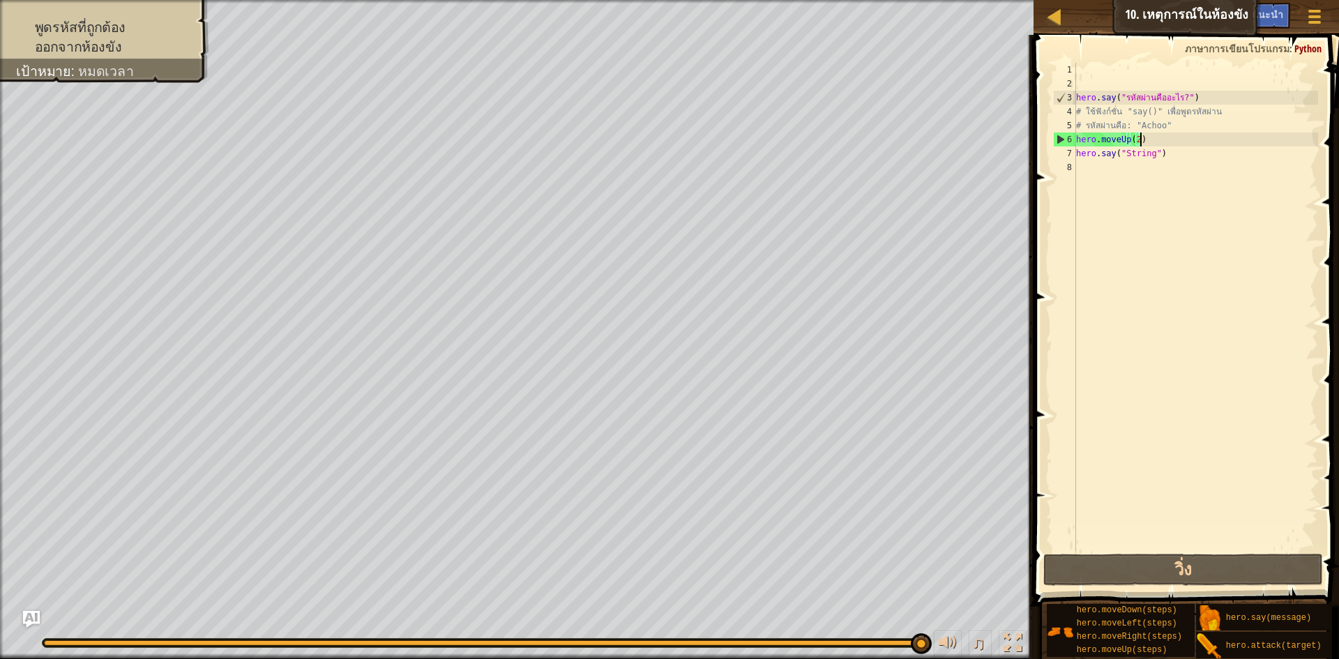
click at [1179, 139] on div "hero . say ( "รหัสผ่านคืออะไร?" ) # ใช้ฟังก์ชั่น "say()" เพื่อพูดรหัสผ่าน # รหั…" at bounding box center [1195, 321] width 245 height 516
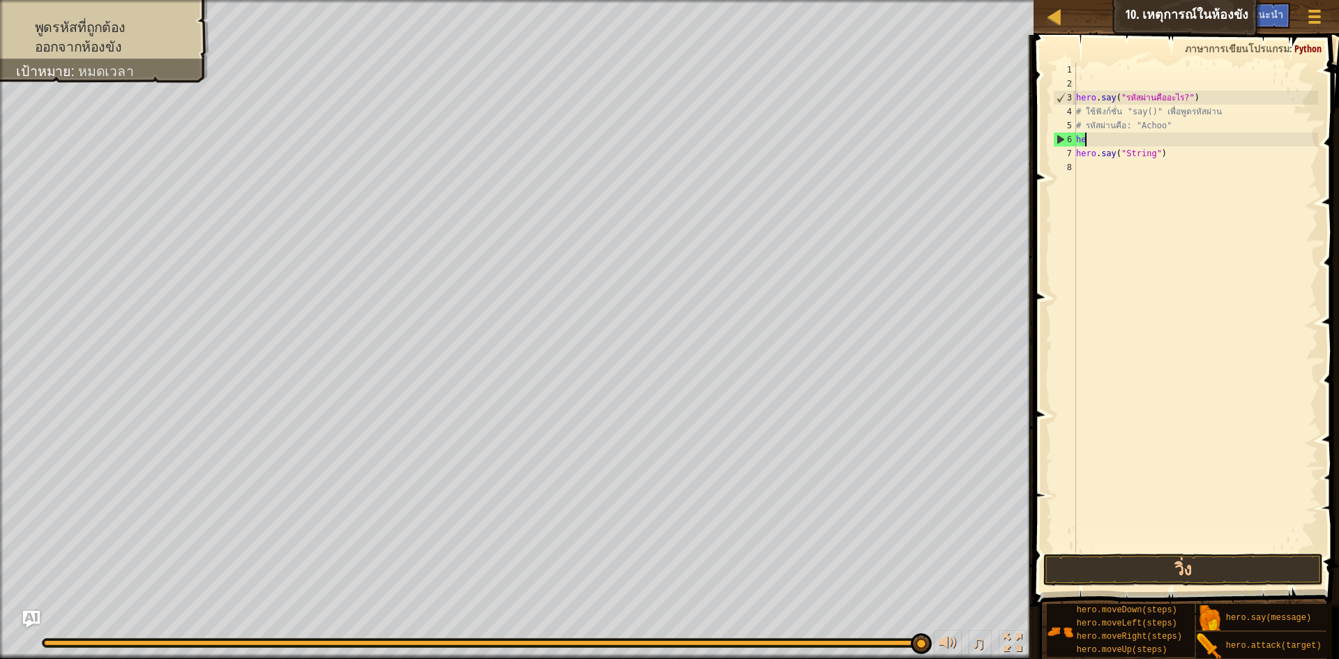
scroll to position [6, 0]
type textarea "h"
type textarea "# รหัสผ่านคือ: "Achoo""
click at [1165, 563] on button "วิ่ง" at bounding box center [1183, 570] width 280 height 32
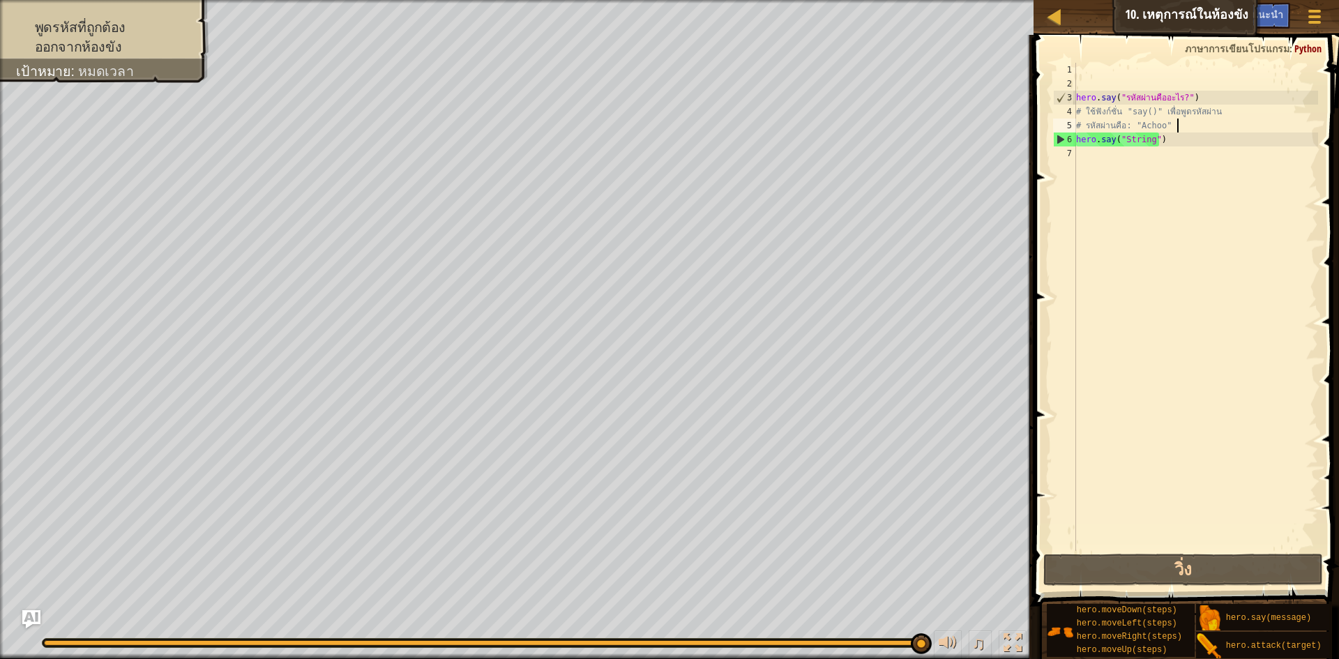
click at [30, 626] on img "Ask AI" at bounding box center [31, 619] width 18 height 18
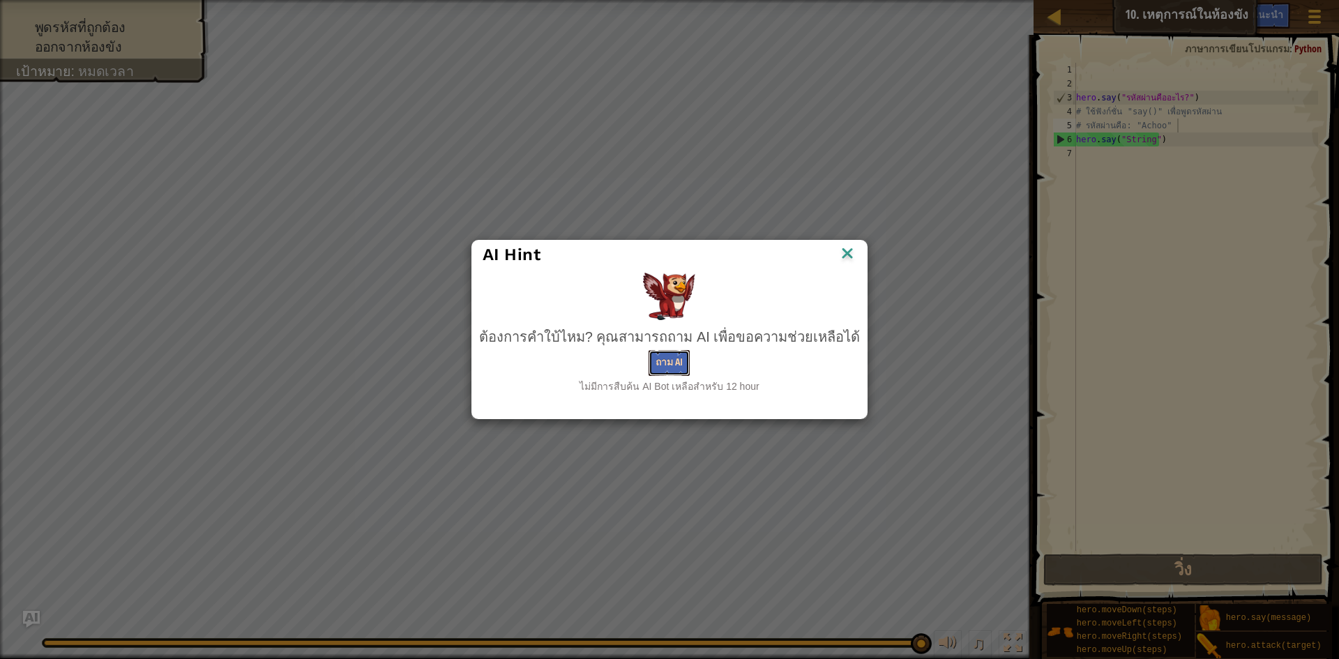
click at [670, 368] on button "ถาม AI" at bounding box center [669, 363] width 41 height 26
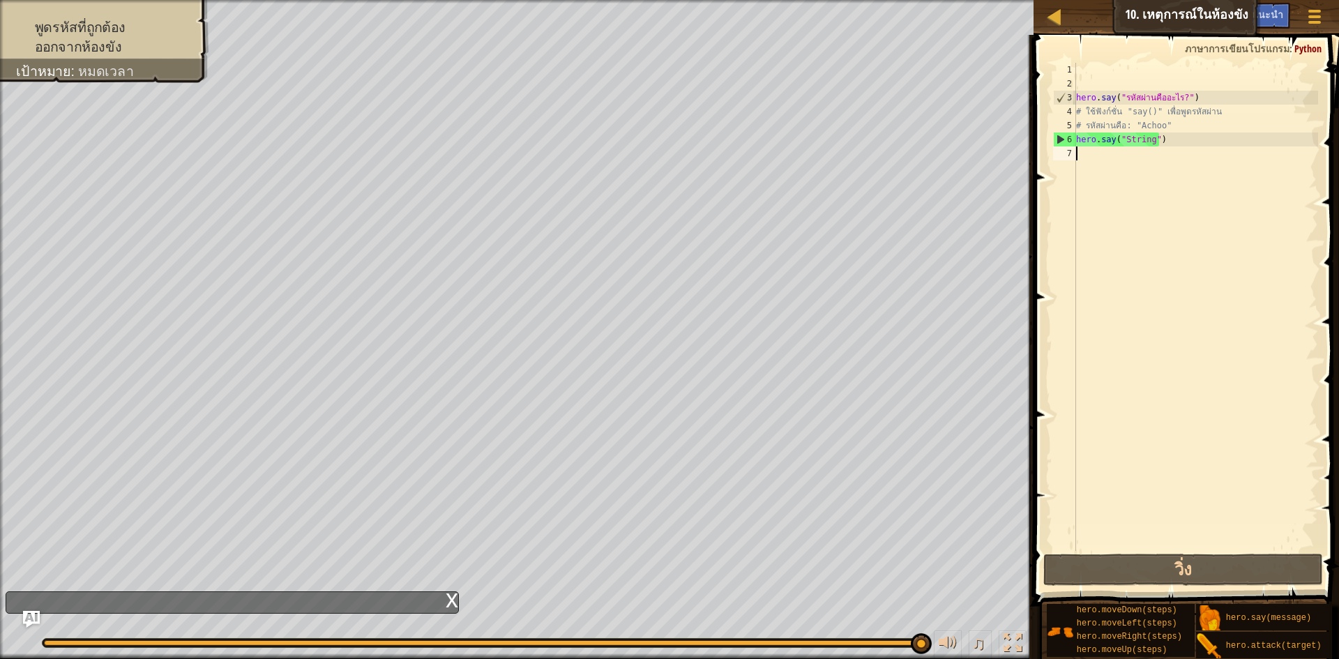
click at [1096, 160] on div "hero . say ( "รหัสผ่านคืออะไร?" ) # ใช้ฟังก์ชั่น "say()" เพื่อพูดรหัสผ่าน # รหั…" at bounding box center [1195, 321] width 245 height 516
type textarea "h"
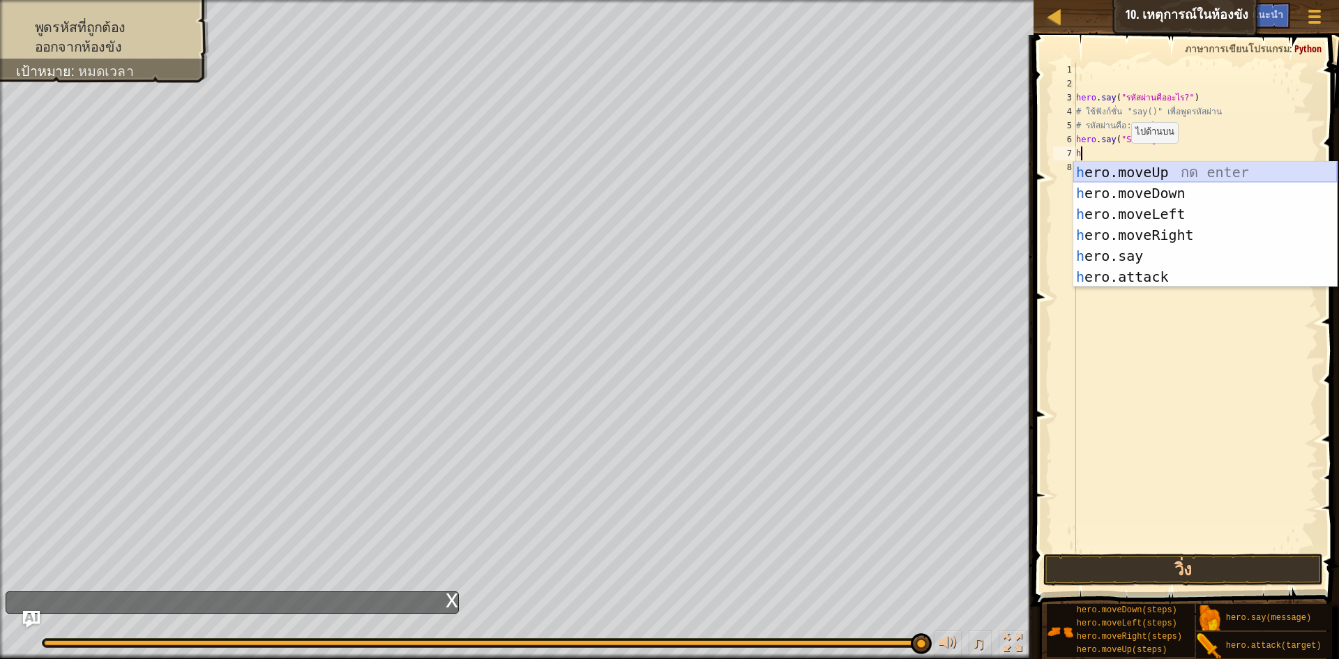
click at [1147, 174] on div "h ero.moveUp กด enter h ero.moveDown กด enter h ero.moveLeft กด enter h ero.mov…" at bounding box center [1205, 245] width 264 height 167
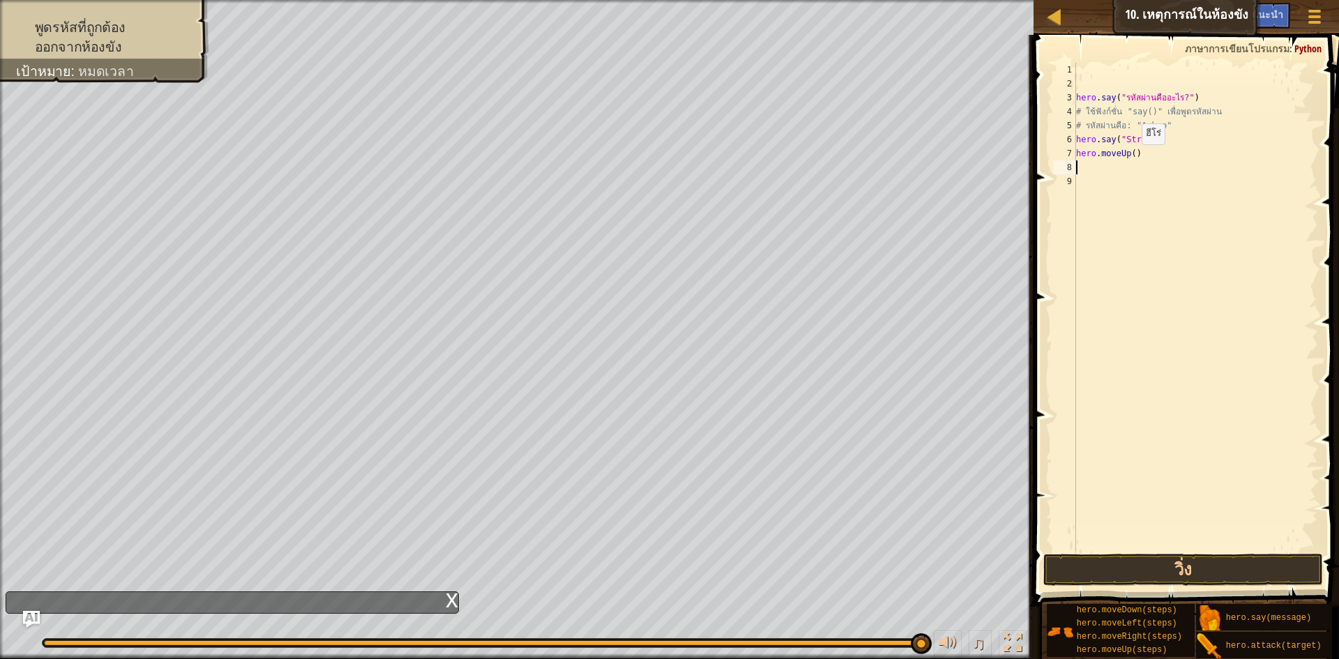
click at [1130, 158] on div "hero . say ( "รหัสผ่านคืออะไร?" ) # ใช้ฟังก์ชั่น "say()" เพื่อพูดรหัสผ่าน # รหั…" at bounding box center [1195, 321] width 245 height 516
click at [1176, 564] on button "วิ่ง" at bounding box center [1183, 570] width 280 height 32
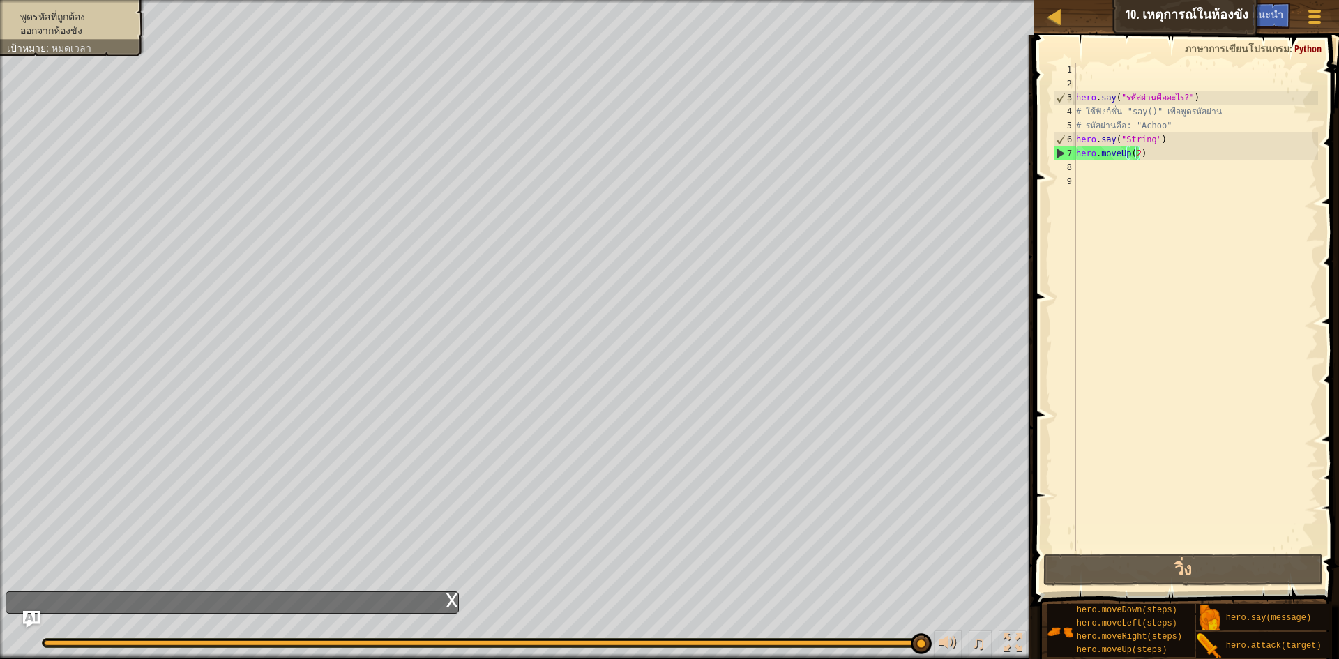
click at [90, 12] on li "พูดรหัสที่ถูกต้อง" at bounding box center [70, 17] width 127 height 14
click at [82, 17] on span "พูดรหัสที่ถูกต้อง" at bounding box center [52, 16] width 65 height 11
click at [1251, 8] on div "คำแนะนำ" at bounding box center [1261, 16] width 57 height 26
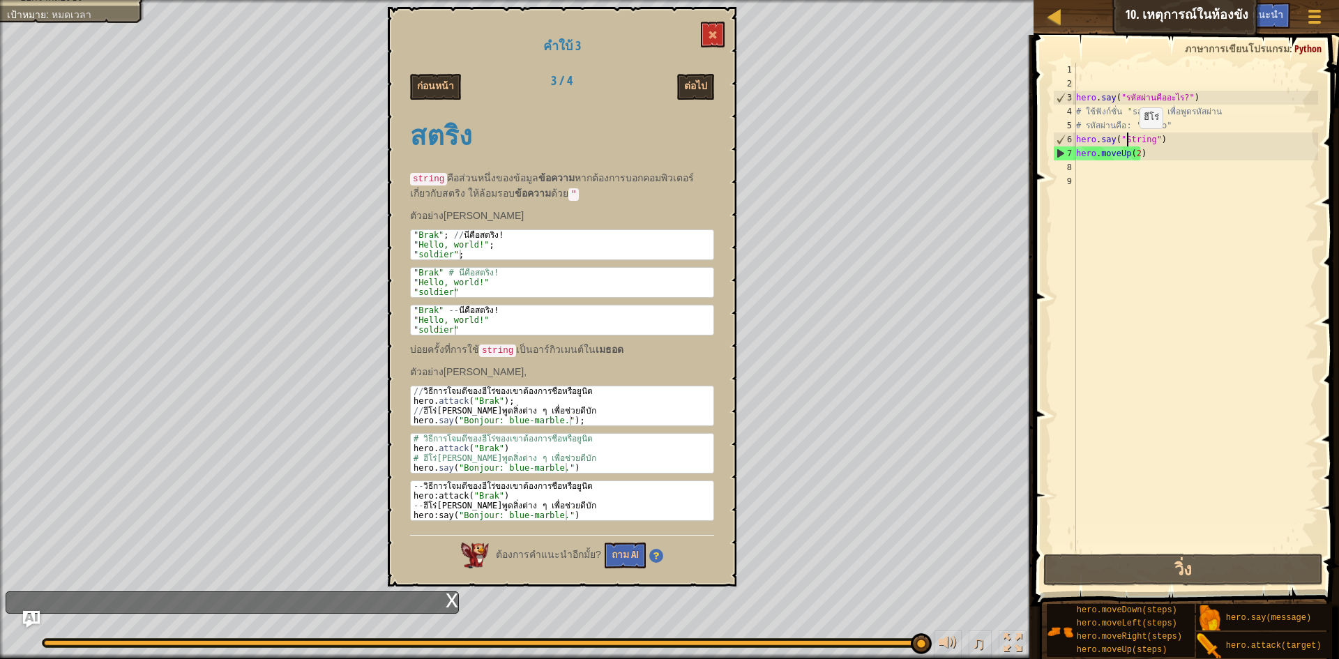
click at [1128, 142] on div "hero . say ( "รหัสผ่านคืออะไร?" ) # ใช้ฟังก์ชั่น "say()" เพื่อพูดรหัสผ่าน # รหั…" at bounding box center [1195, 321] width 245 height 516
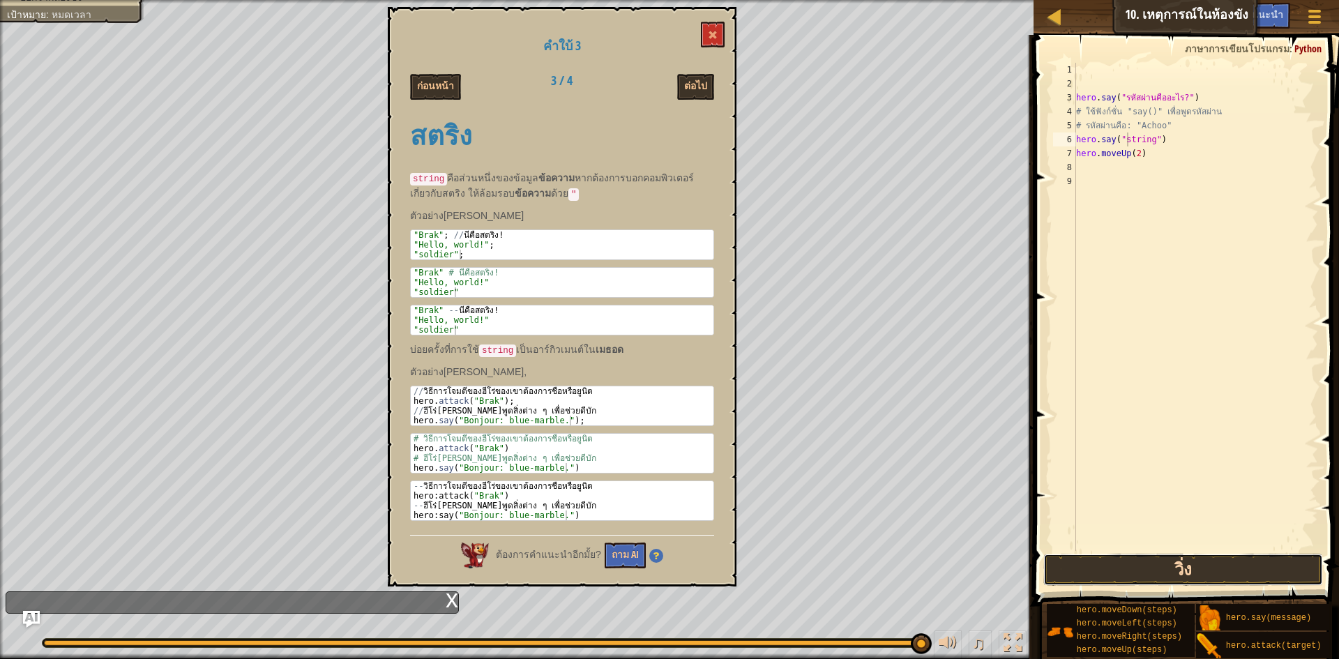
click at [1138, 573] on button "วิ่ง" at bounding box center [1183, 570] width 280 height 32
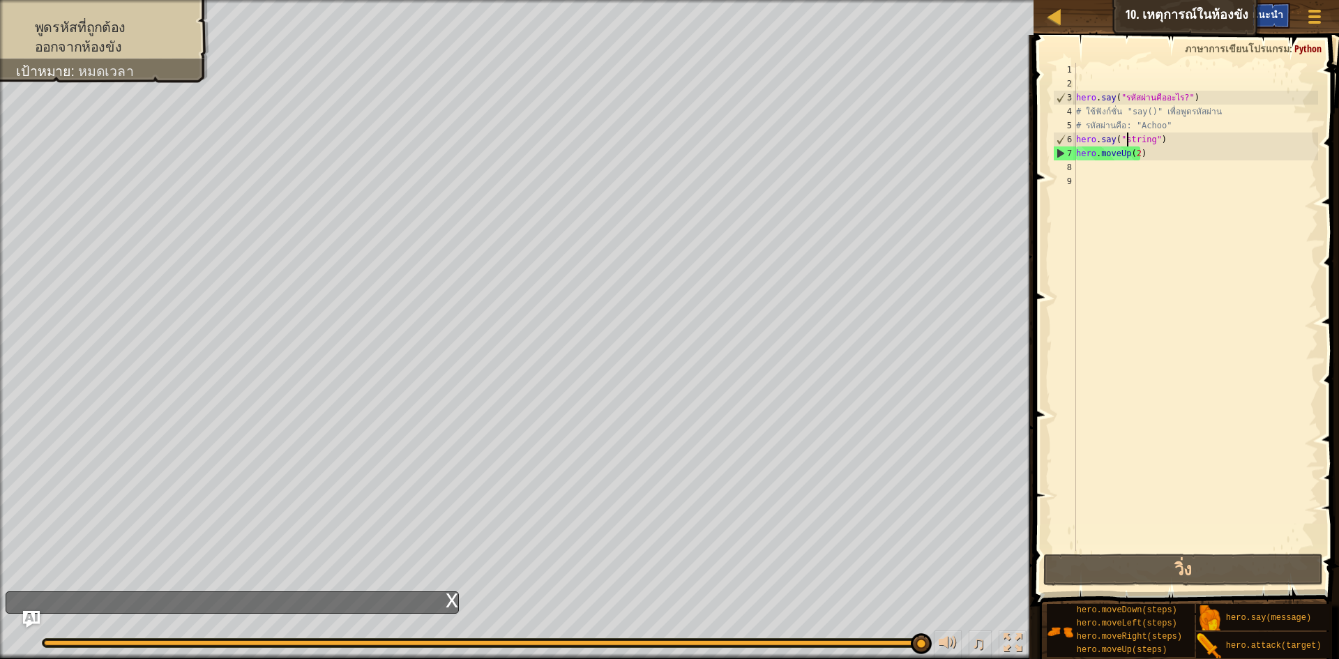
click at [1281, 12] on span "คำแนะนำ" at bounding box center [1261, 14] width 43 height 13
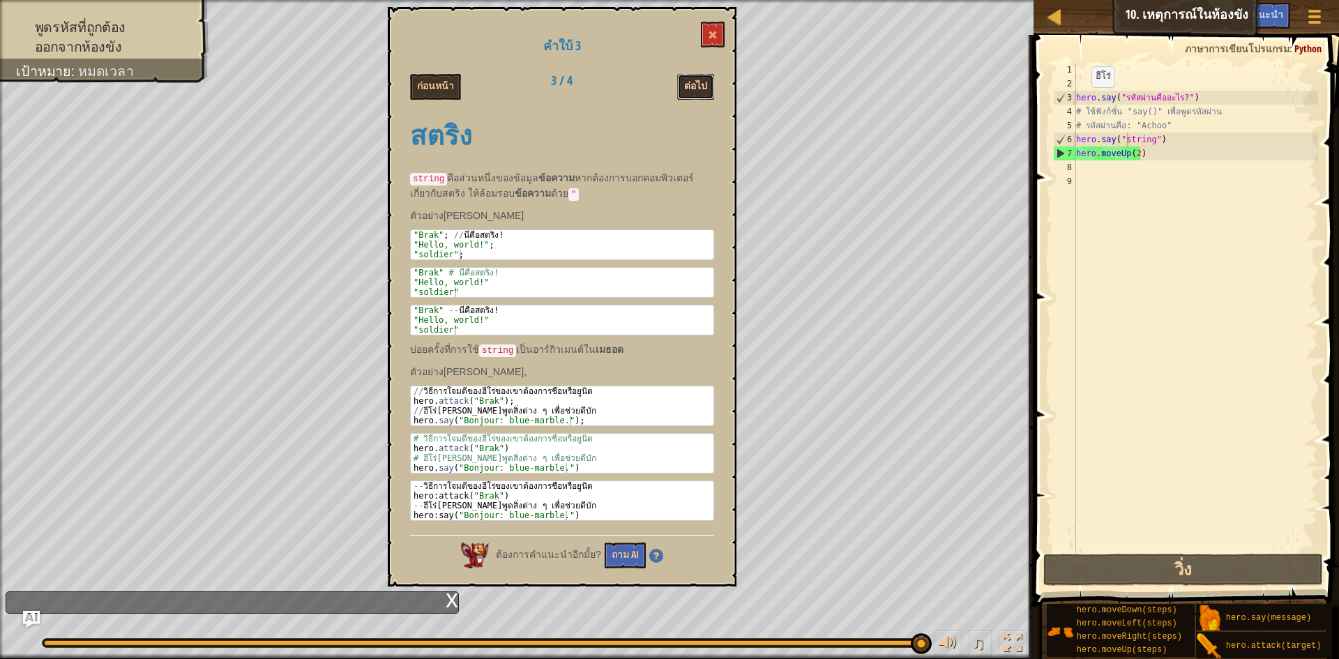
click at [681, 75] on button "ต่อไป" at bounding box center [695, 87] width 37 height 26
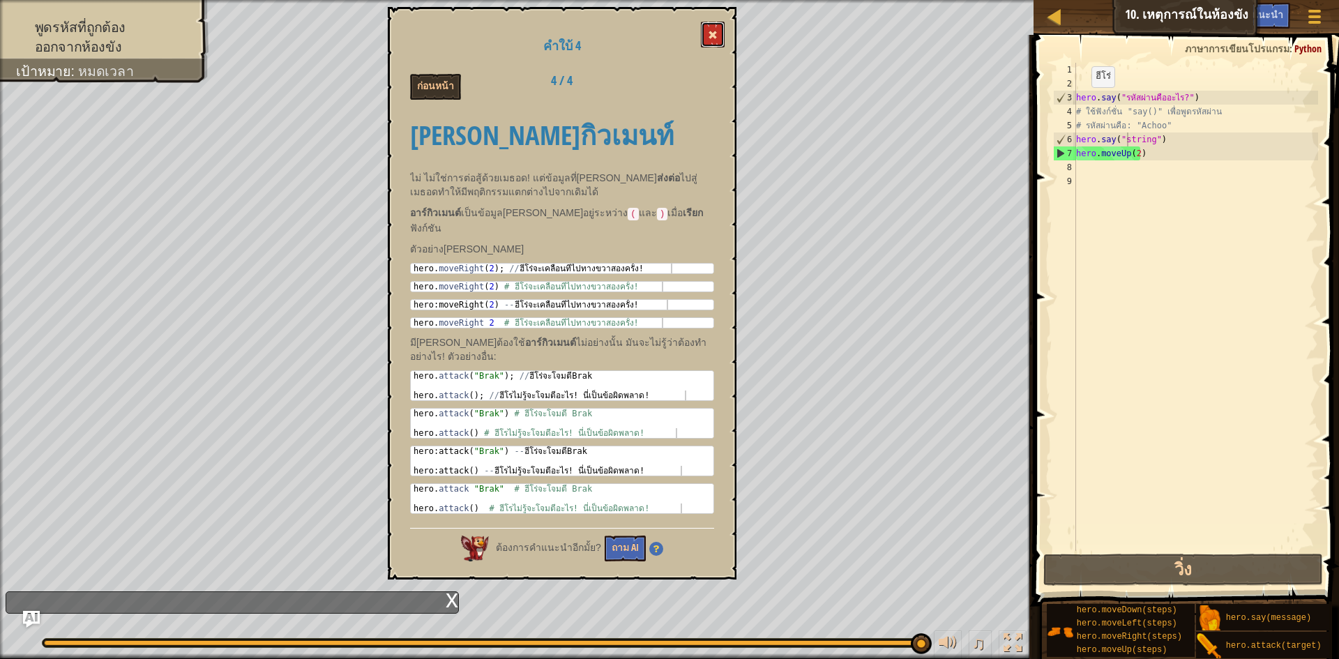
click at [704, 38] on button at bounding box center [713, 35] width 24 height 26
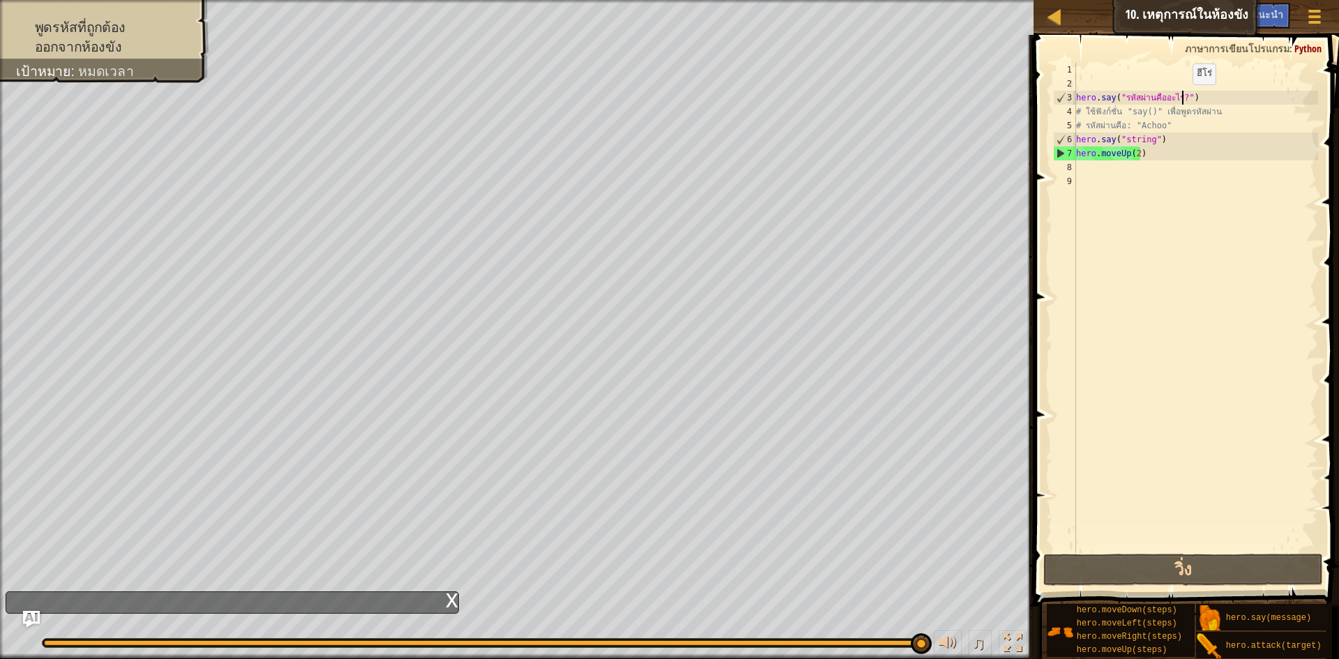
click at [1181, 98] on div "hero . say ( "รหัสผ่านคืออะไร?" ) # ใช้ฟังก์ชั่น "say()" เพื่อพูดรหัสผ่าน # รหั…" at bounding box center [1195, 321] width 245 height 516
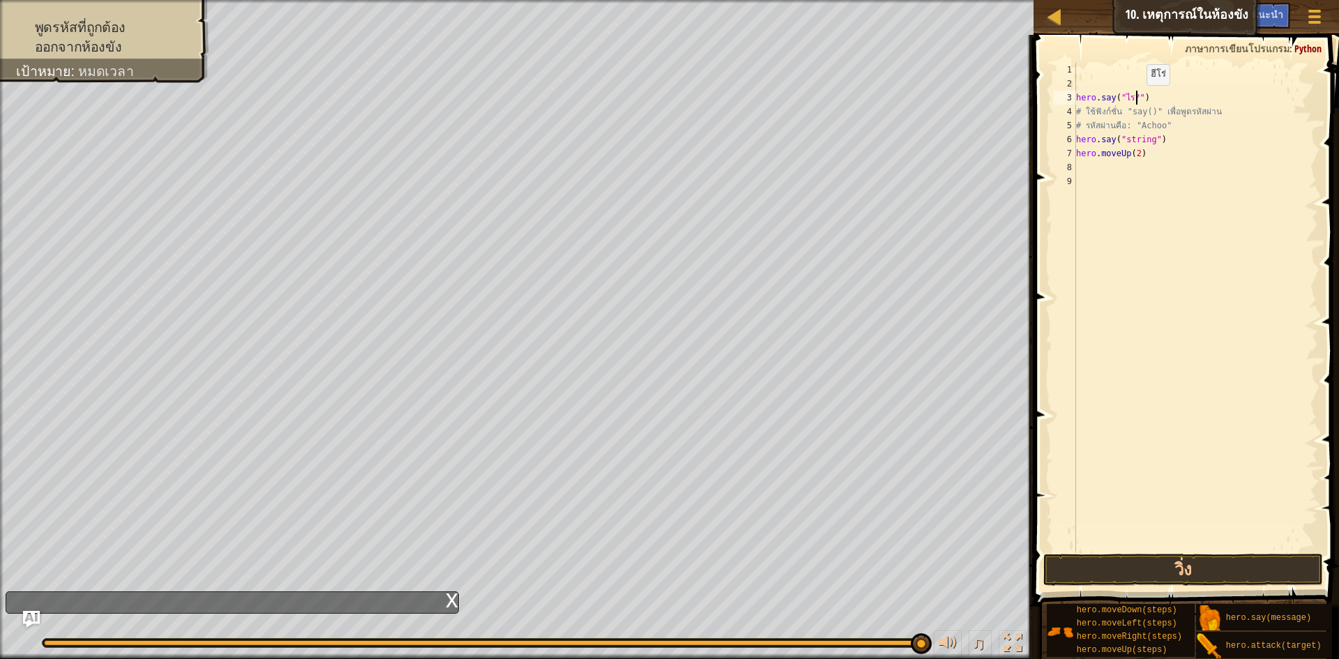
click at [1135, 99] on div "hero . say ( "ไร?" ) # ใช้ฟังก์ชั่น "say()" เพื่อพูดรหัสผ่าน # รหัสผ่านคือ: "Ac…" at bounding box center [1195, 321] width 245 height 516
click at [1193, 575] on button "วิ่ง" at bounding box center [1183, 570] width 280 height 32
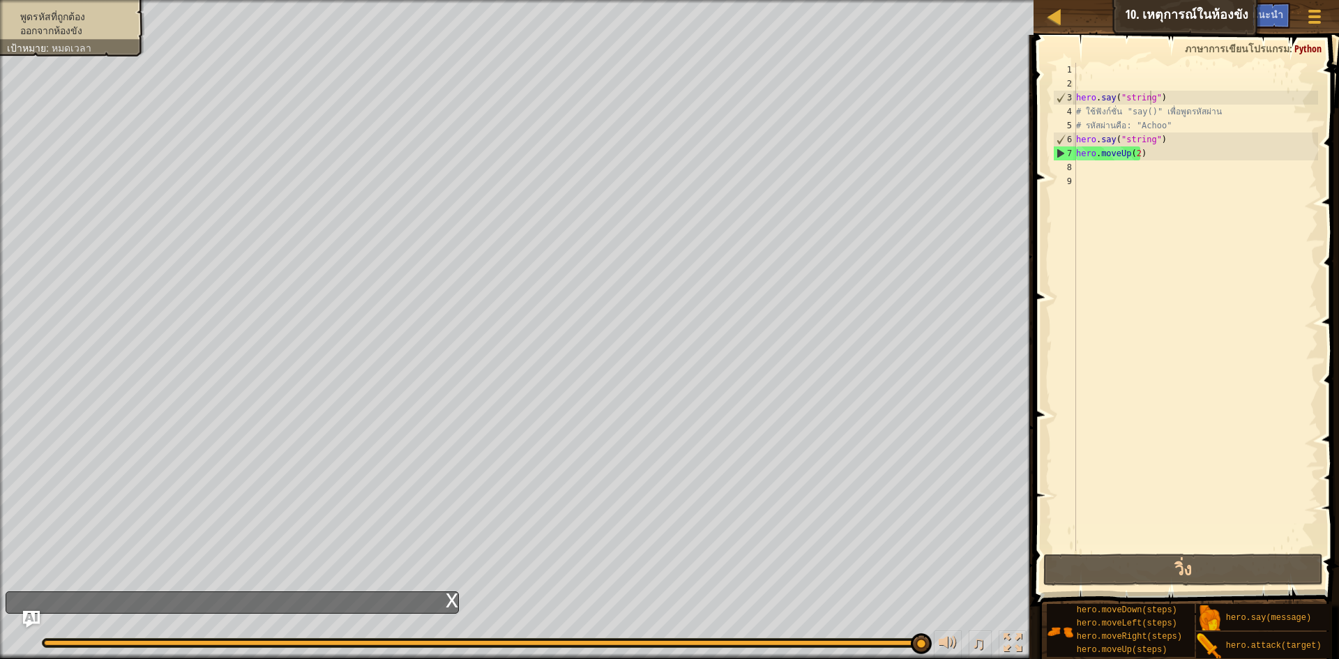
click at [86, 14] on li "พูดรหัสที่ถูกต้อง" at bounding box center [70, 17] width 127 height 14
drag, startPoint x: 86, startPoint y: 14, endPoint x: 50, endPoint y: 17, distance: 37.1
click at [50, 17] on span "พูดรหัสที่ถูกต้อง" at bounding box center [52, 16] width 65 height 11
click at [27, 40] on div "พูดรหัสที่ถูกต้อง ออกจากห้องขัง เป้าหมาย : หมดเวลา" at bounding box center [64, 24] width 160 height 66
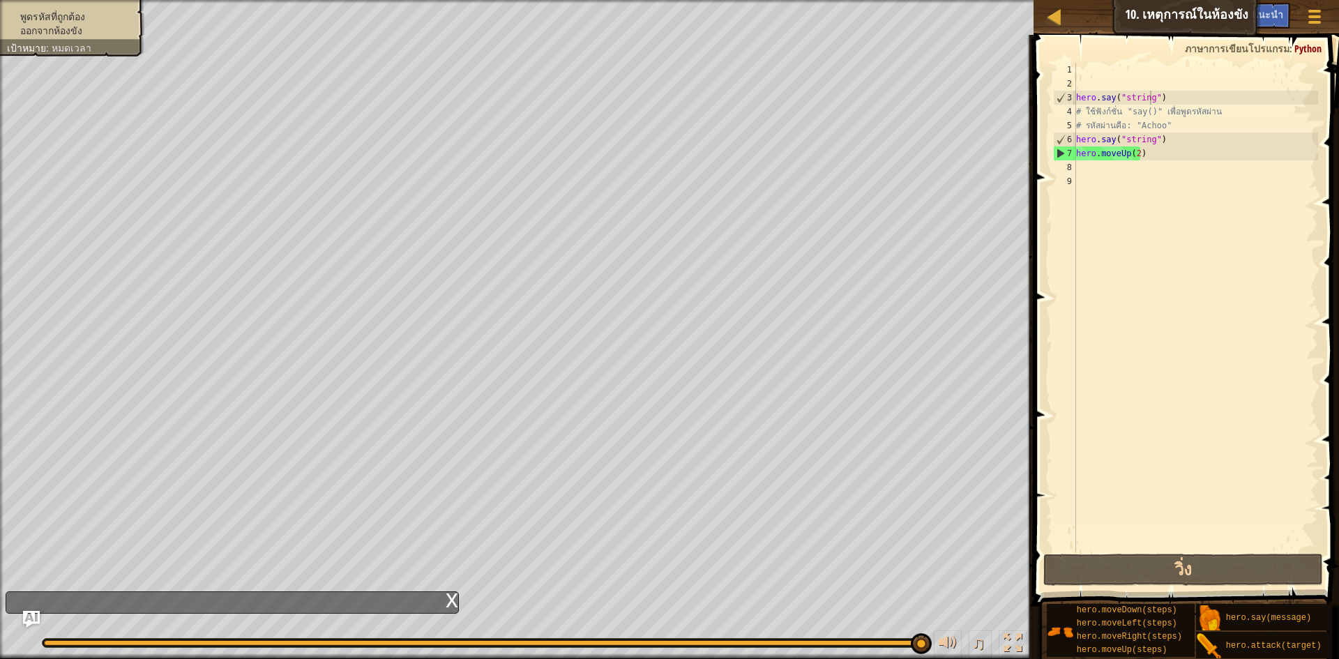
click at [62, 23] on ul "พูดรหัสที่ถูกต้อง ออกจากห้องขัง" at bounding box center [72, 24] width 130 height 28
click at [62, 23] on li "พูดรหัสที่ถูกต้อง" at bounding box center [70, 17] width 127 height 14
click at [74, 163] on div "พูดรหัสที่ถูกต้อง ออกจากห้องขัง เป้าหมาย : หมดเวลา" at bounding box center [517, 329] width 1034 height 659
click at [350, 610] on div "x" at bounding box center [232, 602] width 453 height 22
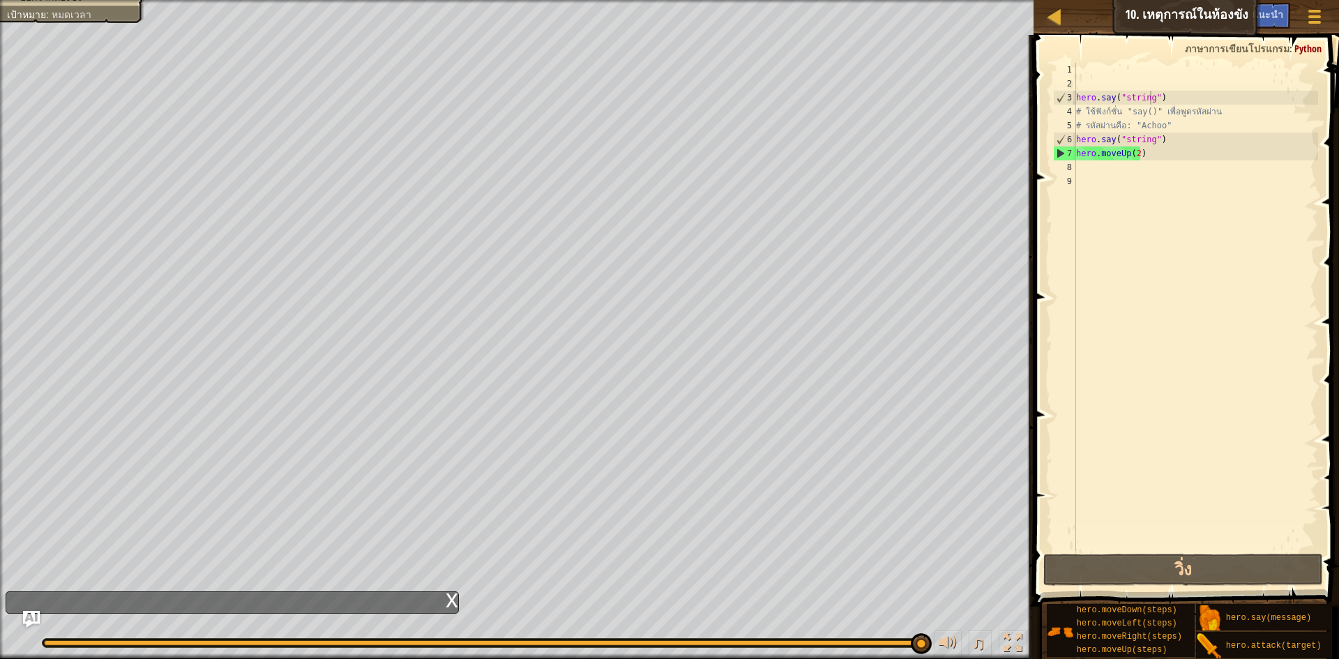
drag, startPoint x: 312, startPoint y: 597, endPoint x: 290, endPoint y: 592, distance: 22.8
click at [299, 595] on div "x" at bounding box center [232, 602] width 453 height 22
click at [31, 605] on div "x" at bounding box center [232, 602] width 453 height 22
click at [30, 617] on img "Ask AI" at bounding box center [31, 619] width 18 height 18
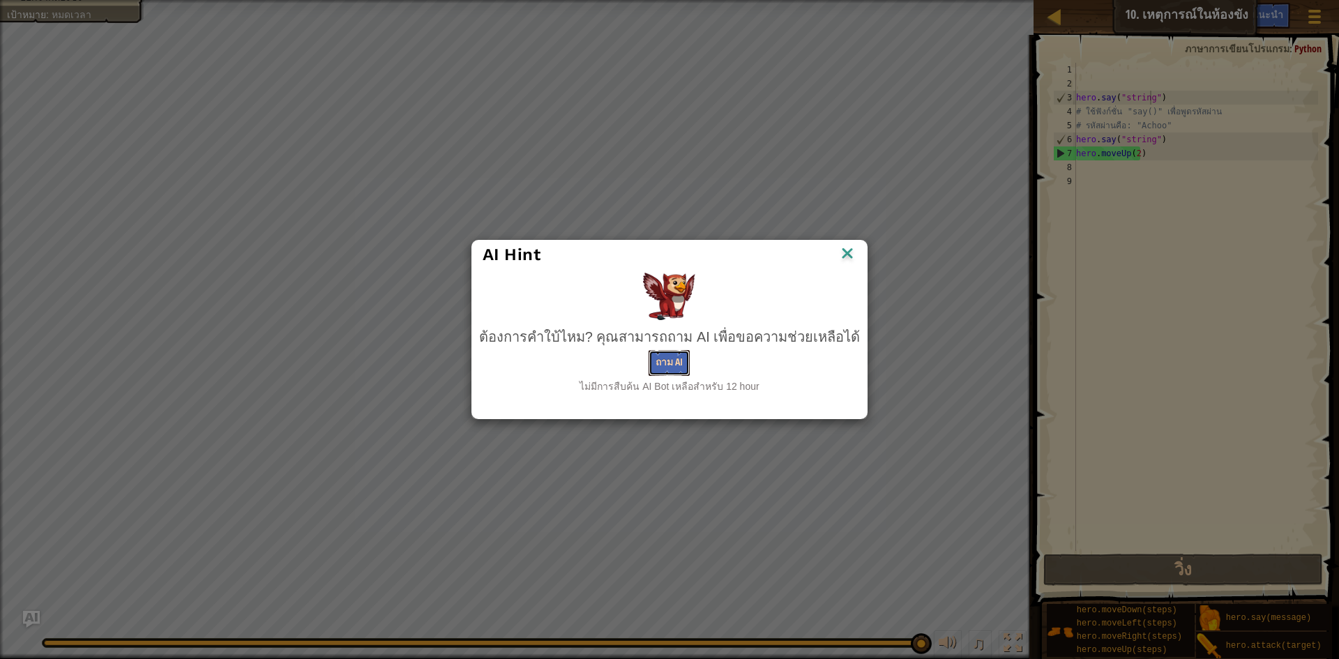
click at [687, 363] on button "ถาม AI" at bounding box center [669, 363] width 41 height 26
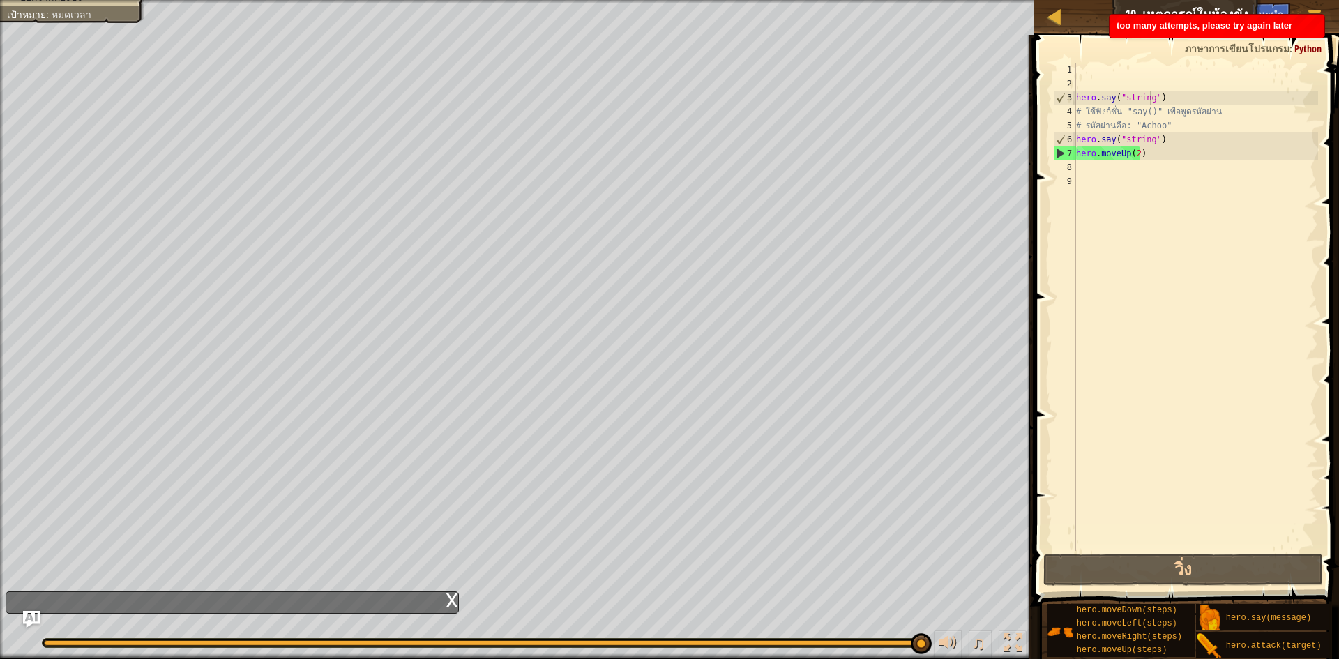
click at [1237, 19] on div "too many attempts, please try again later" at bounding box center [1217, 26] width 215 height 23
click at [1254, 15] on span "คำแนะนำ" at bounding box center [1261, 14] width 43 height 13
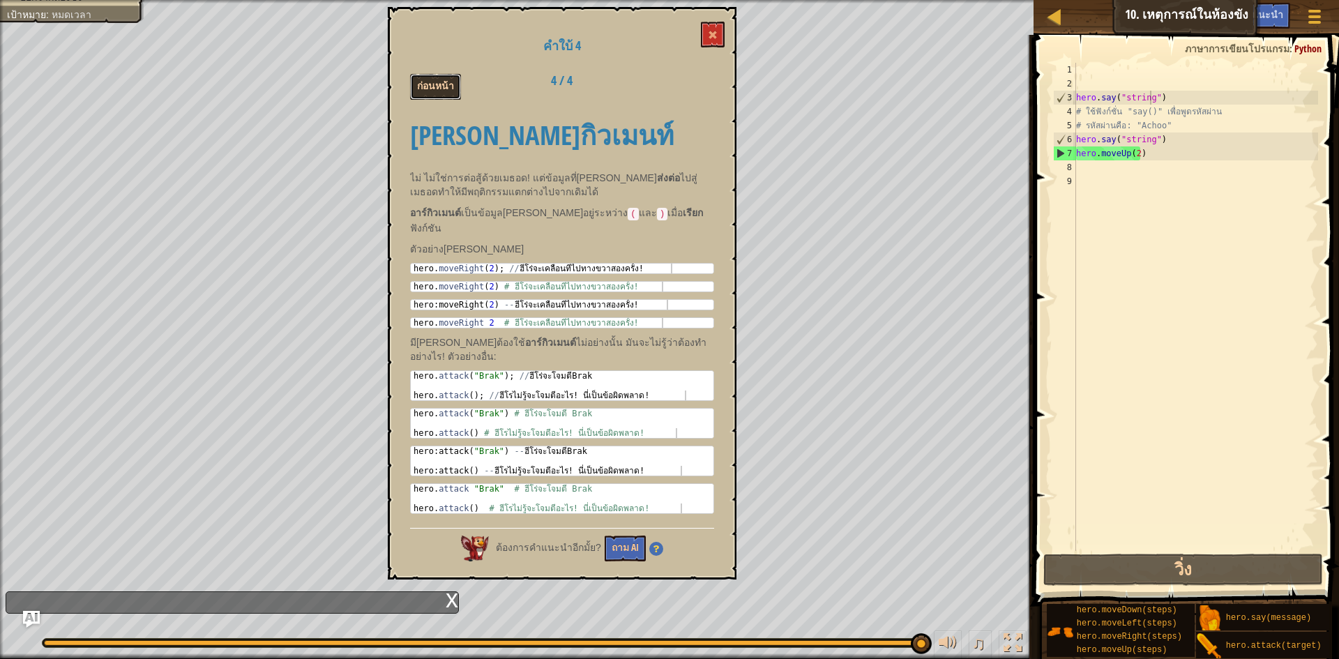
click at [428, 77] on button "ก่อนหน้า" at bounding box center [435, 87] width 51 height 26
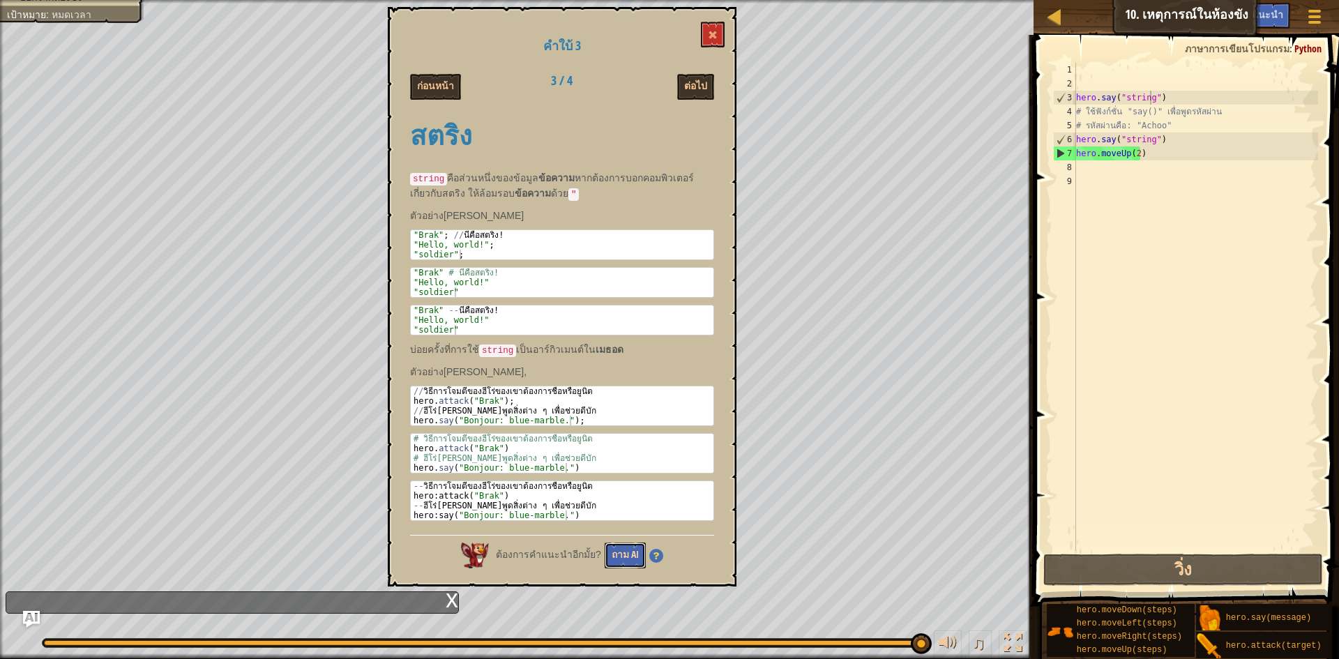
click at [614, 548] on button "ถาม AI" at bounding box center [625, 556] width 41 height 26
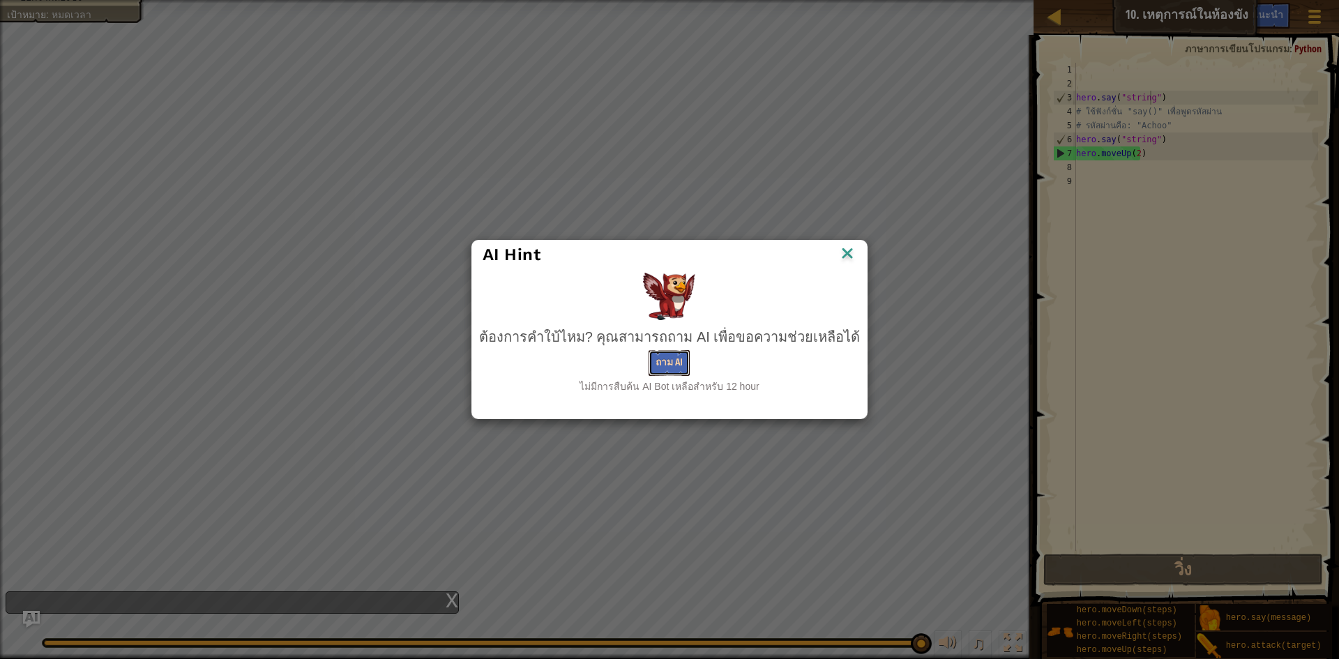
click at [660, 356] on button "ถาม AI" at bounding box center [669, 363] width 41 height 26
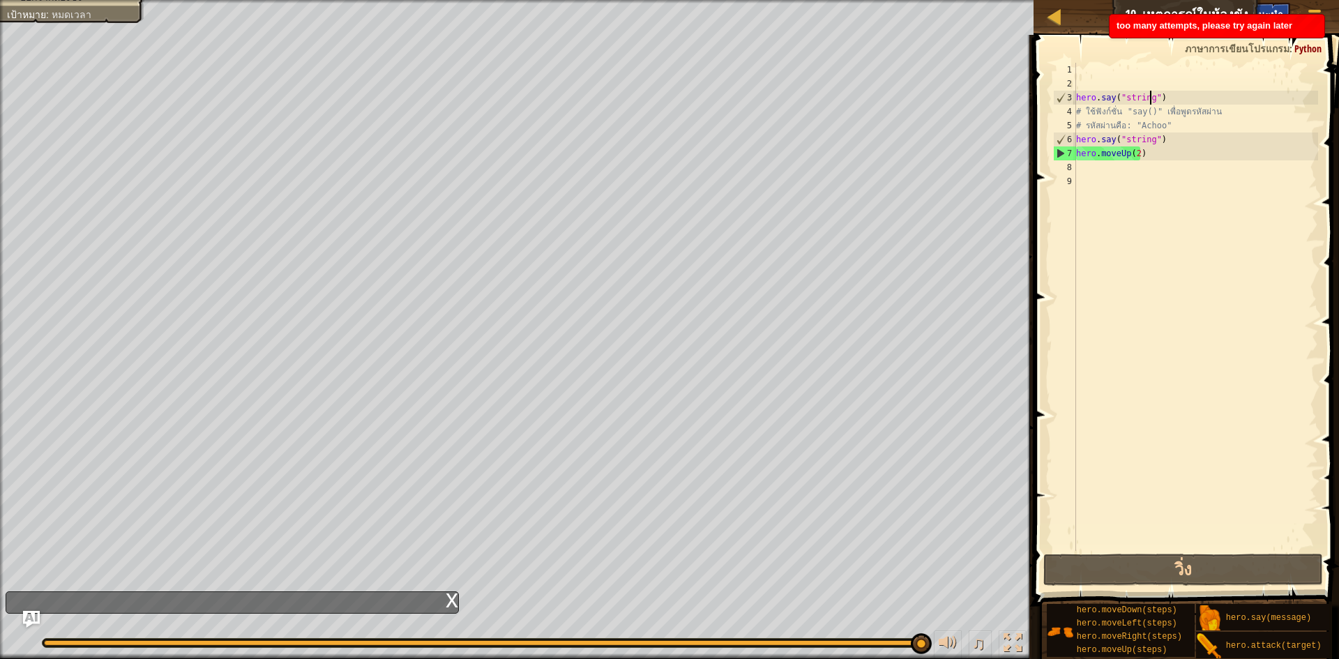
click at [1286, 12] on div "คำแนะนำ" at bounding box center [1261, 16] width 57 height 26
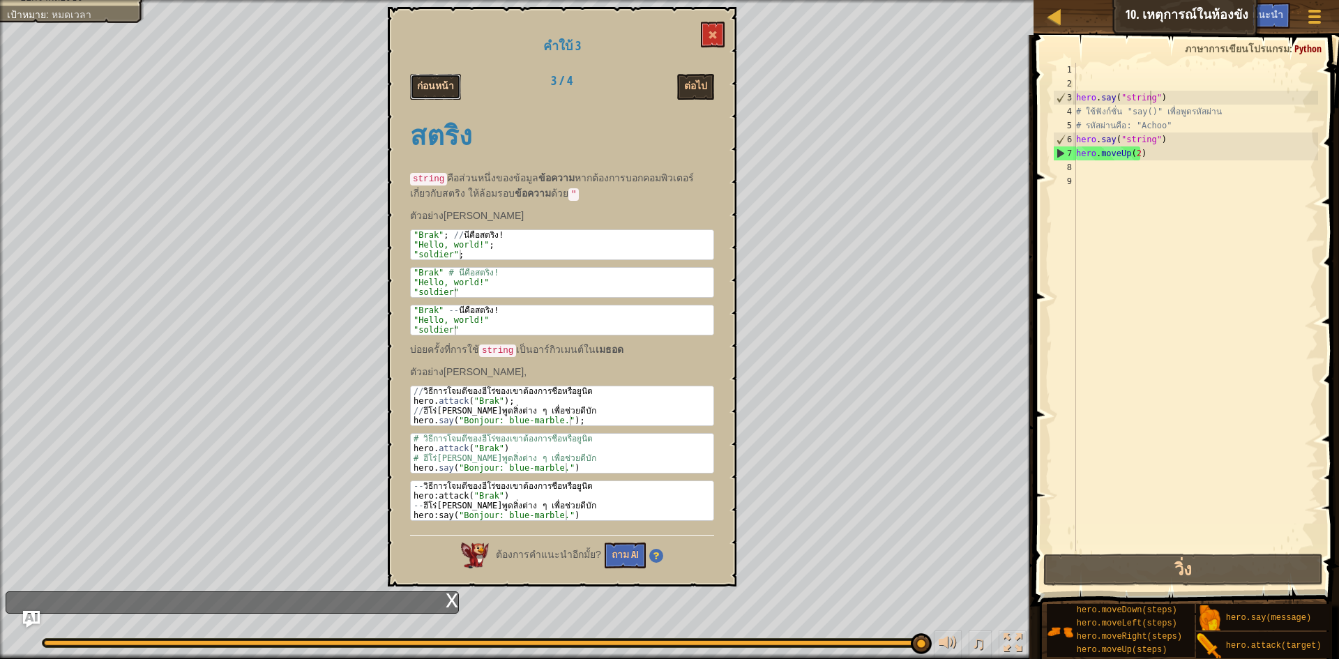
click at [433, 88] on button "ก่อนหน้า" at bounding box center [435, 87] width 51 height 26
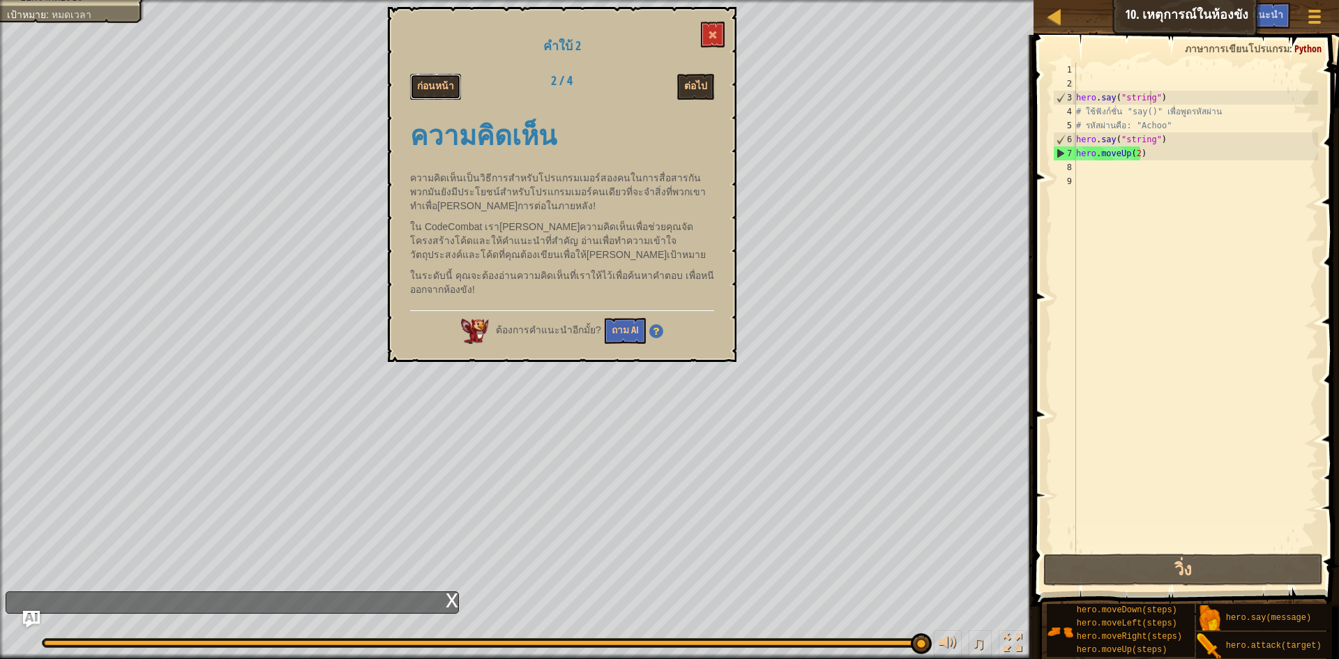
click at [433, 88] on button "ก่อนหน้า" at bounding box center [435, 87] width 51 height 26
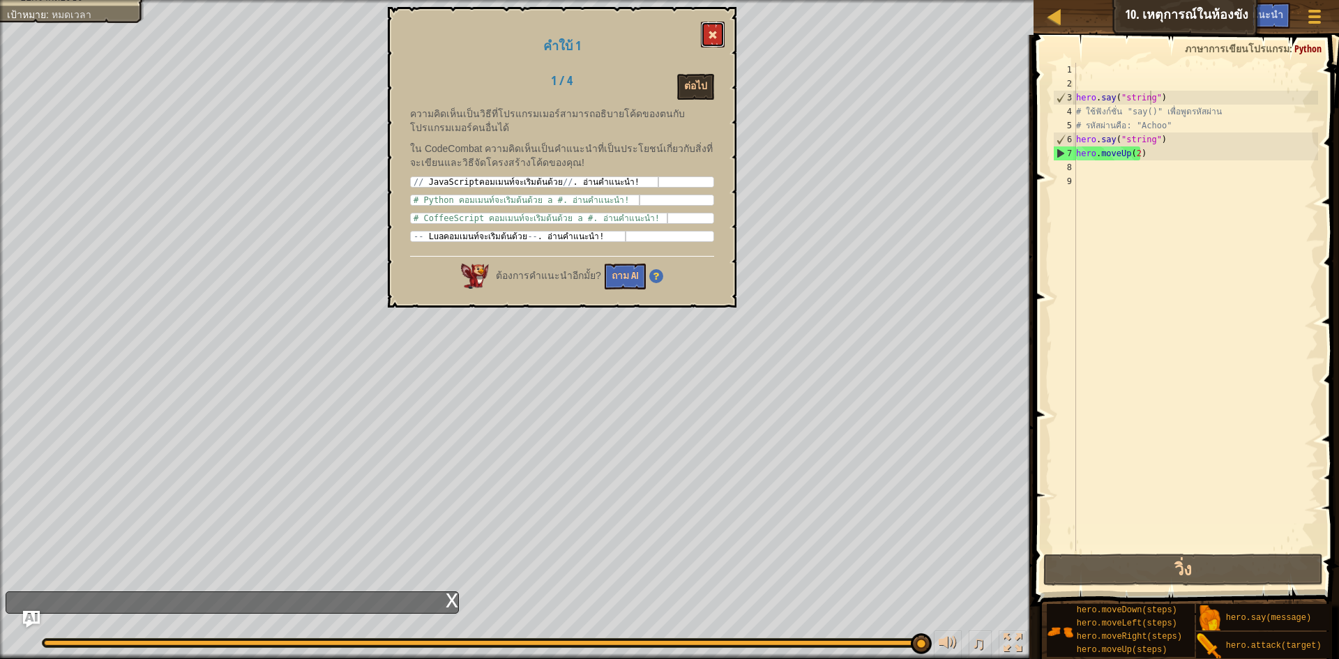
click at [706, 33] on button at bounding box center [713, 35] width 24 height 26
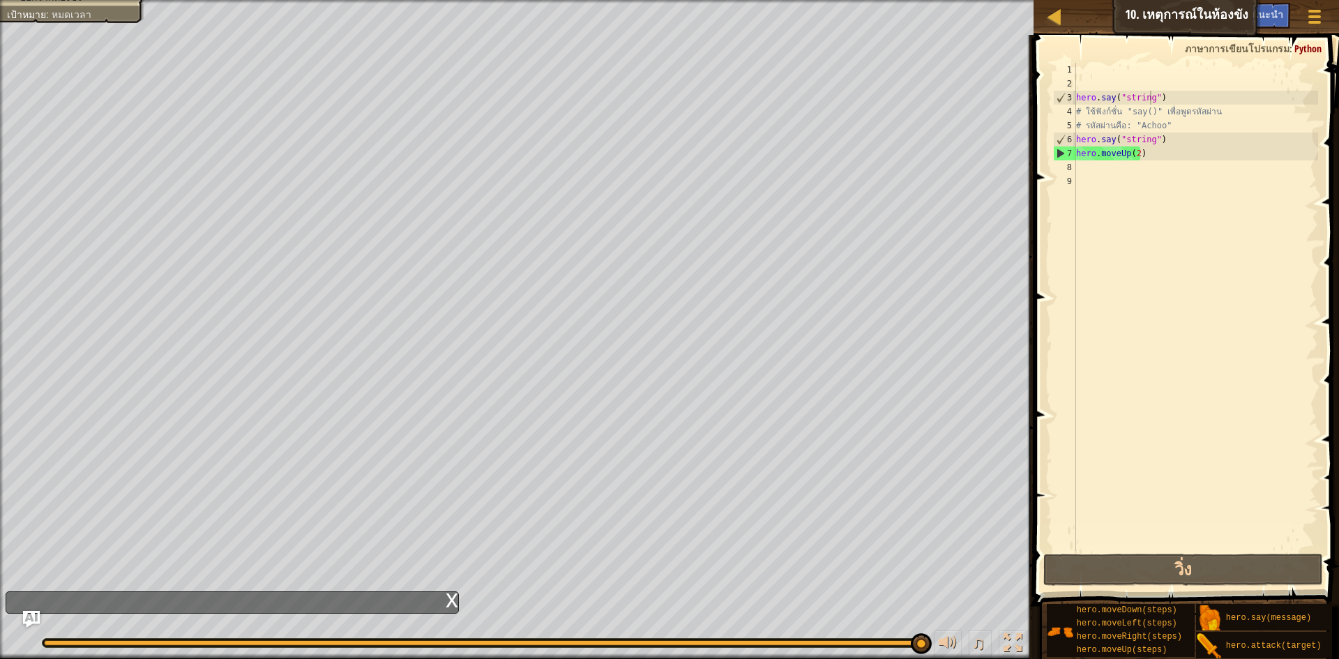
click at [1110, 579] on button "วิ่ง" at bounding box center [1183, 570] width 280 height 32
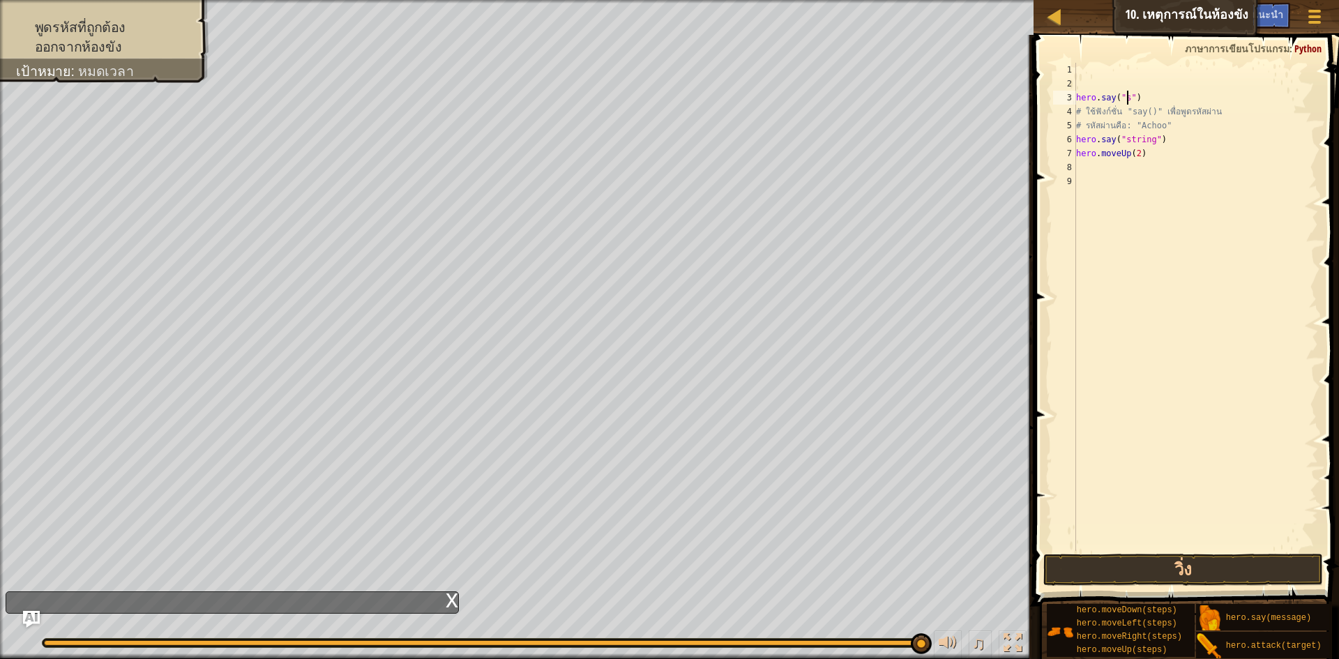
scroll to position [6, 4]
click at [1149, 146] on div "hero . say ( "" ) # ใช้ฟังก์ชั่น "say()" เพื่อพูดรหัสผ่าน # รหัสผ่านคือ: "Achoo…" at bounding box center [1195, 321] width 245 height 516
click at [1147, 143] on div "hero . say ( "" ) # ใช้ฟังก์ชั่น "say()" เพื่อพูดรหัสผ่าน # รหัสผ่านคือ: "Achoo…" at bounding box center [1195, 321] width 245 height 516
click at [1149, 140] on div "hero . say ( "" ) # ใช้ฟังก์ชั่น "say()" เพื่อพูดรหัสผ่าน # รหัสผ่านคือ: "Achoo…" at bounding box center [1195, 321] width 245 height 516
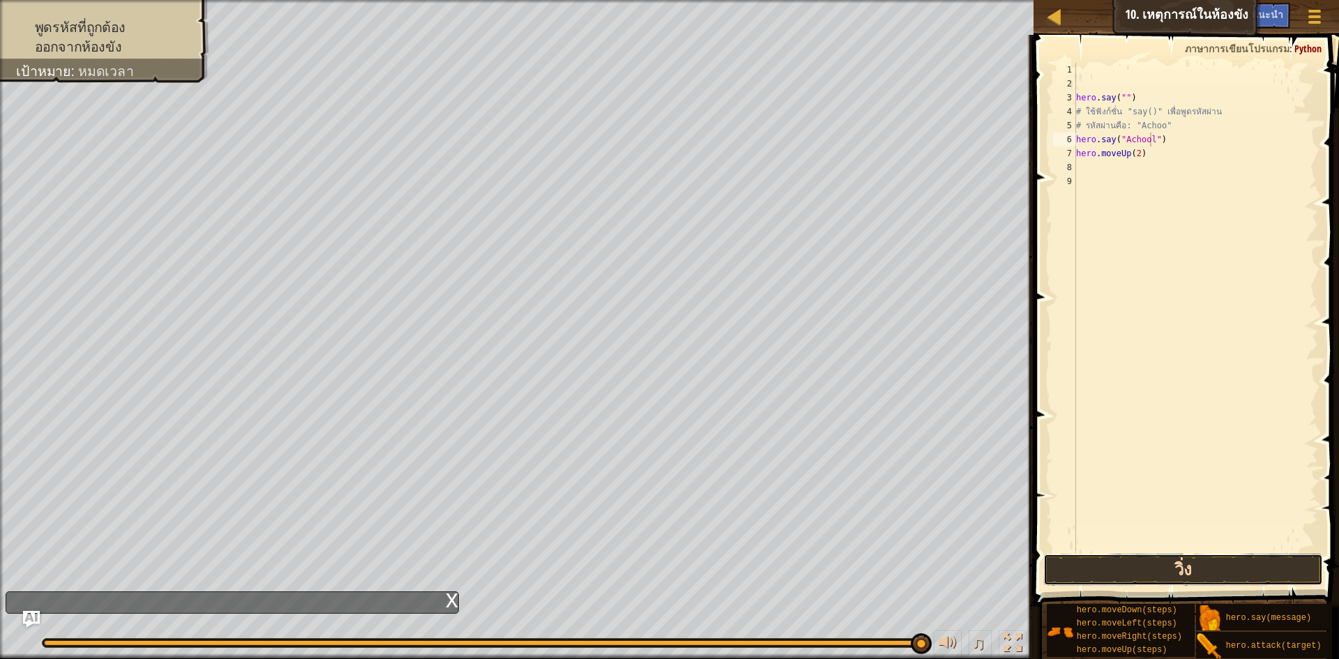
click at [1161, 568] on button "วิ่ง" at bounding box center [1183, 570] width 280 height 32
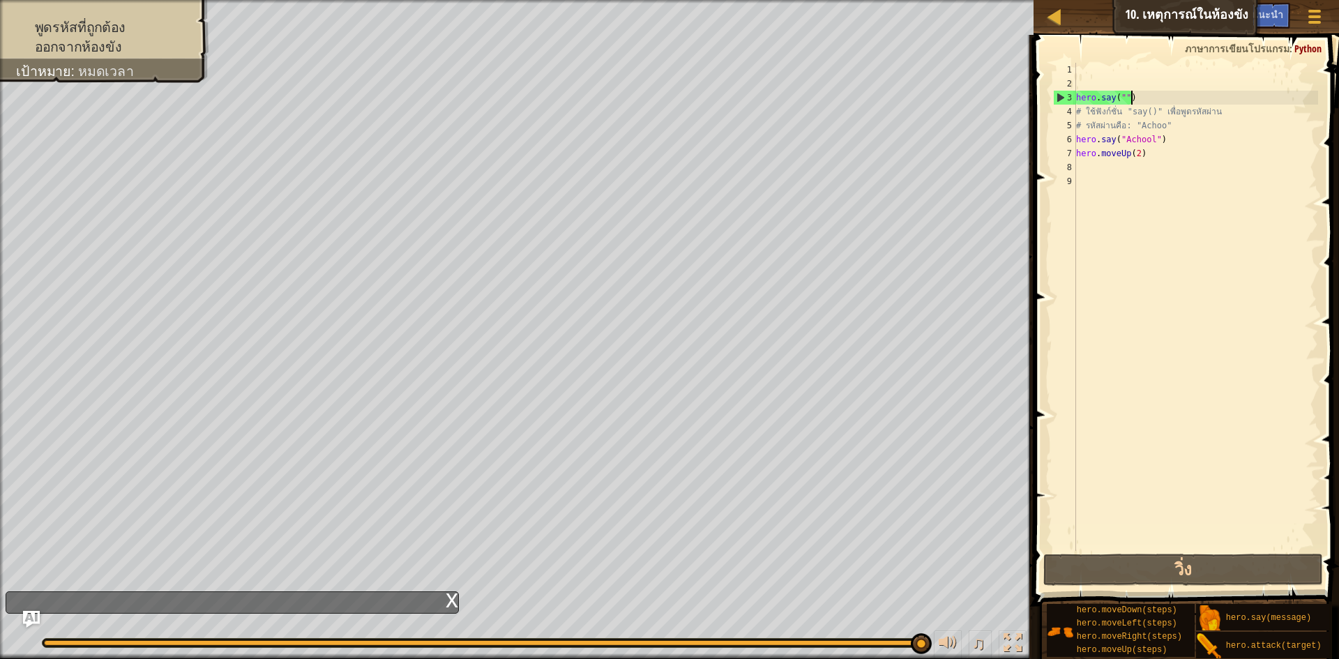
click at [1177, 92] on div "hero . say ( "" ) # ใช้ฟังก์ชั่น "say()" เพื่อพูดรหัสผ่าน # รหัสผ่านคือ: "Achoo…" at bounding box center [1195, 321] width 245 height 516
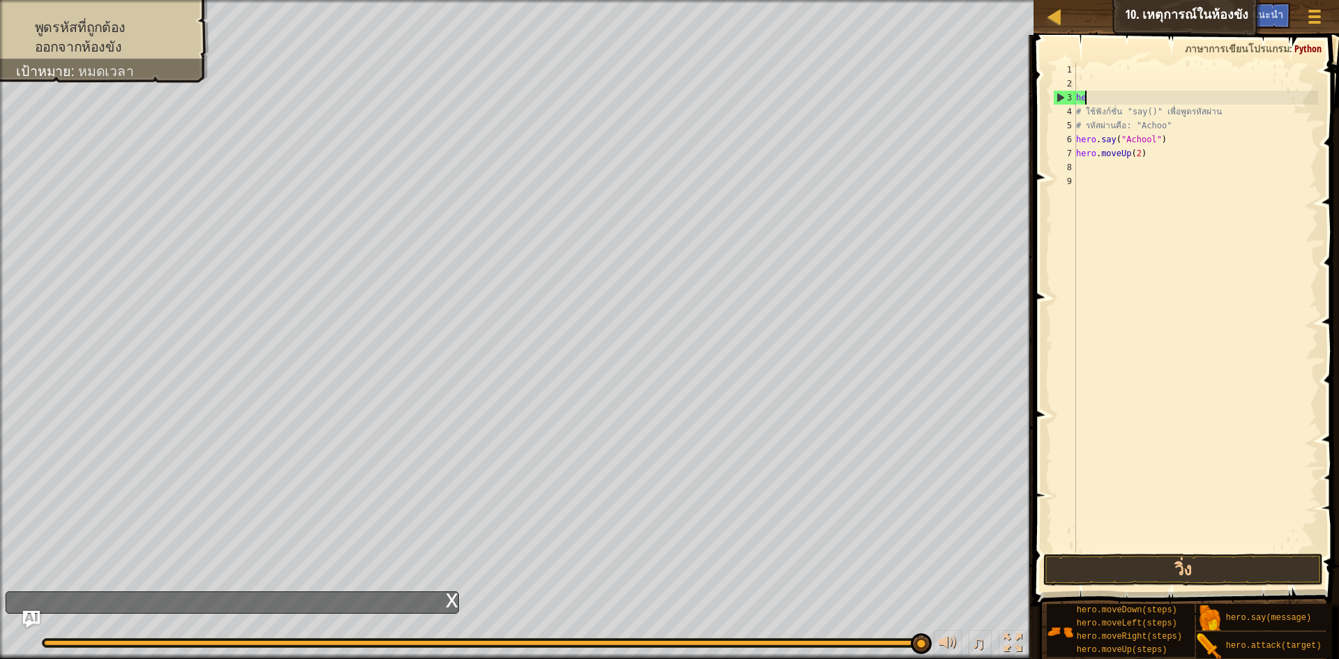
scroll to position [6, 0]
type textarea "h"
click at [1154, 561] on button "วิ่ง" at bounding box center [1183, 570] width 280 height 32
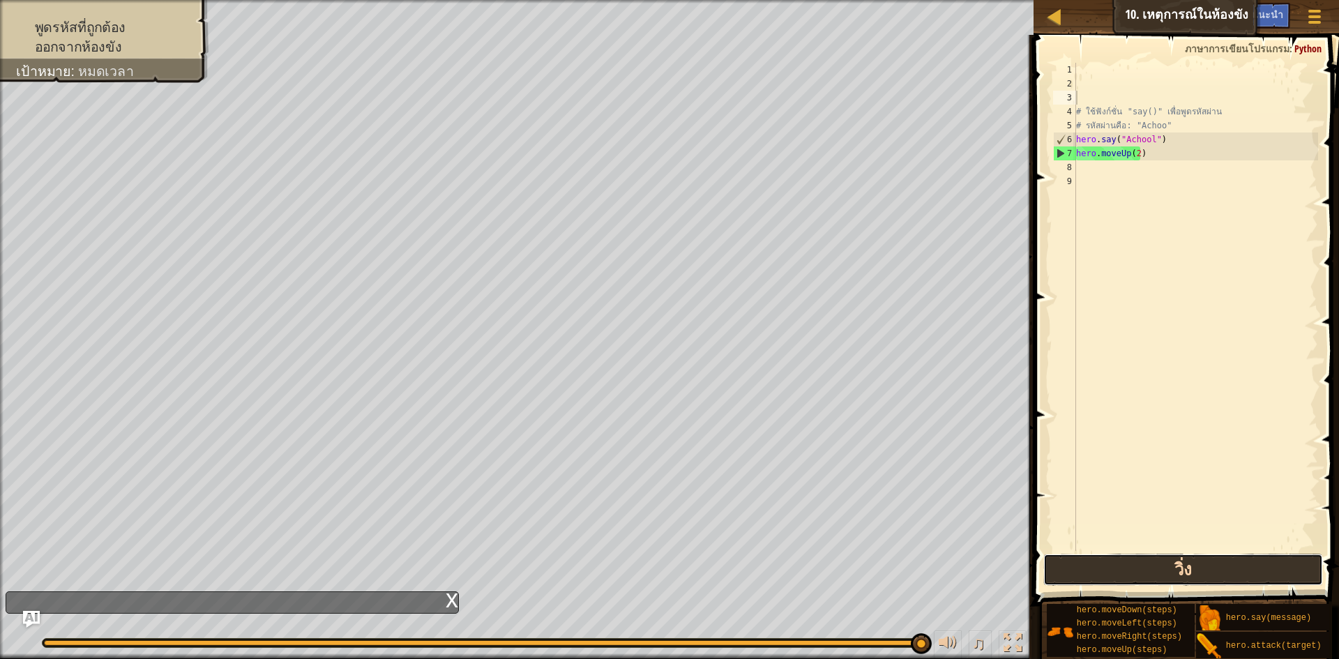
click at [1245, 571] on button "วิ่ง" at bounding box center [1183, 570] width 280 height 32
click at [1149, 138] on div "# ใช้ฟังก์ชั่น "say()" เพื่อพูดรหัสผ่าน # รหัสผ่านคือ: "Achoo" hero . say ( "Ac…" at bounding box center [1195, 321] width 245 height 516
type textarea "hero.say("Achoo")"
click at [1092, 554] on button "วิ่ง" at bounding box center [1183, 570] width 280 height 32
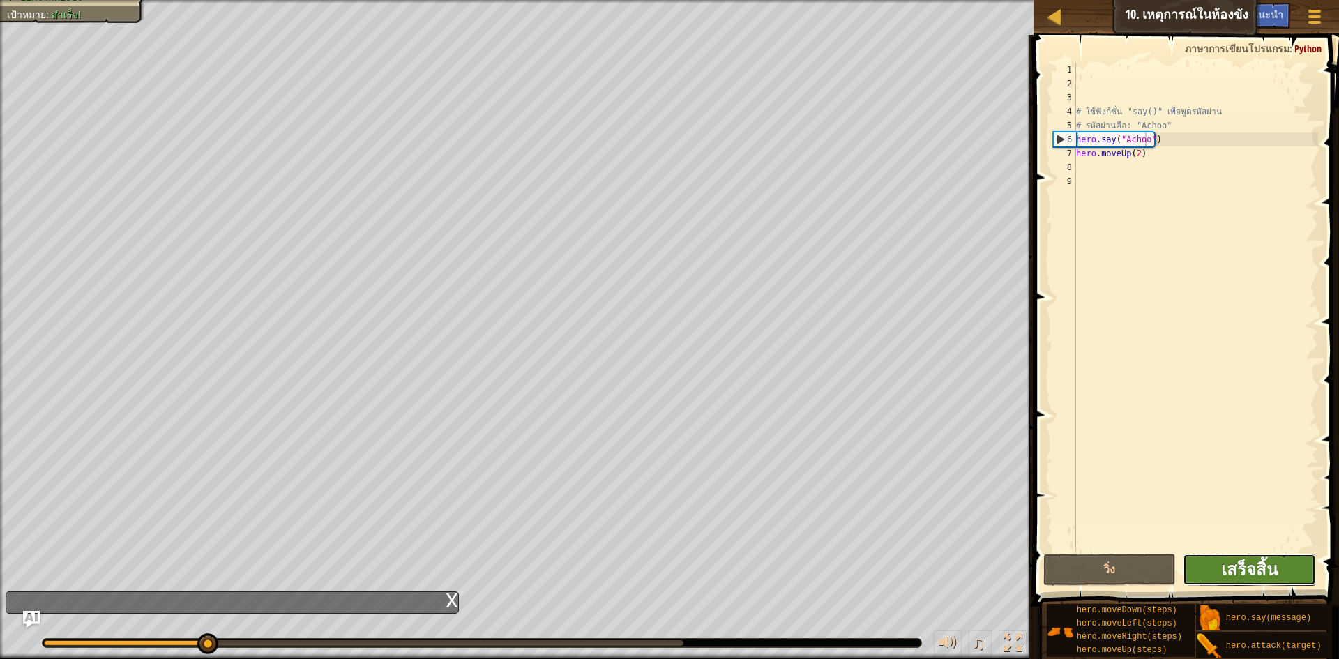
click at [1229, 569] on span "เสร็จสิ้น" at bounding box center [1249, 569] width 56 height 22
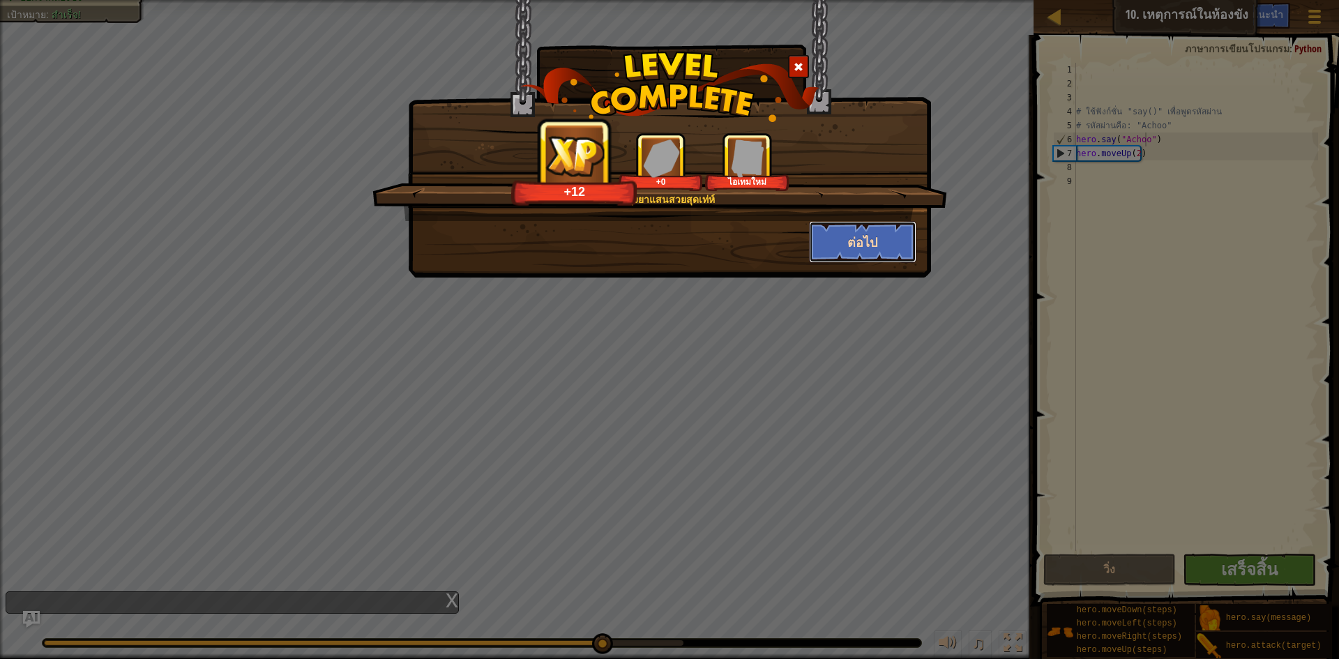
click at [884, 250] on button "ต่อไป" at bounding box center [863, 242] width 108 height 42
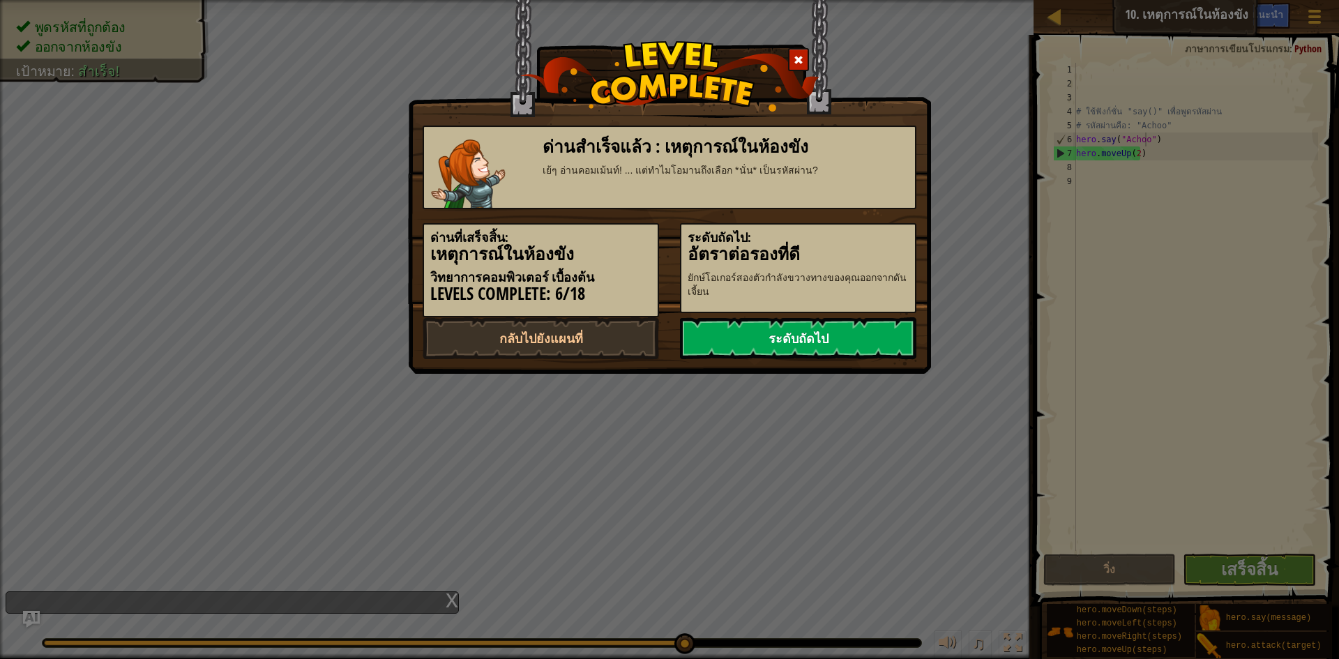
click at [861, 352] on link "ระดับถัดไป" at bounding box center [798, 338] width 236 height 42
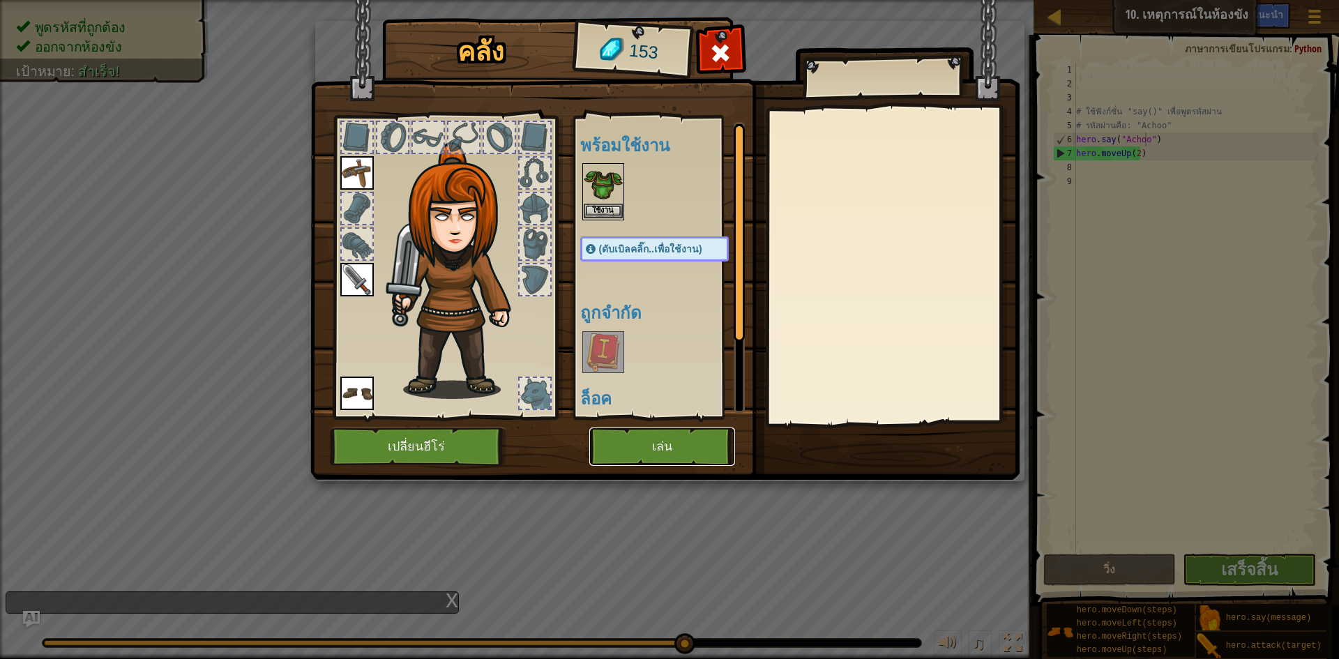
drag, startPoint x: 725, startPoint y: 450, endPoint x: 621, endPoint y: 204, distance: 266.9
click at [621, 204] on div "คลัง 153 พร้อมใช้งาน ใช้งาน ใช้งาน ใช้งาน ใช้งาน (ดับเบิลคลิ๊ก..เพื่อใช้งาน) ถู…" at bounding box center [669, 251] width 709 height 460
click at [607, 192] on img at bounding box center [603, 184] width 39 height 39
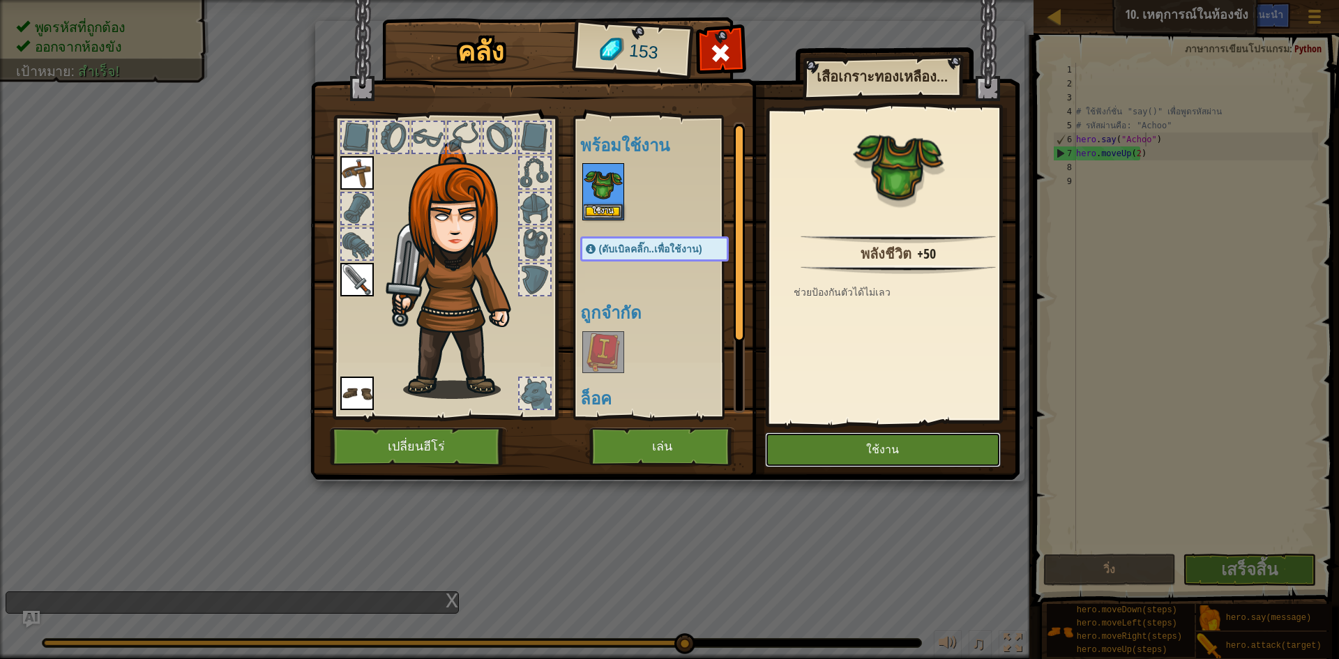
click at [836, 442] on button "ใช้งาน" at bounding box center [883, 449] width 236 height 35
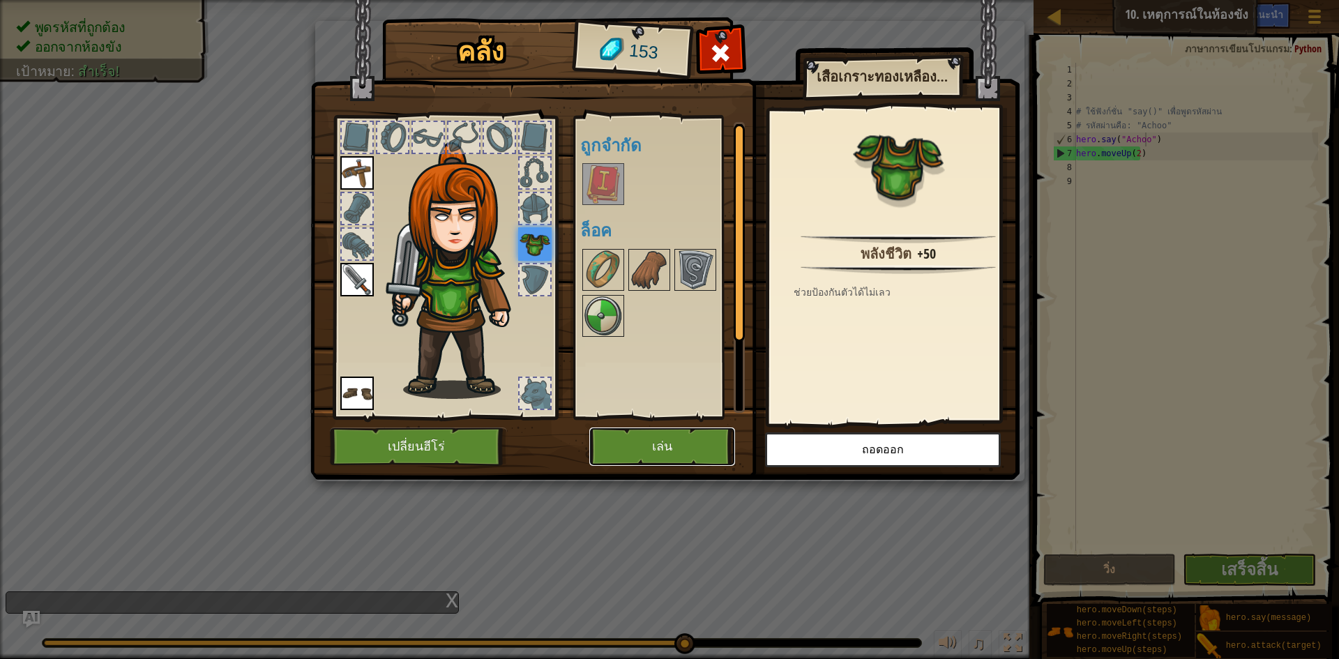
click at [686, 440] on button "เล่น" at bounding box center [662, 447] width 146 height 38
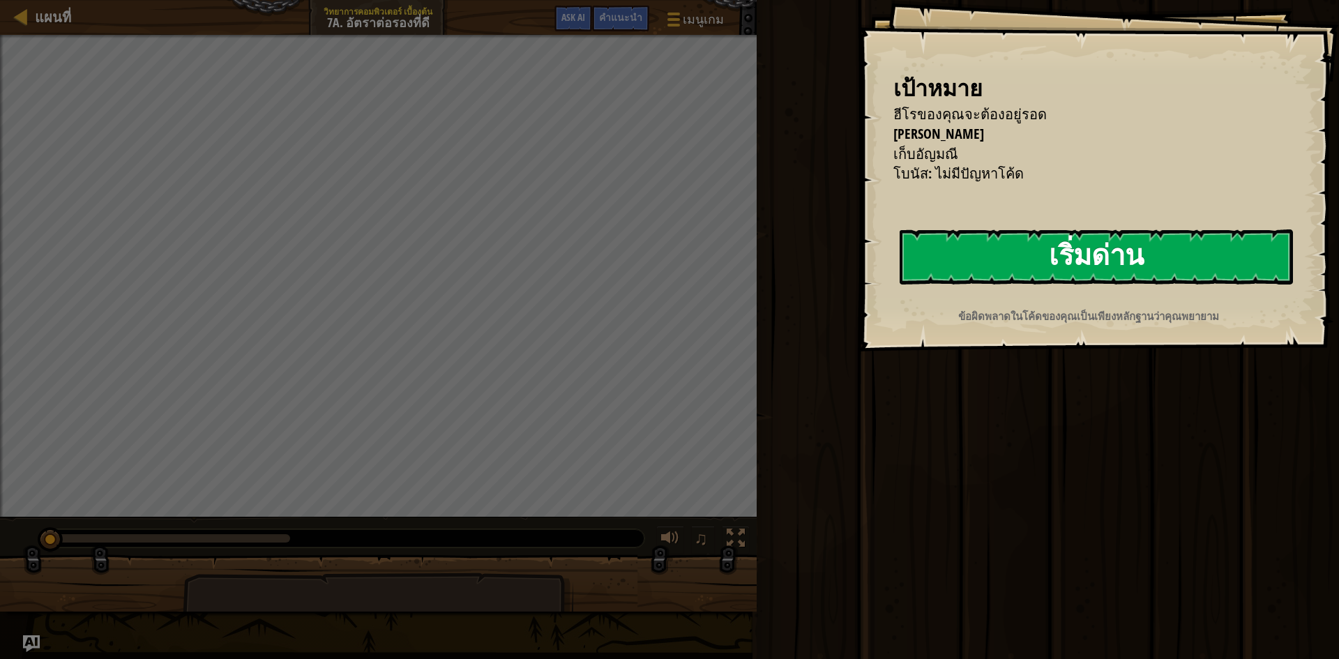
drag, startPoint x: 1099, startPoint y: 209, endPoint x: 1088, endPoint y: 243, distance: 36.6
click at [1088, 243] on div "เป้าหมาย ฮีโรของคุณจะต้อง[PERSON_NAME] โจมตียักษ์ทั้งสองตัว เก็บ[PERSON_NAME] โ…" at bounding box center [1099, 176] width 481 height 352
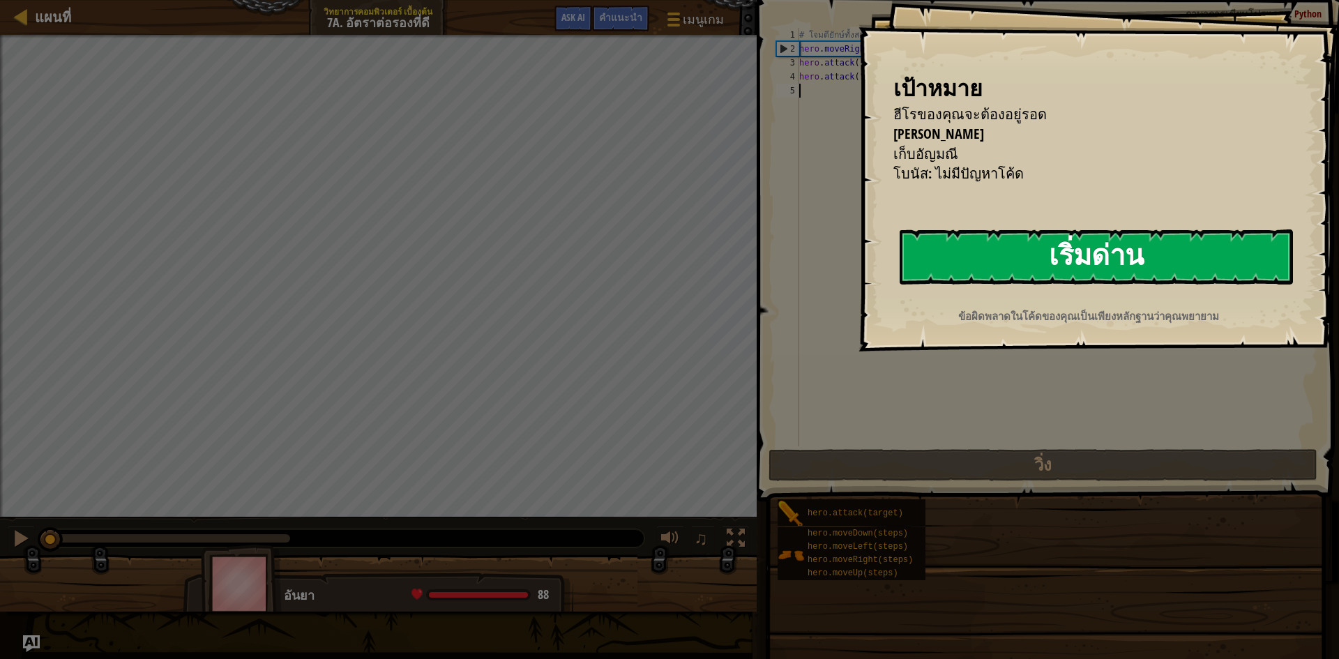
drag, startPoint x: 1088, startPoint y: 243, endPoint x: 1089, endPoint y: 258, distance: 14.7
click at [1088, 248] on button "เริ่มด่าน" at bounding box center [1096, 256] width 393 height 55
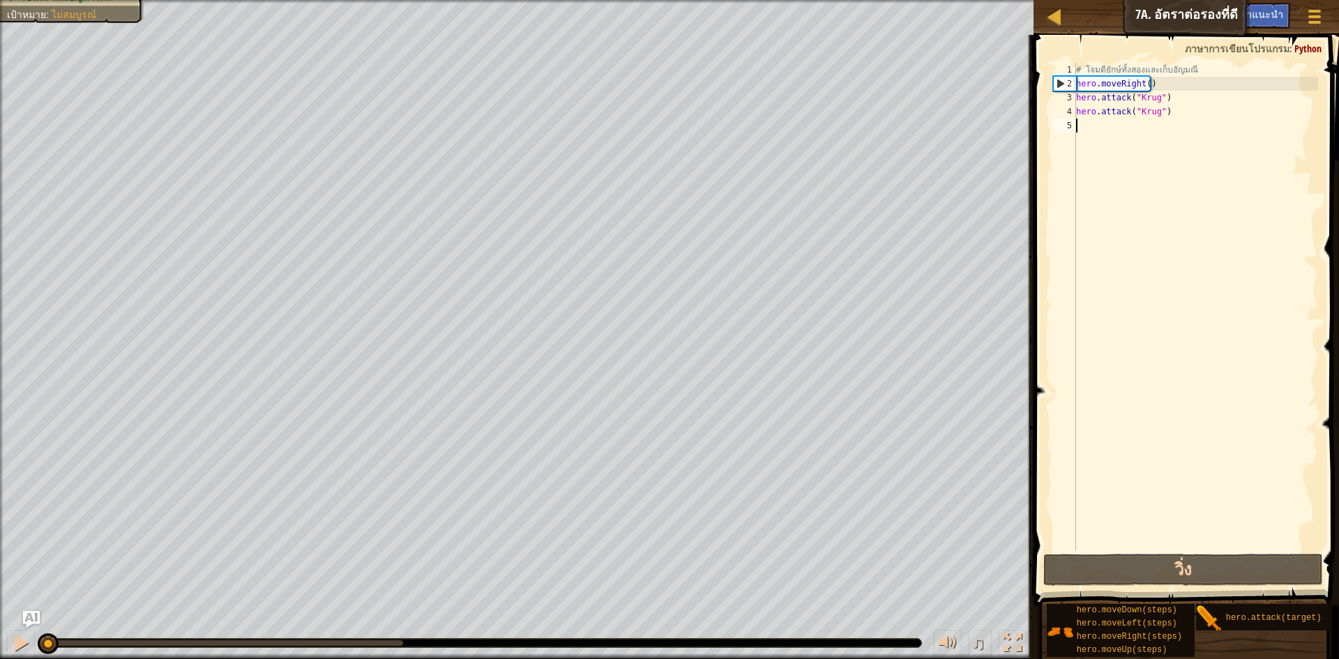
scroll to position [6, 0]
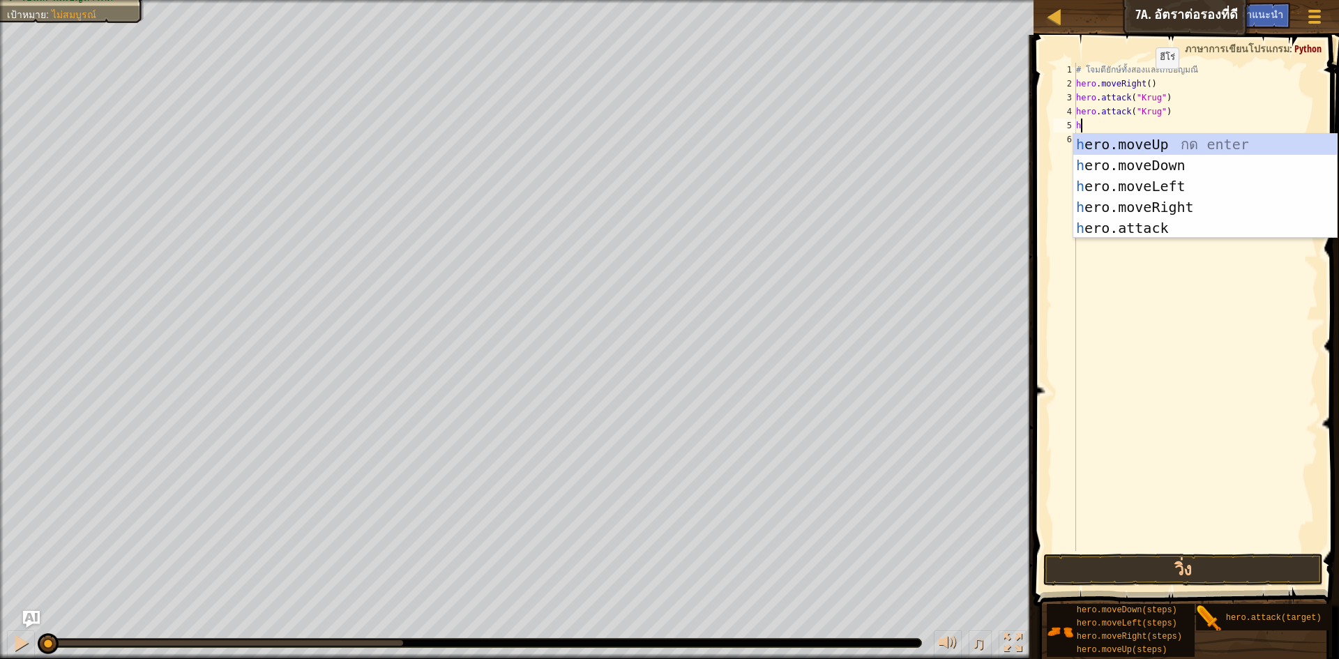
click at [1144, 82] on div "# โจมตียักษ์ทั้งสองและเก็บ[PERSON_NAME] hero . moveRight ( ) hero . attack ( "K…" at bounding box center [1195, 321] width 245 height 516
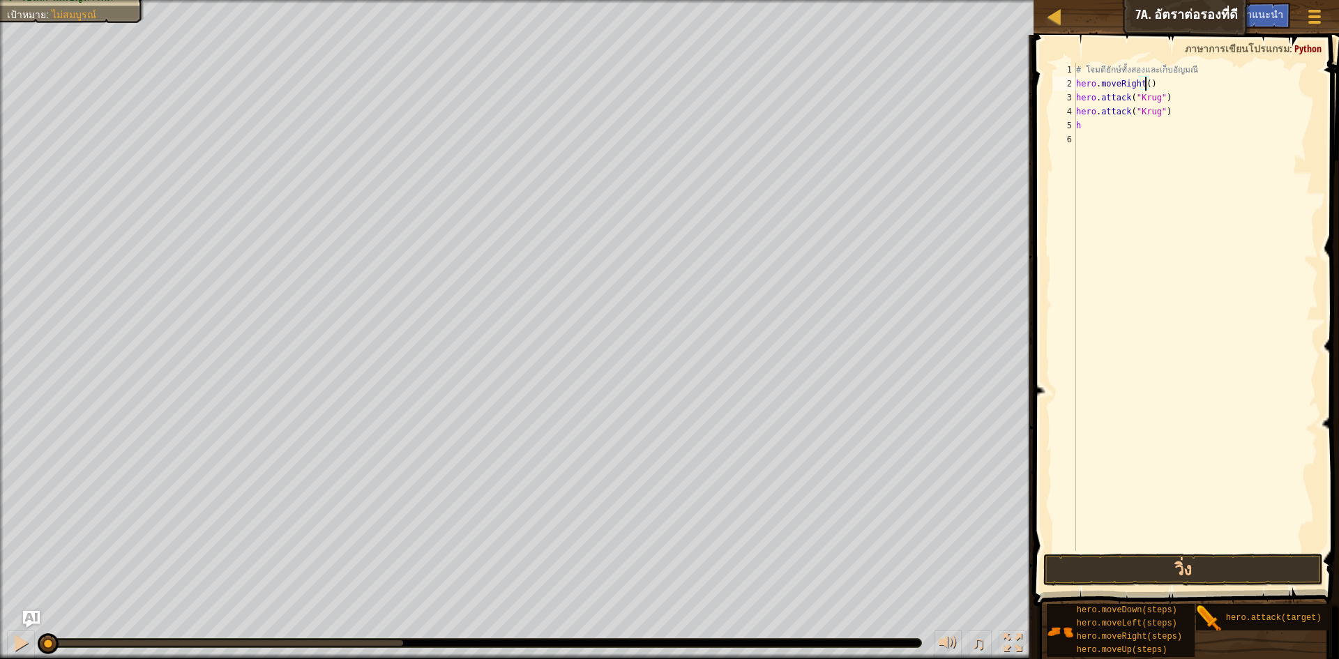
type textarea "hero.moveRight(2)"
click at [1105, 138] on div "# โจมตียักษ์ทั้งสองและเก็บ[PERSON_NAME] hero . moveRight ( 2 ) hero . attack ( …" at bounding box center [1195, 321] width 245 height 516
click at [1111, 131] on div "# โจมตียักษ์ทั้งสองและเก็บ[PERSON_NAME] hero . moveRight ( 2 ) hero . attack ( …" at bounding box center [1195, 321] width 245 height 516
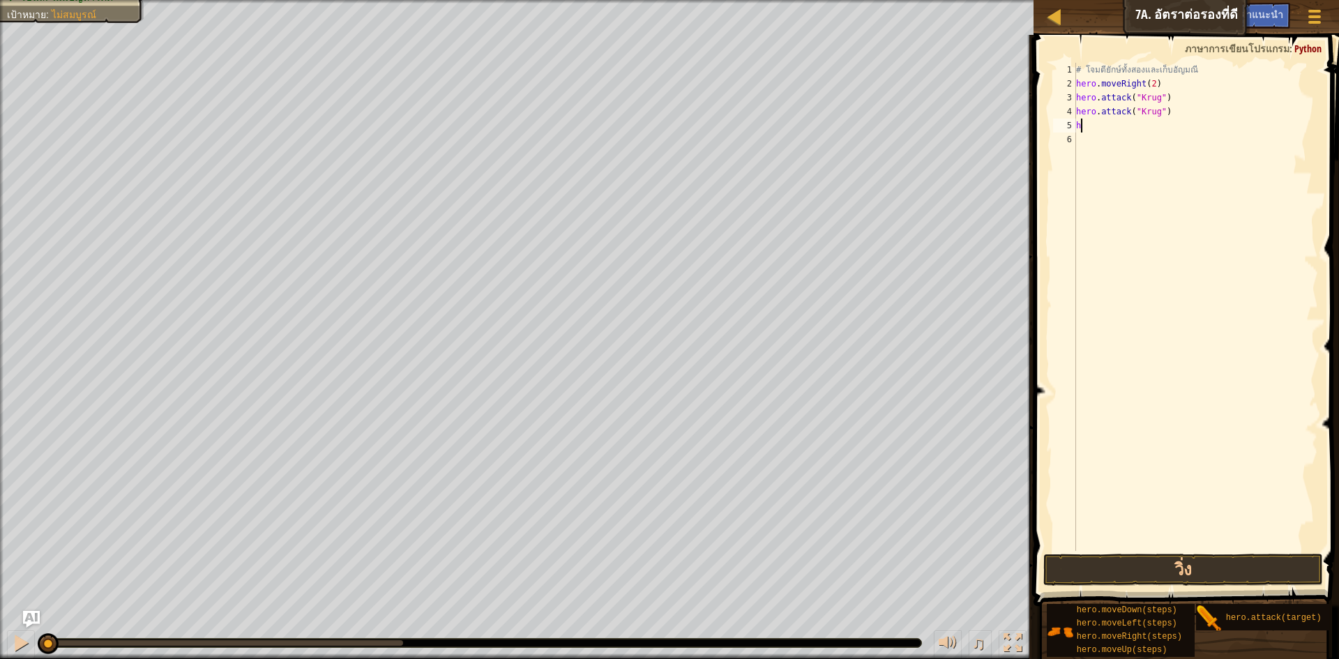
type textarea "h"
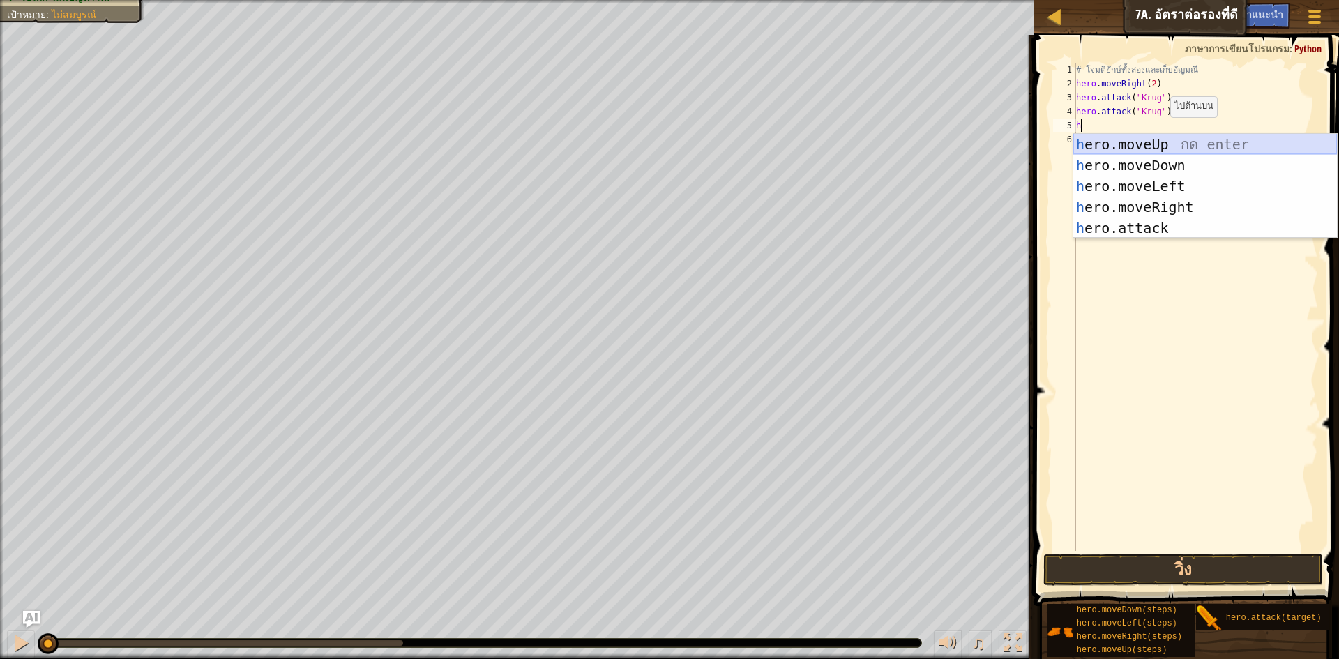
click at [1140, 142] on div "h ero.moveUp กด enter h ero.moveDown กด enter h ero.moveLeft กด enter h ero.mov…" at bounding box center [1205, 207] width 264 height 146
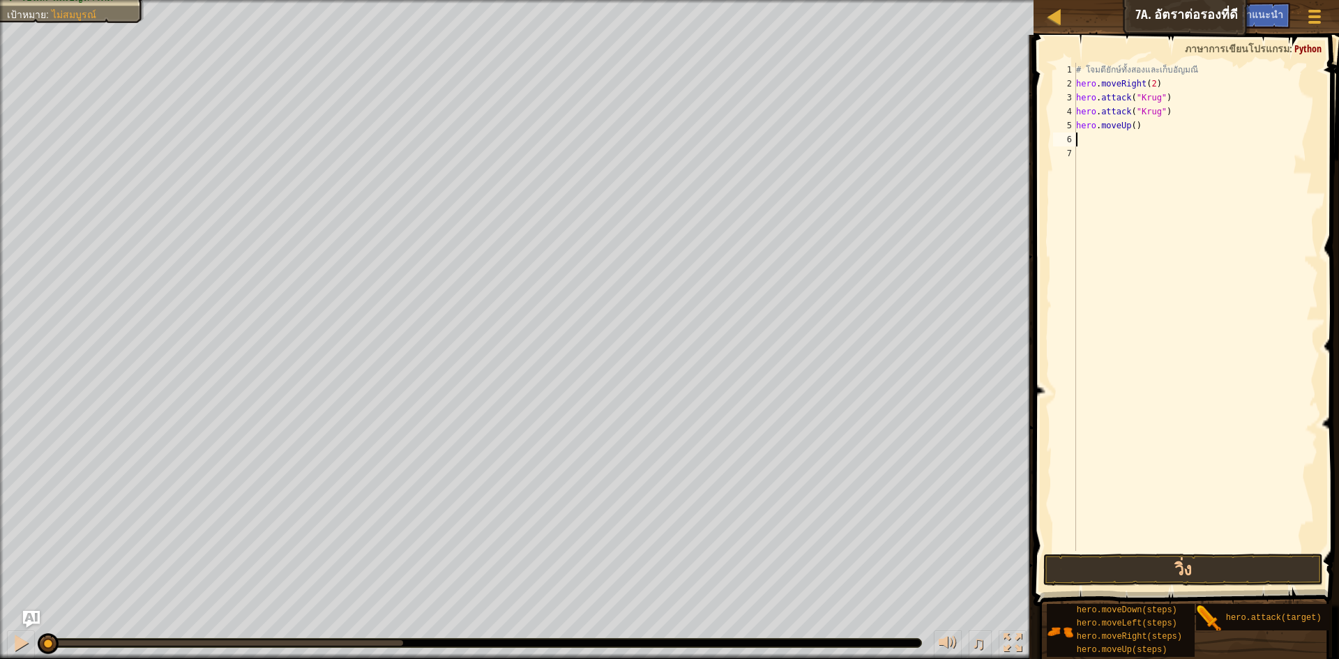
type textarea "h"
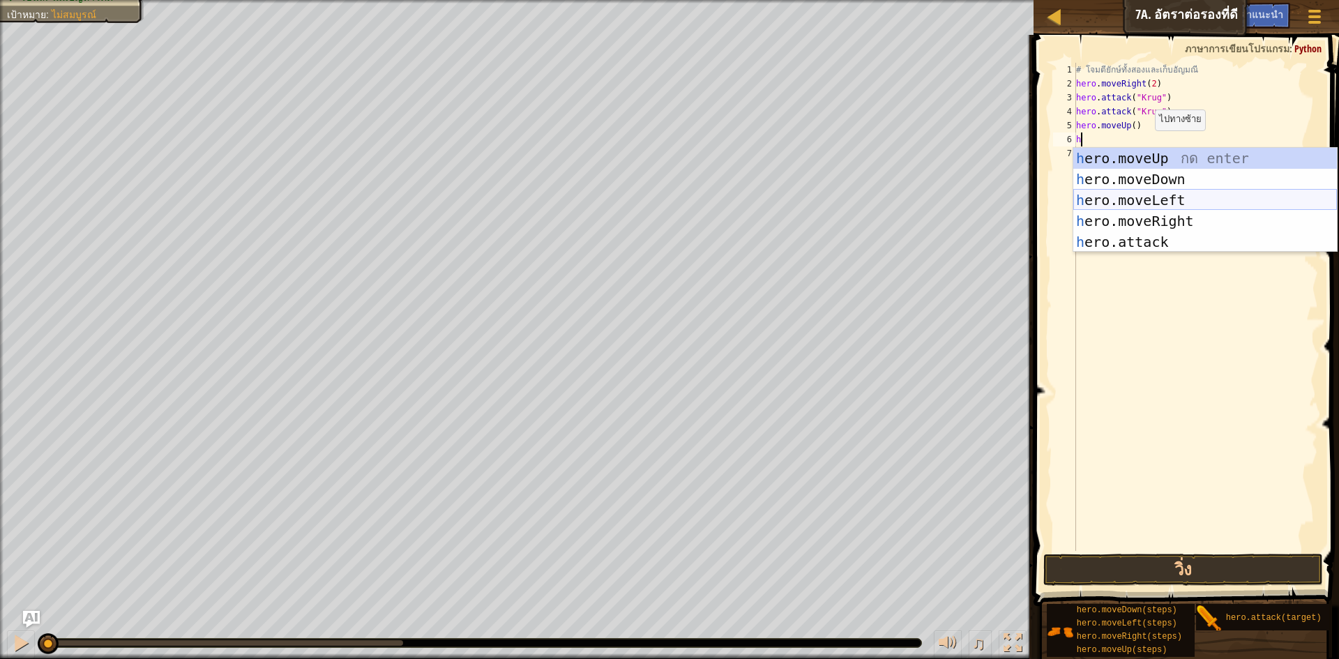
click at [1163, 206] on div "h ero.moveUp กด enter h ero.moveDown กด enter h ero.moveLeft กด enter h ero.mov…" at bounding box center [1205, 221] width 264 height 146
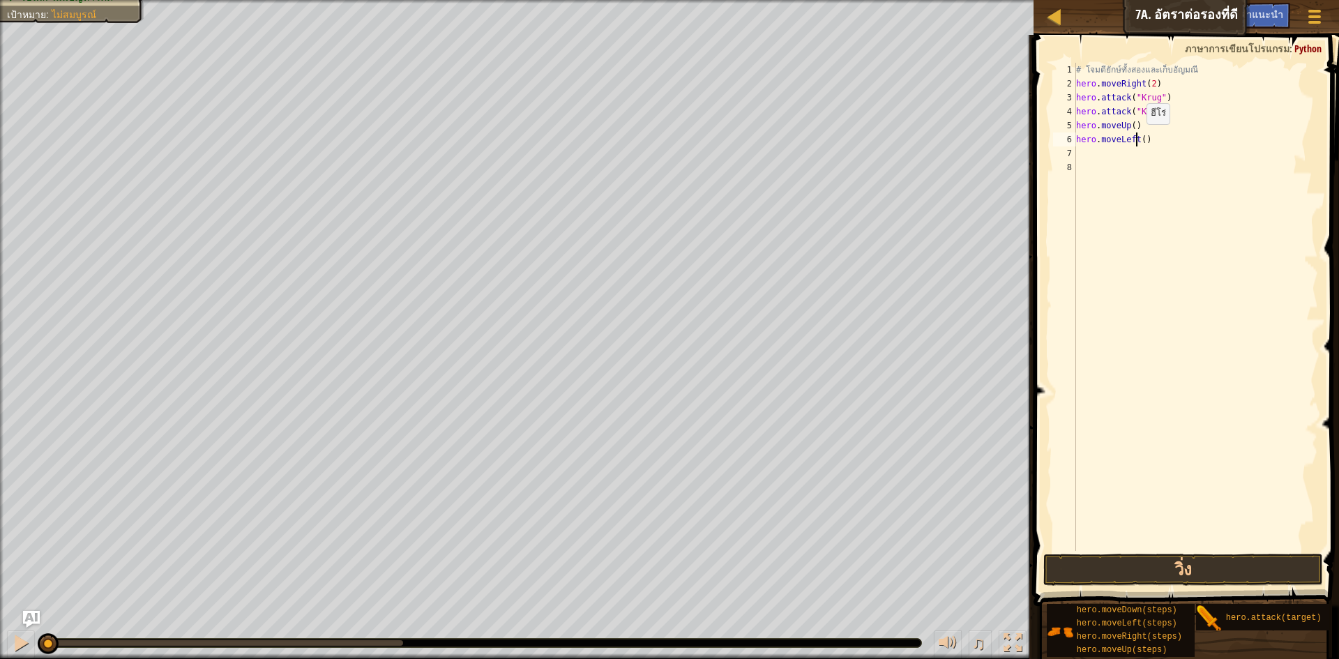
click at [1135, 138] on div "# โจมตียักษ์ทั้งสองและเก็บ[PERSON_NAME] hero . moveRight ( 2 ) hero . attack ( …" at bounding box center [1195, 321] width 245 height 516
click at [1136, 138] on div "# โจมตียักษ์ทั้งสองและเก็บ[PERSON_NAME] hero . moveRight ( 2 ) hero . attack ( …" at bounding box center [1195, 321] width 245 height 516
click at [1141, 135] on div "# โจมตียักษ์ทั้งสองและเก็บ[PERSON_NAME] hero . moveRight ( 2 ) hero . attack ( …" at bounding box center [1195, 321] width 245 height 516
type textarea "hero.moveLeft(2)"
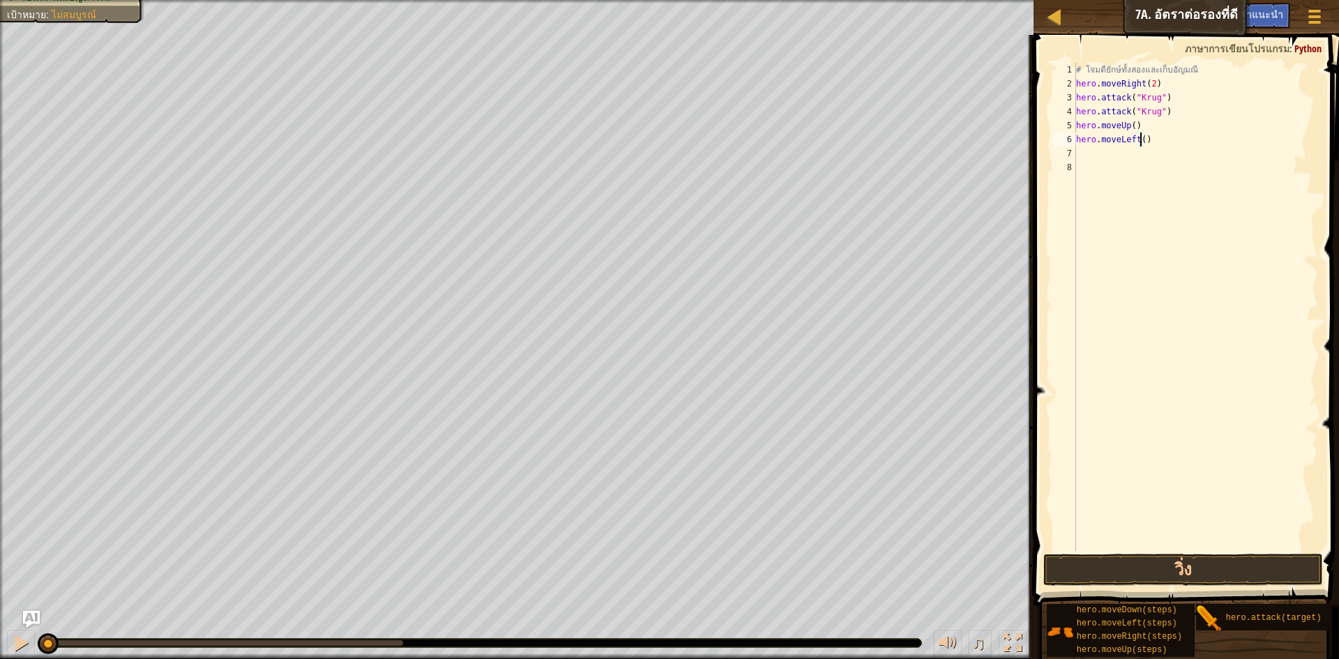
scroll to position [6, 6]
click at [1112, 151] on div "# โจมตียักษ์ทั้งสองและเก็บ[PERSON_NAME] hero . moveRight ( 2 ) hero . attack ( …" at bounding box center [1195, 321] width 245 height 516
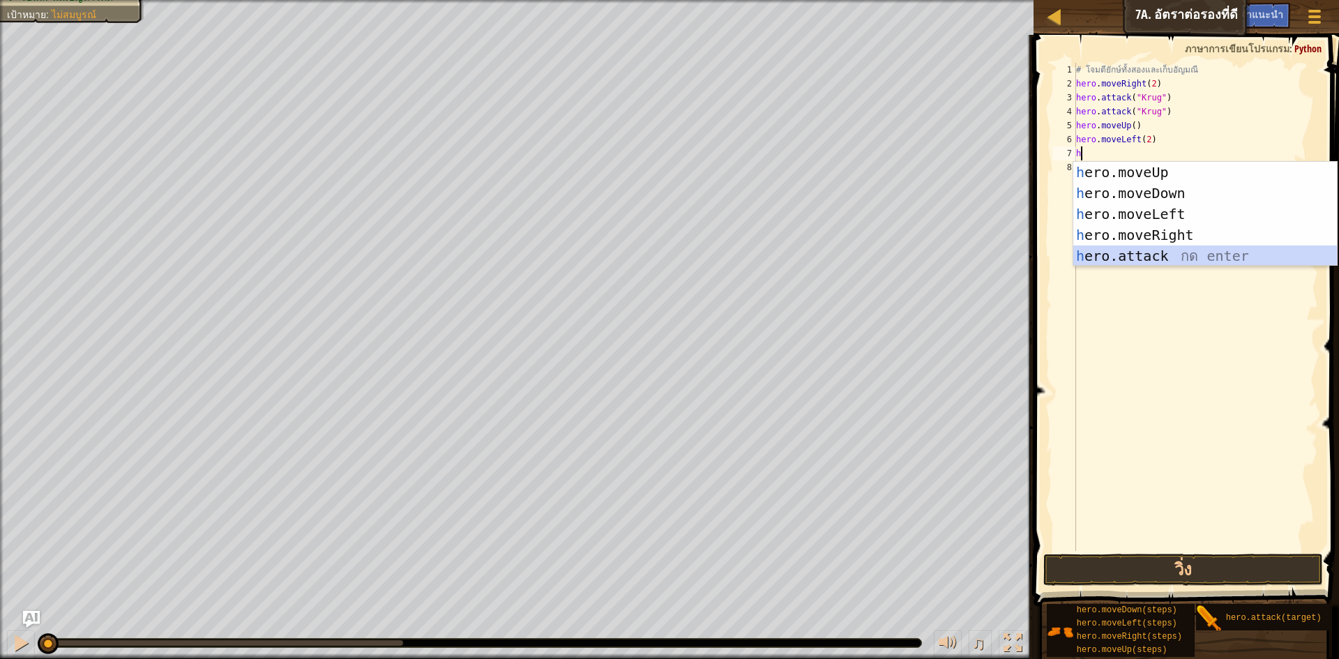
click at [1158, 252] on div "h ero.moveUp กด enter h ero.moveDown กด enter h ero.moveLeft กด enter h ero.mov…" at bounding box center [1205, 235] width 264 height 146
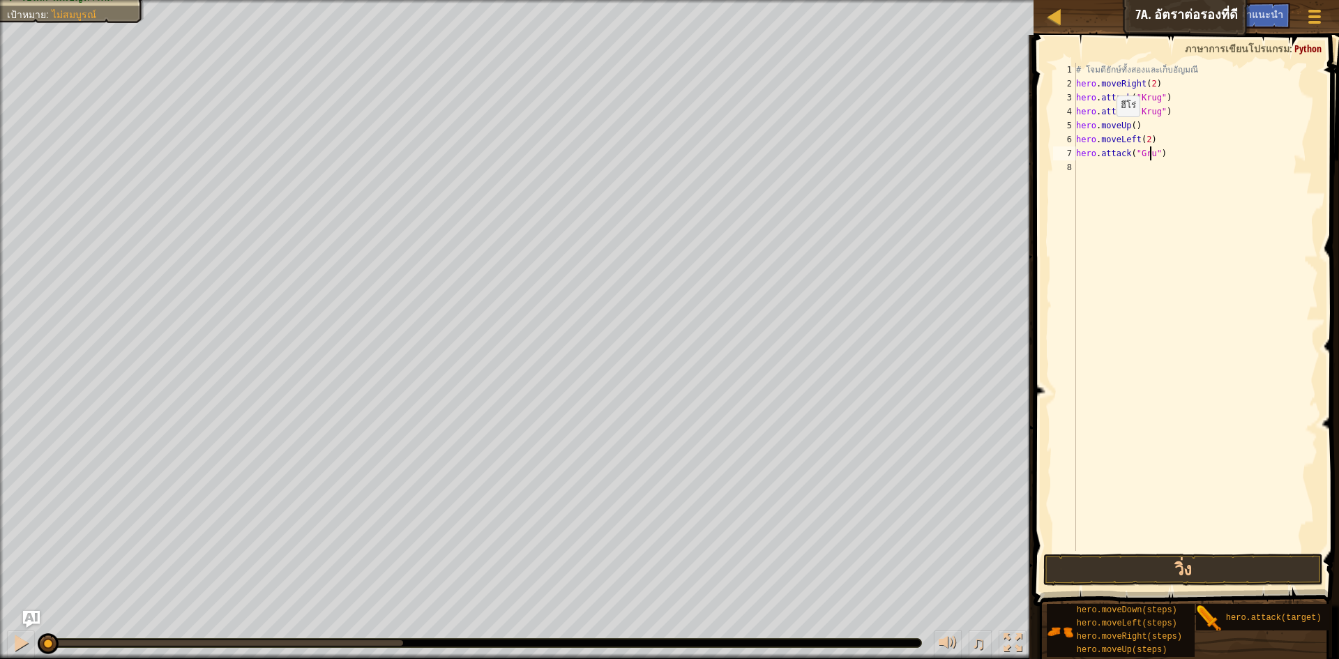
scroll to position [6, 6]
type textarea "hero.attack("Grump")"
click at [1079, 174] on div "# โจมตียักษ์ทั้งสองและเก็บ[PERSON_NAME] hero . moveRight ( 2 ) hero . attack ( …" at bounding box center [1195, 321] width 245 height 516
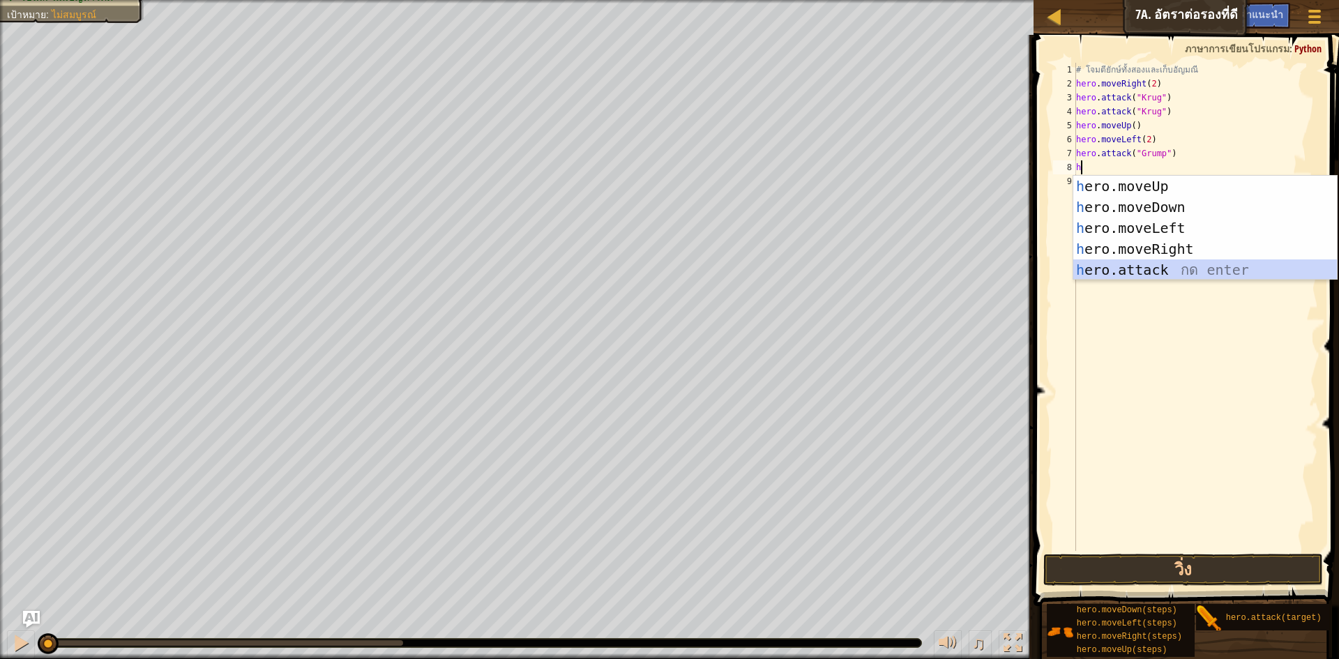
click at [1121, 273] on div "h ero.moveUp กด enter h ero.moveDown กด enter h ero.moveLeft กด enter h ero.mov…" at bounding box center [1205, 249] width 264 height 146
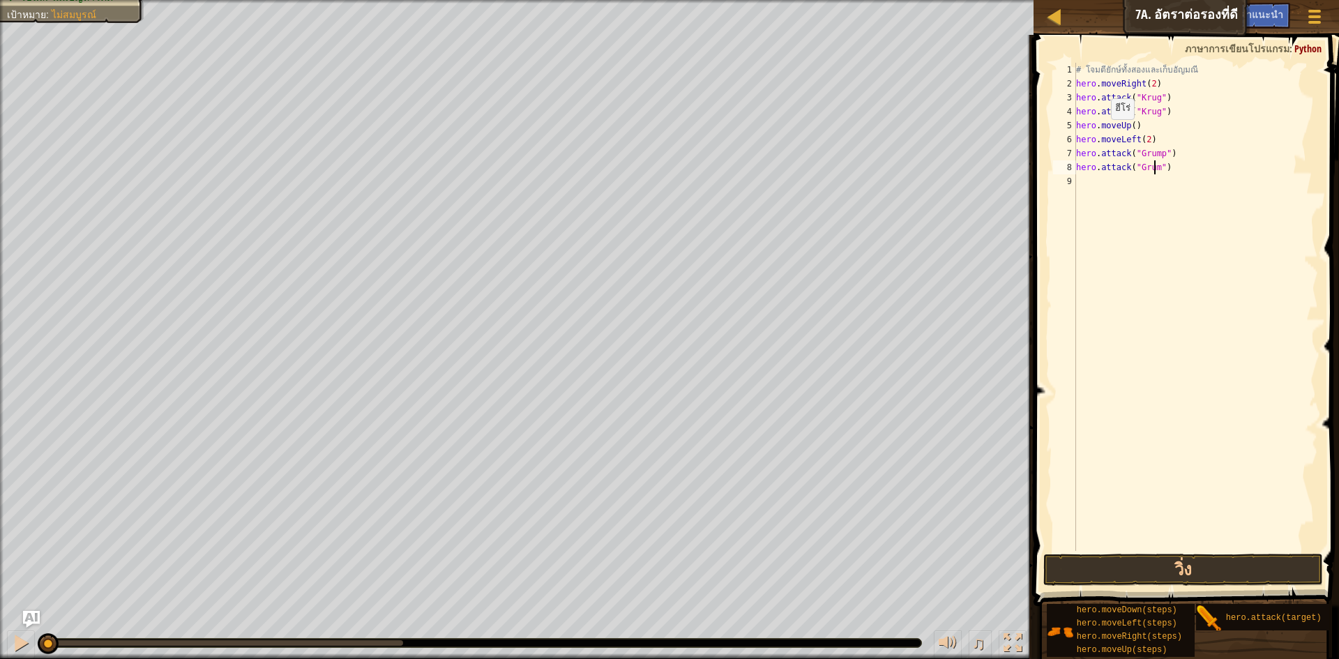
scroll to position [6, 7]
click at [1064, 558] on button "วิ่ง" at bounding box center [1183, 570] width 280 height 32
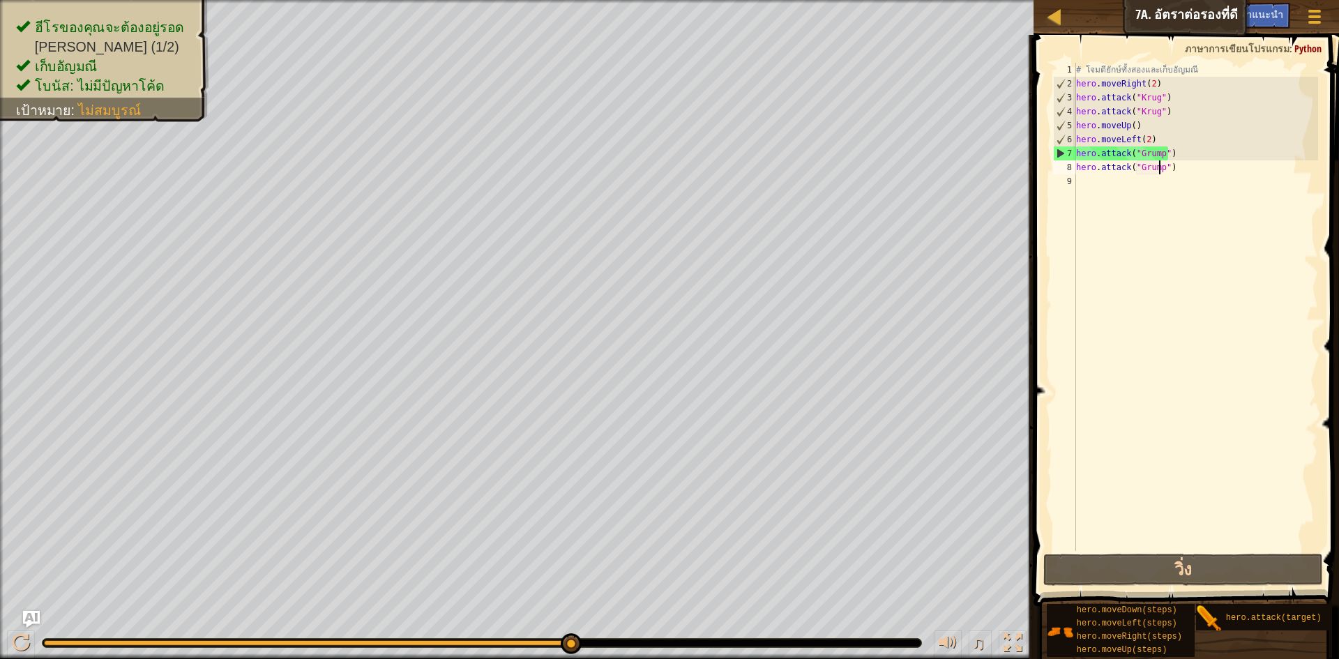
click at [1184, 144] on div "# โจมตียักษ์ทั้งสองและเก็บ[PERSON_NAME] hero . moveRight ( 2 ) hero . attack ( …" at bounding box center [1195, 321] width 245 height 516
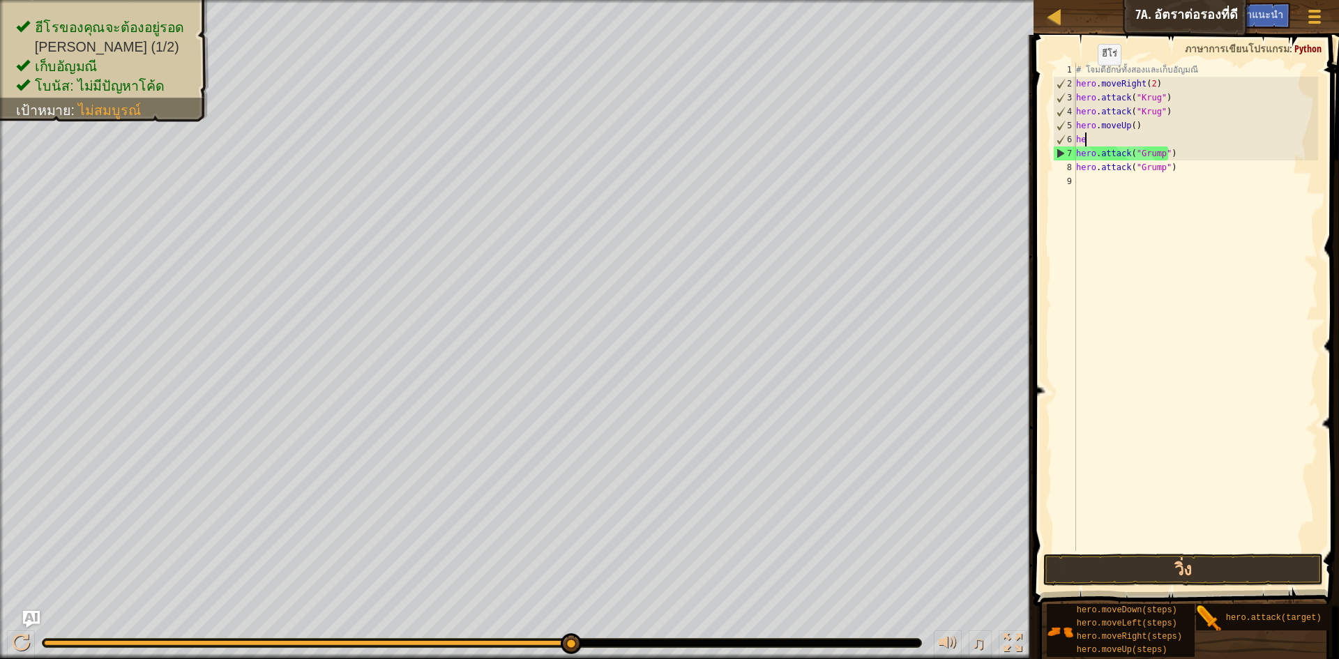
scroll to position [6, 0]
type textarea "h"
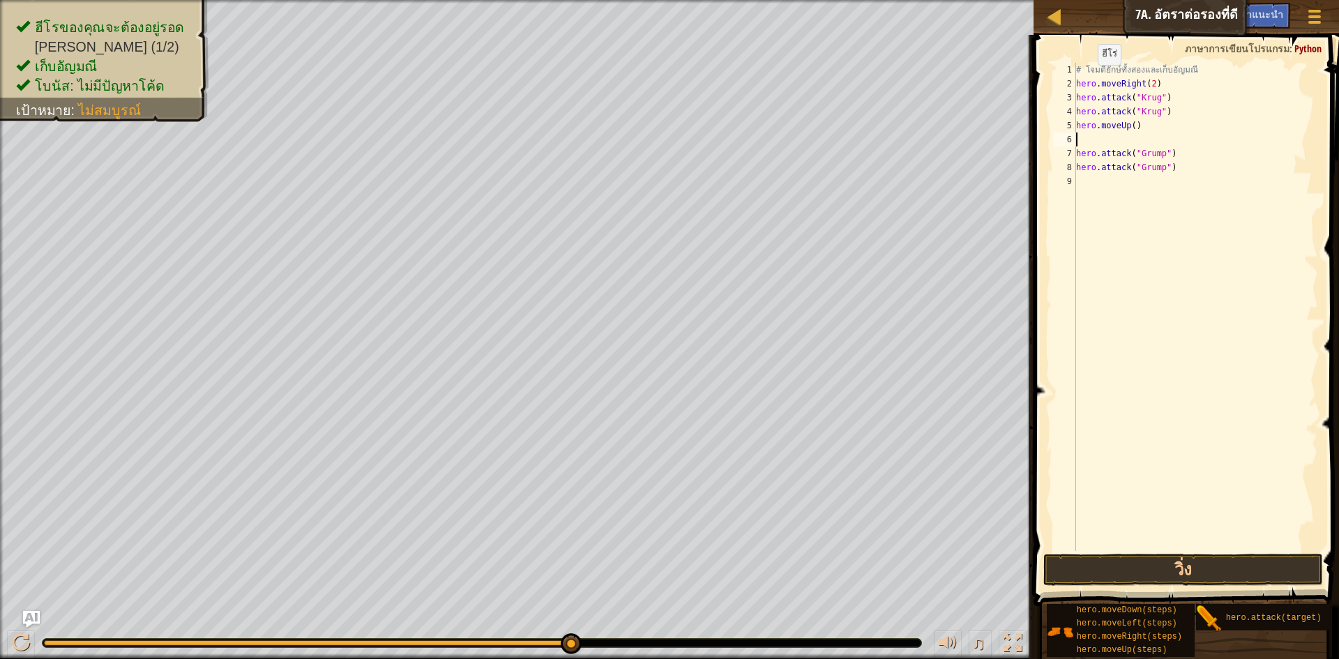
type textarea "hero.moveUp()"
click at [1112, 181] on div "# โจมตียักษ์ทั้งสองและเก็บ[PERSON_NAME] hero . moveRight ( 2 ) hero . attack ( …" at bounding box center [1195, 321] width 245 height 516
type textarea "h"
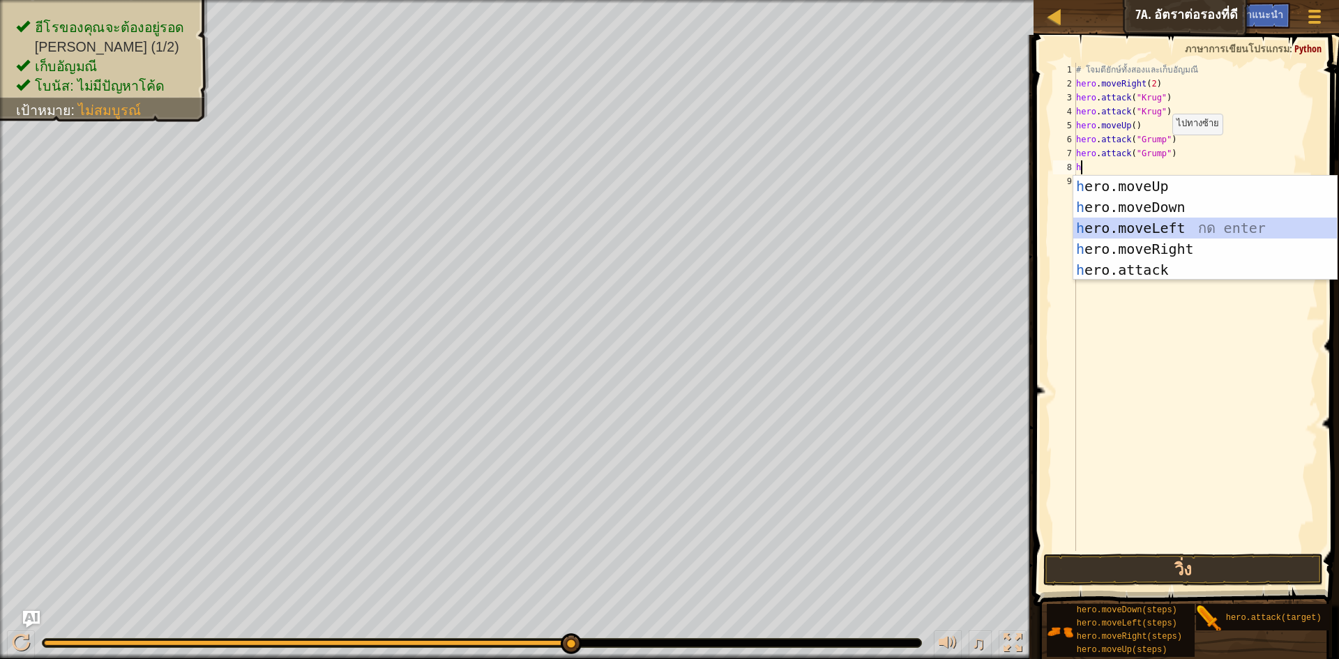
click at [1207, 230] on div "h ero.moveUp กด enter h ero.moveDown กด enter h ero.moveLeft กด enter h ero.mov…" at bounding box center [1205, 249] width 264 height 146
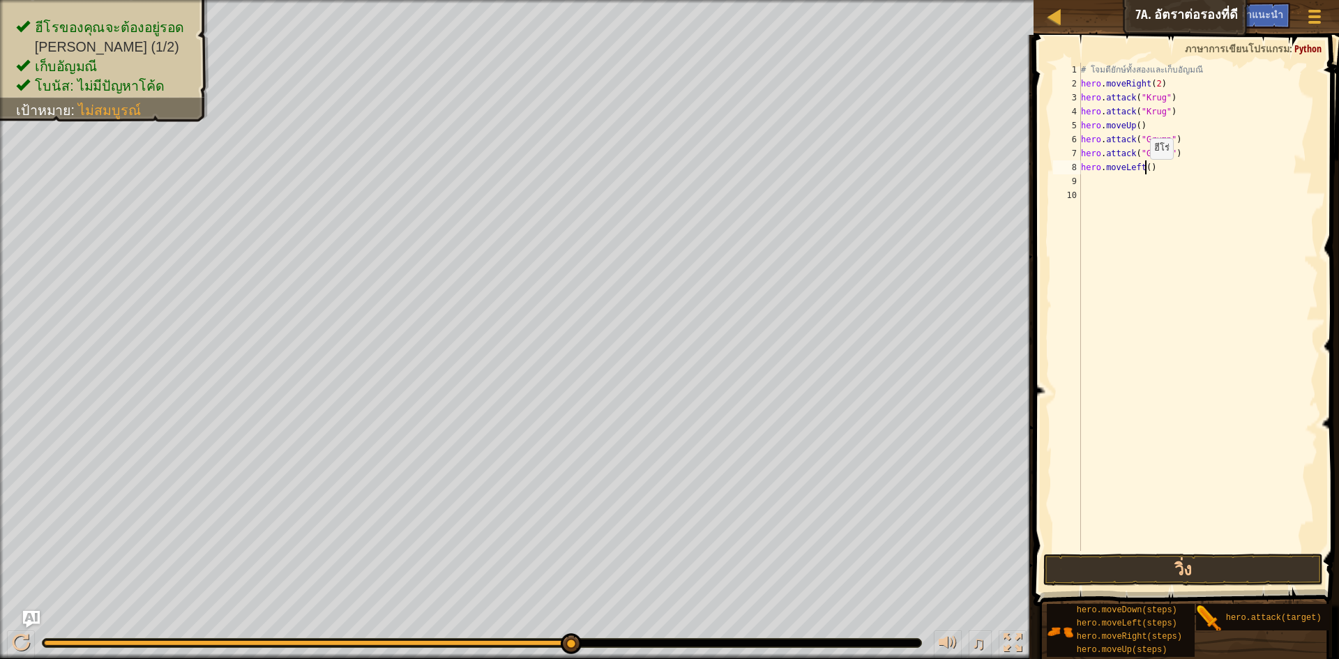
click at [1143, 173] on div "# โจมตียักษ์ทั้งสองและเก็บ[PERSON_NAME] hero . moveRight ( 2 ) hero . attack ( …" at bounding box center [1198, 321] width 241 height 516
type textarea "hero.moveLeft(1)"
click at [1126, 190] on div "# โจมตียักษ์ทั้งสองและเก็บ[PERSON_NAME] hero . moveRight ( 2 ) hero . attack ( …" at bounding box center [1198, 321] width 241 height 516
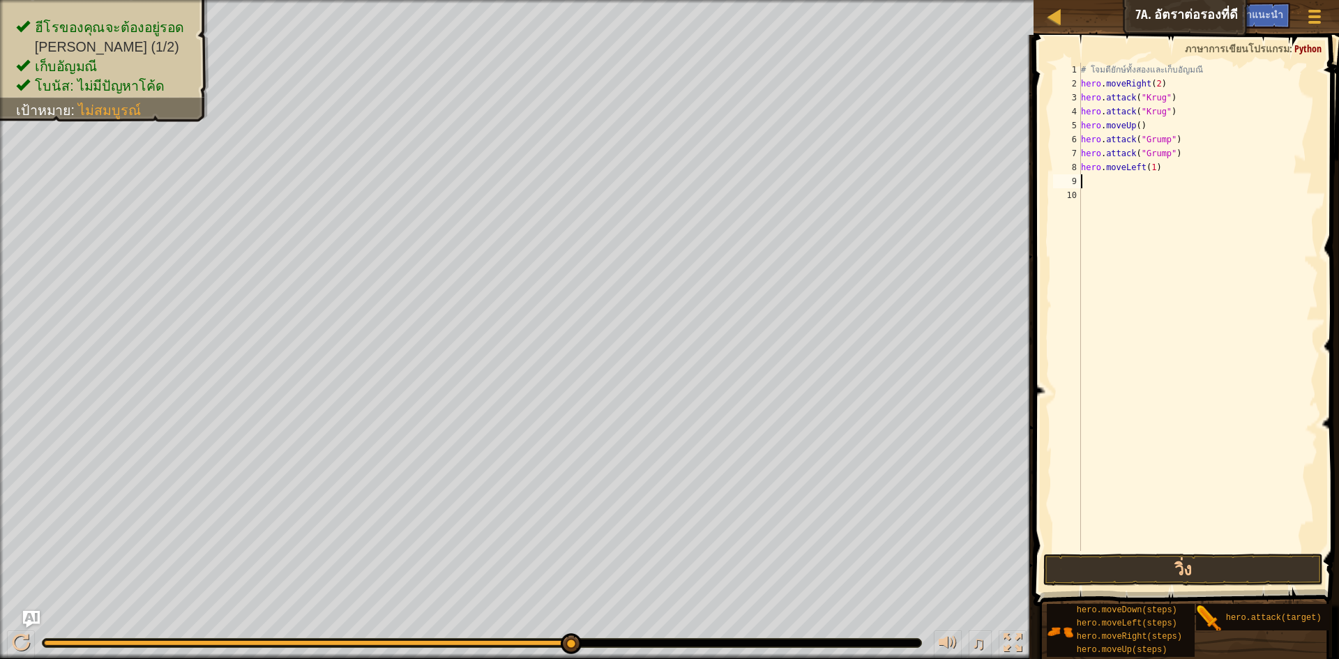
click at [1120, 181] on div "# โจมตียักษ์ทั้งสองและเก็บ[PERSON_NAME] hero . moveRight ( 2 ) hero . attack ( …" at bounding box center [1198, 321] width 241 height 516
click at [1235, 573] on button "วิ่ง" at bounding box center [1183, 570] width 280 height 32
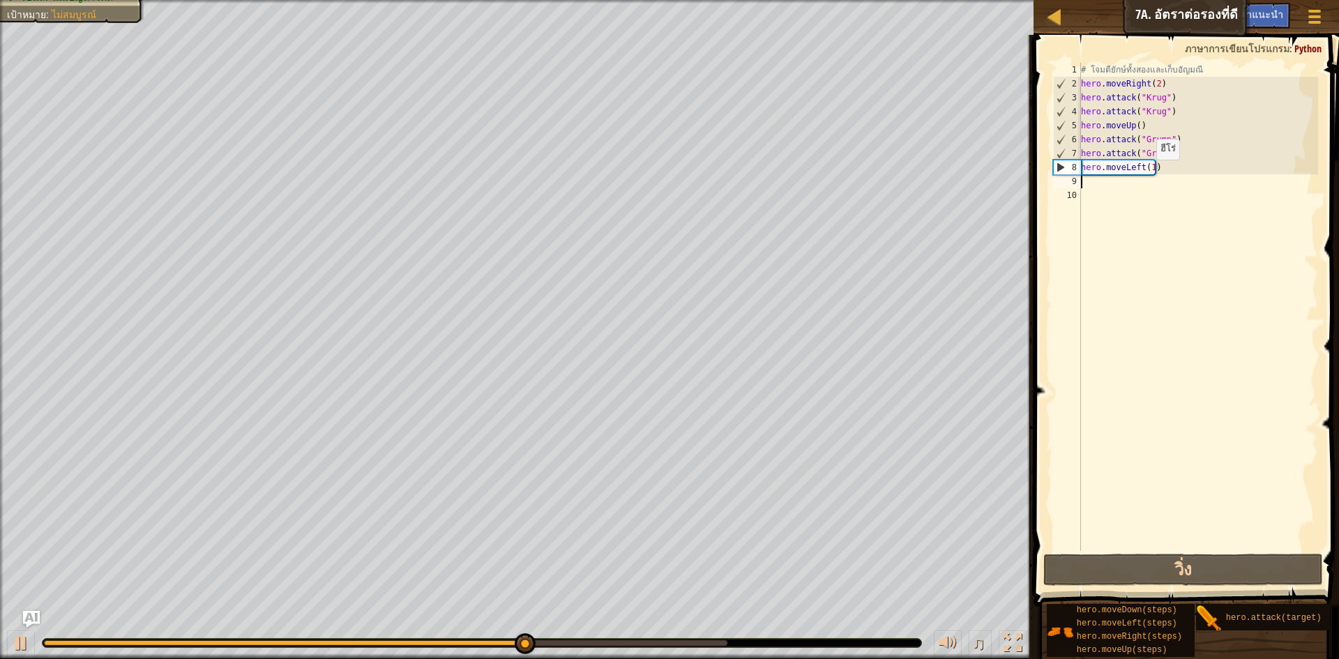
click at [1149, 174] on div "# โจมตียักษ์ทั้งสองและเก็บ[PERSON_NAME] hero . moveRight ( 2 ) hero . attack ( …" at bounding box center [1198, 321] width 241 height 516
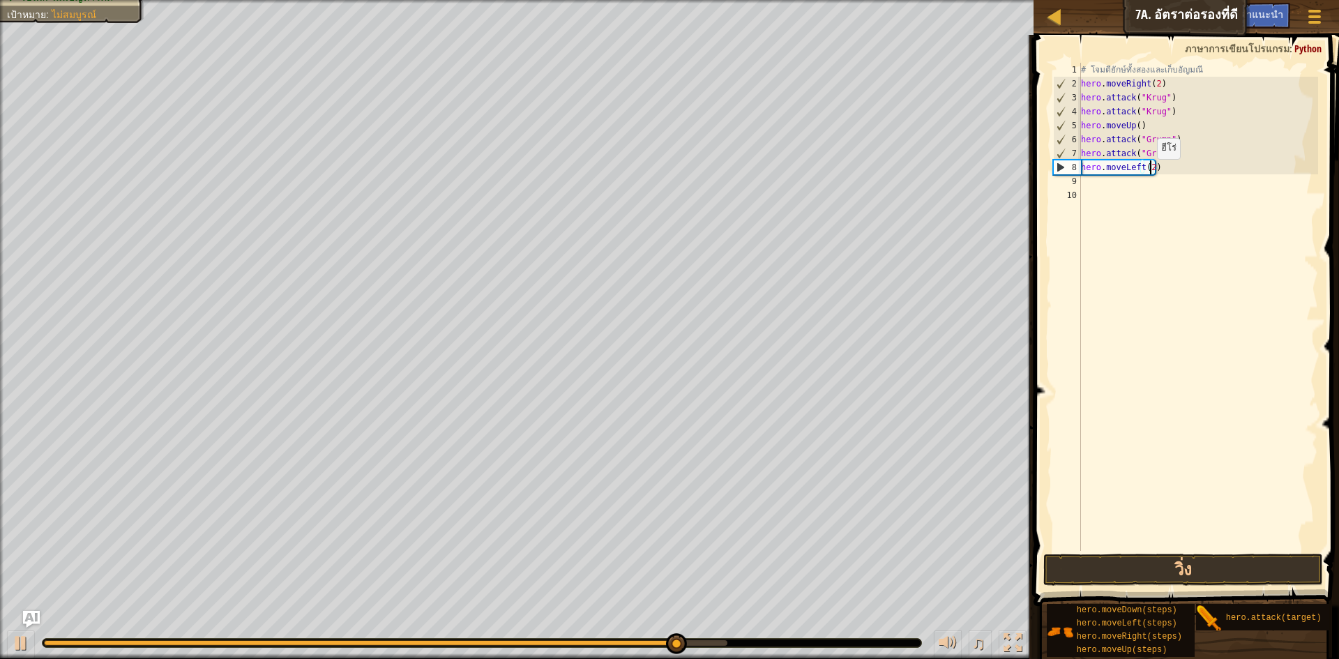
scroll to position [6, 6]
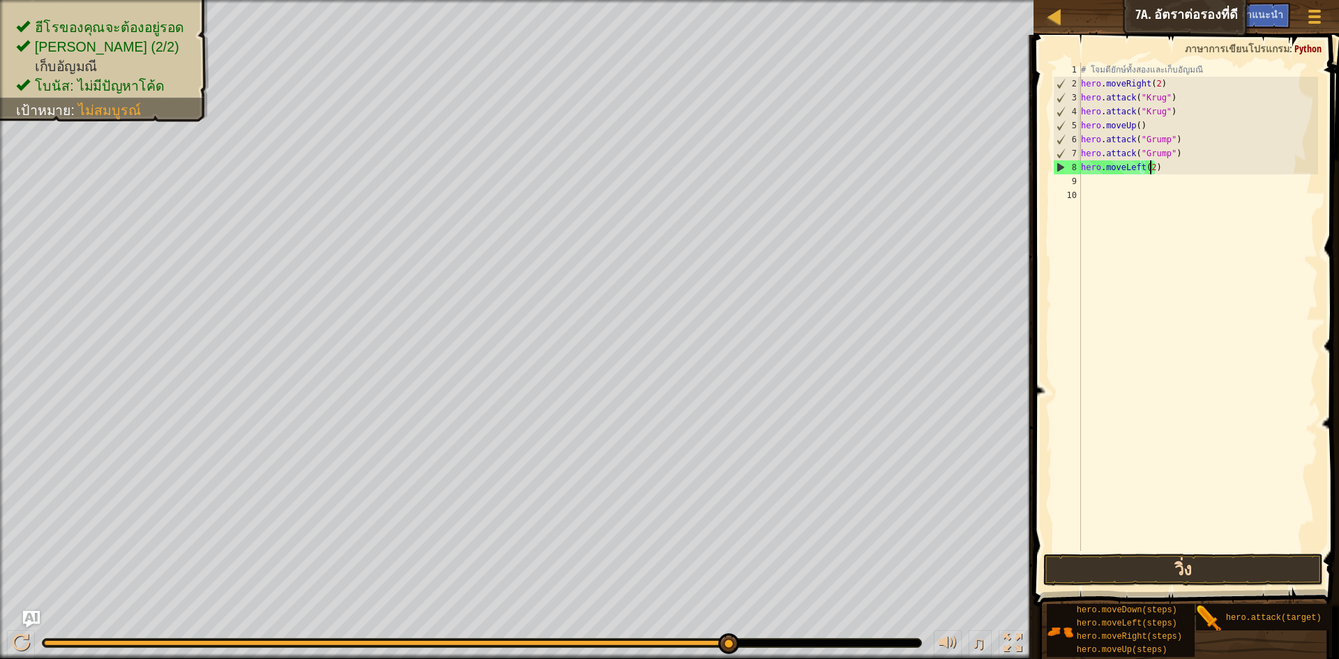
type textarea "hero.moveLeft(2)"
click at [1247, 574] on button "วิ่ง" at bounding box center [1183, 570] width 280 height 32
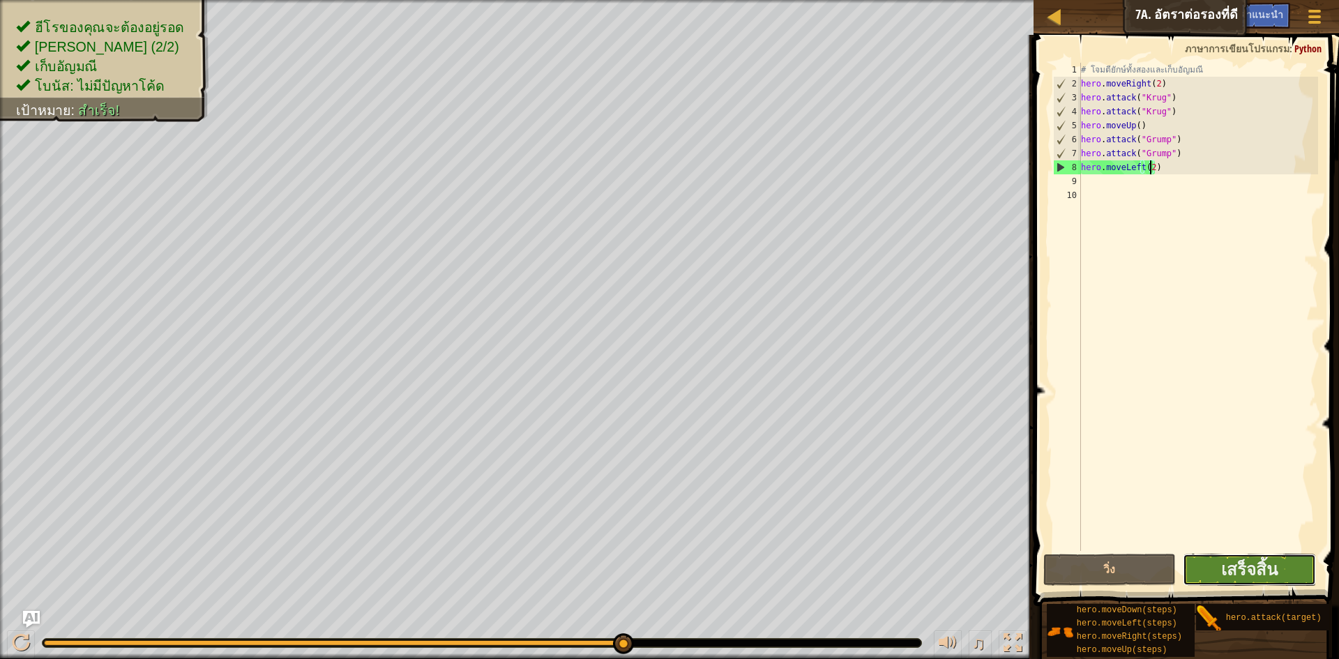
click at [1285, 582] on button "เสร็จสิ้น" at bounding box center [1249, 570] width 133 height 32
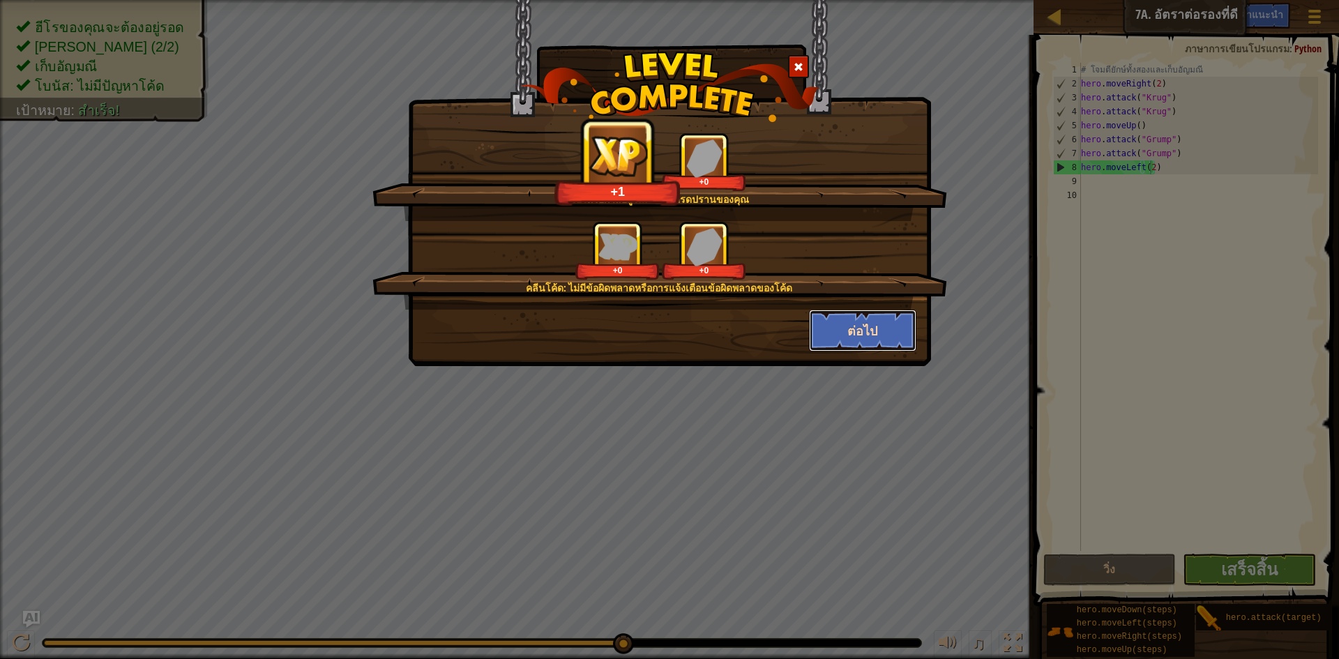
click at [853, 319] on button "ต่อไป" at bounding box center [863, 331] width 108 height 42
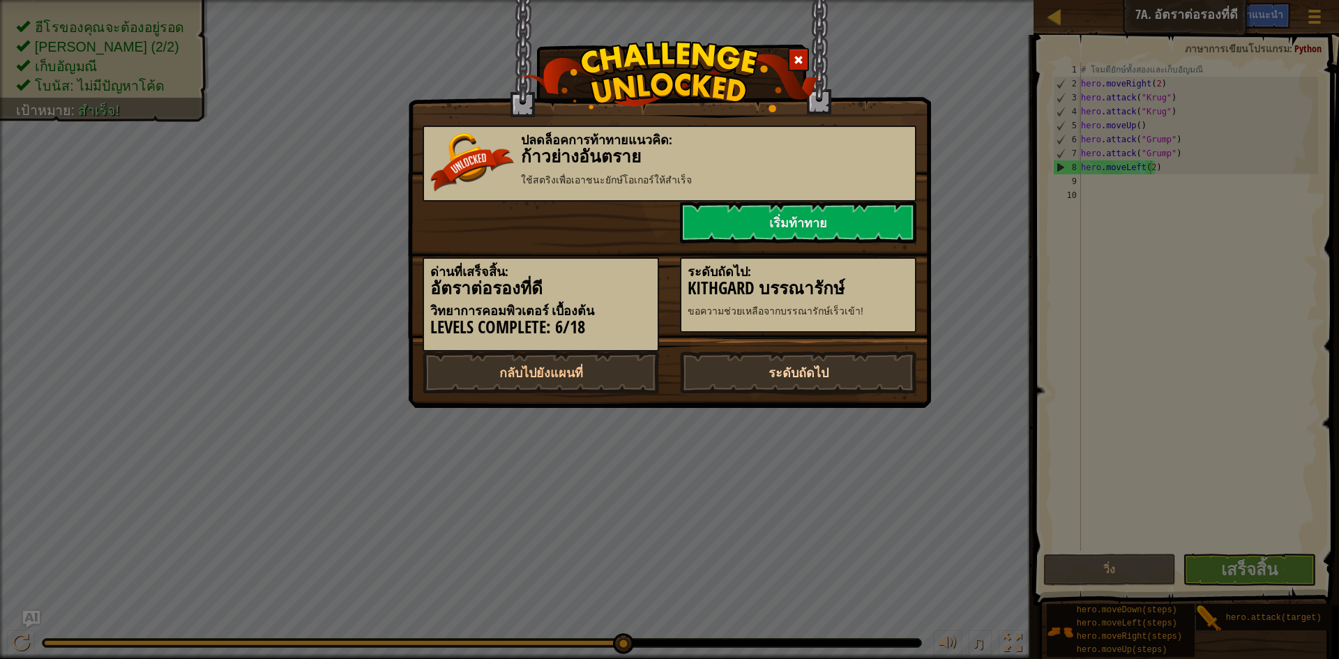
click at [803, 391] on link "ระดับถัดไป" at bounding box center [798, 373] width 236 height 42
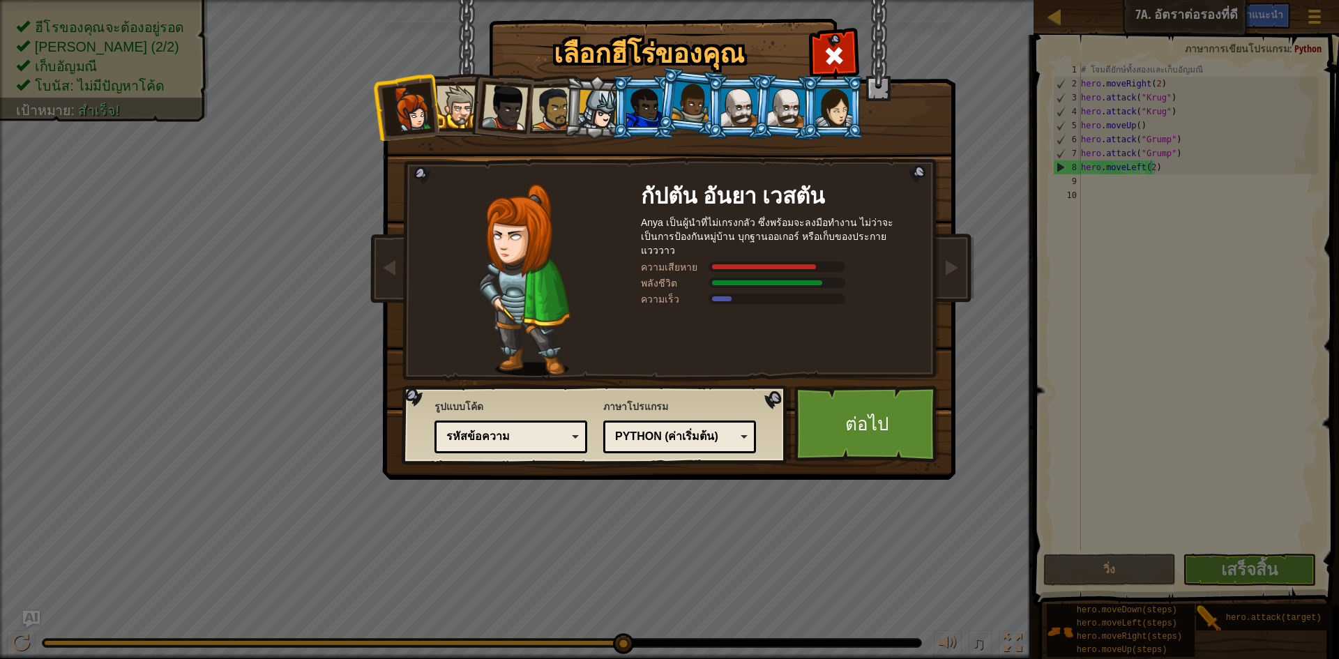
click at [987, 450] on div "เลือกฮีโร่ของคุณ 186 [PERSON_NAME] Anya เป็นผู้นำ[PERSON_NAME]เกรงกลัว ซึ่งพร้อ…" at bounding box center [669, 329] width 1339 height 659
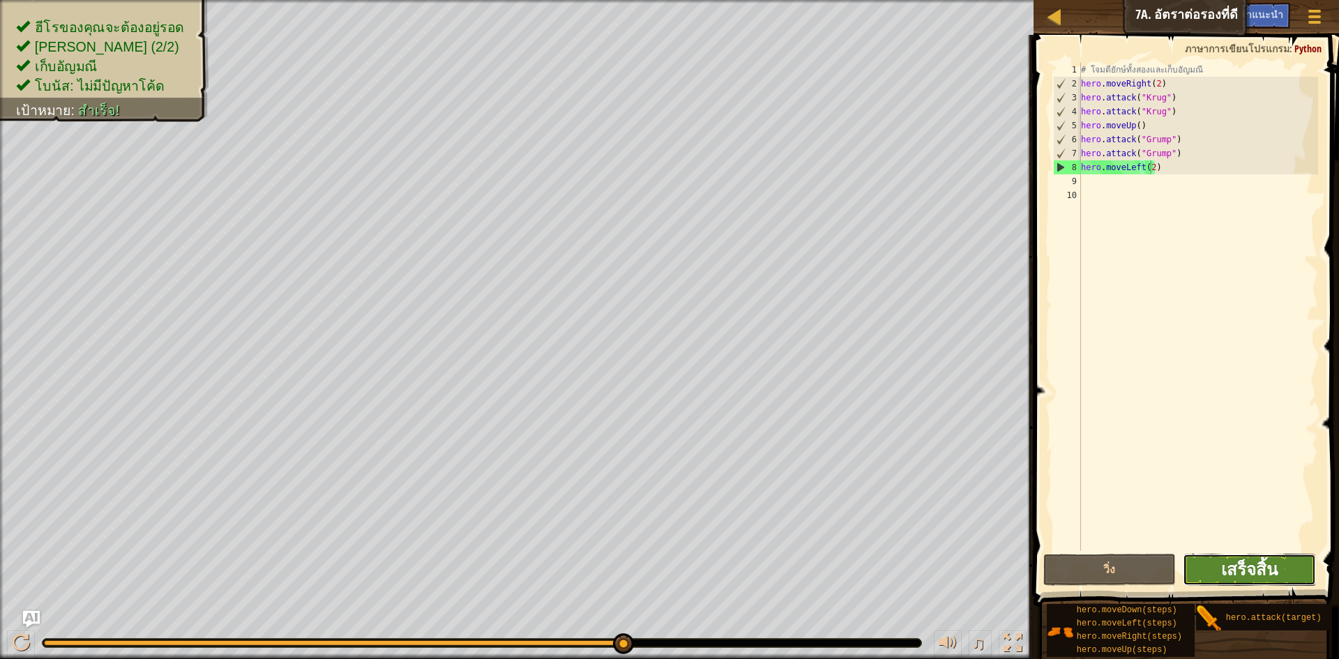
click at [1261, 565] on span "เสร็จสิ้น" at bounding box center [1249, 569] width 56 height 22
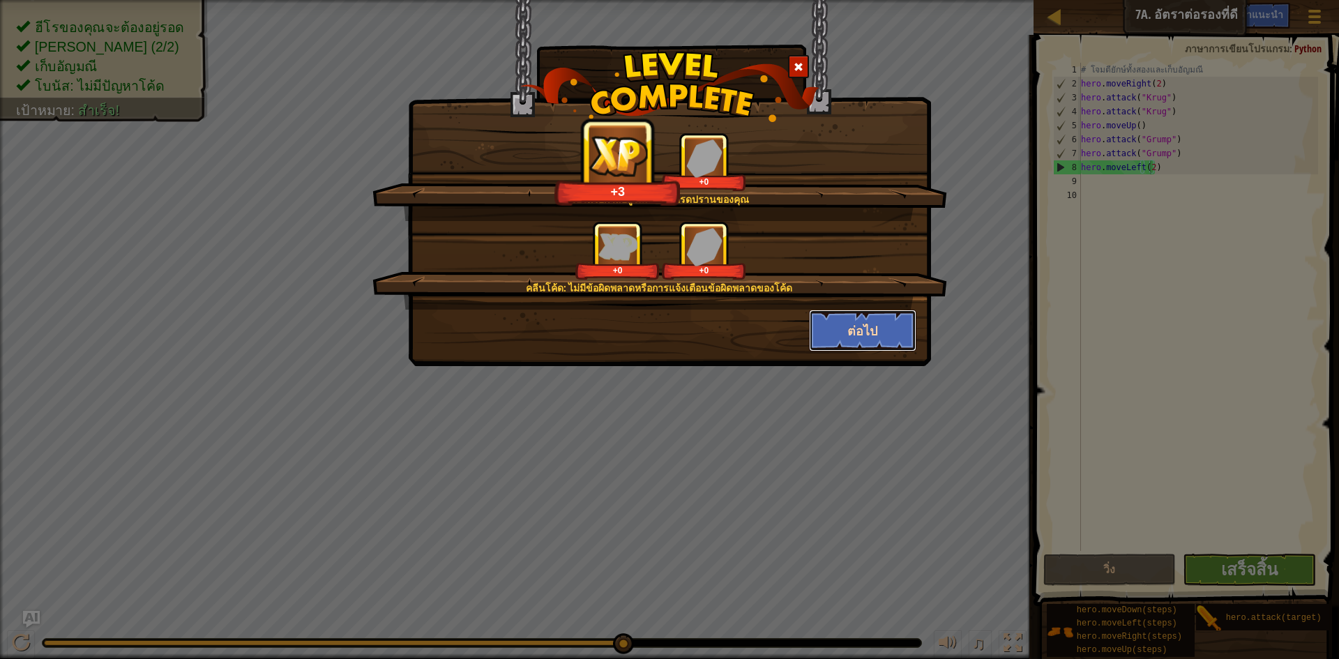
click at [886, 319] on button "ต่อไป" at bounding box center [863, 331] width 108 height 42
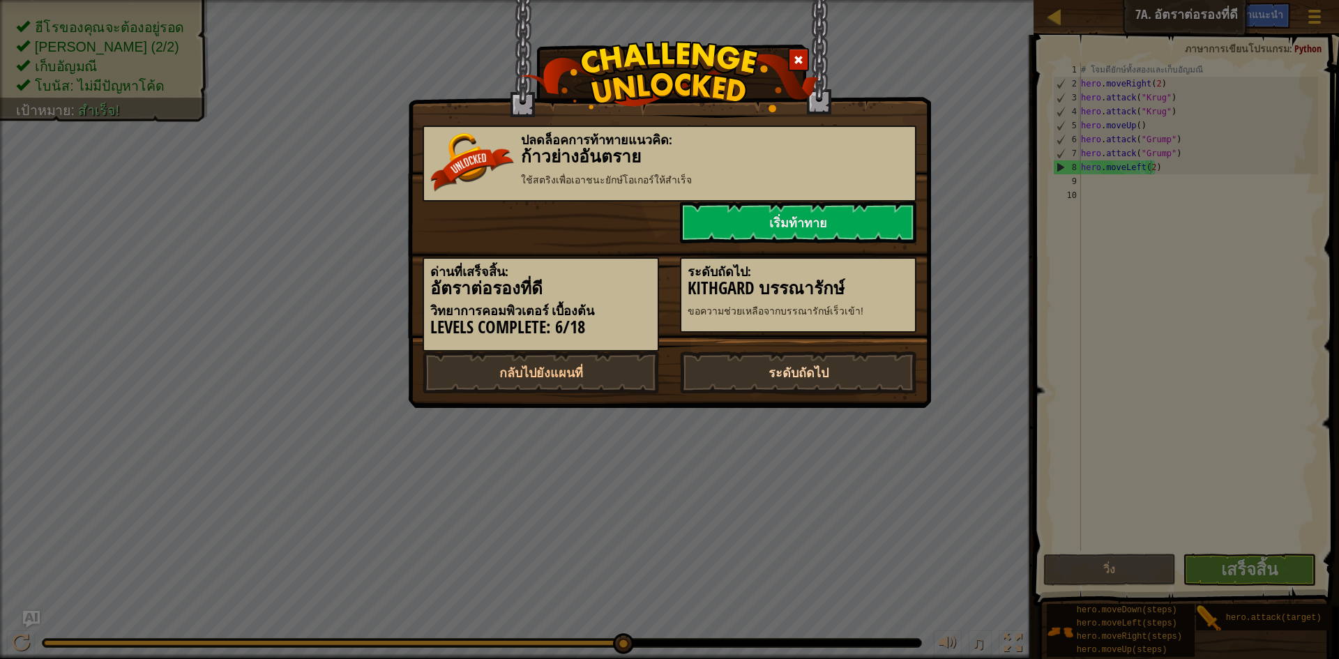
click at [850, 377] on link "ระดับถัดไป" at bounding box center [798, 373] width 236 height 42
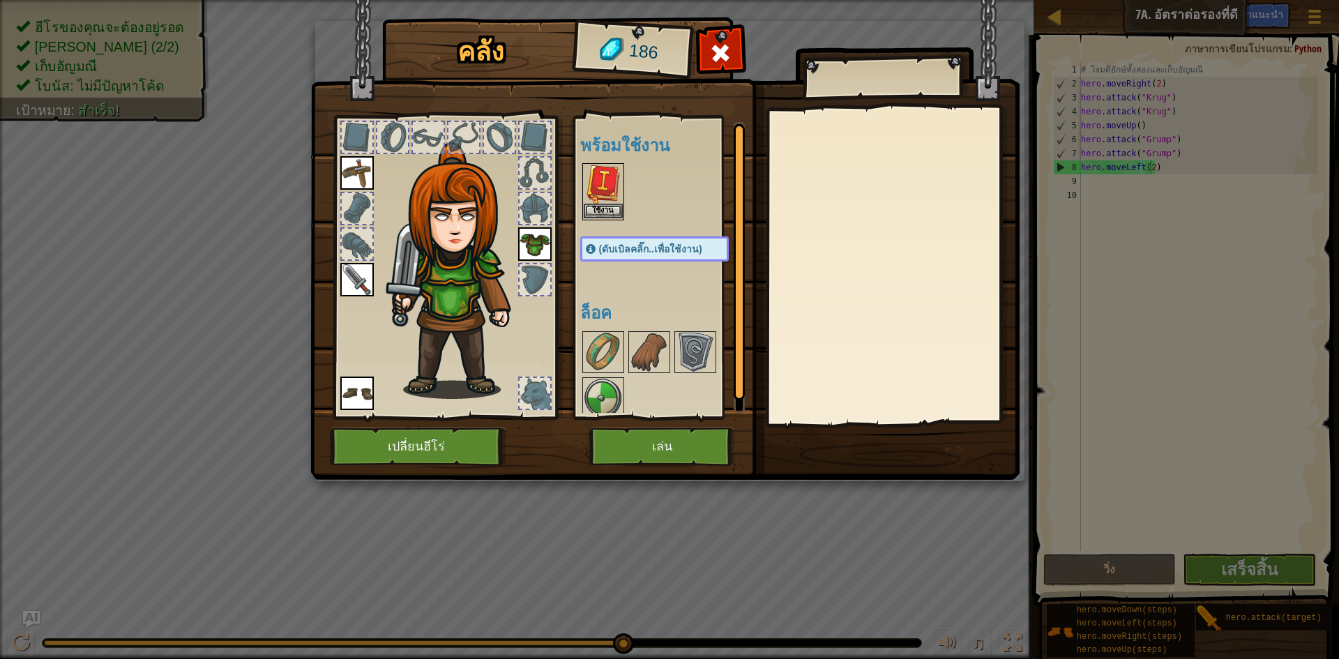
click at [607, 180] on img at bounding box center [603, 184] width 39 height 39
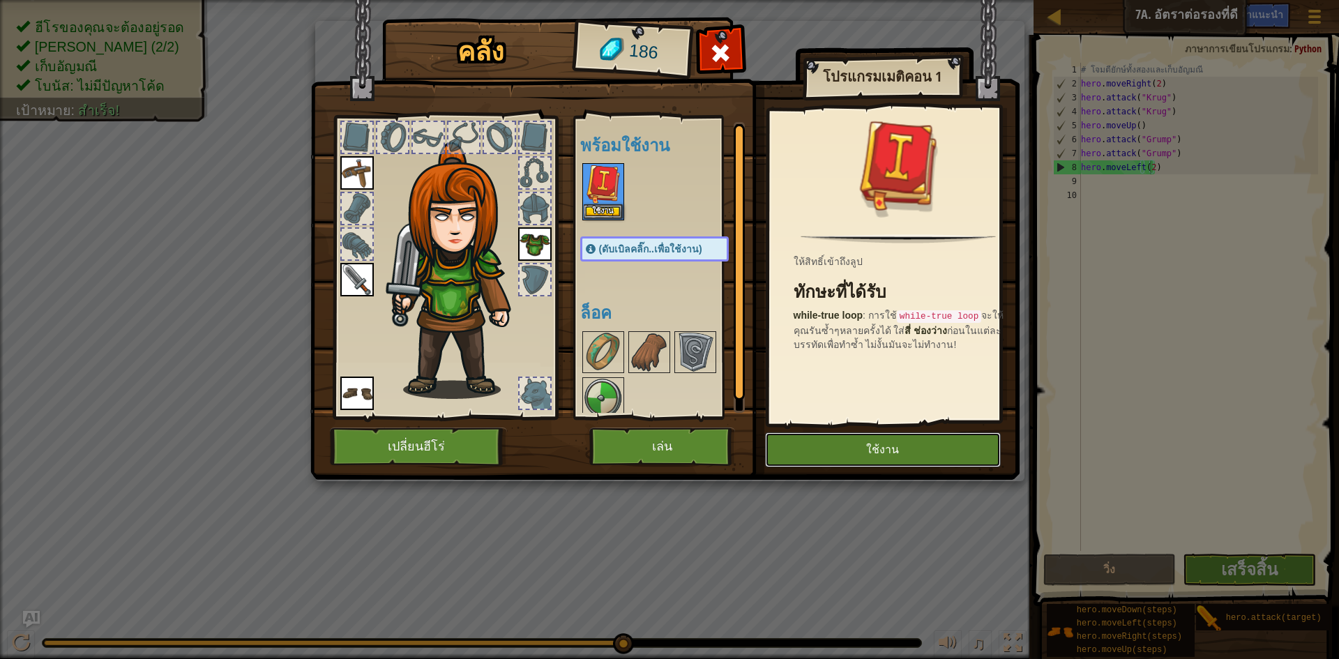
click at [912, 445] on button "ใช้งาน" at bounding box center [883, 449] width 236 height 35
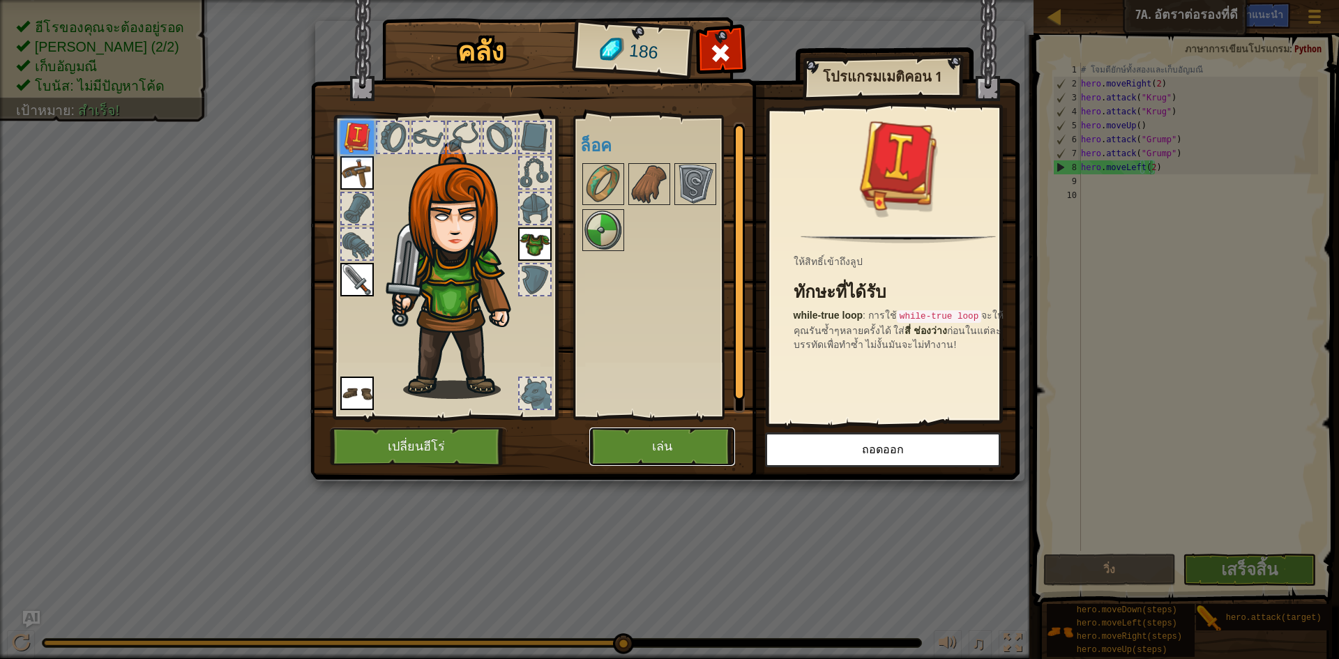
click at [712, 448] on button "เล่น" at bounding box center [662, 447] width 146 height 38
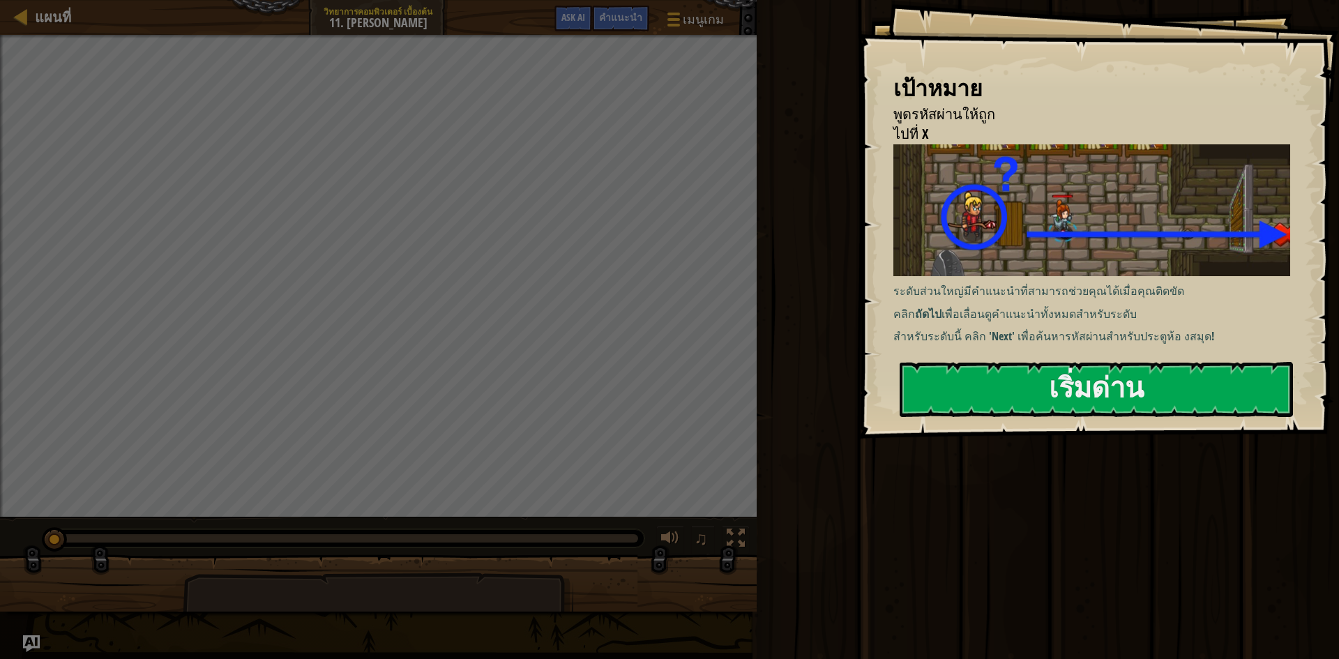
click at [1238, 317] on p "คลิก ถัดไป เพื่อเลื่อนดูคำแนะนำทั้งหมดสำหรับระดับ" at bounding box center [1097, 314] width 409 height 16
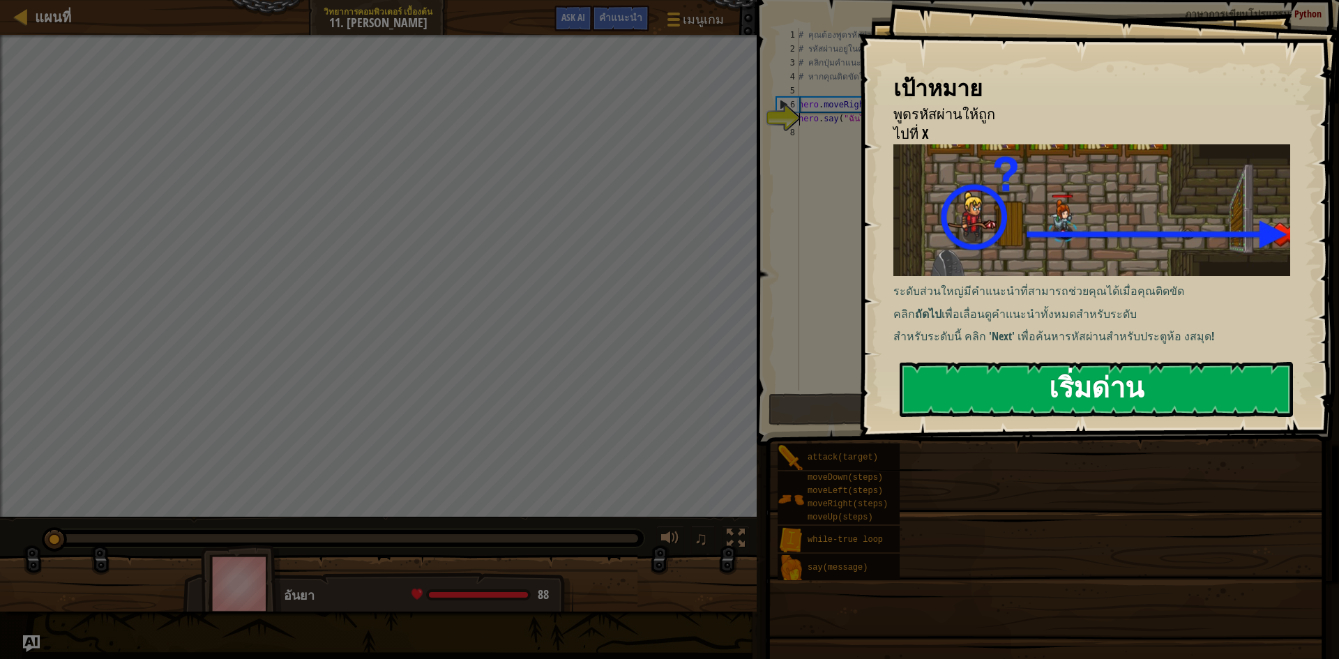
click at [1223, 372] on button "เริ่มด่าน" at bounding box center [1096, 389] width 393 height 55
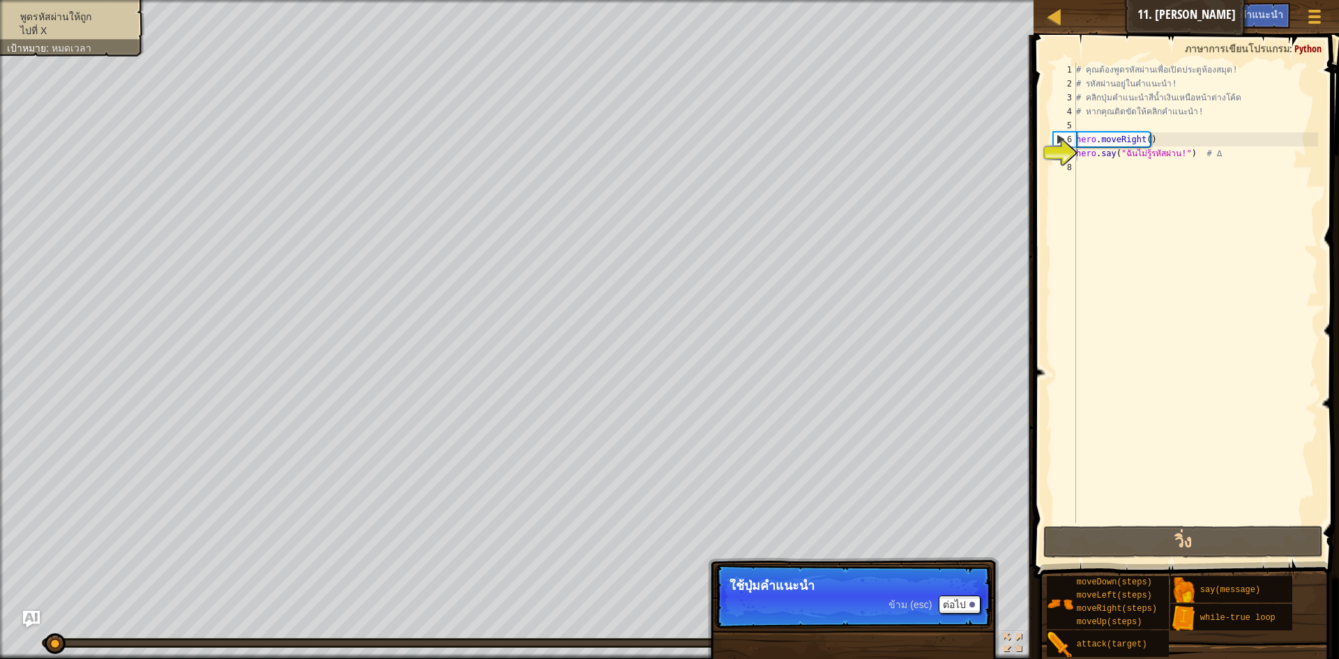
click at [102, 24] on li "ไปที่ X" at bounding box center [70, 31] width 127 height 14
click at [1285, 15] on div "คำแนะนำ" at bounding box center [1261, 16] width 57 height 26
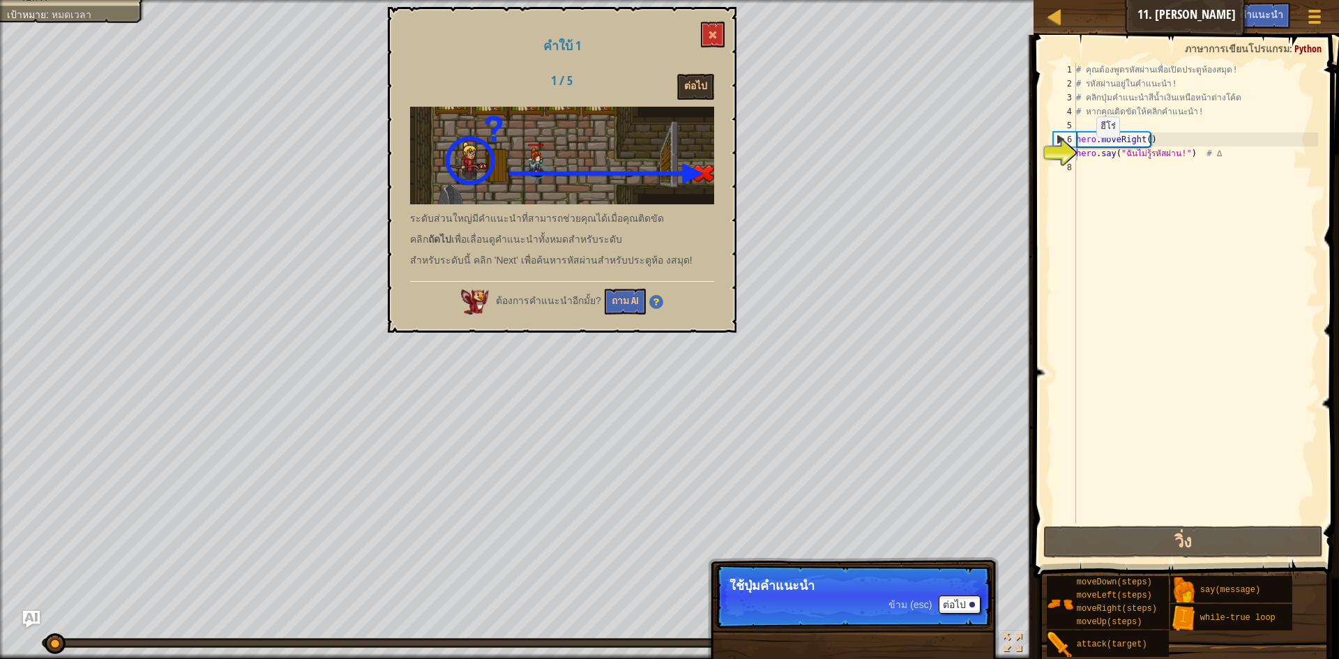
click at [703, 68] on div "คำใบ้ 1 1 / 5 ต่อไป ระดับส่วนใหญ่[PERSON_NAME]แนะนำที่[PERSON_NAME]ช่วยคุณได้เม…" at bounding box center [562, 170] width 349 height 326
drag, startPoint x: 703, startPoint y: 68, endPoint x: 696, endPoint y: 83, distance: 16.9
click at [702, 69] on div "คำใบ้ 1 1 / 5 ต่อไป ระดับส่วนใหญ่[PERSON_NAME]แนะนำที่[PERSON_NAME]ช่วยคุณได้เม…" at bounding box center [562, 170] width 349 height 326
click at [695, 86] on button "ต่อไป" at bounding box center [695, 87] width 37 height 26
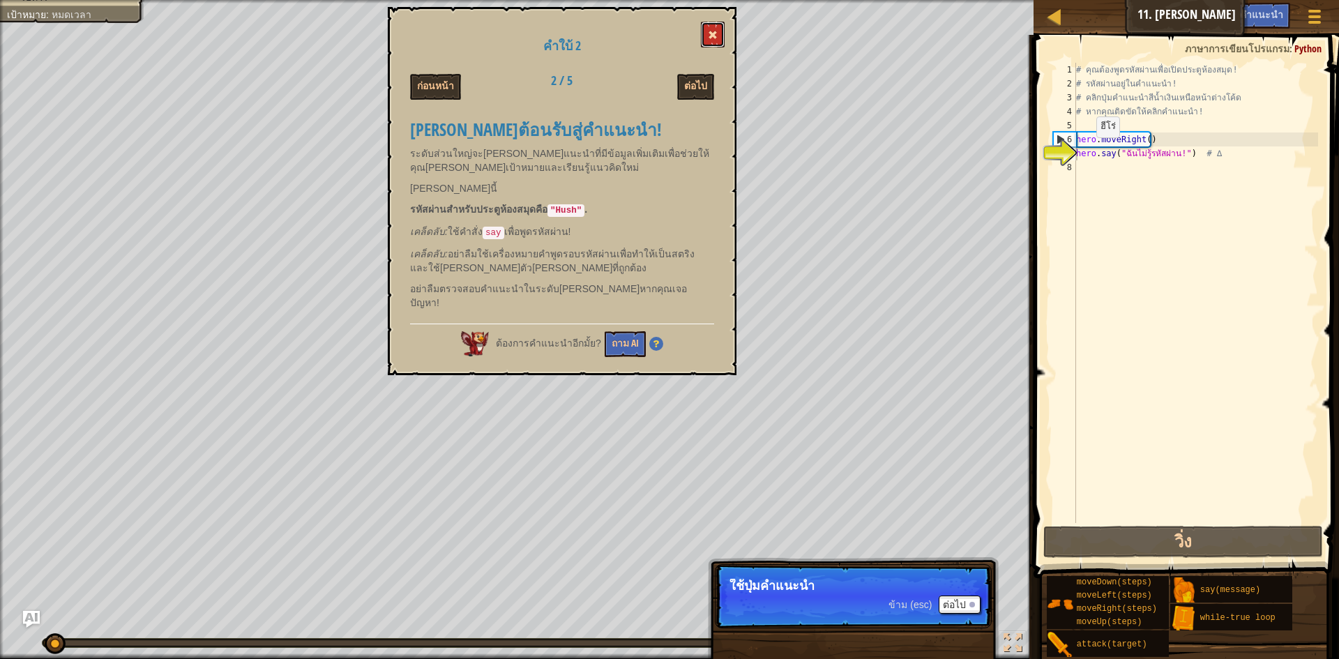
click at [708, 26] on button at bounding box center [713, 35] width 24 height 26
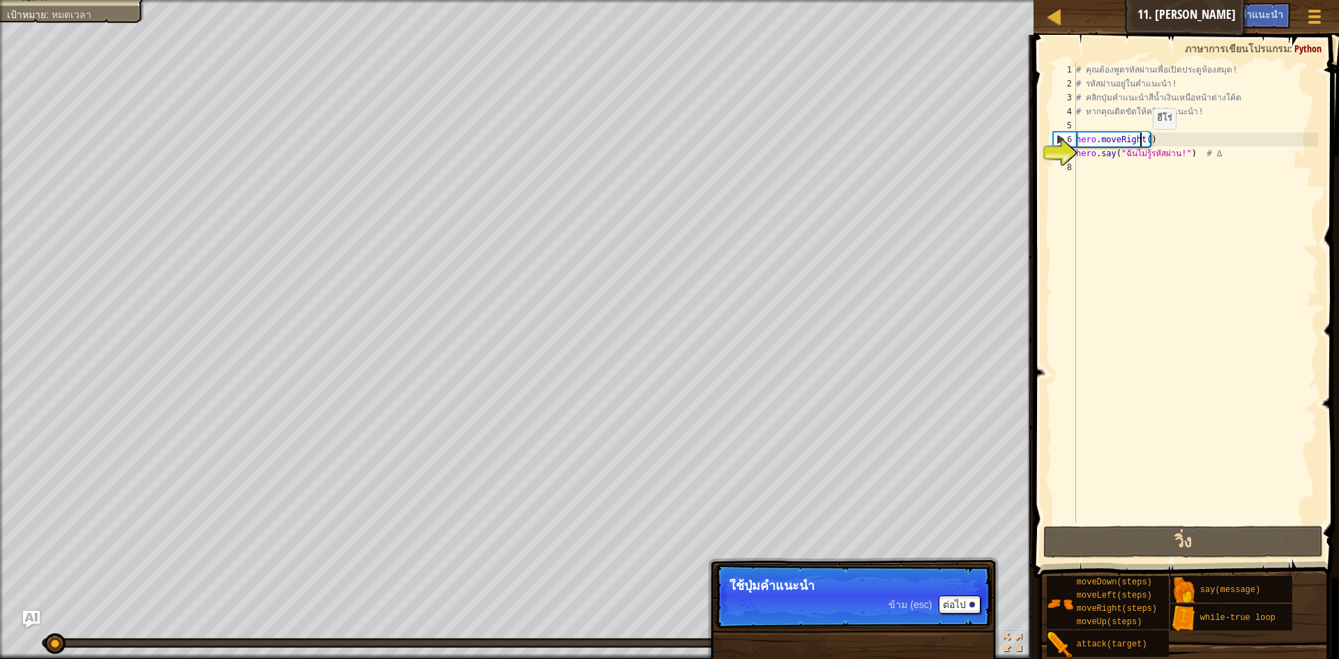
click at [1141, 143] on div "# คุณต้องพูดรหัสผ่านเพื่อเปิดประตูห้องสมุด! # รหัสผ่านอยู่ในคำแนะนำ! # คลิกปุ่ม…" at bounding box center [1195, 307] width 245 height 488
click at [1146, 139] on div "# คุณต้องพูดรหัสผ่านเพื่อเปิดประตูห้องสมุด! # รหัสผ่านอยู่ในคำแนะนำ! # คลิกปุ่ม…" at bounding box center [1195, 307] width 245 height 488
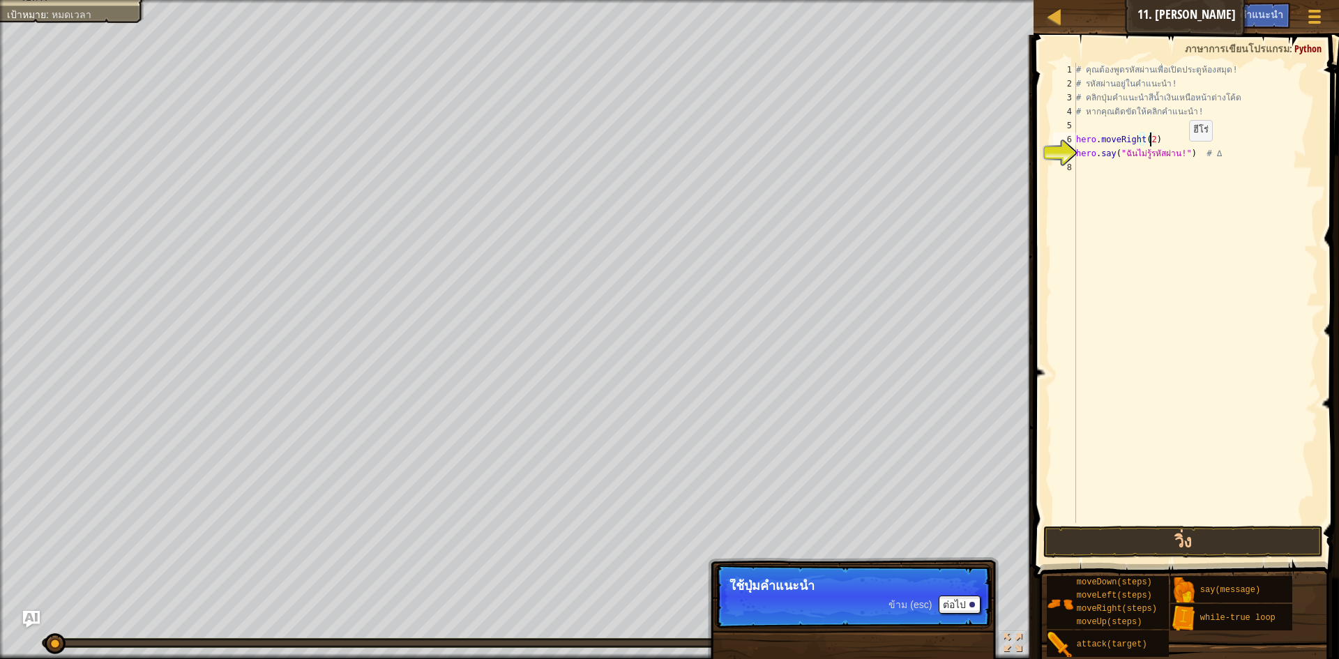
click at [1177, 155] on div "# คุณต้องพูดรหัสผ่านเพื่อเปิดประตูห้องสมุด! # รหัสผ่านอยู่ในคำแนะนำ! # คลิกปุ่ม…" at bounding box center [1195, 307] width 245 height 488
click at [1145, 158] on div "# คุณต้องพูดรหัสผ่านเพื่อเปิดประตูห้องสมุด! # รหัสผ่านอยู่ในคำแนะนำ! # คลิกปุ่ม…" at bounding box center [1195, 307] width 245 height 488
click at [1226, 542] on button "วิ่ง" at bounding box center [1183, 542] width 280 height 32
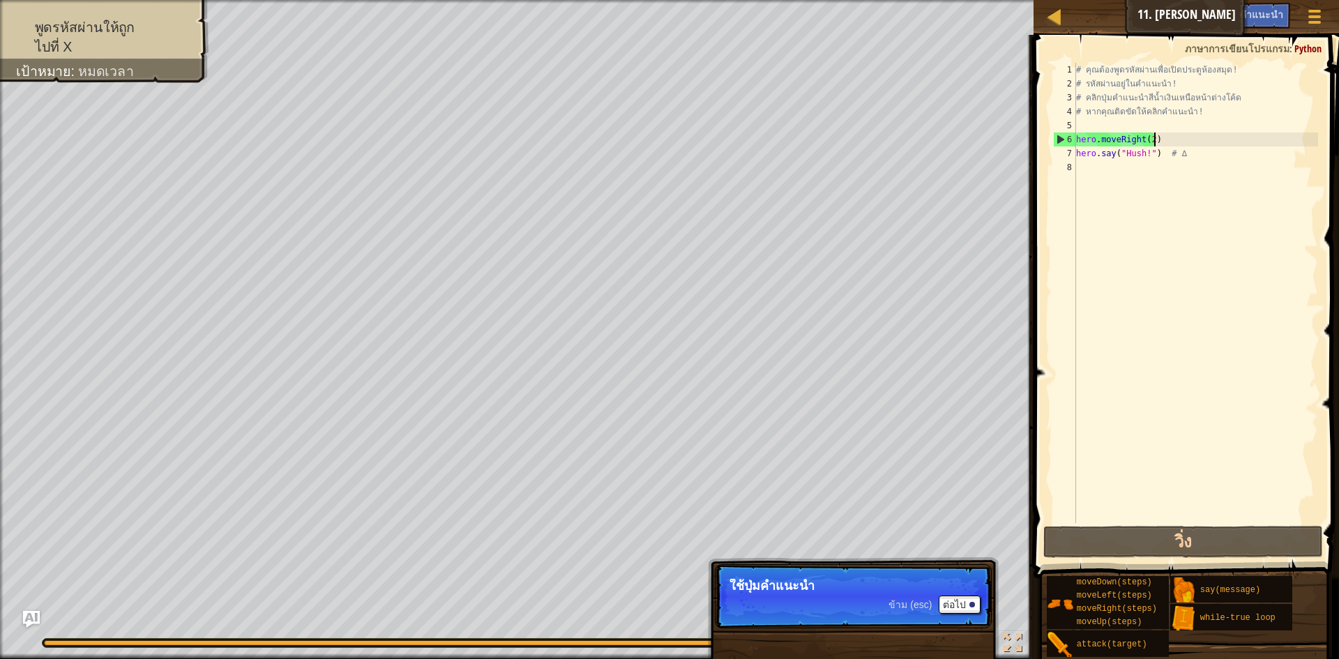
click at [1165, 141] on div "# คุณต้องพูดรหัสผ่านเพื่อเปิดประตูห้องสมุด! # รหัสผ่านอยู่ในคำแนะนำ! # คลิกปุ่ม…" at bounding box center [1195, 307] width 245 height 488
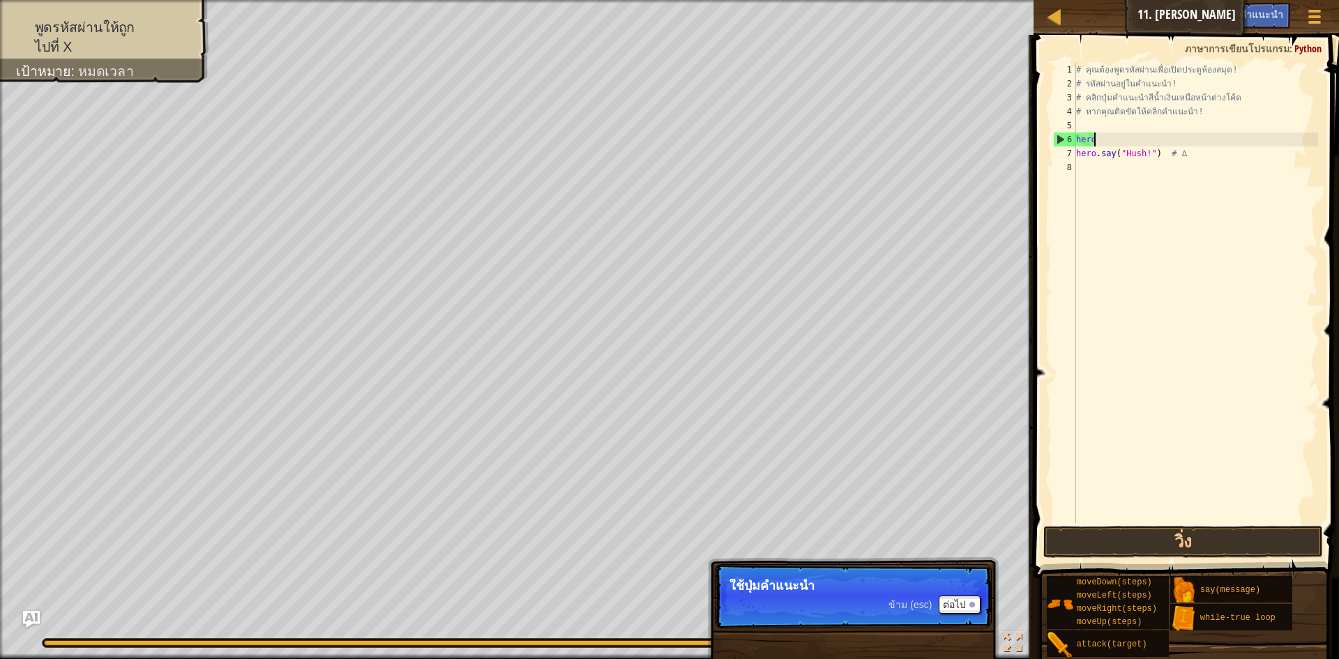
type textarea "h"
type textarea "# หากคุณติดขัดให้คลิกคำแนะนำ!"
click at [1096, 133] on div "# คุณต้องพูดรหัสผ่านเพื่อเปิดประตูห้องสมุด! # รหัสผ่านอยู่ในคำแนะนำ! # คลิกปุ่ม…" at bounding box center [1195, 307] width 245 height 488
type textarea "h"
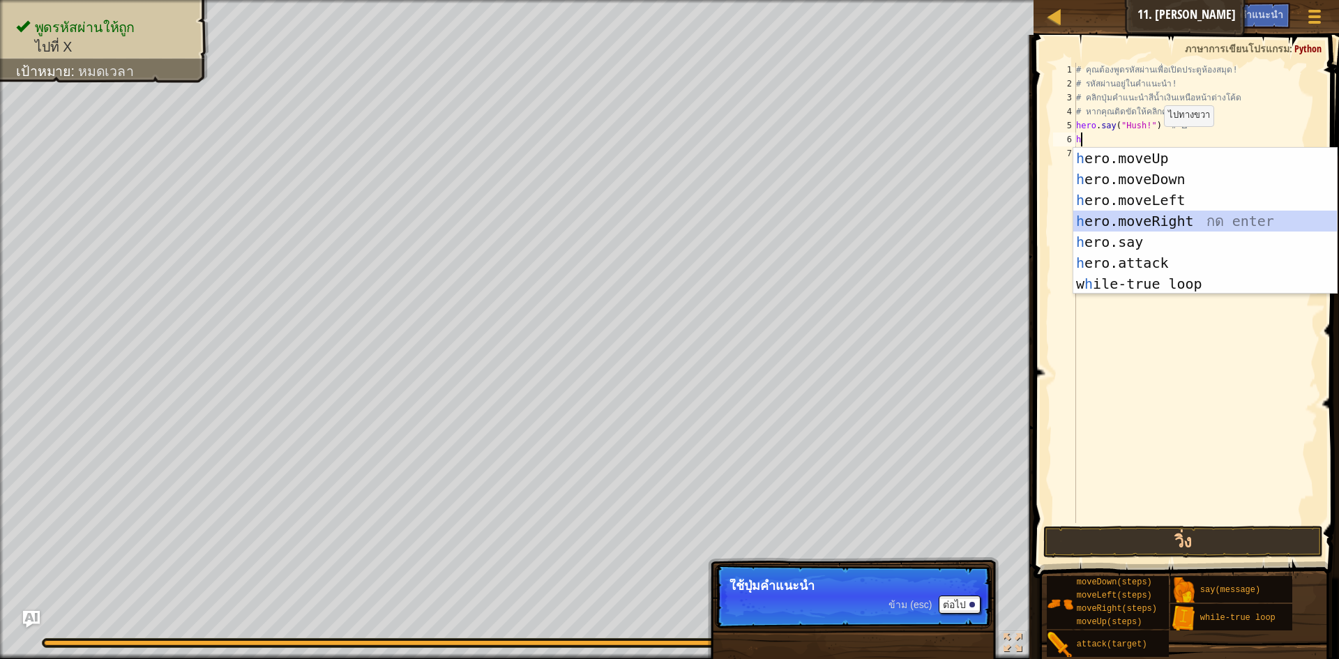
click at [1161, 230] on div "h ero.moveUp กด enter h ero.moveDown กด enter h ero.moveLeft กด enter h ero.mov…" at bounding box center [1205, 242] width 264 height 188
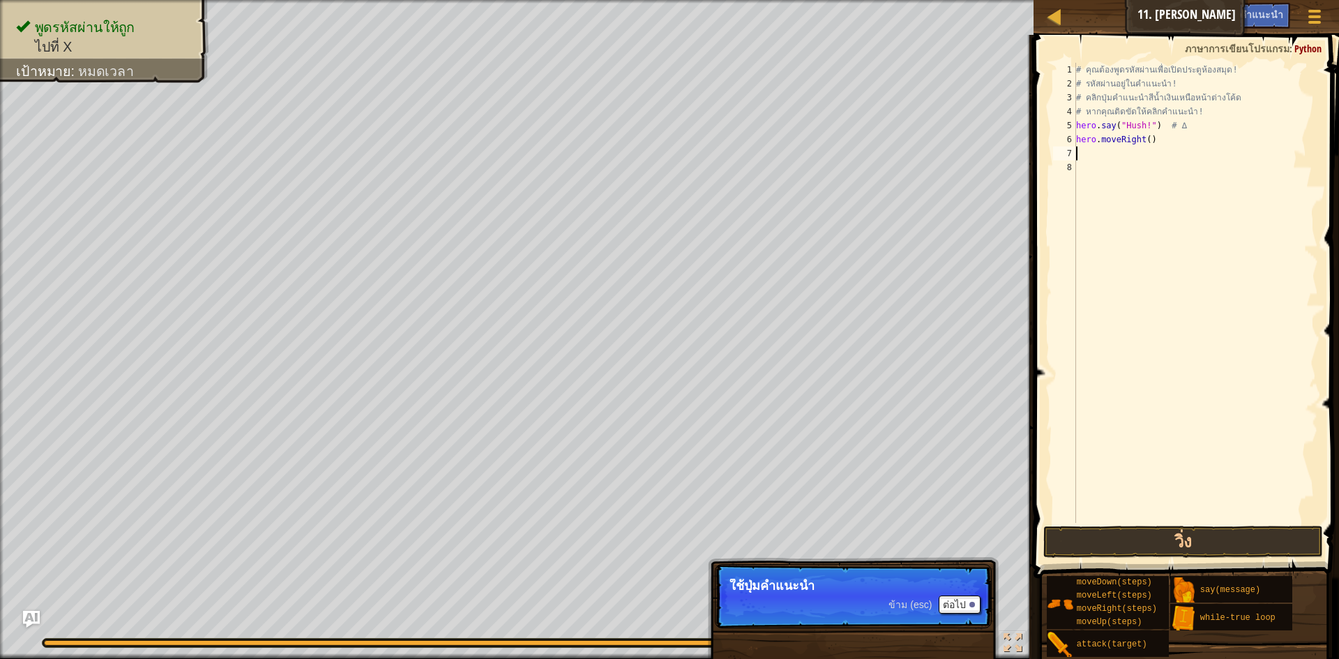
type textarea "2"
click at [1145, 143] on div "# คุณต้องพูดรหัสผ่านเพื่อเปิดประตูห้องสมุด! # รหัสผ่านอยู่ในคำแนะนำ! # คลิกปุ่ม…" at bounding box center [1195, 307] width 245 height 488
type textarea "hero.moveRight(2)"
click at [1142, 534] on button "วิ่ง" at bounding box center [1183, 542] width 280 height 32
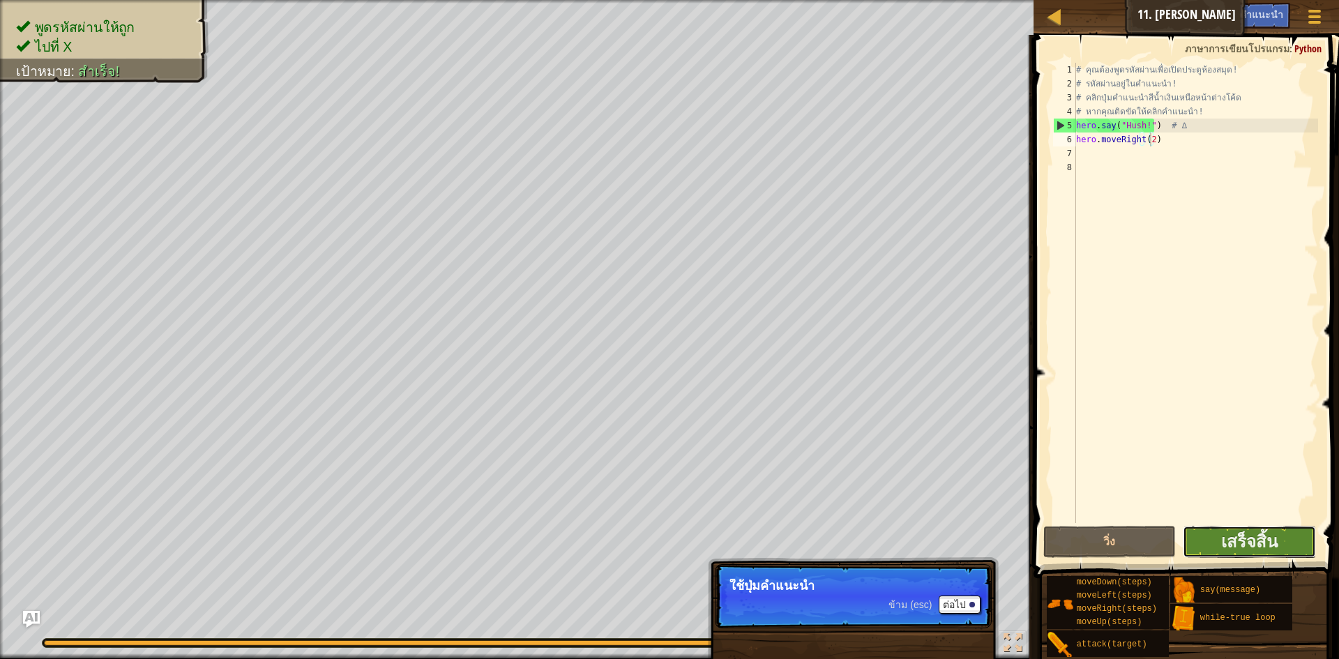
click at [1269, 552] on button "เสร็จสิ้น" at bounding box center [1249, 542] width 133 height 32
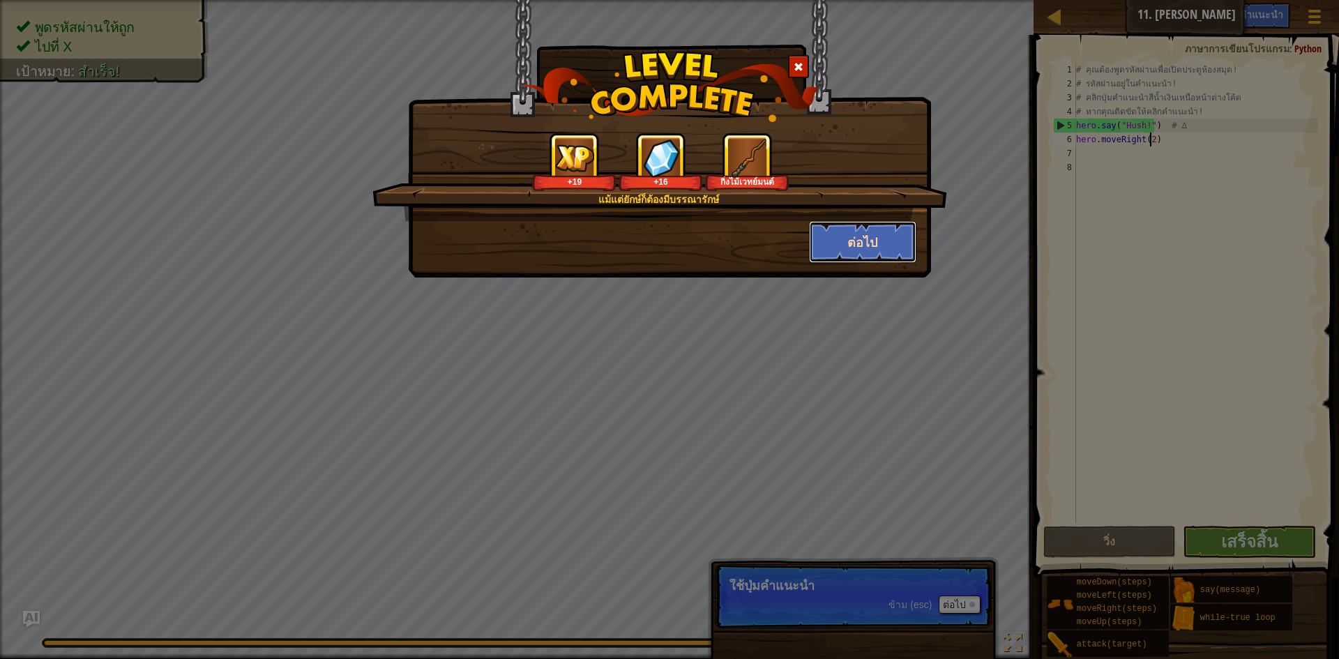
click at [845, 237] on button "ต่อไป" at bounding box center [863, 242] width 108 height 42
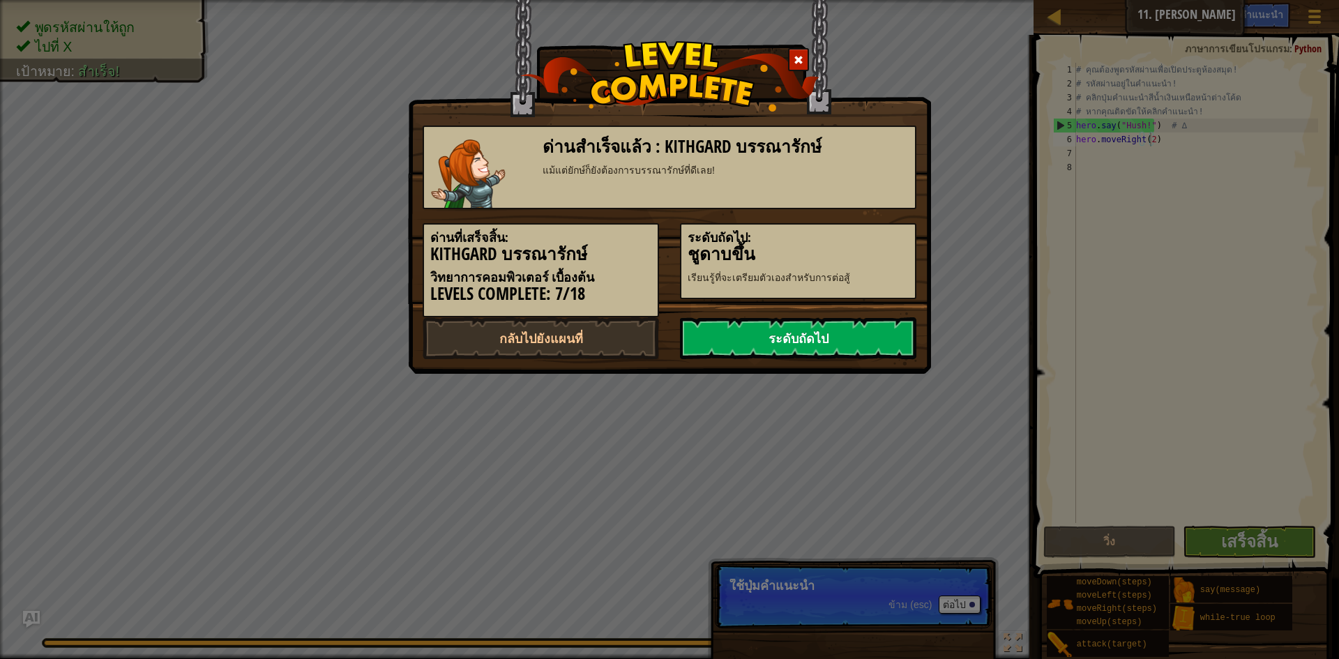
click at [838, 355] on link "ระดับถัดไป" at bounding box center [798, 338] width 236 height 42
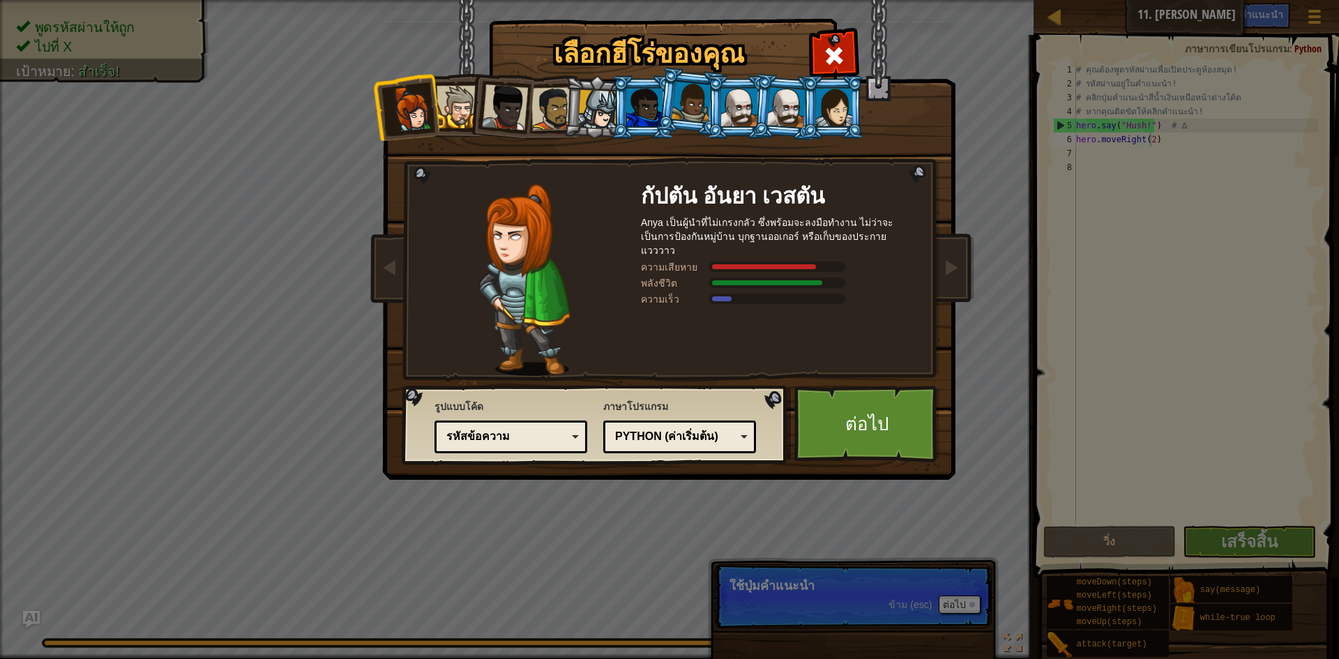
click at [594, 105] on div at bounding box center [598, 110] width 40 height 40
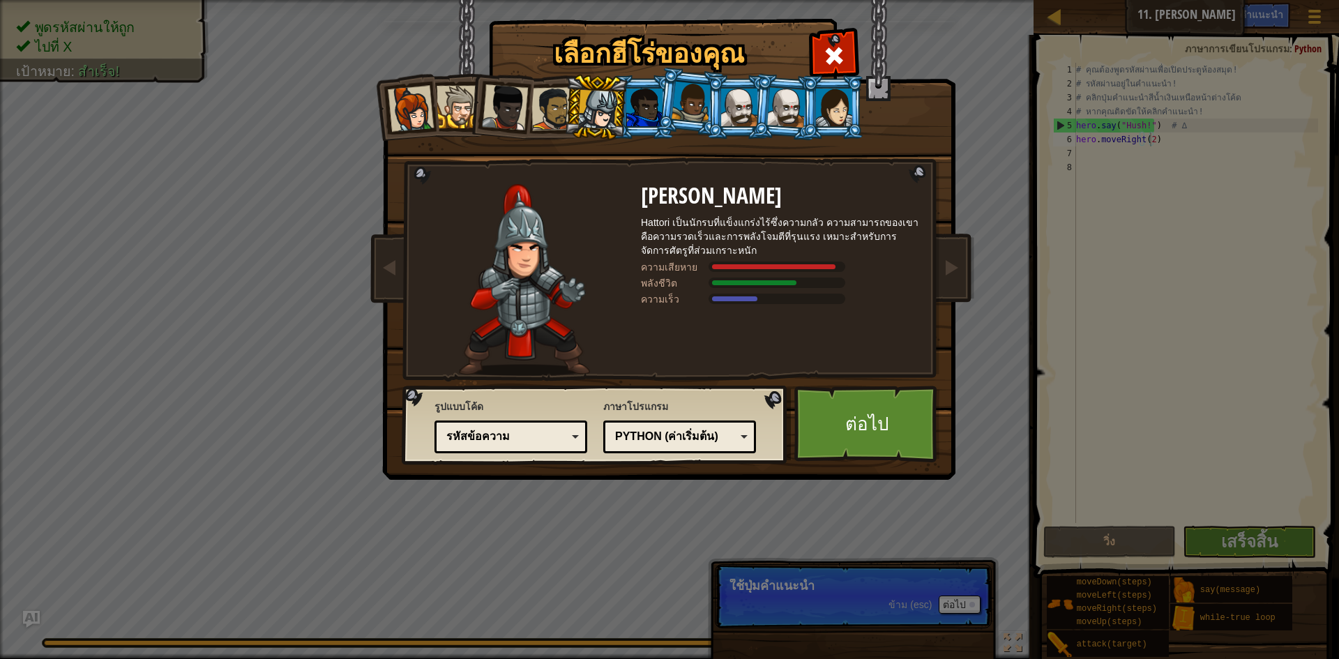
click at [418, 113] on div at bounding box center [411, 109] width 46 height 46
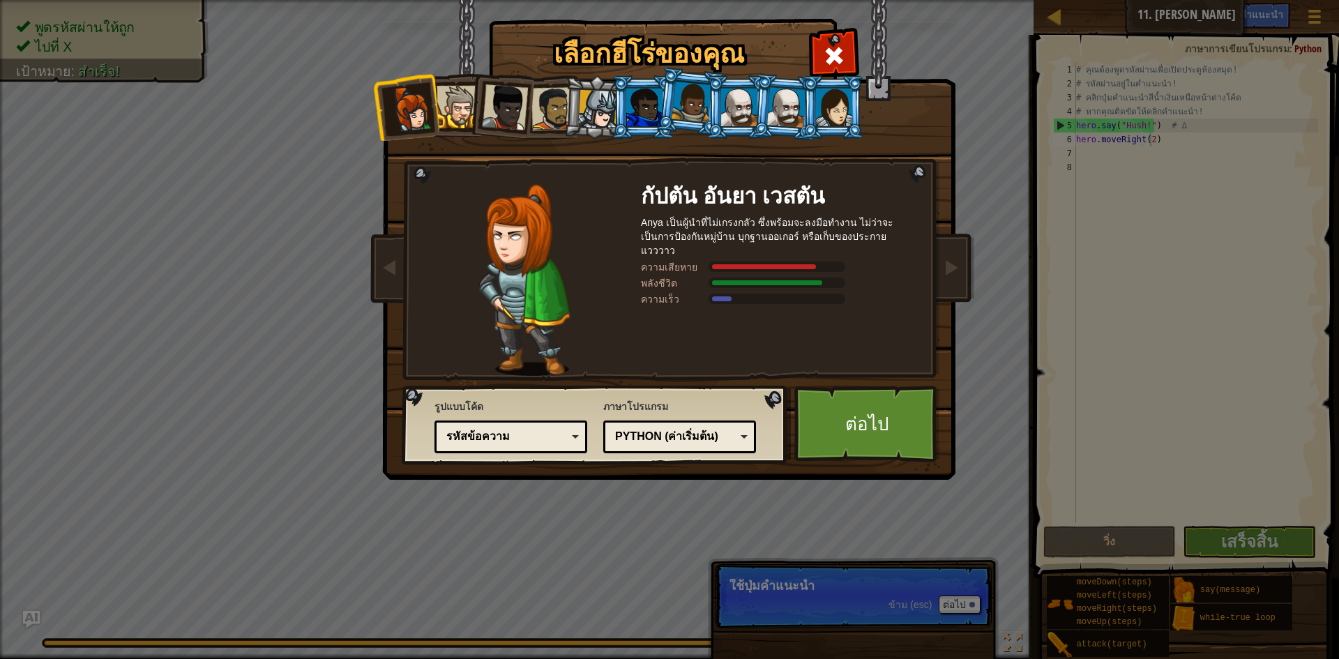
click at [462, 107] on div at bounding box center [458, 107] width 43 height 43
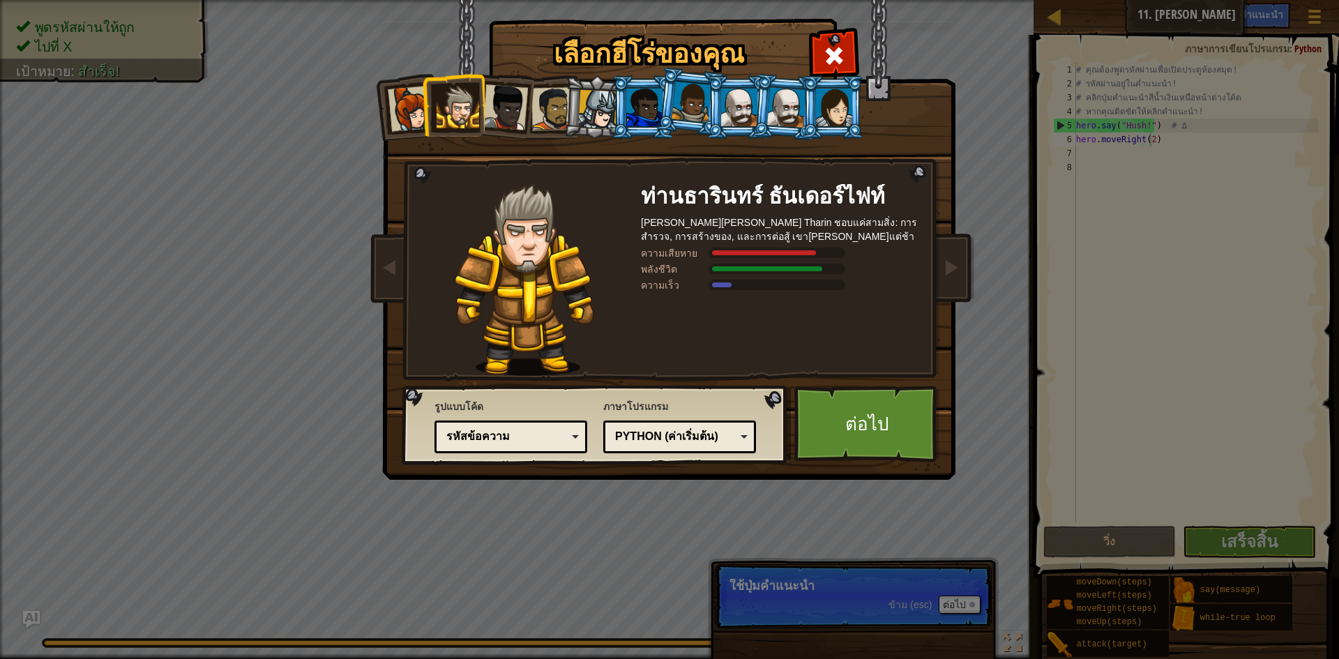
click at [750, 91] on div at bounding box center [739, 108] width 36 height 38
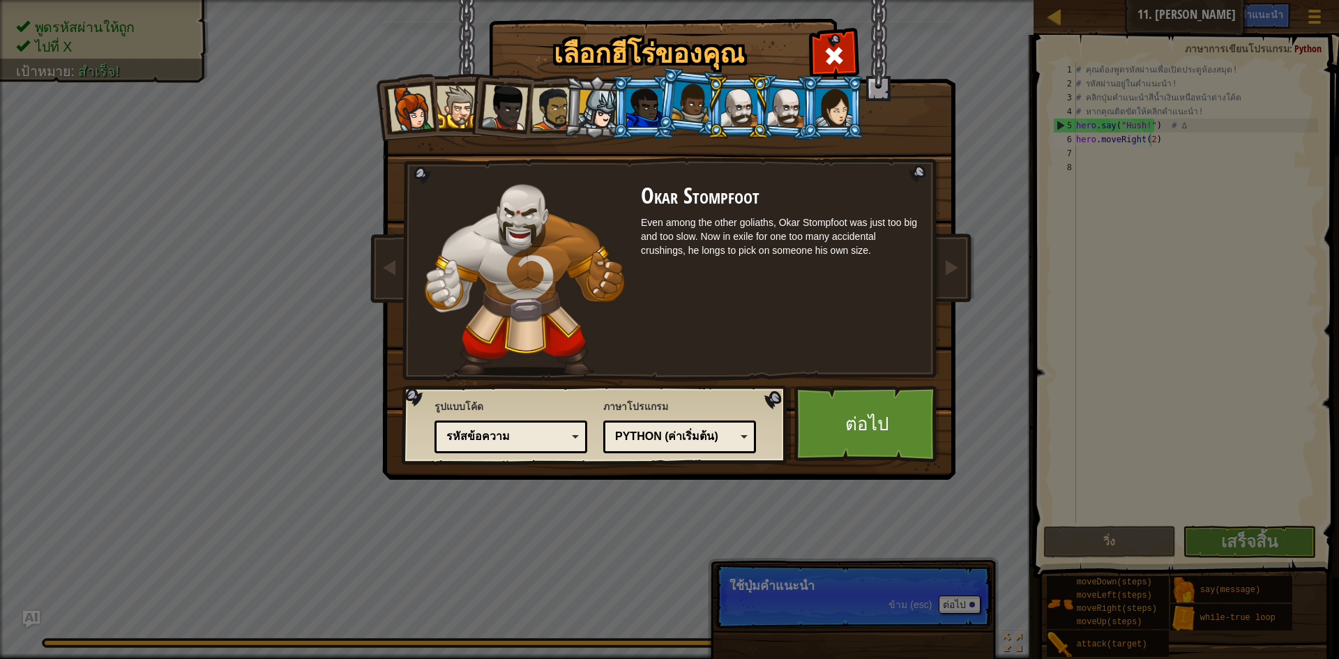
click at [846, 110] on div at bounding box center [834, 108] width 36 height 38
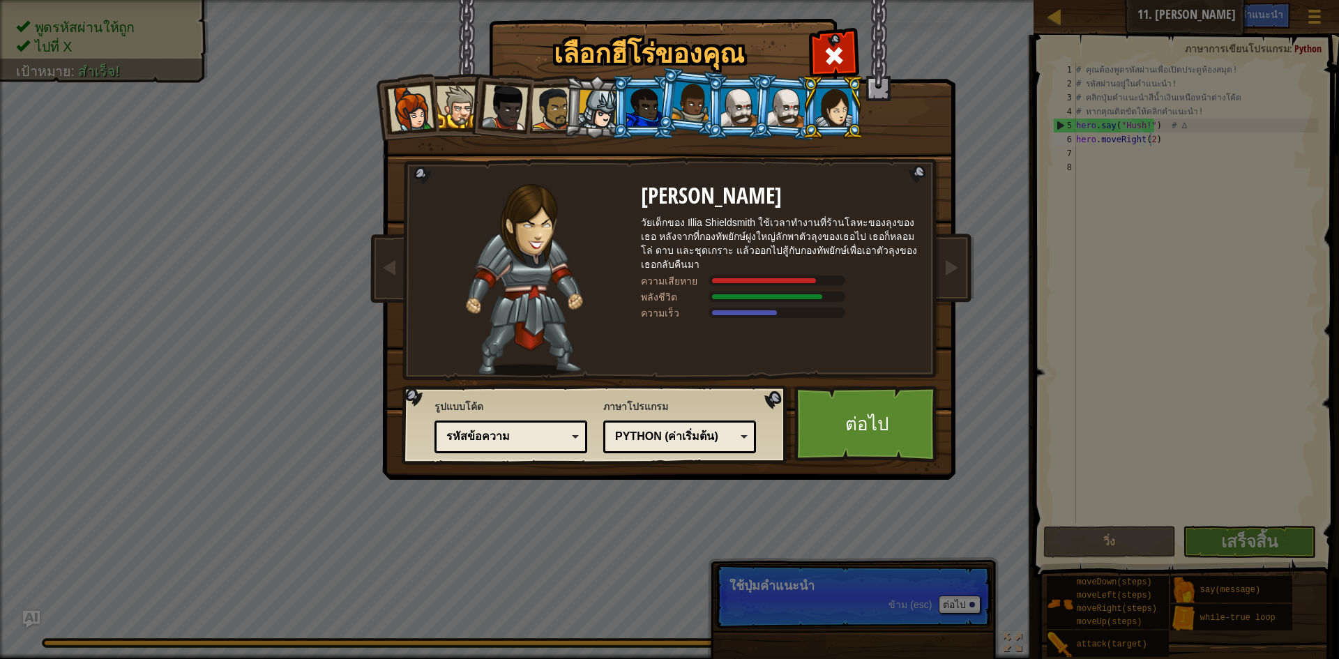
click at [642, 105] on div at bounding box center [644, 108] width 36 height 38
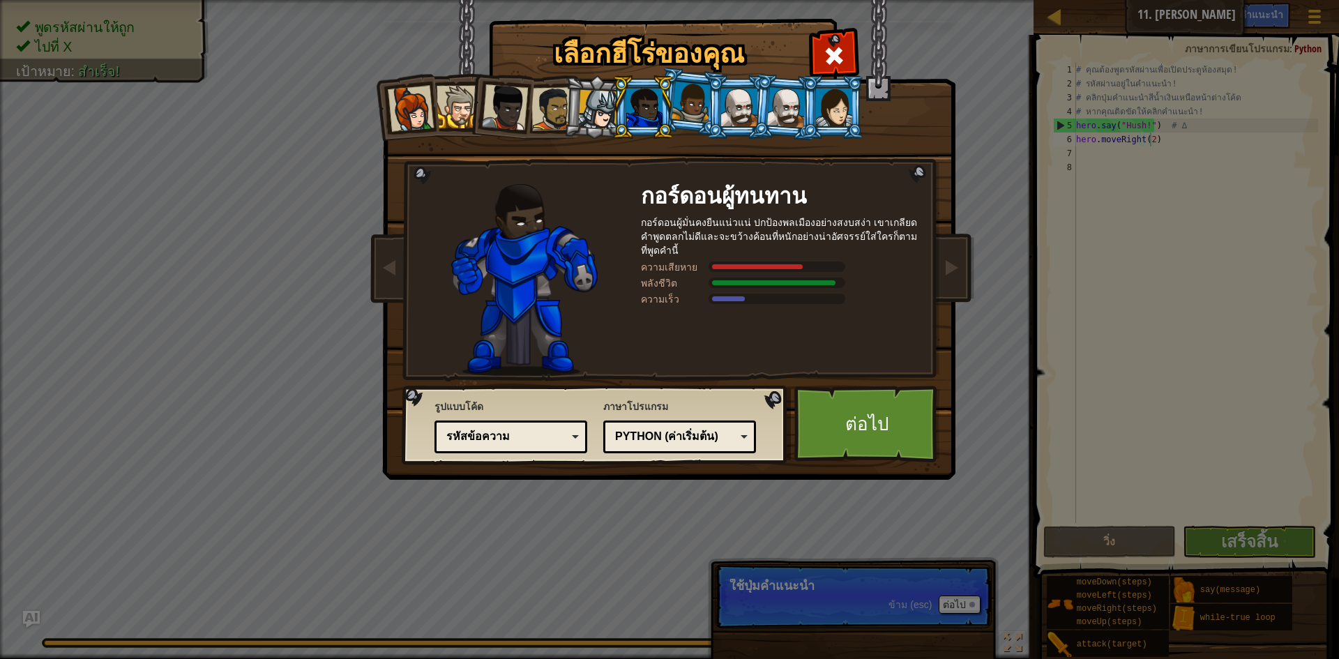
click at [607, 109] on div at bounding box center [598, 110] width 40 height 40
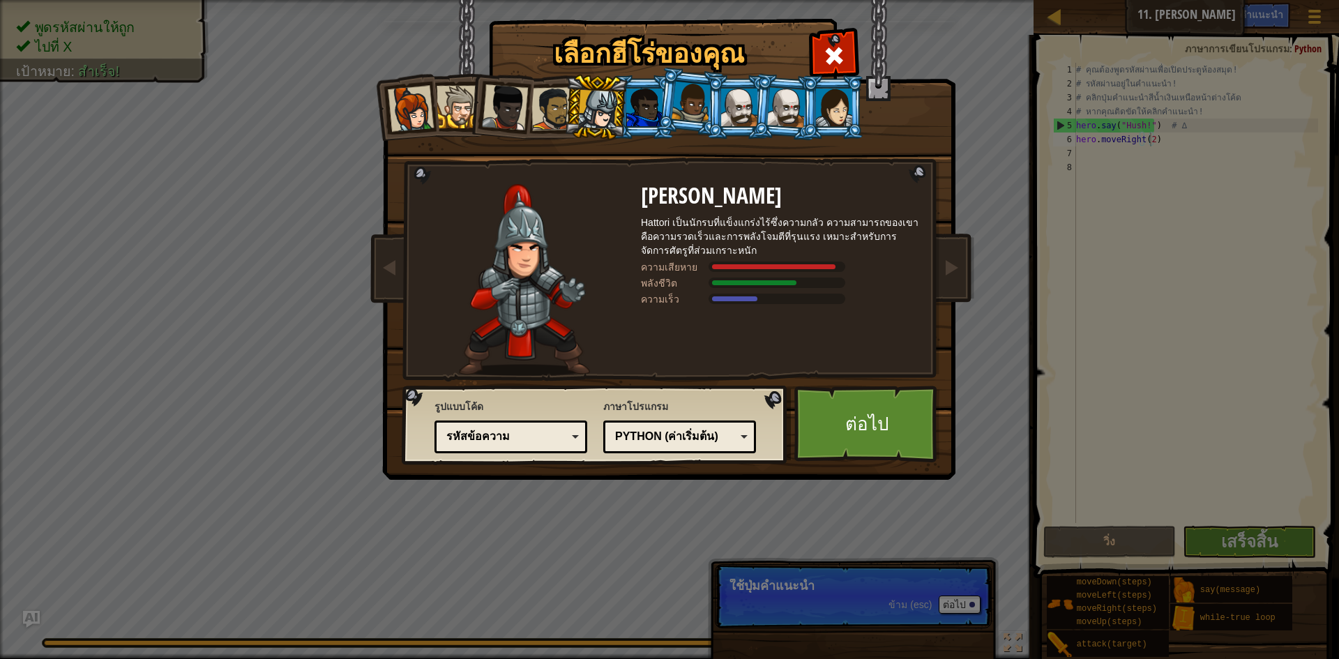
click at [556, 122] on div at bounding box center [552, 108] width 43 height 43
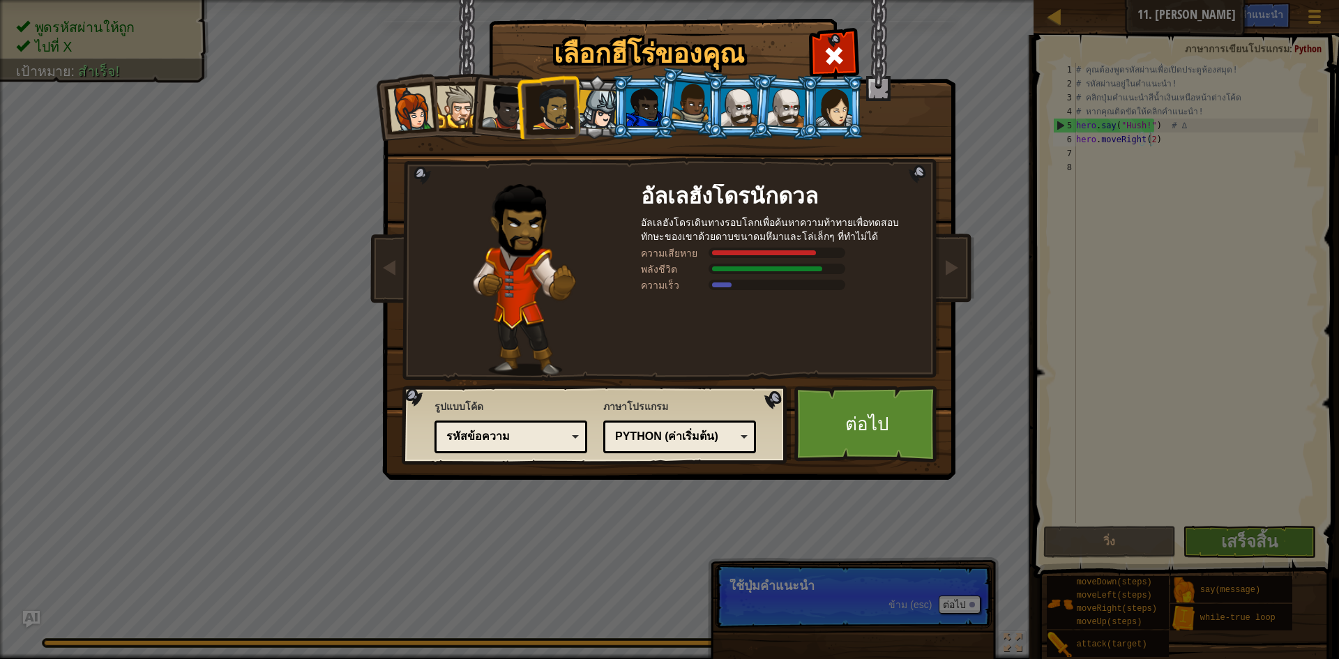
click at [503, 84] on li at bounding box center [501, 104] width 68 height 68
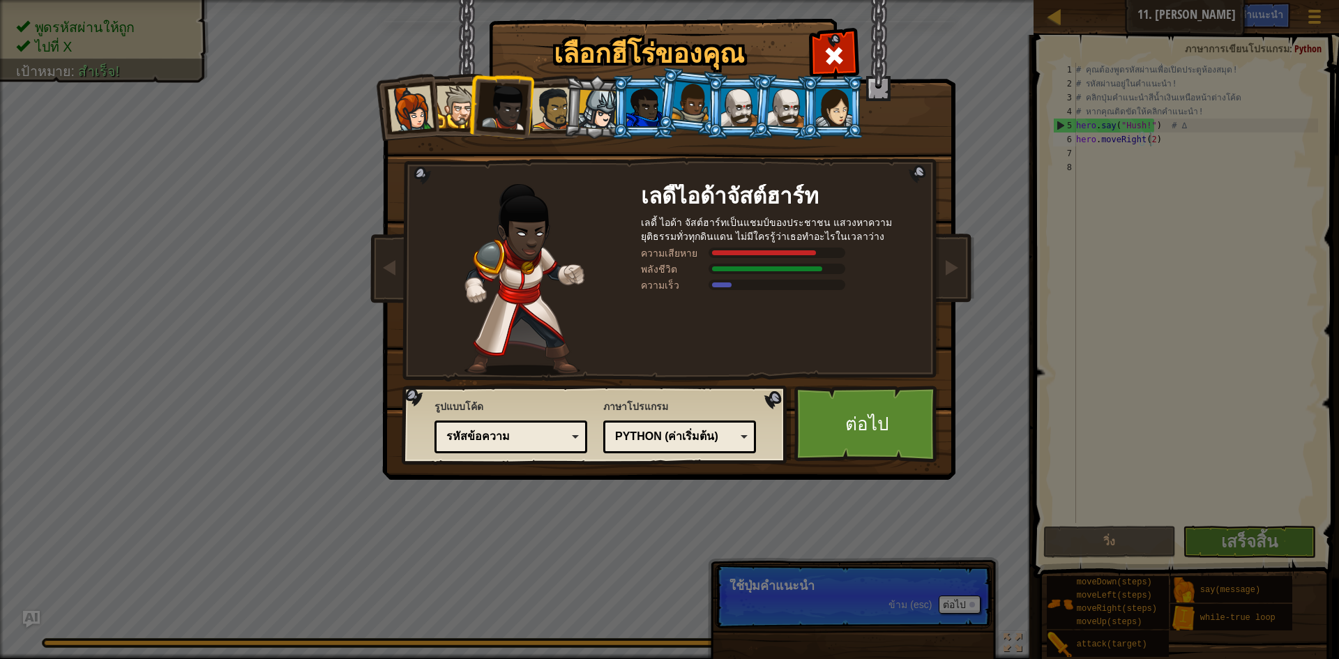
click at [475, 96] on li at bounding box center [501, 104] width 68 height 68
click at [656, 115] on div at bounding box center [644, 108] width 36 height 38
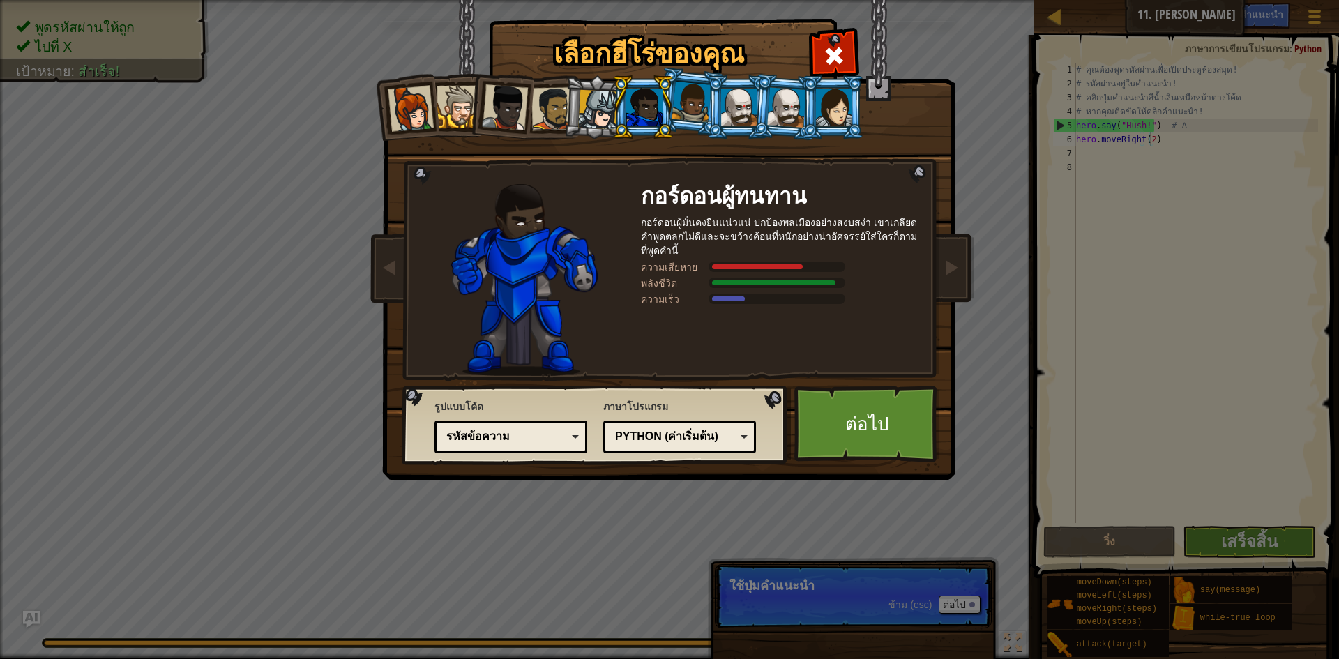
click at [681, 106] on div at bounding box center [692, 102] width 40 height 41
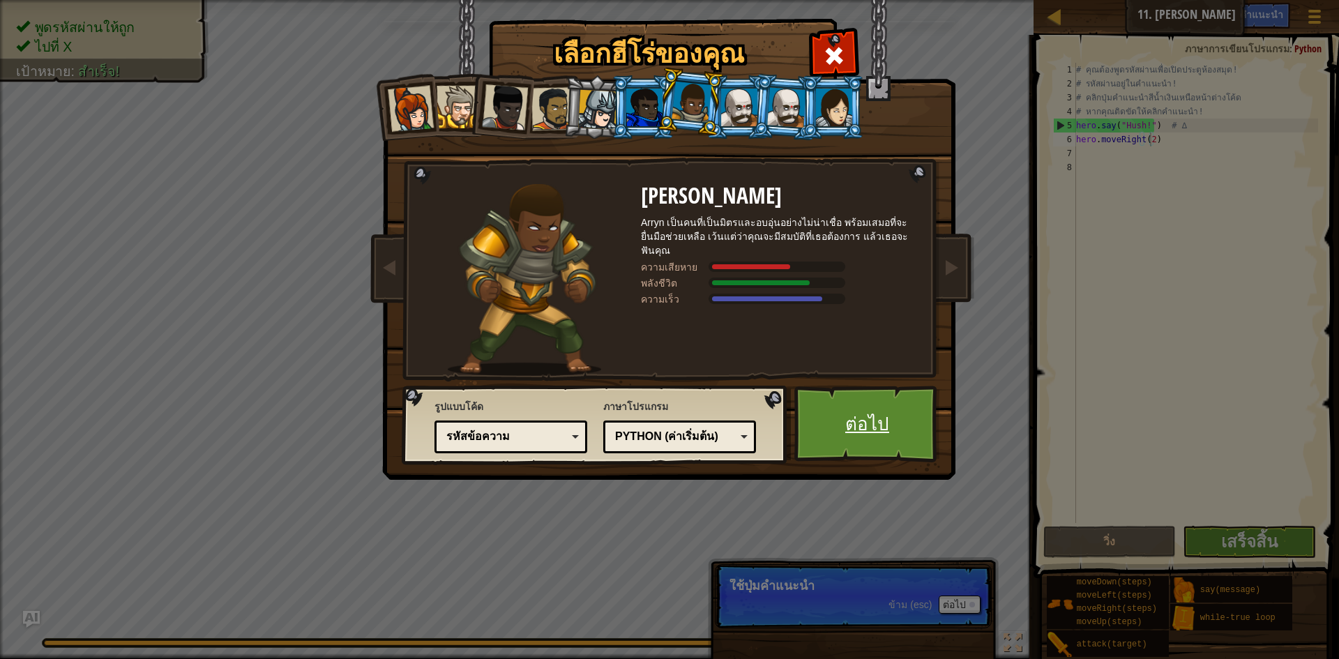
click at [883, 432] on link "ต่อไป" at bounding box center [867, 424] width 146 height 77
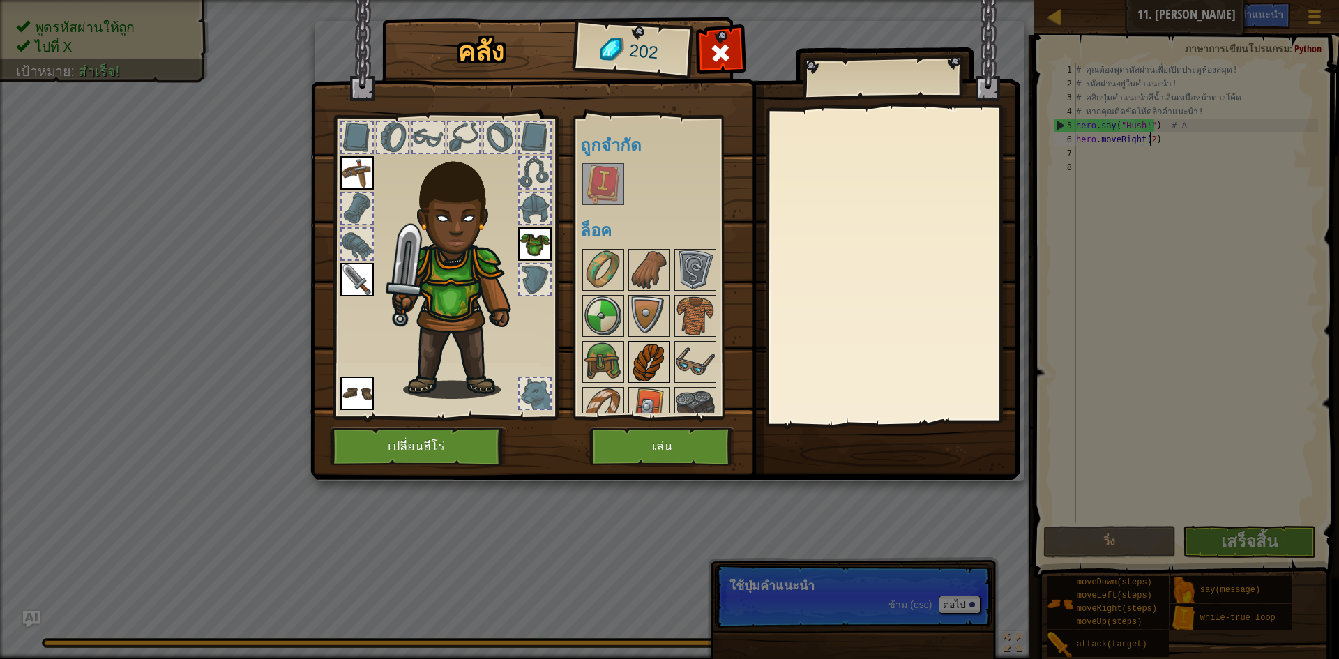
scroll to position [18, 0]
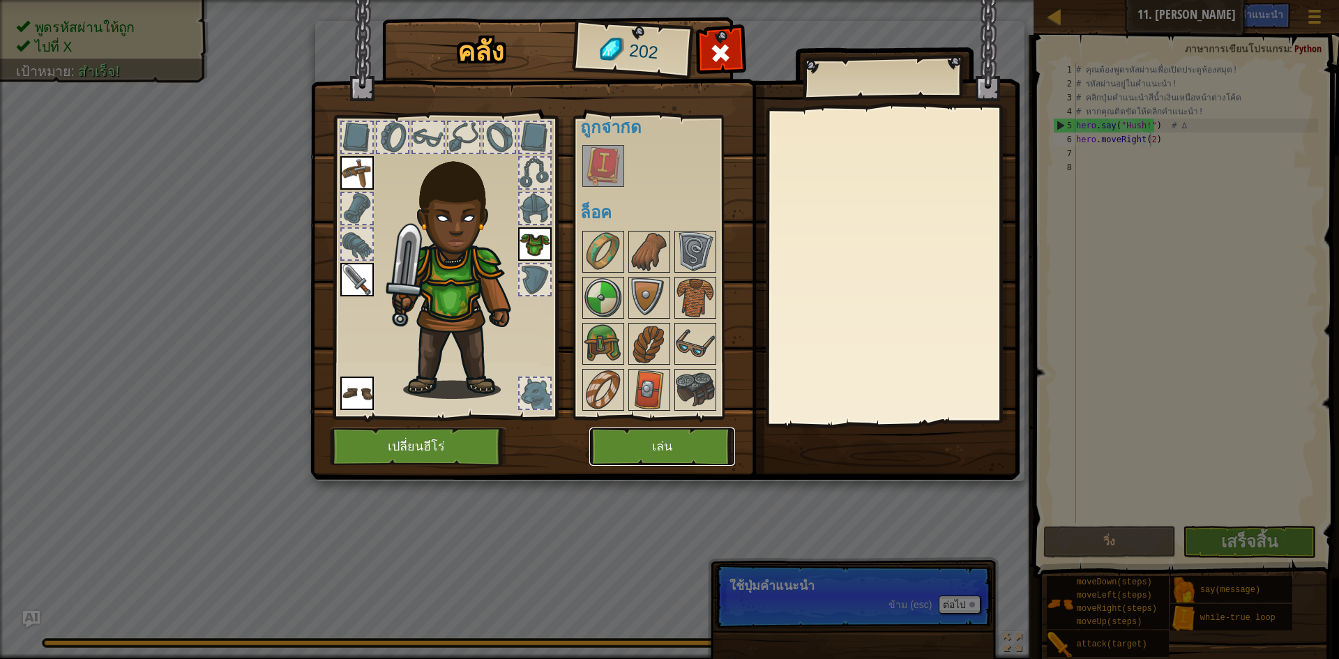
click at [633, 448] on button "เล่น" at bounding box center [662, 447] width 146 height 38
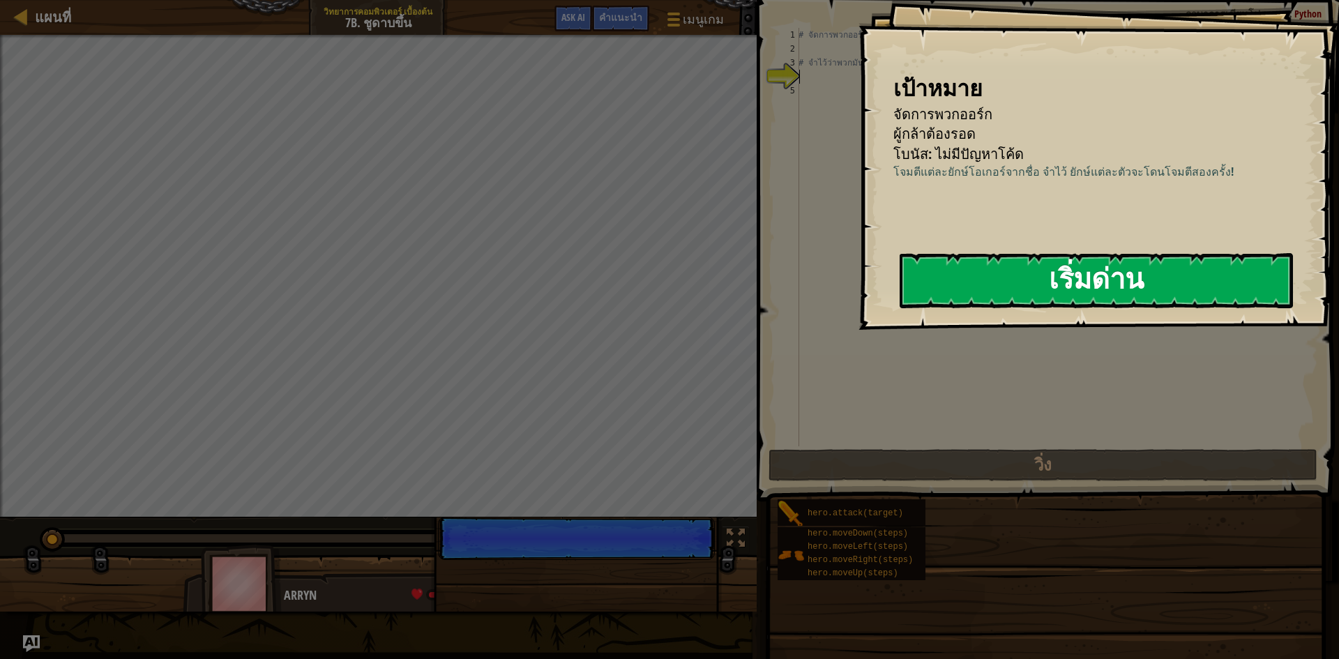
click at [1062, 282] on button "เริ่มด่าน" at bounding box center [1096, 280] width 393 height 55
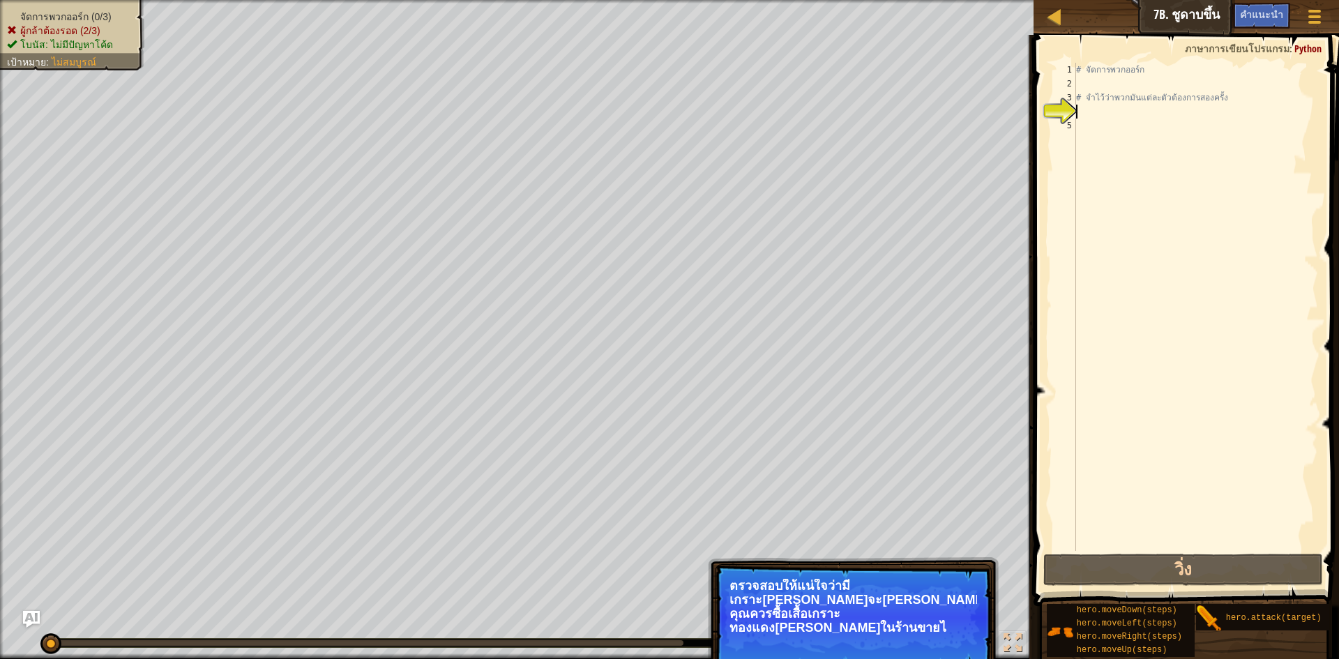
type textarea "h"
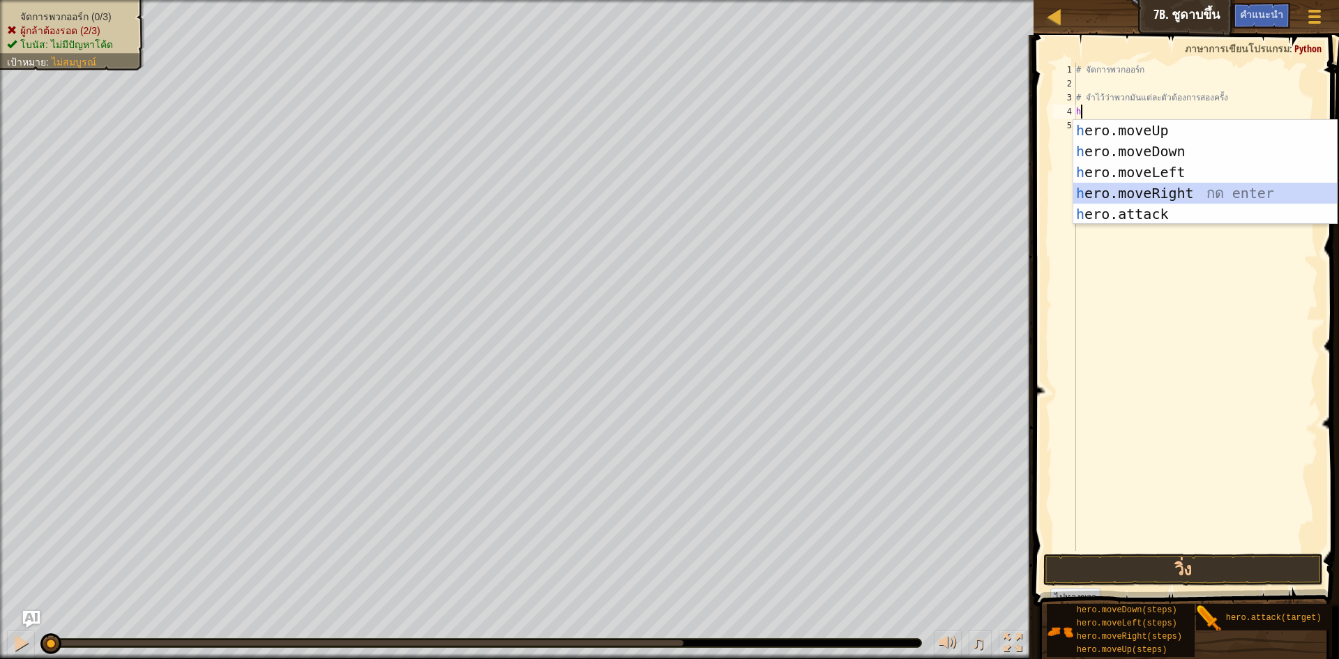
click at [1125, 190] on div "h ero.moveUp กด enter h ero.moveDown กด enter h ero.moveLeft กด enter h ero.mov…" at bounding box center [1205, 193] width 264 height 146
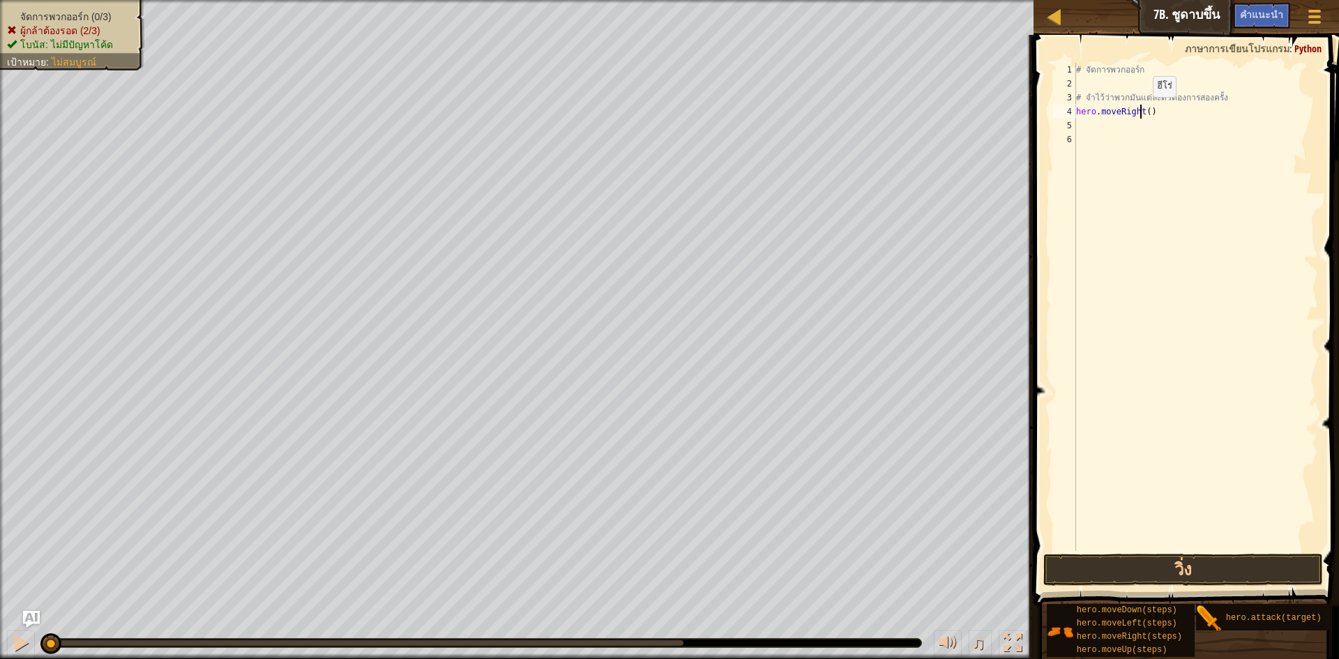
click at [1141, 111] on div "# จัดการพวกออร์ก # จำไว้ว่าพวกมันแต่ละตัวต้องการสองครั้ง hero . moveRight ( )" at bounding box center [1195, 321] width 245 height 516
click at [1145, 113] on div "# จัดการพวกออร์ก # จำไว้ว่าพวกมันแต่ละตัวต้องการสองครั้ง hero . moveRight ( )" at bounding box center [1195, 321] width 245 height 516
type textarea "hero.moveRight(2)"
click at [1104, 133] on div "# จัดการพวกออร์ก # จำไว้ว่าพวกมันแต่ละตัวต้องการสองครั้ง hero . moveRight ( 2 )" at bounding box center [1195, 321] width 245 height 516
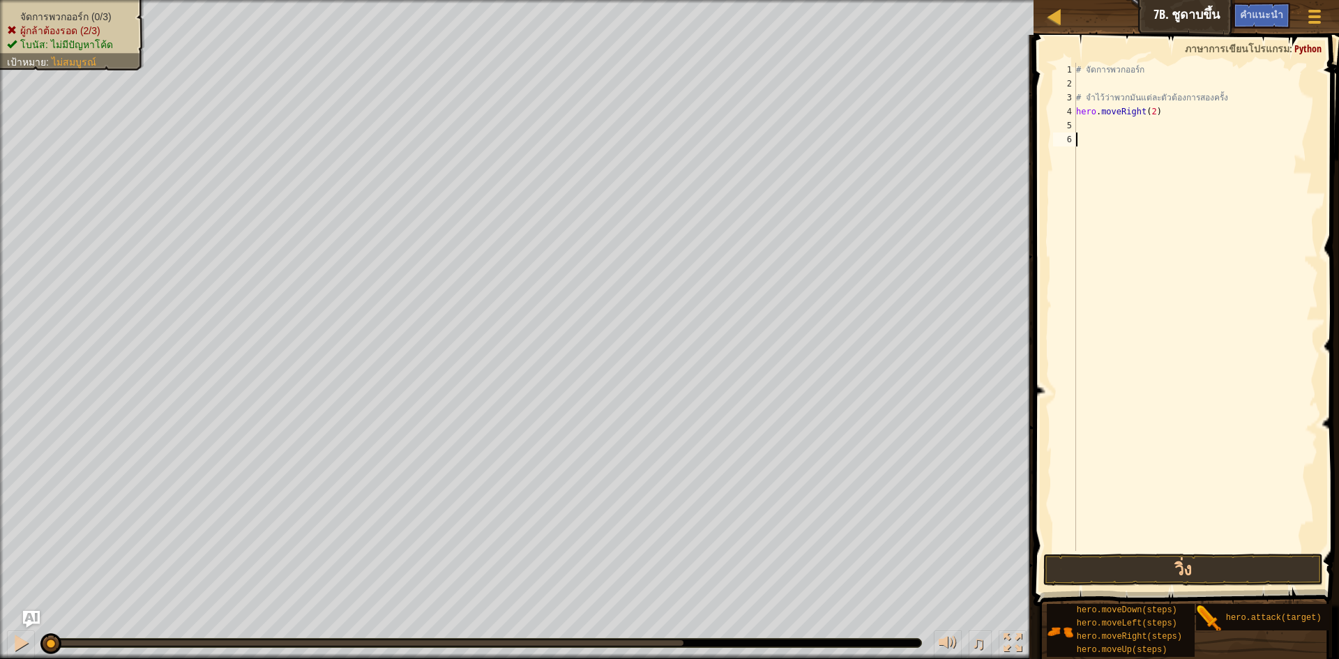
scroll to position [6, 0]
click at [1104, 128] on div "# จัดการพวกออร์ก # จำไว้ว่าพวกมันแต่ละตัวต้องการสองครั้ง hero . moveRight ( 2 )" at bounding box center [1195, 321] width 245 height 516
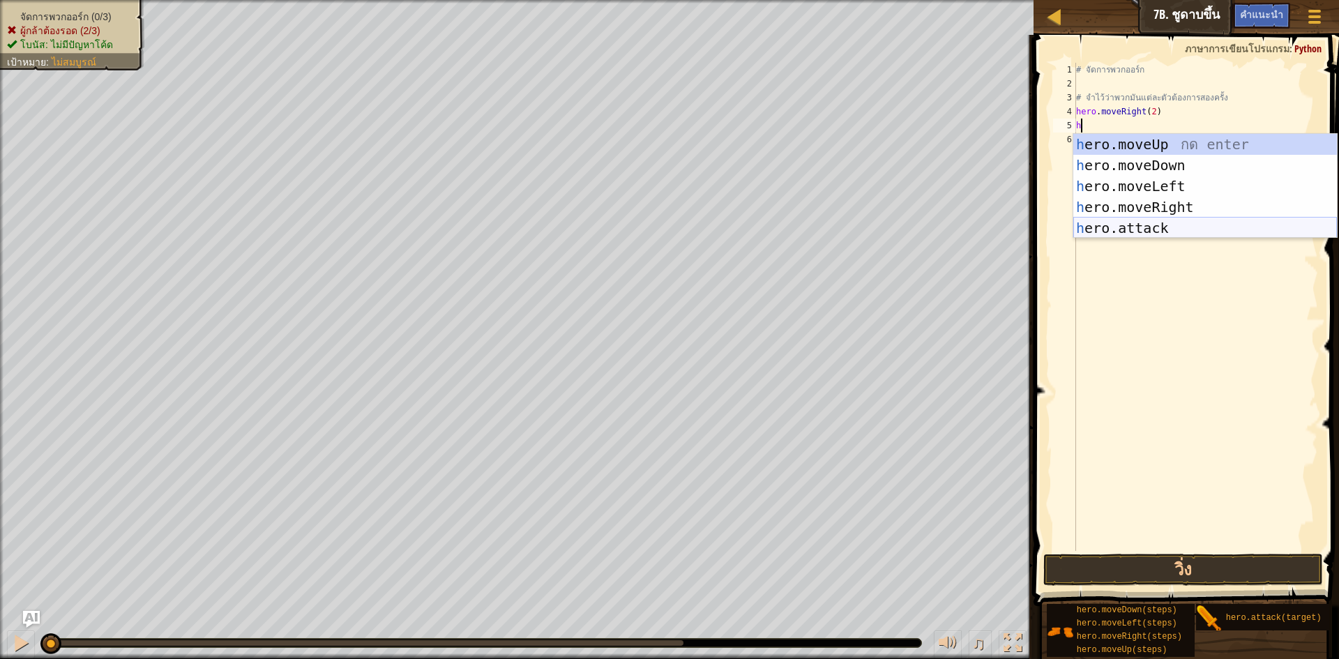
click at [1132, 234] on div "h ero.moveUp กด enter h ero.moveDown กด enter h ero.moveLeft กด enter h ero.mov…" at bounding box center [1205, 207] width 264 height 146
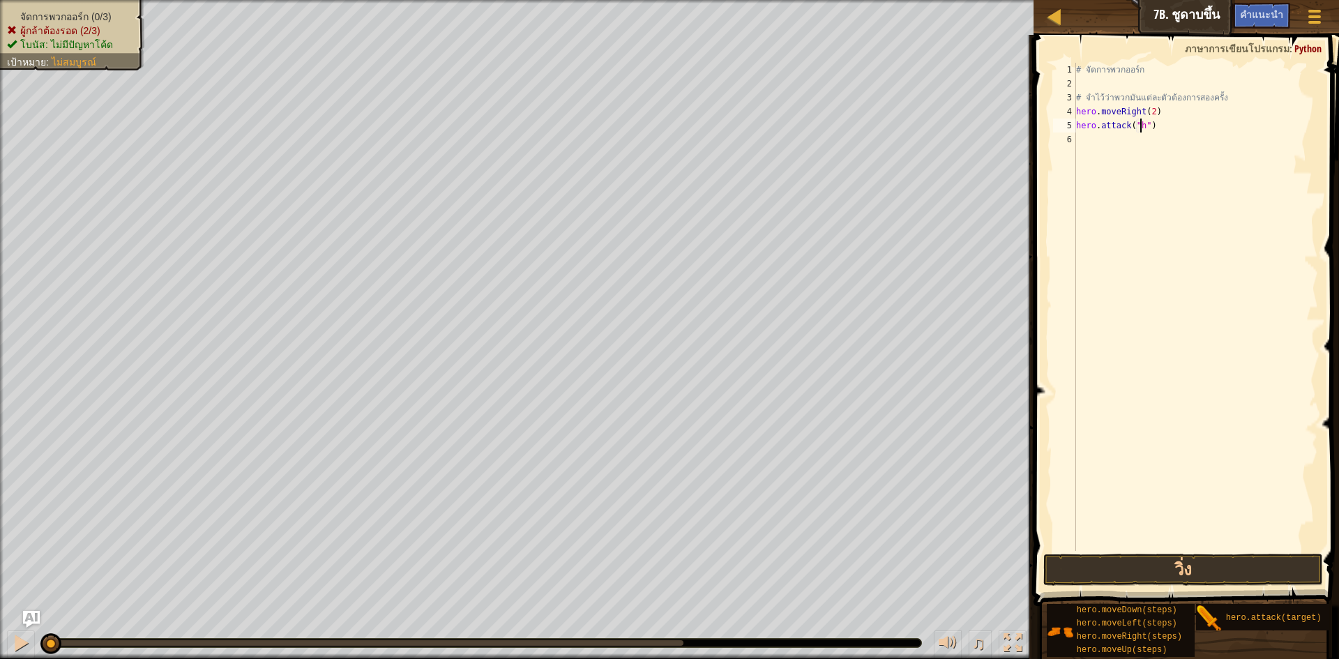
scroll to position [6, 6]
type textarea "hero.attack("")"
click at [1172, 135] on div "# จัดการพวกออร์ก # จำไว้ว่าพวกมันแต่ละตัวต้องการสองครั้ง hero . moveRight ( 2 )…" at bounding box center [1195, 321] width 245 height 516
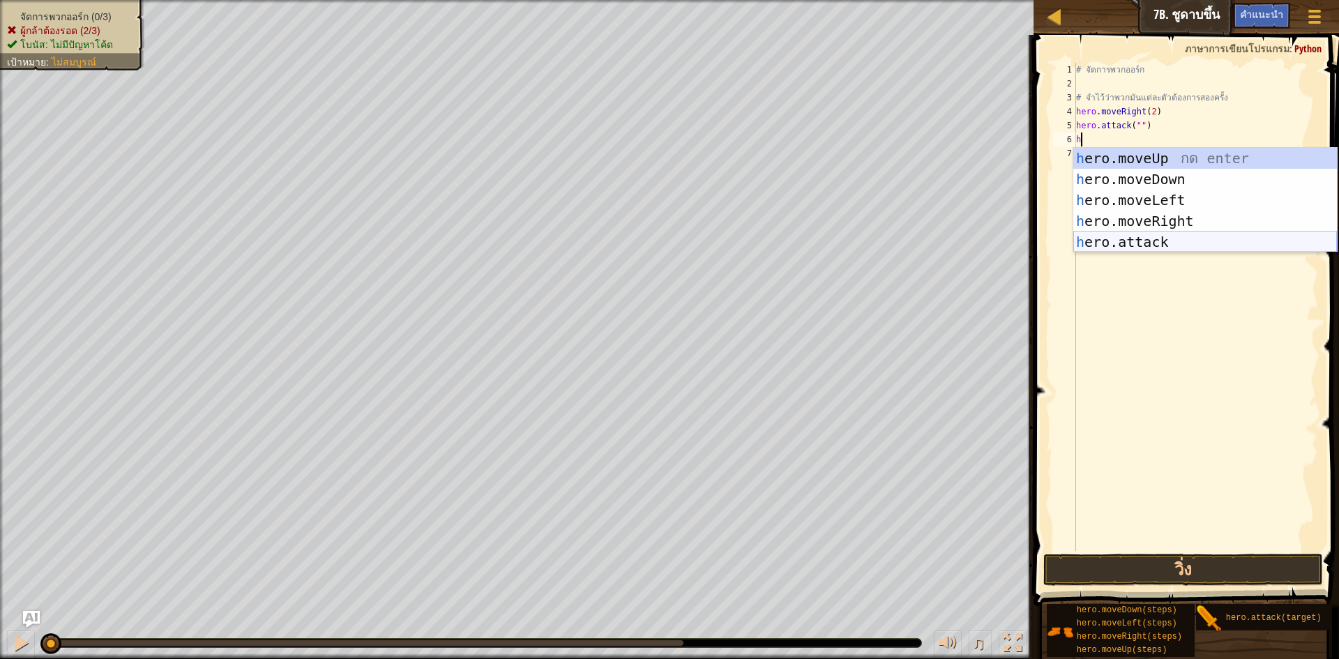
click at [1161, 235] on div "h ero.moveUp กด enter h ero.moveDown กด enter h ero.moveLeft กด enter h ero.mov…" at bounding box center [1205, 221] width 264 height 146
type textarea "hero.attack("Enemy Name")"
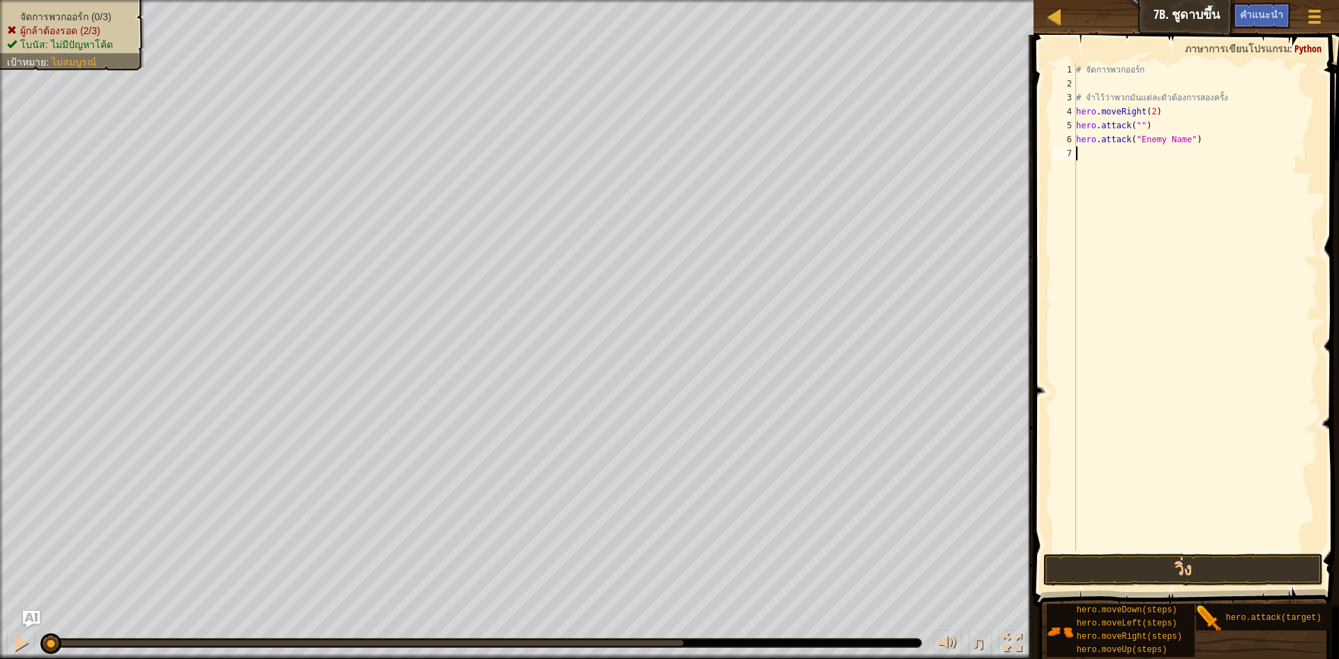
drag, startPoint x: 1135, startPoint y: 171, endPoint x: 1125, endPoint y: 160, distance: 14.8
click at [1135, 170] on div "# จัดการพวกออร์ก # จำไว้ว่าพวกมันแต่ละตัวต้องการสองครั้ง hero . moveRight ( 2 )…" at bounding box center [1195, 321] width 245 height 516
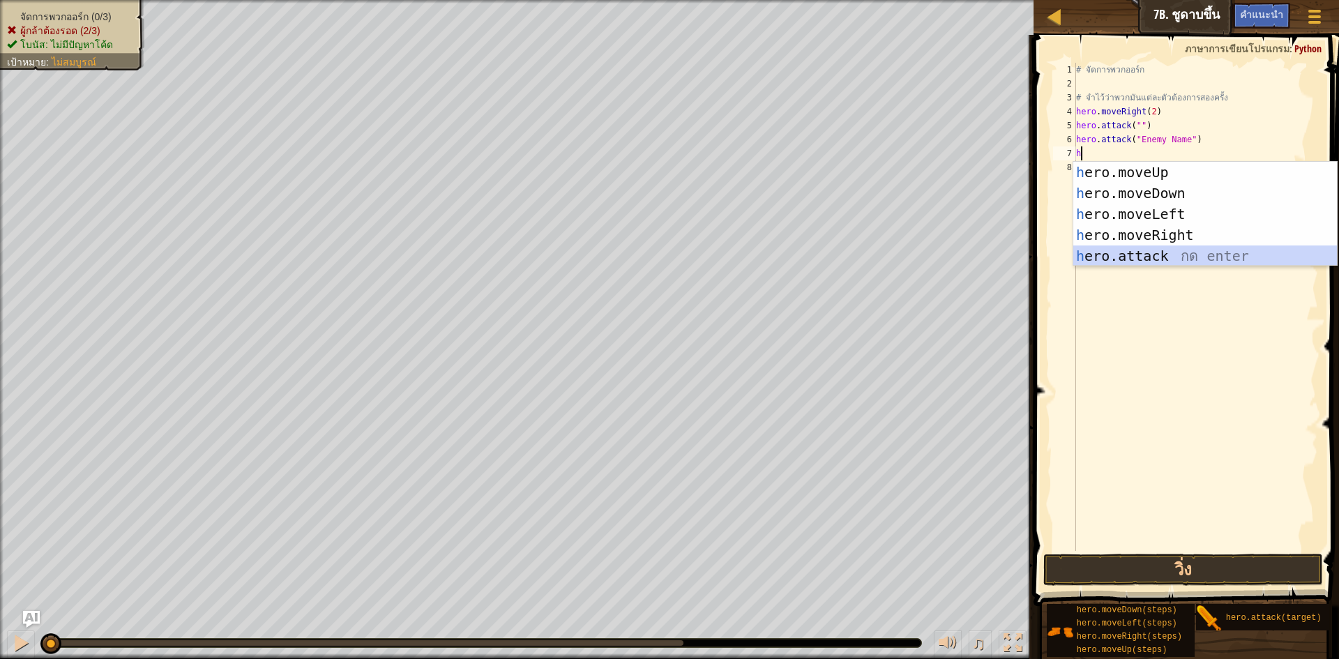
click at [1149, 252] on div "h ero.moveUp กด enter h ero.moveDown กด enter h ero.moveLeft กด enter h ero.mov…" at bounding box center [1205, 235] width 264 height 146
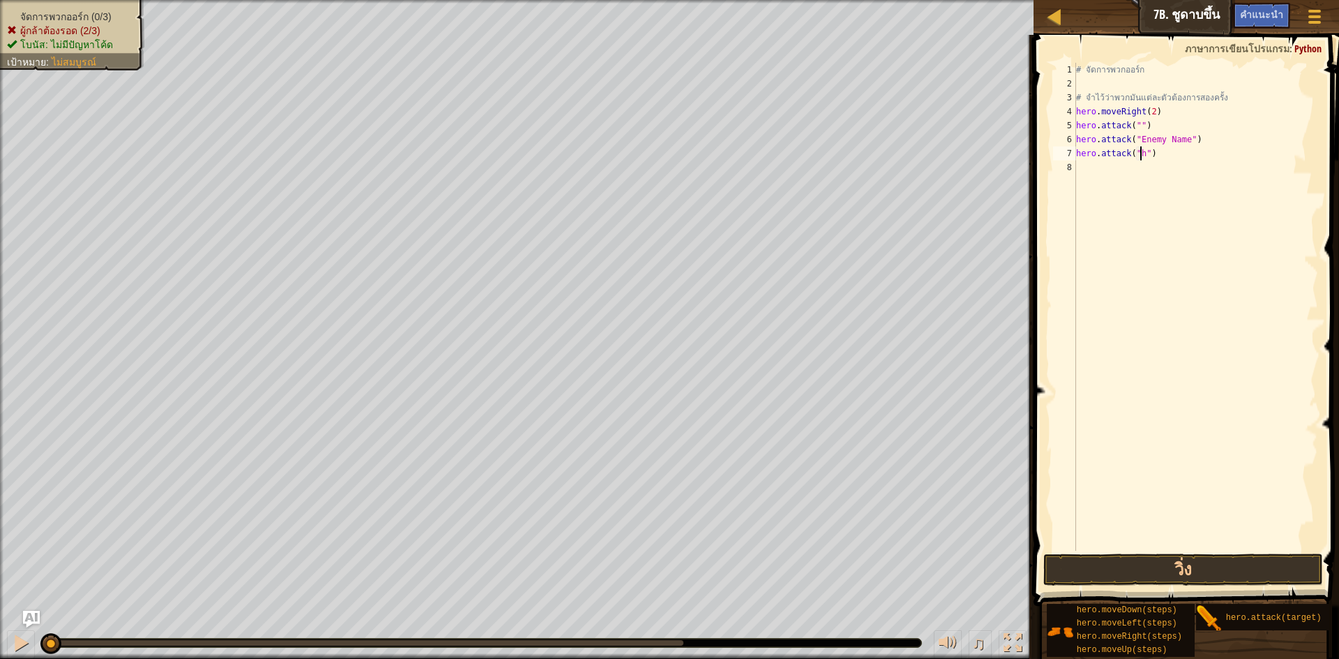
scroll to position [6, 6]
type textarea "hero.attack("")"
click at [1089, 172] on div "# จัดการพวกออร์ก # จำไว้ว่าพวกมันแต่ละตัวต้องการสองครั้ง hero . moveRight ( 2 )…" at bounding box center [1195, 321] width 245 height 516
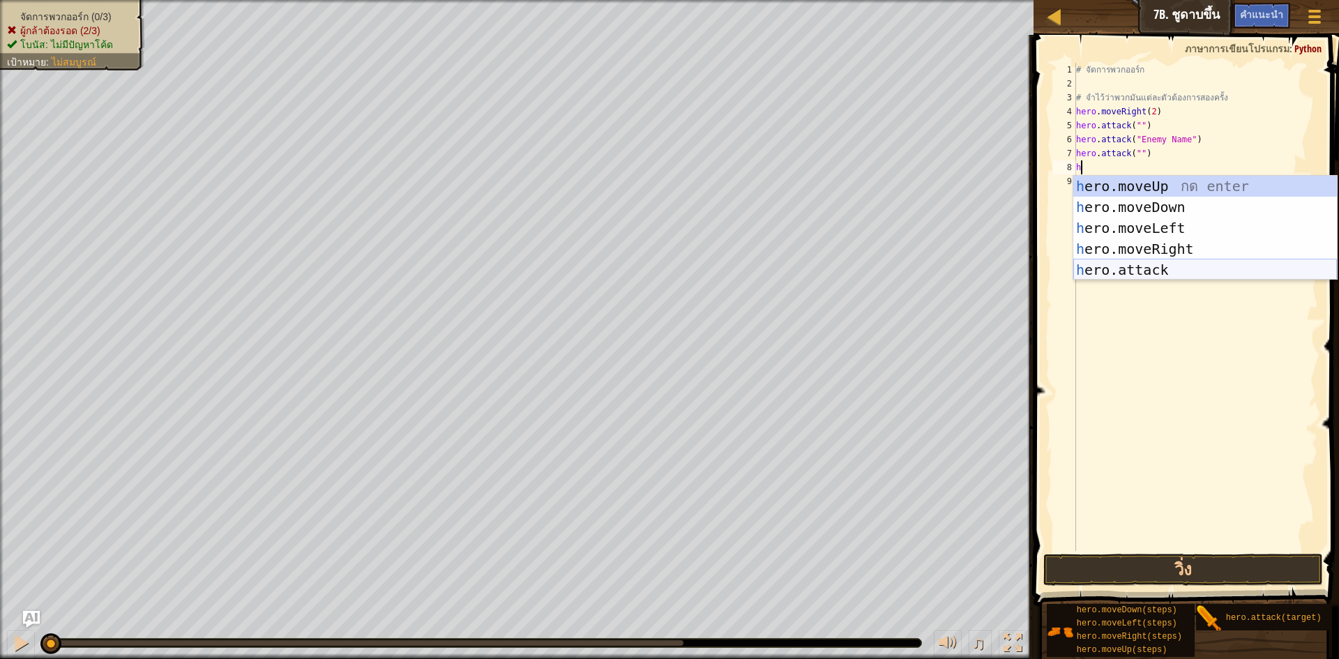
click at [1154, 262] on div "h ero.moveUp กด enter h ero.moveDown กด enter h ero.moveLeft กด enter h ero.mov…" at bounding box center [1205, 249] width 264 height 146
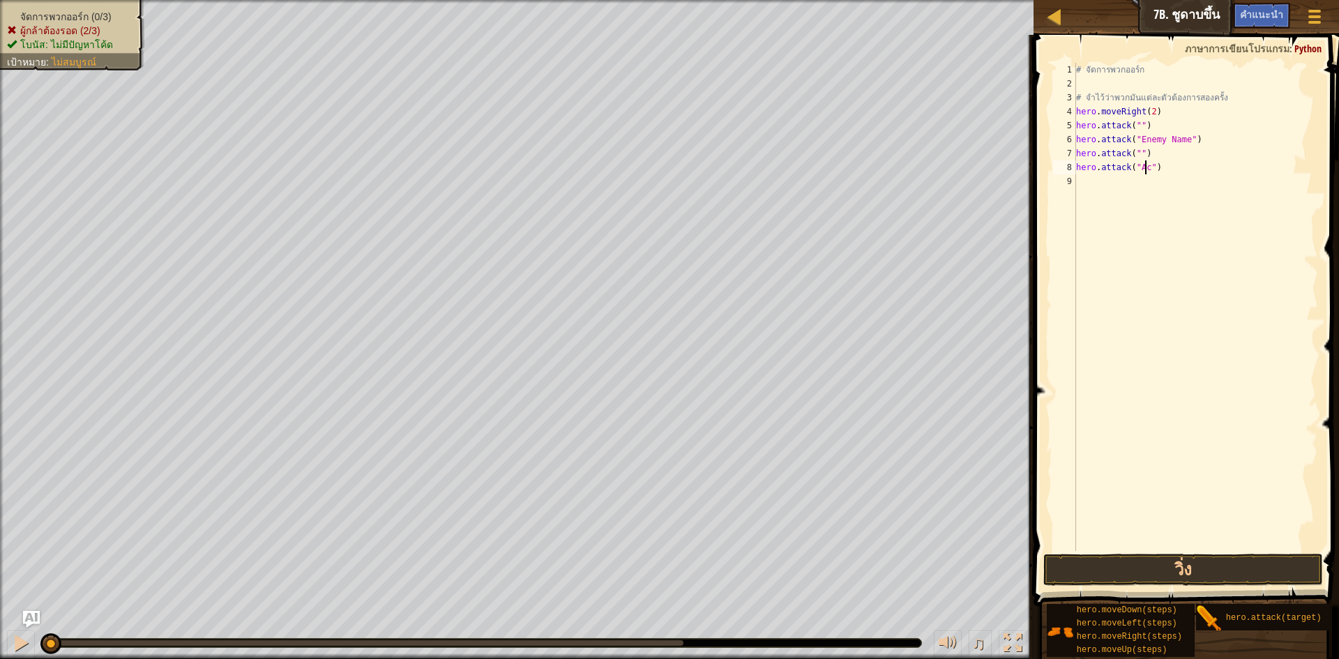
scroll to position [6, 6]
click at [1139, 158] on div "# จัดการพวกออร์ก # จำไว้ว่าพวกมันแต่ละตัวต้องการสองครั้ง hero . moveRight ( 2 )…" at bounding box center [1195, 321] width 245 height 516
click at [1183, 142] on div "# จัดการพวกออร์ก # จำไว้ว่าพวกมันแต่ละตัวต้องการสองครั้ง hero . moveRight ( 2 )…" at bounding box center [1195, 321] width 245 height 516
click at [1161, 152] on div "# จัดการพวกออร์ก # จำไว้ว่าพวกมันแต่ละตัวต้องการสองครั้ง hero . moveRight ( 2 )…" at bounding box center [1195, 321] width 245 height 516
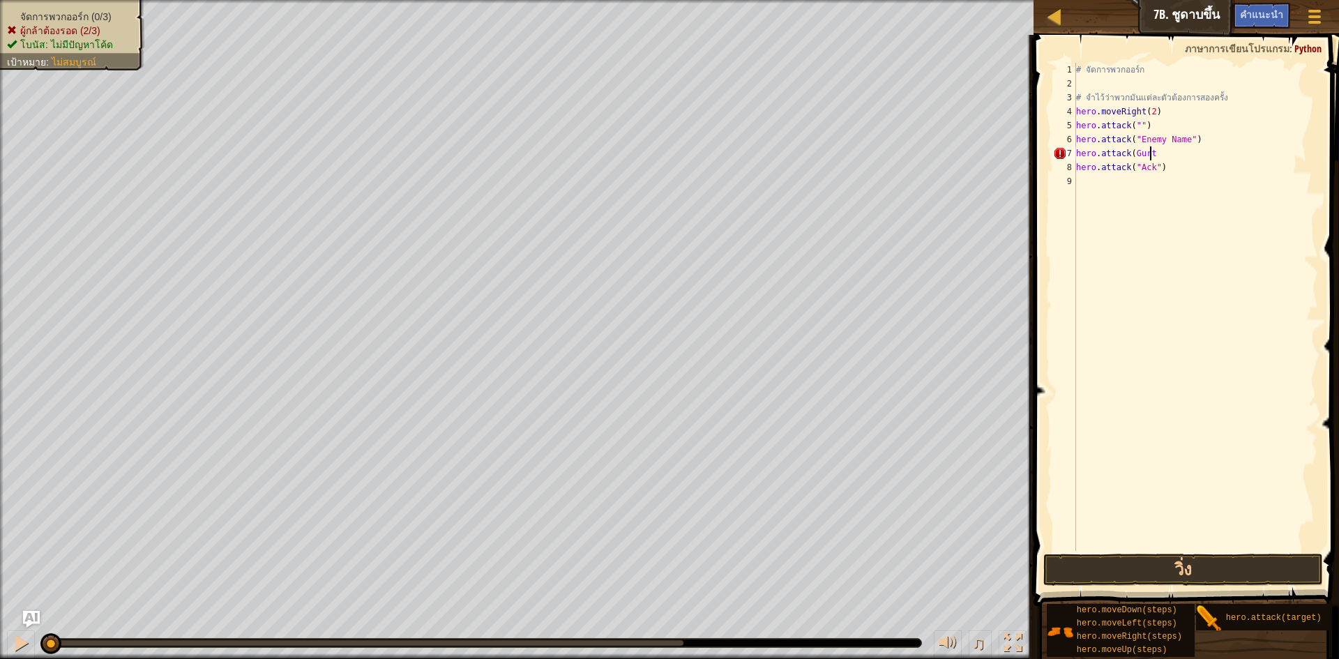
type textarea "hero.attack(Gurt)"
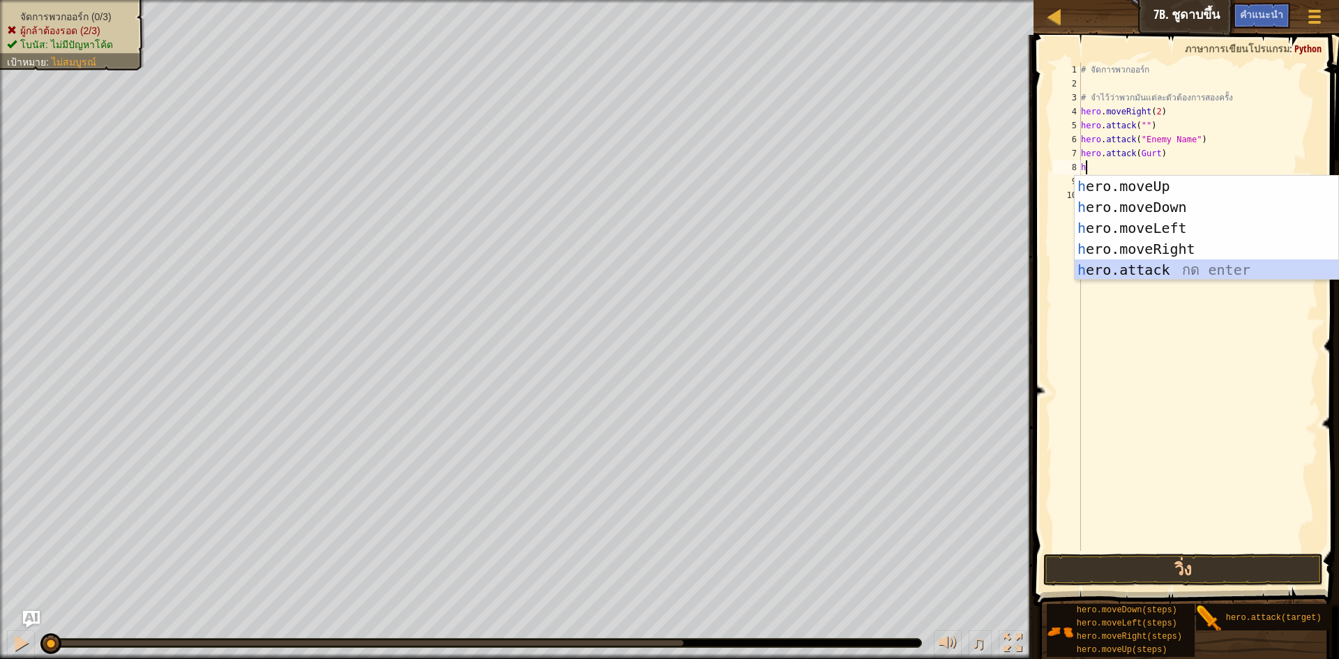
drag, startPoint x: 1156, startPoint y: 273, endPoint x: 1176, endPoint y: 220, distance: 57.4
click at [1164, 269] on div "h ero.moveUp กด enter h ero.moveDown กด enter h ero.moveLeft กด enter h ero.mov…" at bounding box center [1207, 249] width 264 height 146
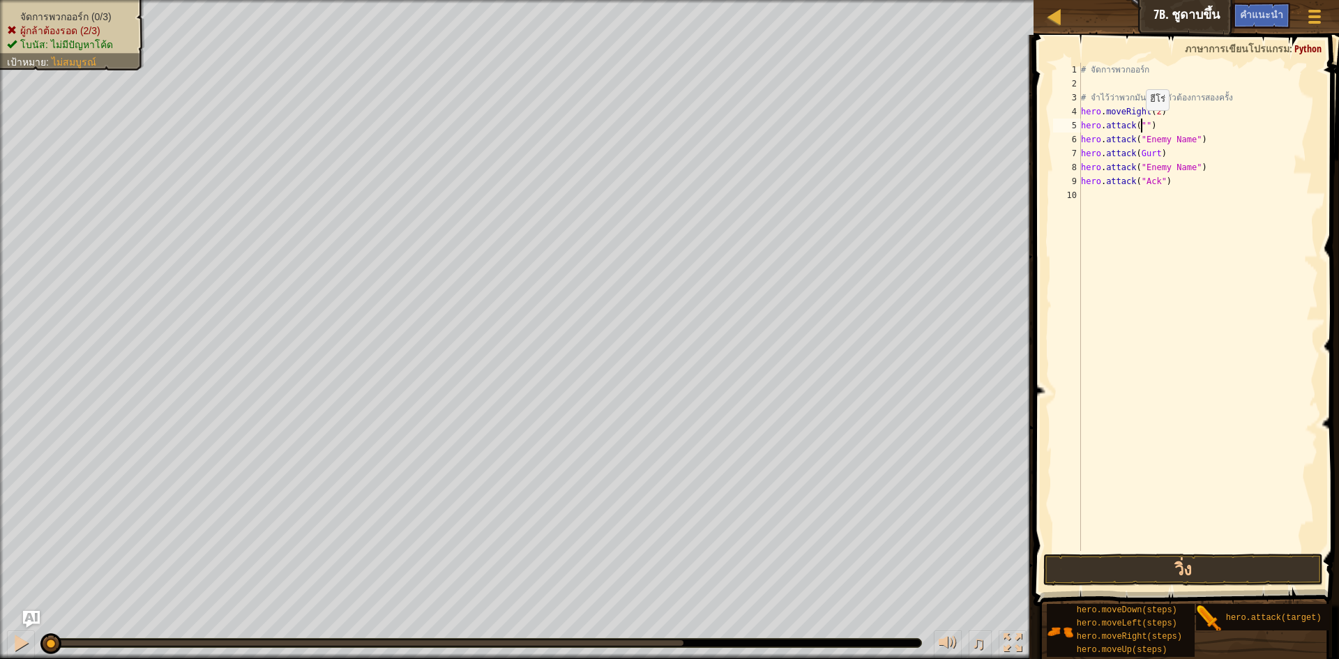
click at [1139, 124] on div "# จัดการพวกออร์ก # จำไว้ว่าพวกมันแต่ละตัวต้องการสองครั้ง hero . moveRight ( 2 )…" at bounding box center [1198, 321] width 241 height 516
click at [1168, 146] on div "# จัดการพวกออร์ก # จำไว้ว่าพวกมันแต่ละตัวต้องการสองครั้ง hero . moveRight ( 2 )…" at bounding box center [1198, 321] width 241 height 516
click at [1184, 139] on div "# จัดการพวกออร์ก # จำไว้ว่าพวกมันแต่ละตัวต้องการสองครั้ง hero . moveRight ( 2 )…" at bounding box center [1198, 321] width 241 height 516
click at [1185, 142] on div "# จัดการพวกออร์ก # จำไว้ว่าพวกมันแต่ละตัวต้องการสองครั้ง hero . moveRight ( 2 )…" at bounding box center [1198, 321] width 241 height 516
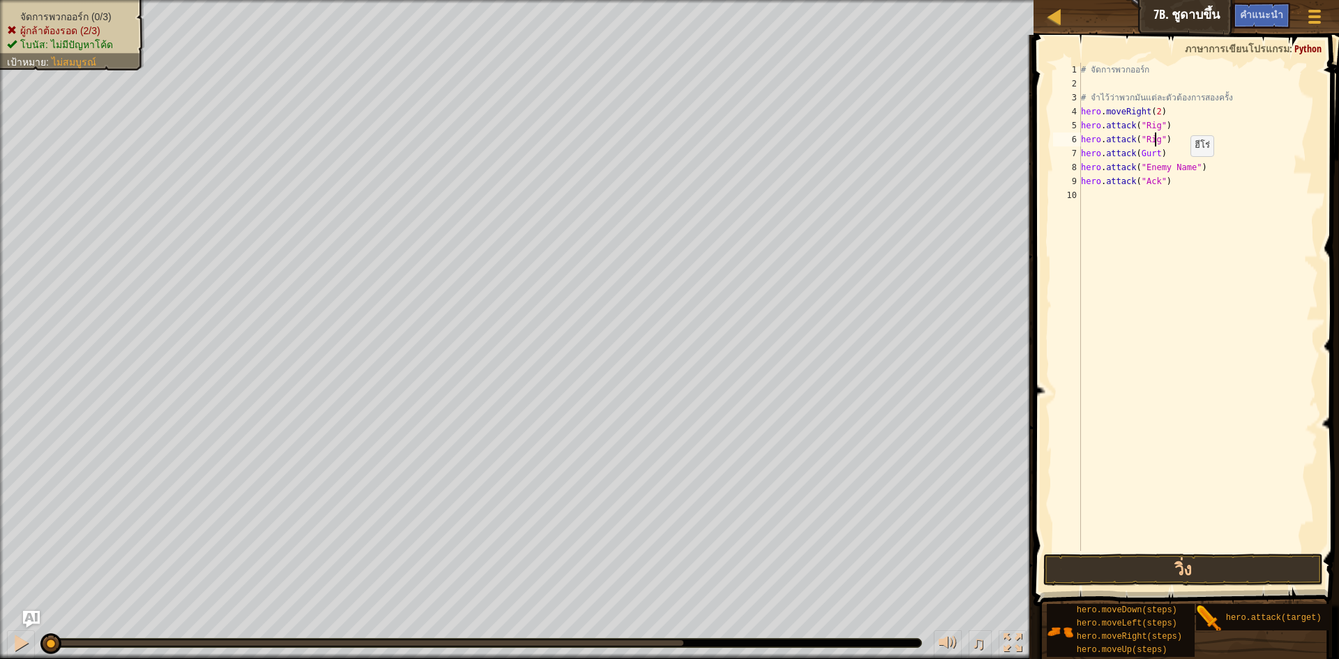
click at [1184, 170] on div "# จัดการพวกออร์ก # จำไว้ว่าพวกมันแต่ละตัวต้องการสองครั้ง hero . moveRight ( 2 )…" at bounding box center [1198, 321] width 241 height 516
click at [1187, 168] on div "# จัดการพวกออร์ก # จำไว้ว่าพวกมันแต่ละตัวต้องการสองครั้ง hero . moveRight ( 2 )…" at bounding box center [1198, 321] width 241 height 516
click at [1165, 158] on div "# จัดการพวกออร์ก # จำไว้ว่าพวกมันแต่ละตัวต้องการสองครั้ง hero . moveRight ( 2 )…" at bounding box center [1198, 321] width 241 height 516
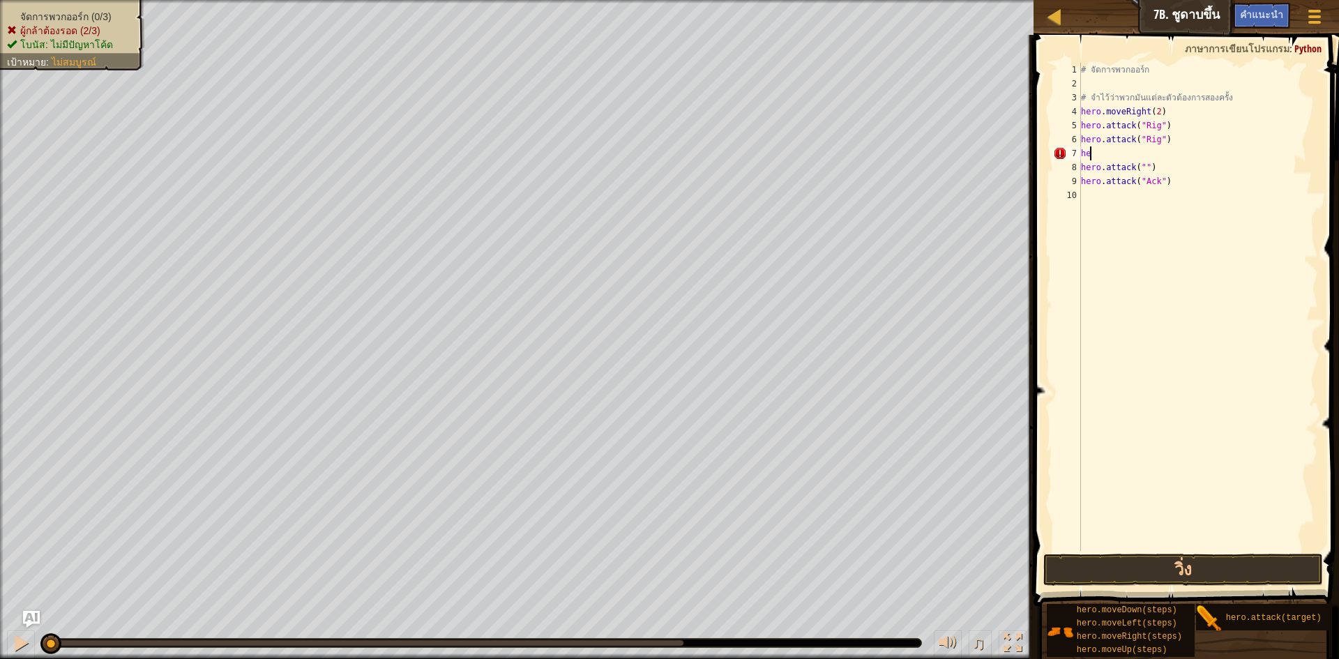
type textarea "h"
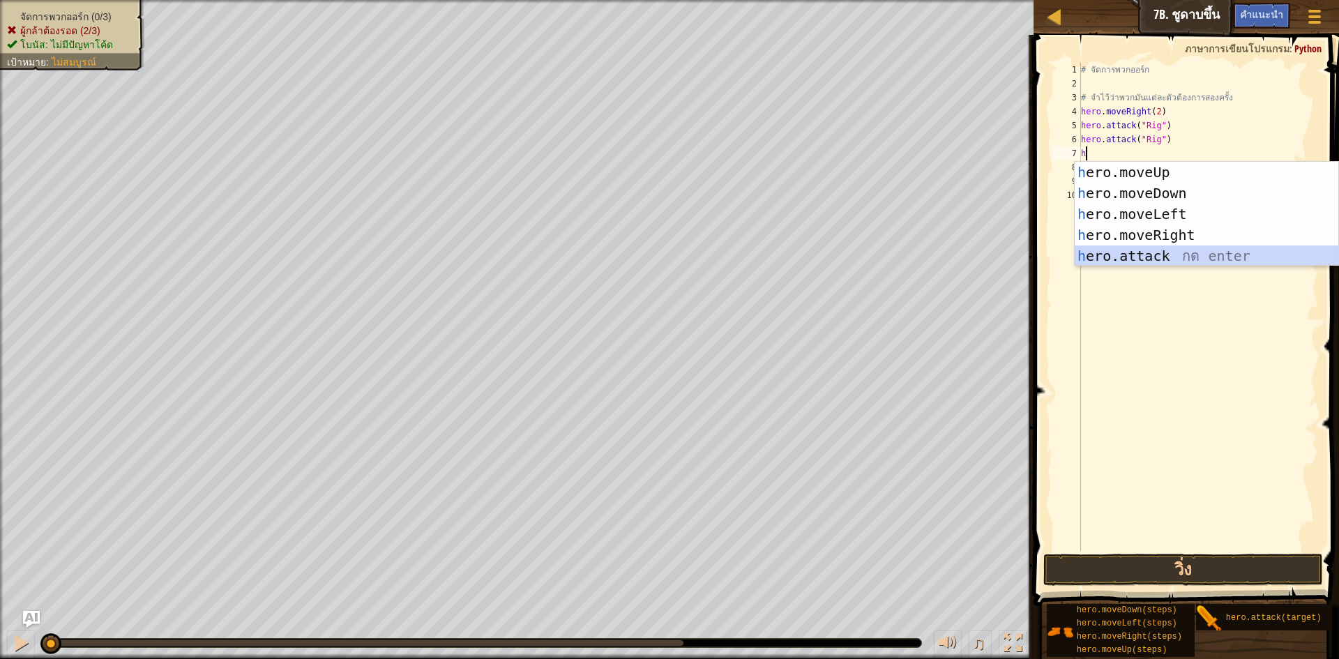
click at [1166, 261] on div "h ero.moveUp กด enter h ero.moveDown กด enter h ero.moveLeft กด enter h ero.mov…" at bounding box center [1207, 235] width 264 height 146
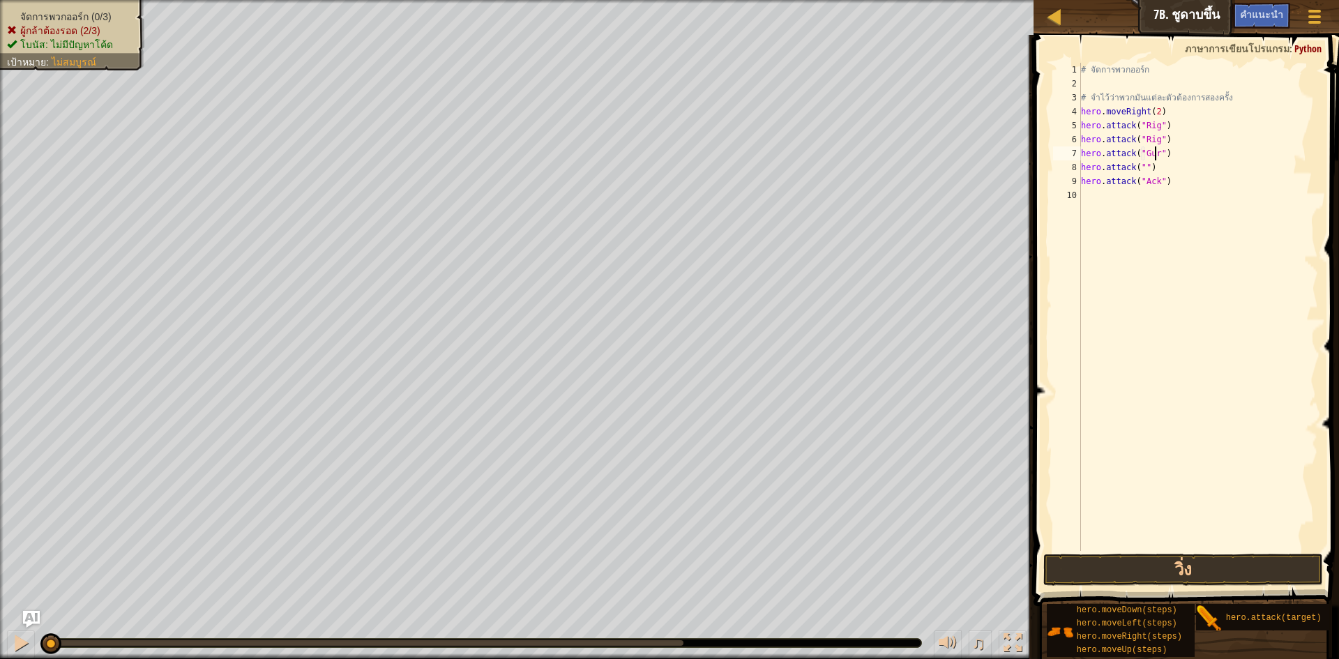
scroll to position [6, 6]
click at [1142, 169] on div "# จัดการพวกออร์ก # จำไว้ว่าพวกมันแต่ละตัวต้องการสองครั้ง hero . moveRight ( 2 )…" at bounding box center [1198, 321] width 241 height 516
type textarea "hero.attack("Gurt")"
drag, startPoint x: 1121, startPoint y: 209, endPoint x: 1117, endPoint y: 202, distance: 7.2
click at [1120, 209] on div "# จัดการพวกออร์ก # จำไว้ว่าพวกมันแต่ละตัวต้องการสองครั้ง hero . moveRight ( 2 )…" at bounding box center [1198, 321] width 241 height 516
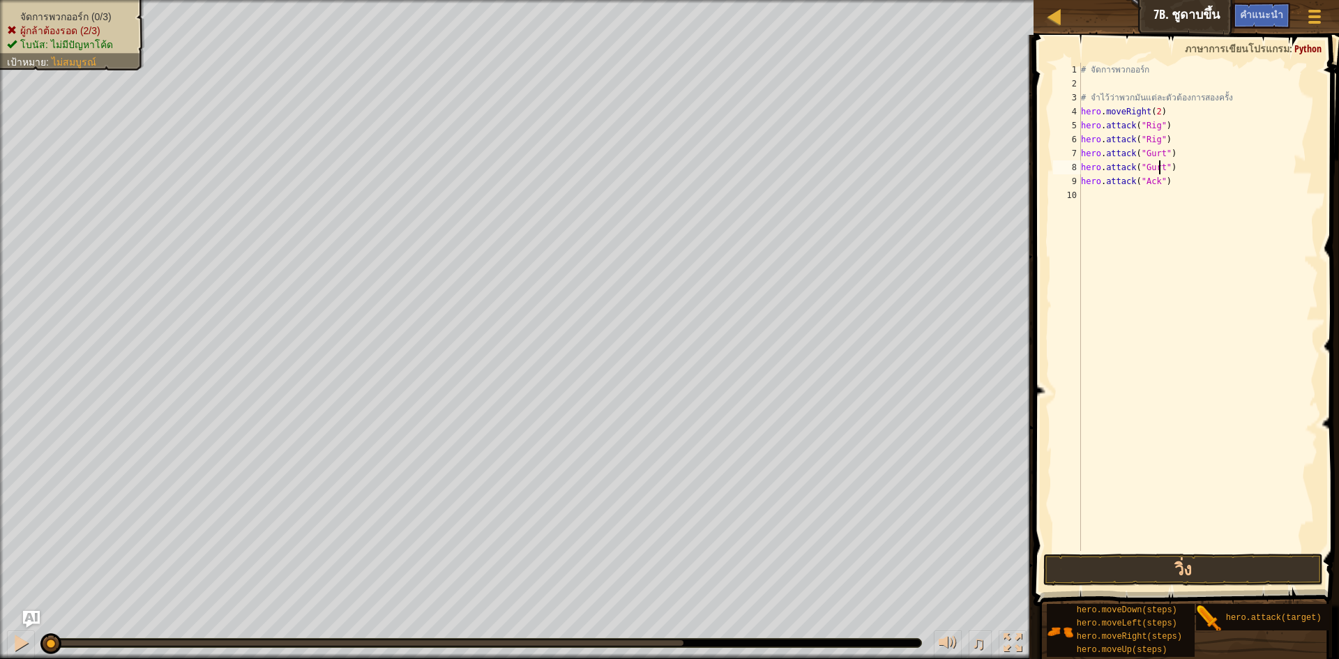
scroll to position [6, 0]
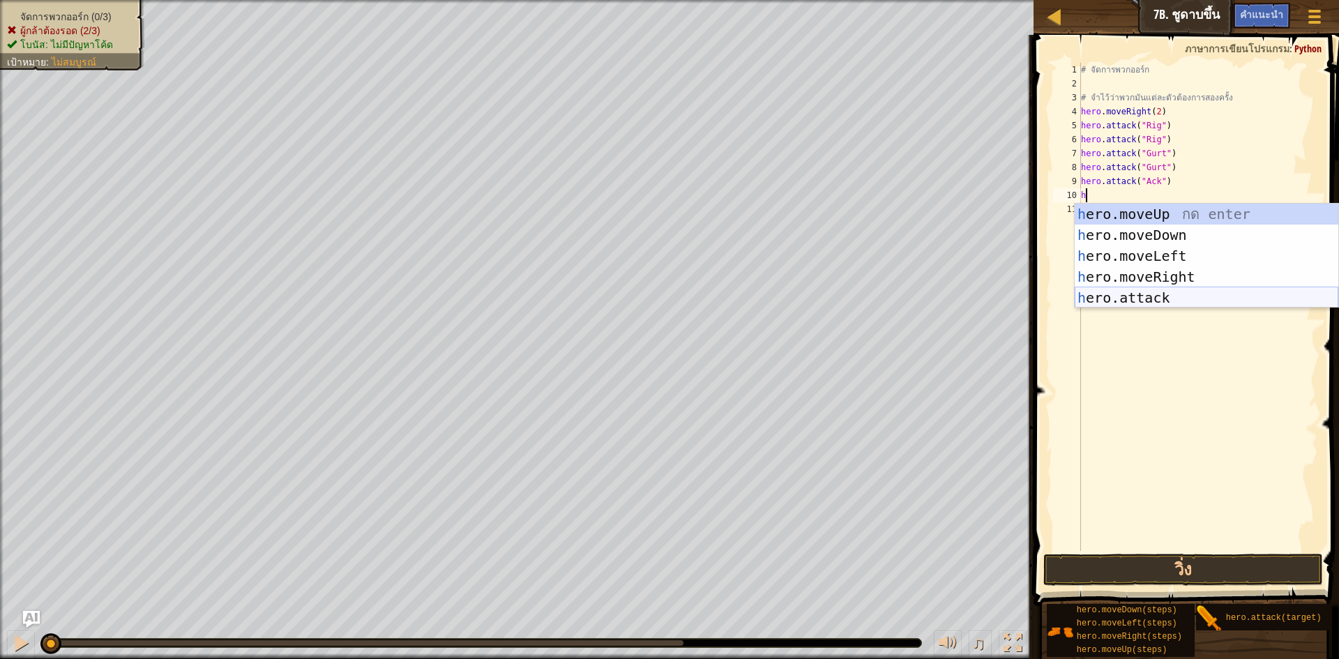
click at [1145, 300] on div "h ero.moveUp กด enter h ero.moveDown กด enter h ero.moveLeft กด enter h ero.mov…" at bounding box center [1207, 277] width 264 height 146
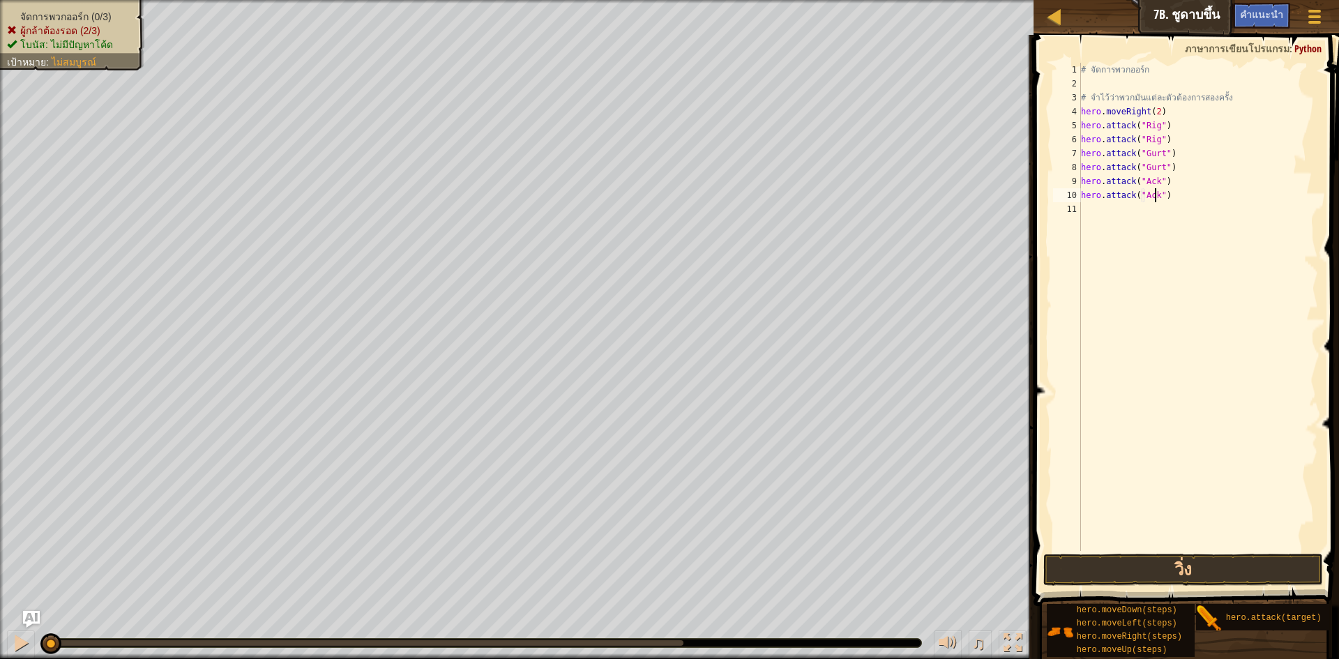
scroll to position [6, 6]
type textarea "hero.attack("Ack")"
click at [1153, 562] on button "วิ่ง" at bounding box center [1183, 570] width 280 height 32
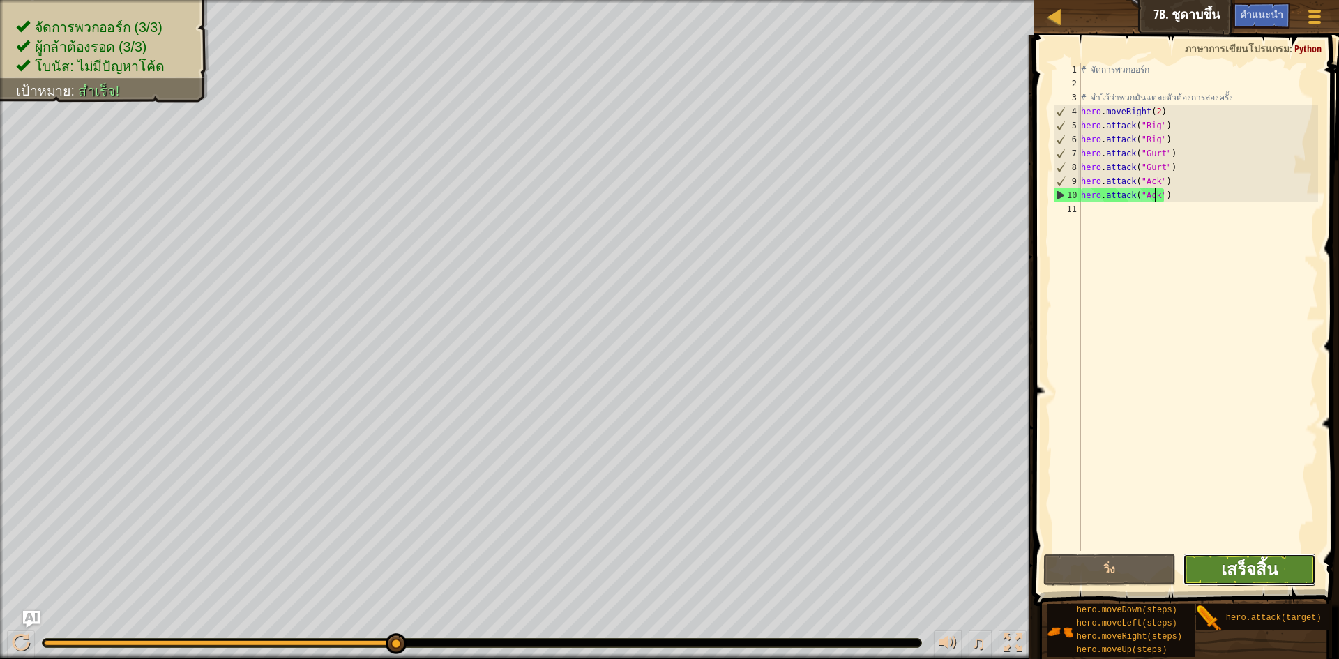
click at [1270, 573] on span "เสร็จสิ้น" at bounding box center [1249, 569] width 56 height 22
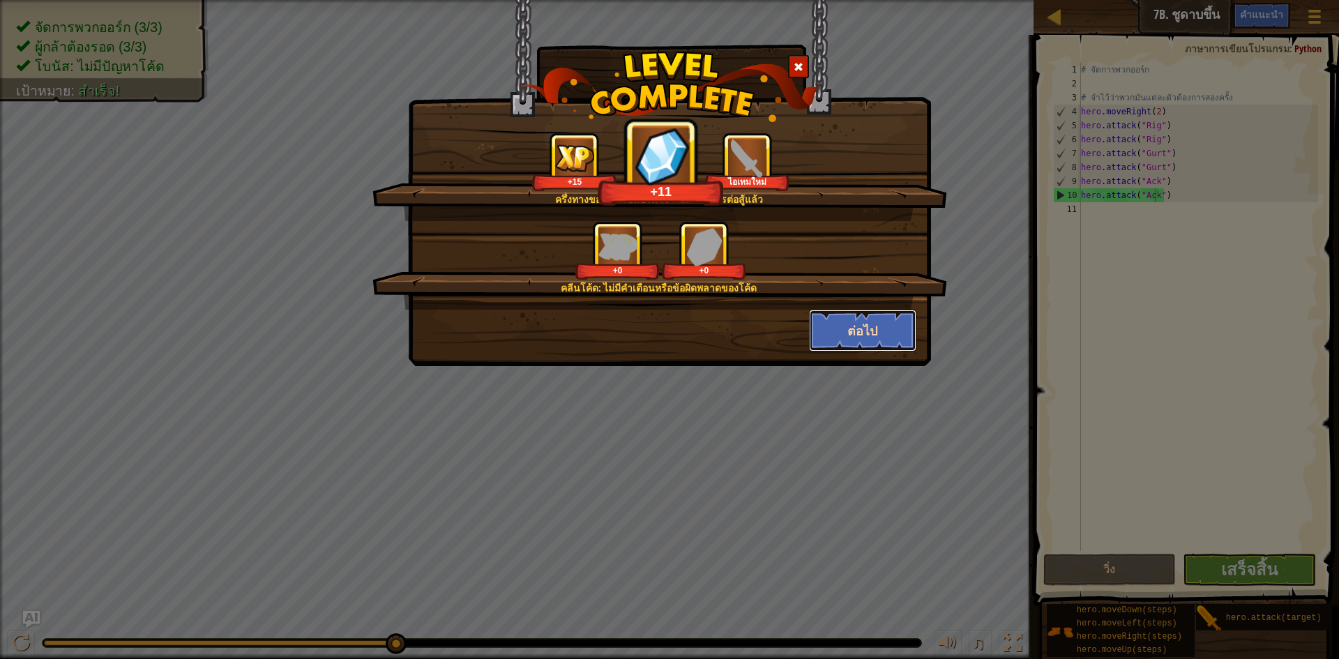
click at [862, 317] on button "ต่อไป" at bounding box center [863, 331] width 108 height 42
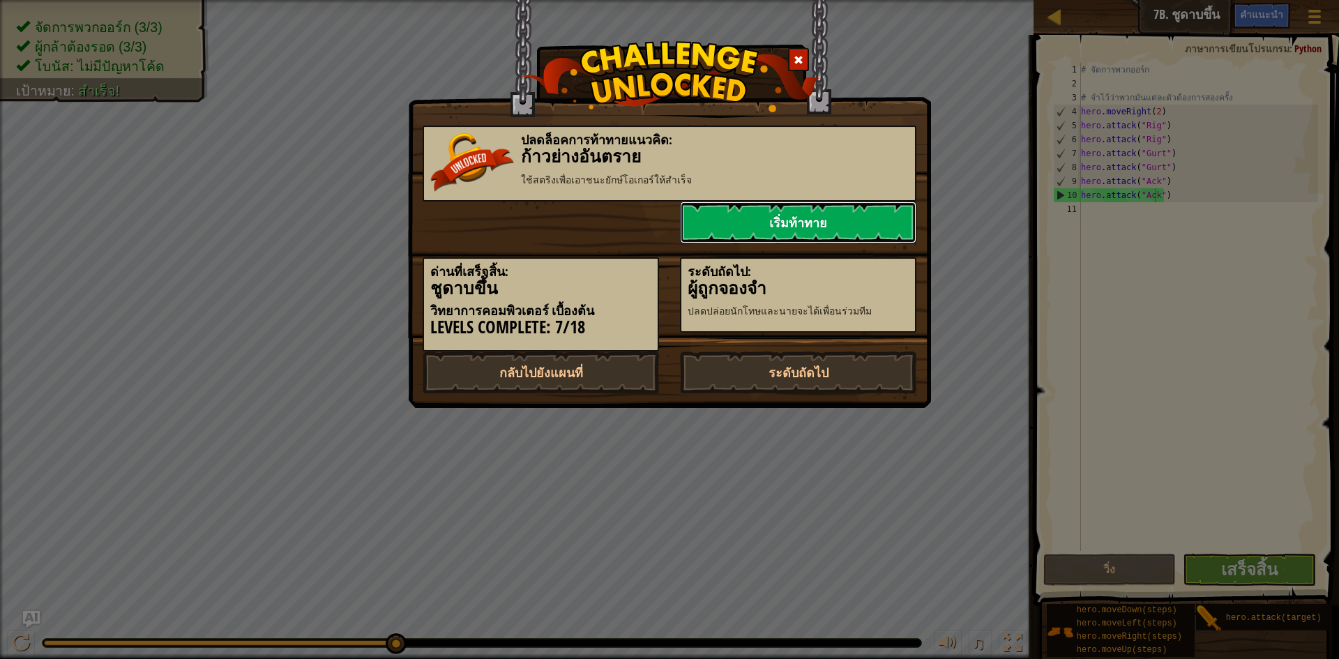
click at [845, 209] on link "เริ่มท้าทาย" at bounding box center [798, 223] width 236 height 42
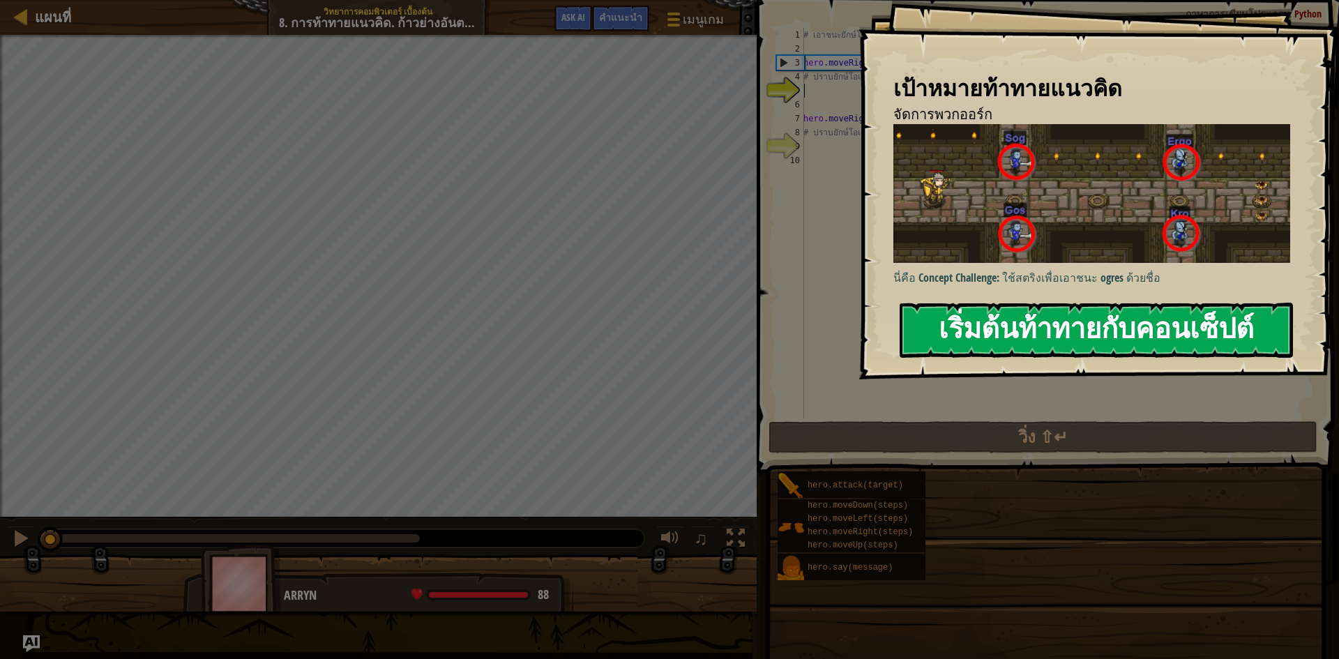
click at [1137, 320] on button "เริ่มต้นท้าทายกับคอนเซ็ปต์" at bounding box center [1096, 330] width 393 height 55
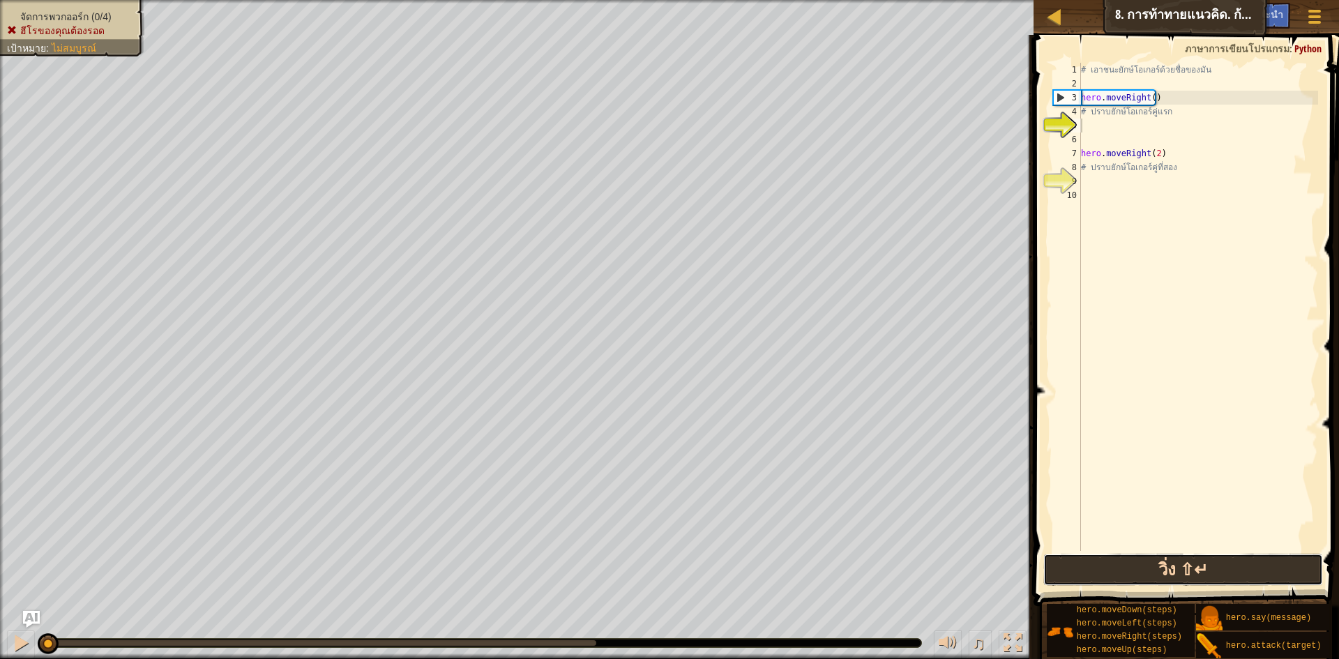
click at [1194, 559] on button "วิ่ง ⇧↵" at bounding box center [1183, 570] width 280 height 32
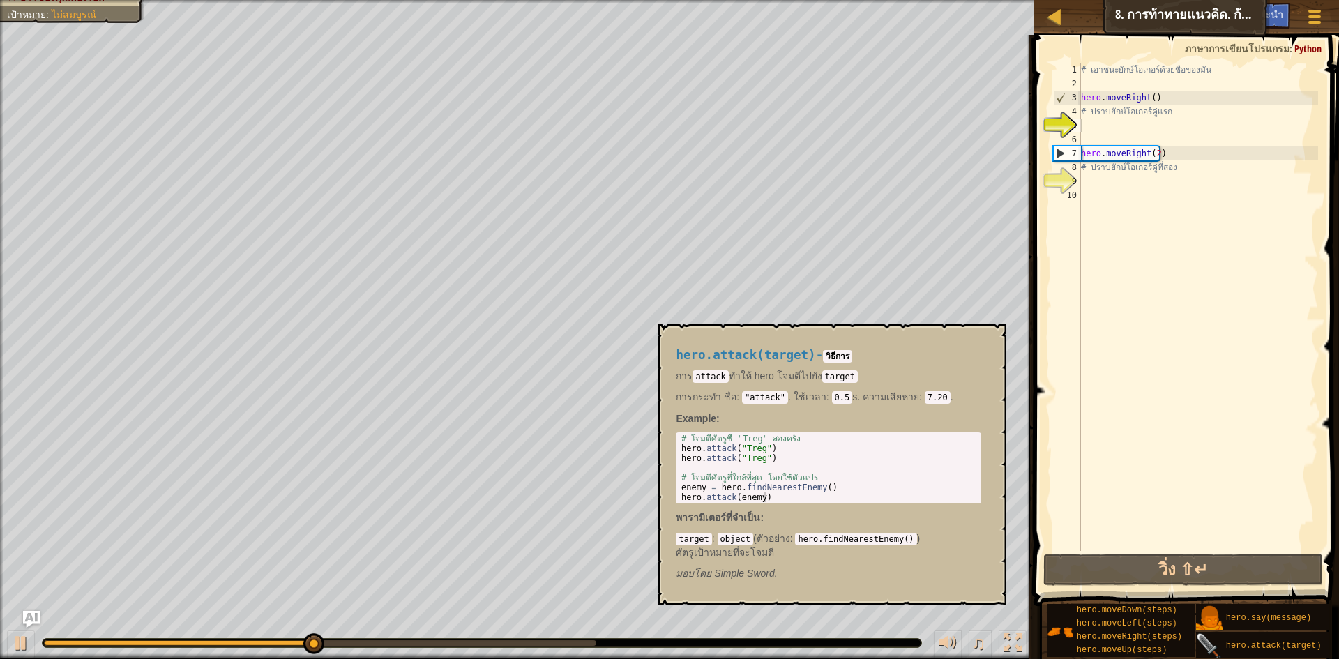
click at [1210, 638] on img at bounding box center [1209, 646] width 27 height 27
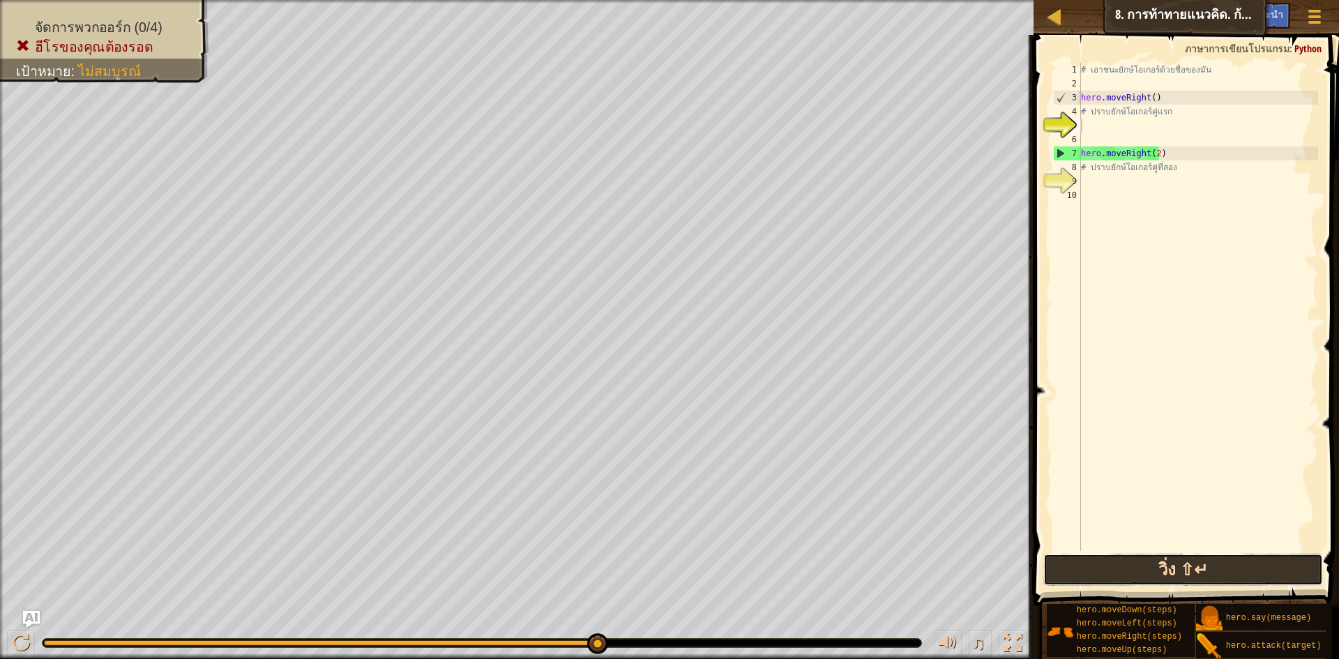
click at [1159, 561] on button "วิ่ง ⇧↵" at bounding box center [1183, 570] width 280 height 32
